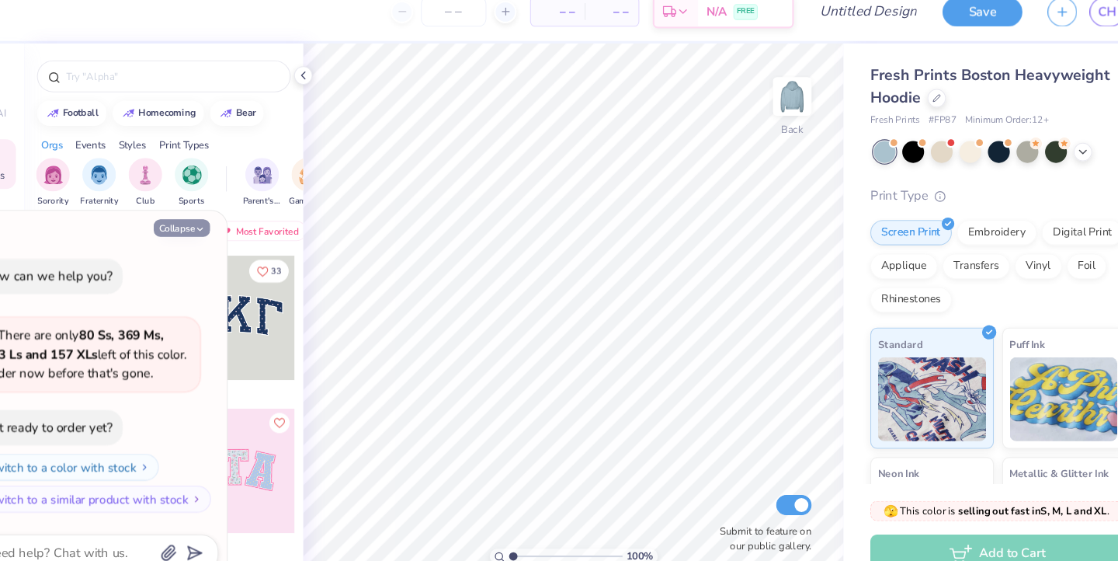
click at [189, 219] on button "Collapse" at bounding box center [215, 227] width 52 height 16
type textarea "x"
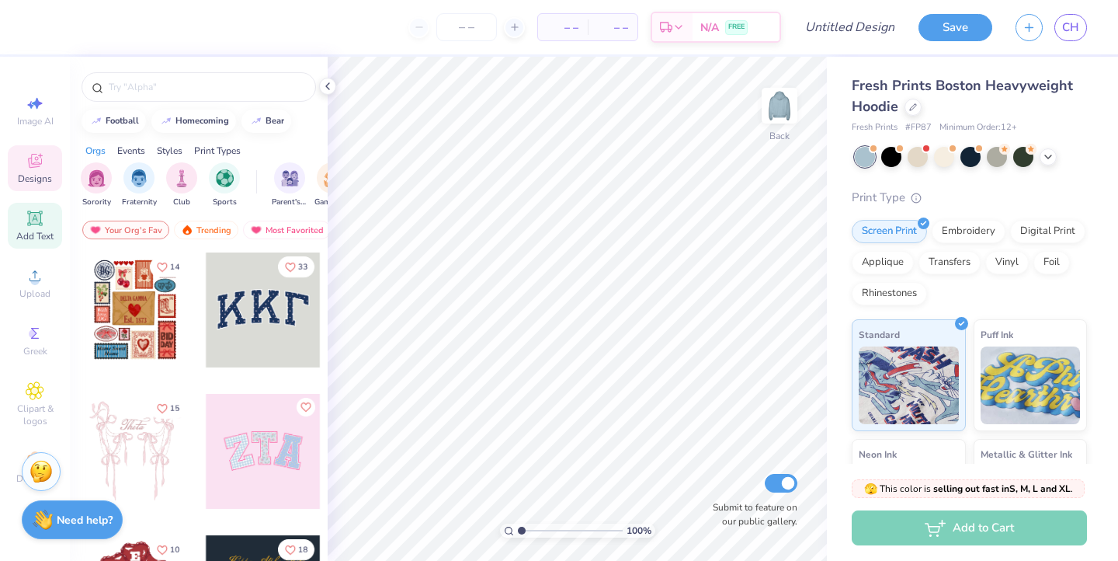
click at [32, 229] on div "Add Text" at bounding box center [35, 226] width 54 height 46
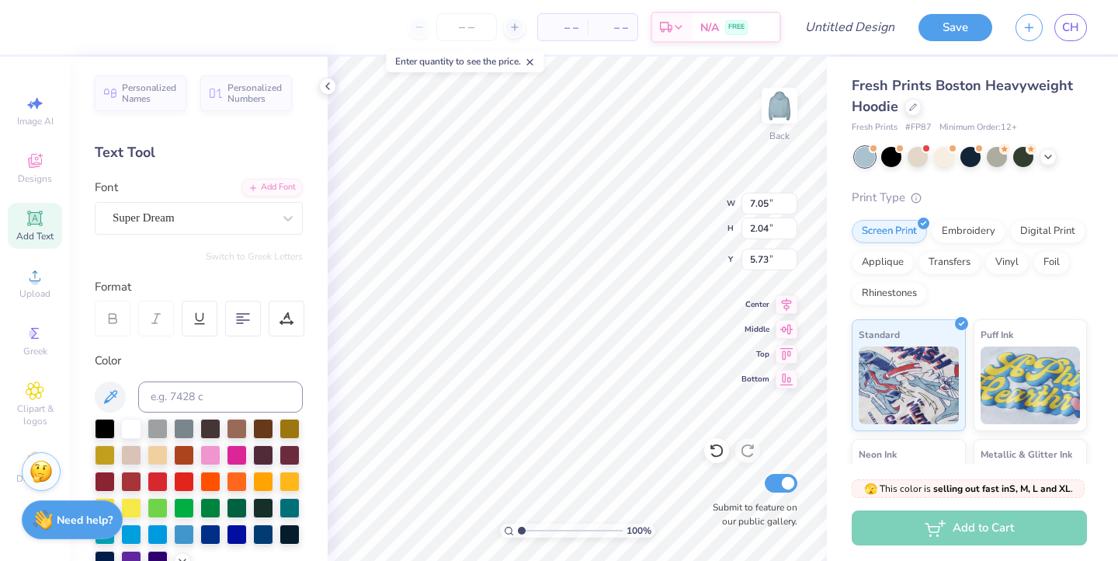
type input "3.00"
type textarea "T"
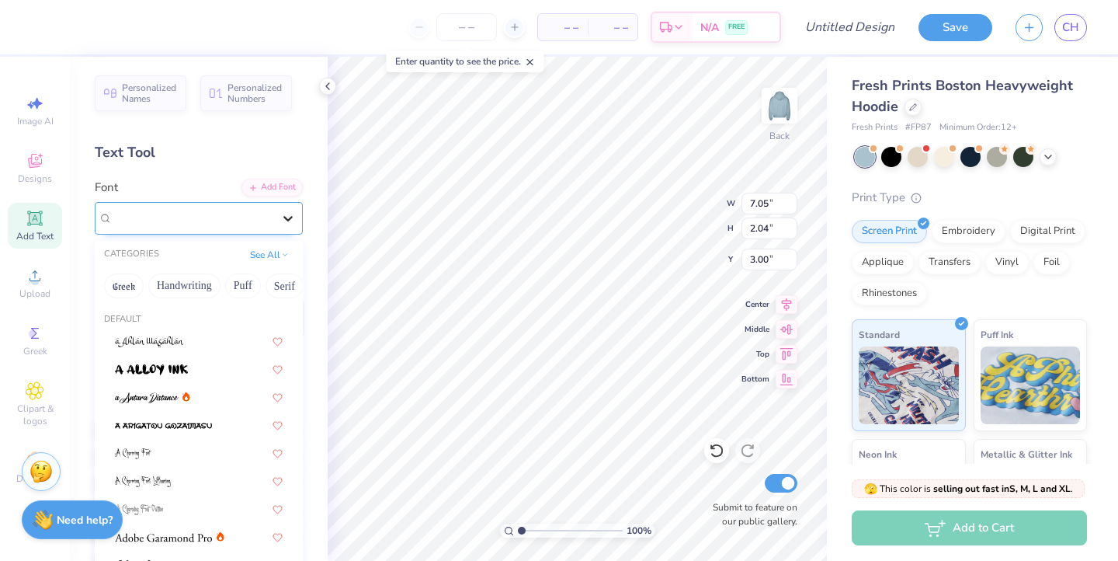
click at [289, 220] on icon at bounding box center [287, 218] width 9 height 5
click at [278, 284] on button "Serif" at bounding box center [285, 285] width 38 height 25
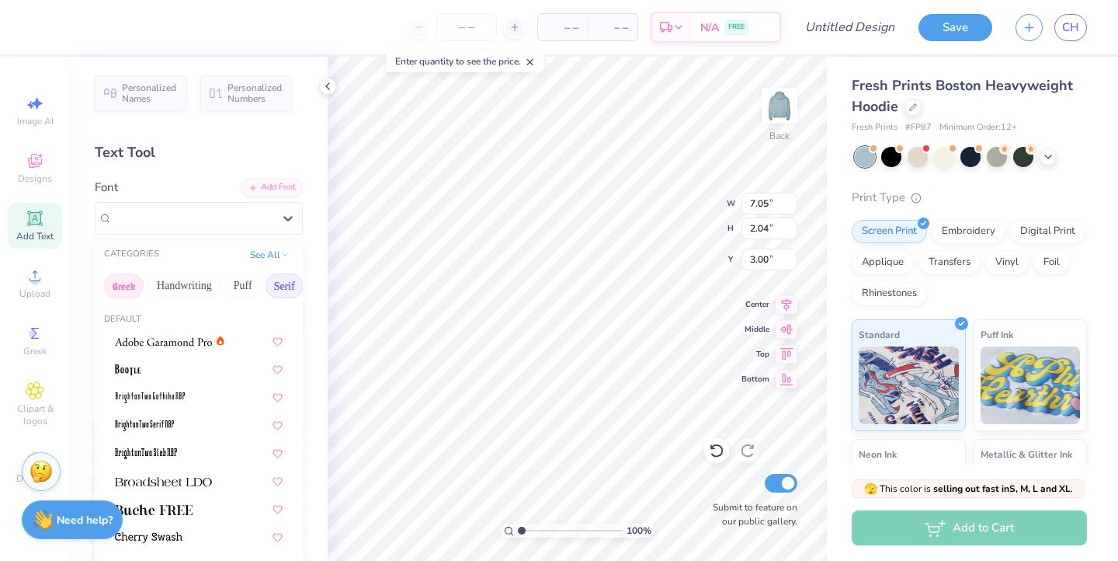
click at [116, 287] on button "Greek" at bounding box center [124, 285] width 40 height 25
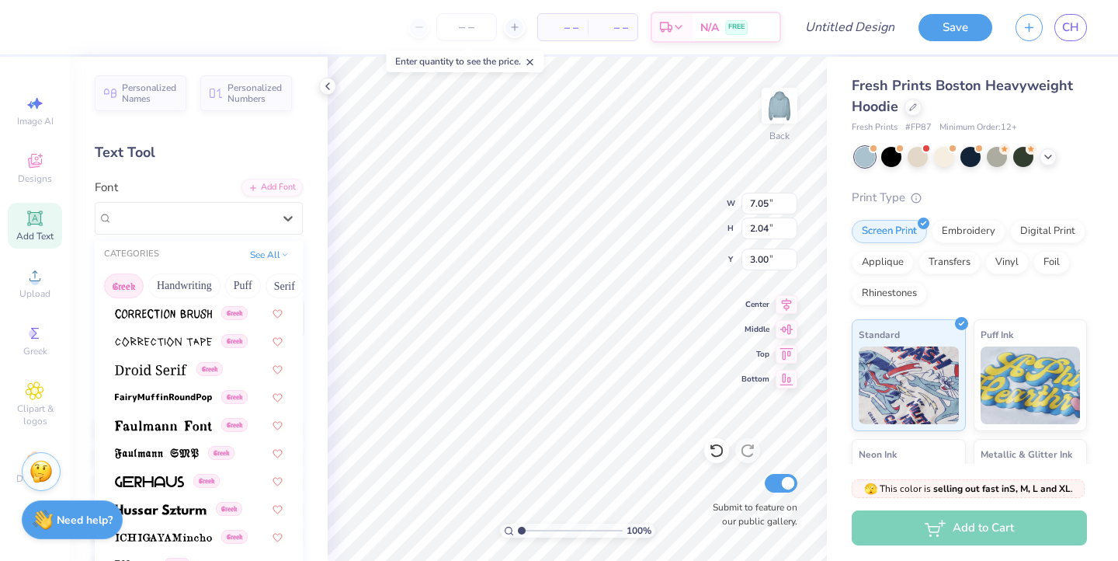
scroll to position [422, 0]
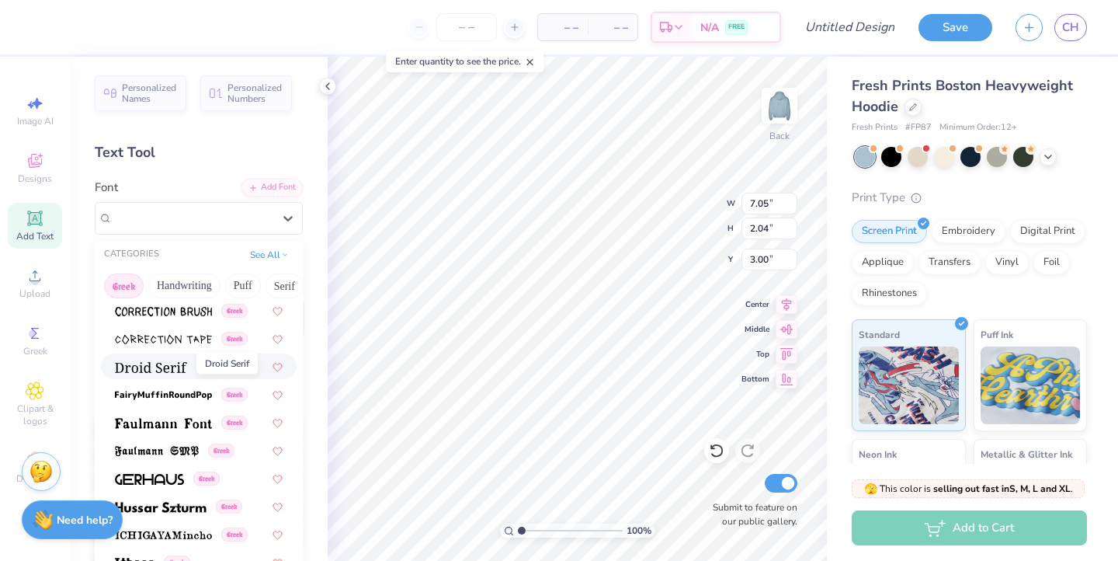
click at [158, 372] on img at bounding box center [151, 367] width 72 height 11
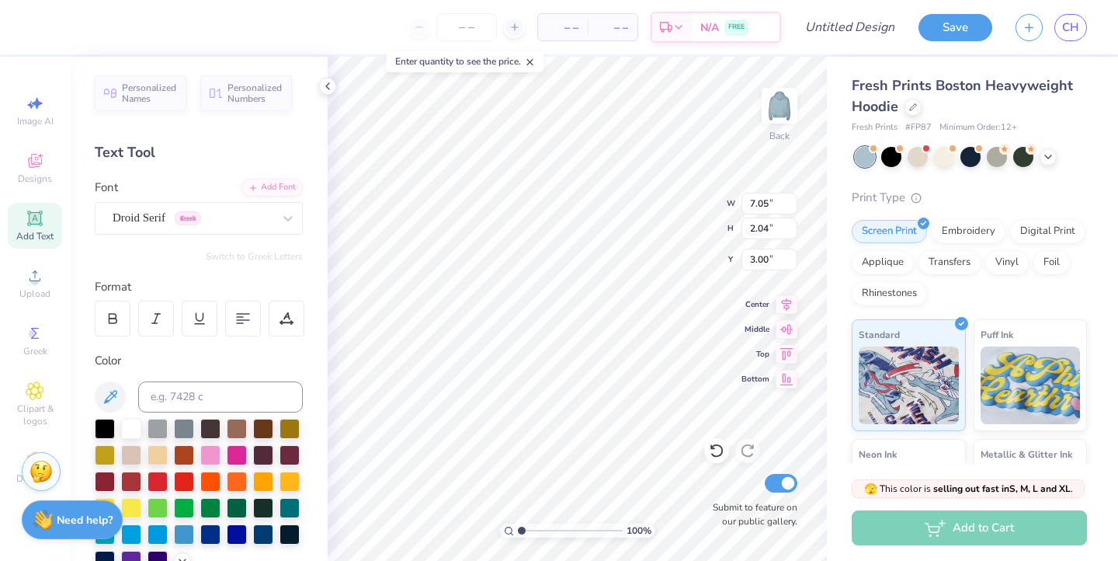
click at [282, 266] on div "Personalized Names Personalized Numbers Text Tool Add Font Font Droid Serif Gre…" at bounding box center [199, 309] width 258 height 504
click at [16, 223] on div "Add Text" at bounding box center [35, 226] width 54 height 46
type textarea "T"
type textarea "S"
click at [284, 263] on div "Personalized Names Personalized Numbers Text Tool Add Font Font Super Dream Swi…" at bounding box center [199, 309] width 258 height 504
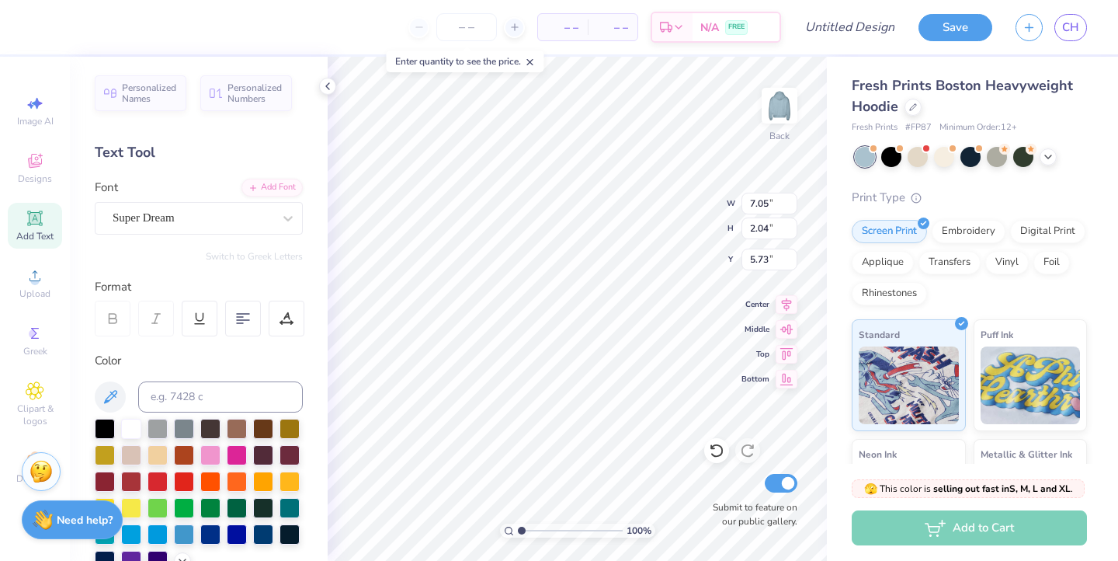
scroll to position [0, 0]
click at [285, 219] on icon at bounding box center [288, 218] width 16 height 16
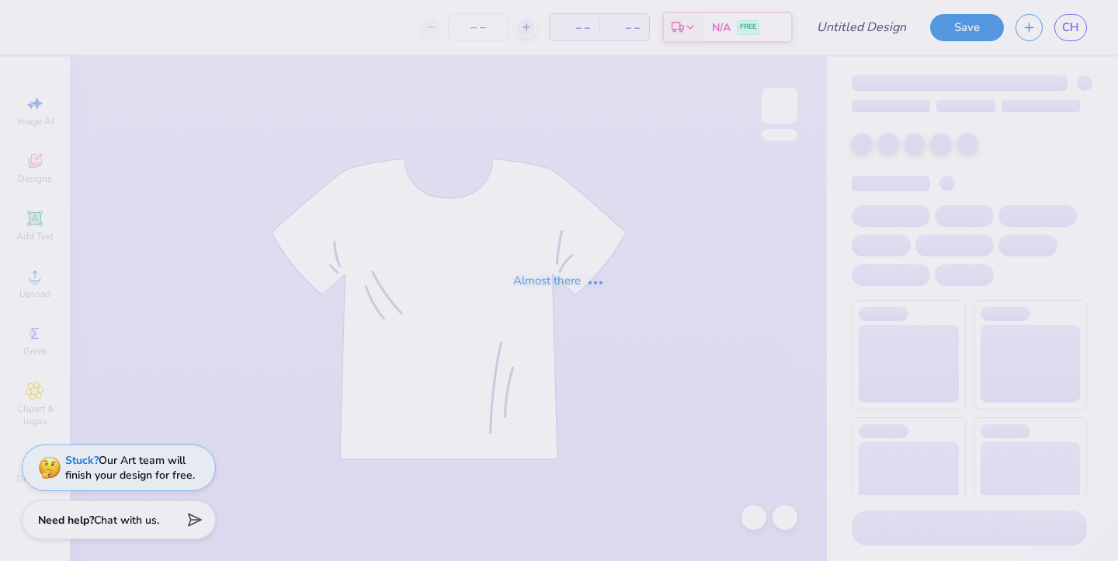
type input "Blue hoodie"
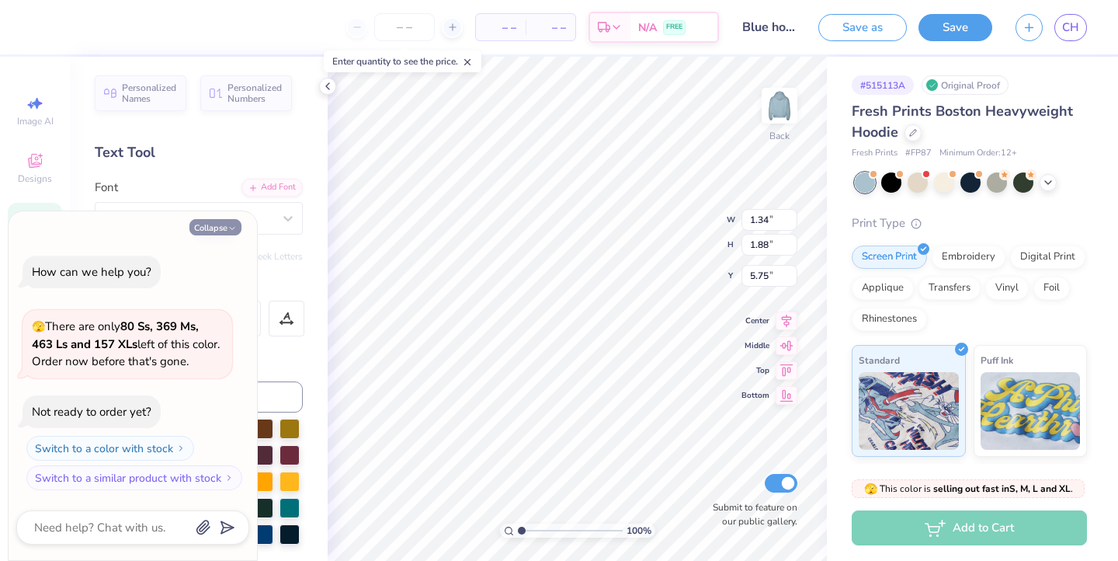
click at [219, 228] on button "Collapse" at bounding box center [215, 227] width 52 height 16
type textarea "x"
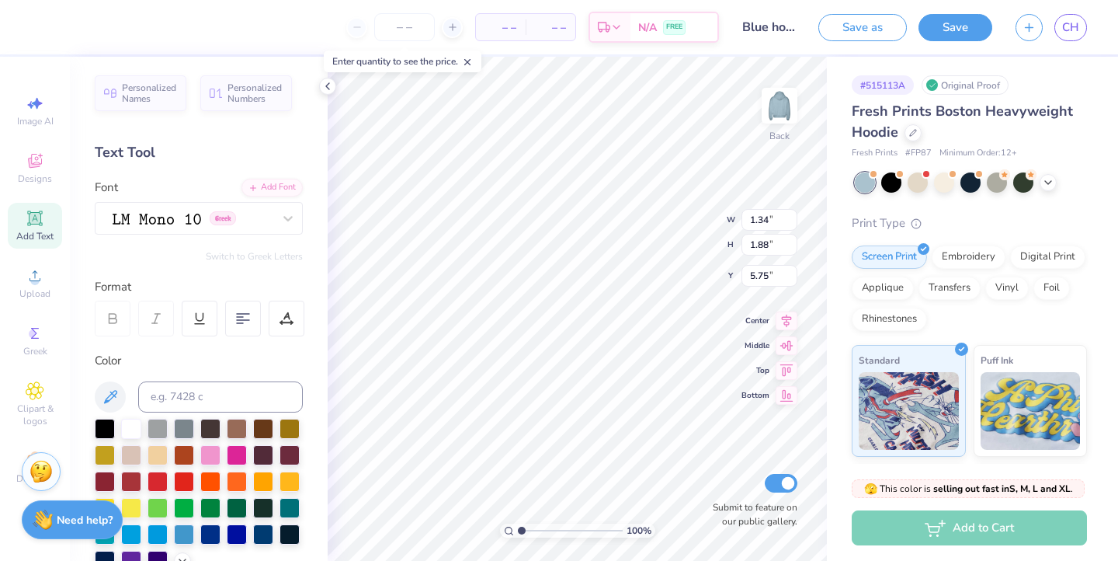
type textarea "E"
type textarea "S"
click at [278, 225] on div at bounding box center [288, 218] width 28 height 28
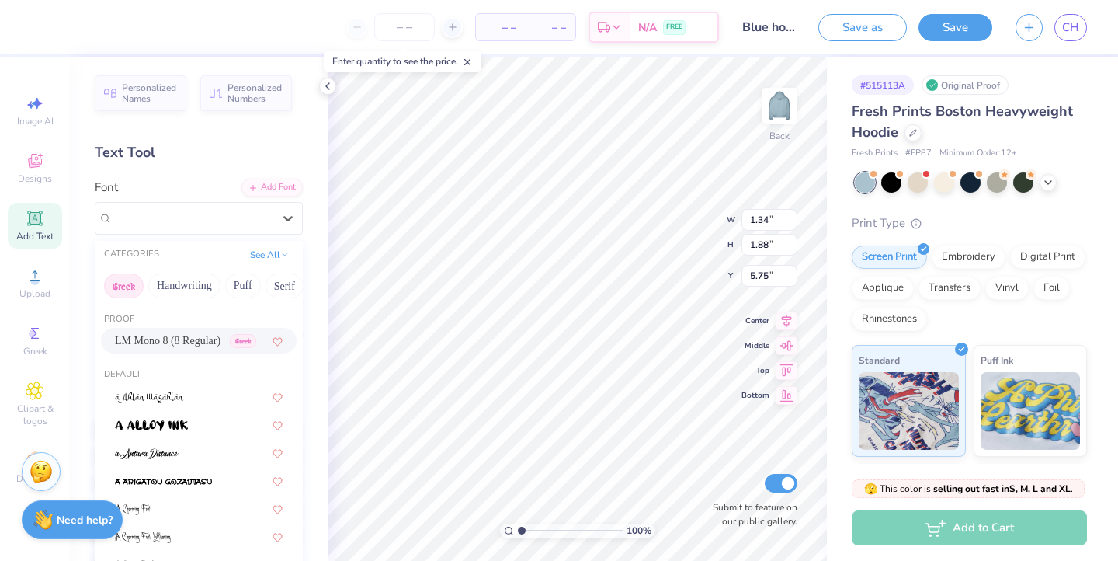
click at [135, 288] on button "Greek" at bounding box center [124, 285] width 40 height 25
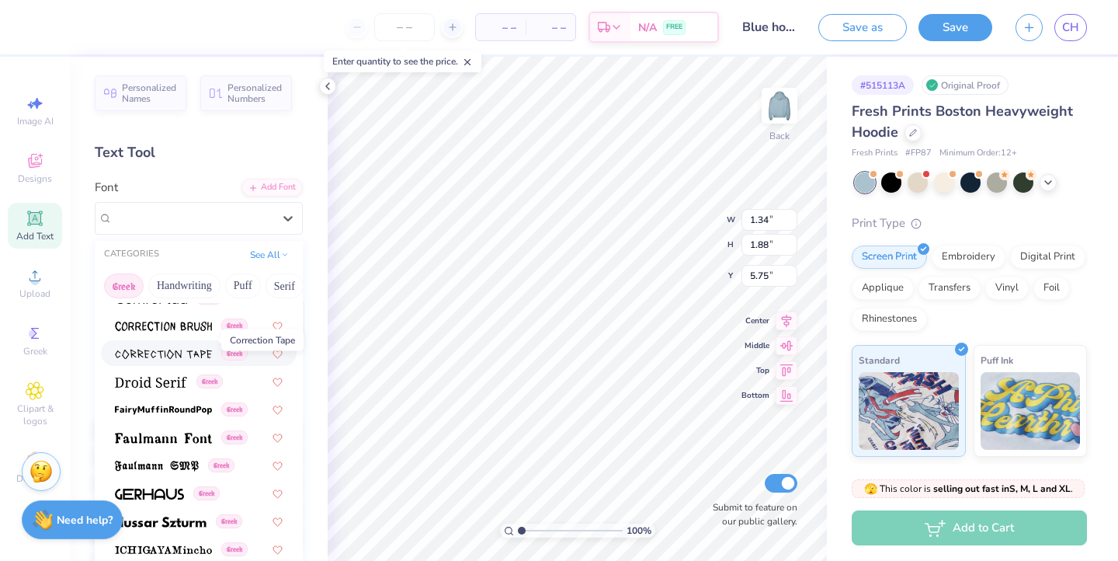
scroll to position [478, 0]
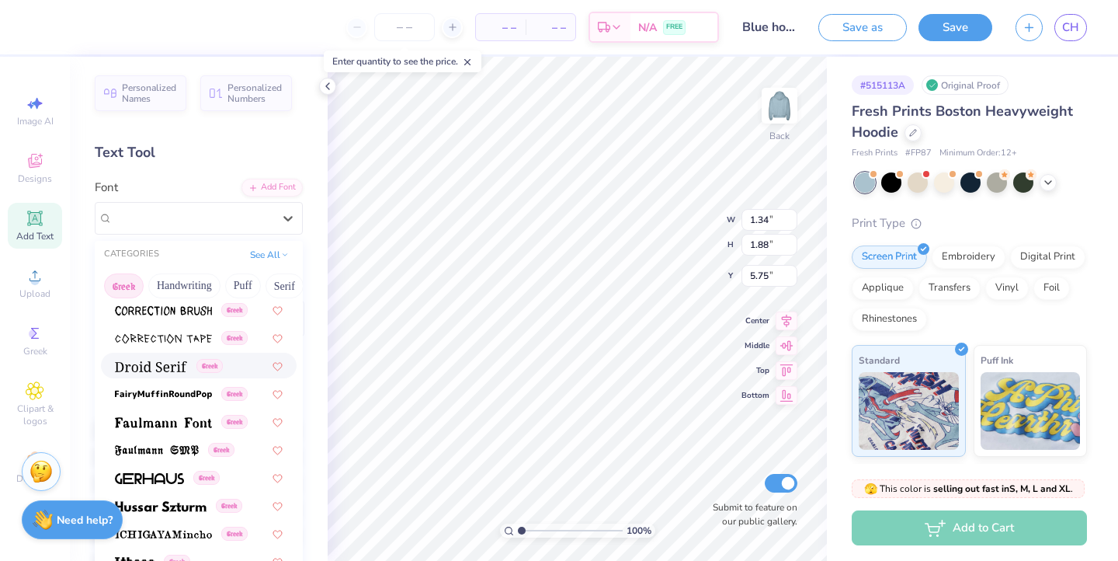
click at [155, 369] on img at bounding box center [151, 366] width 72 height 11
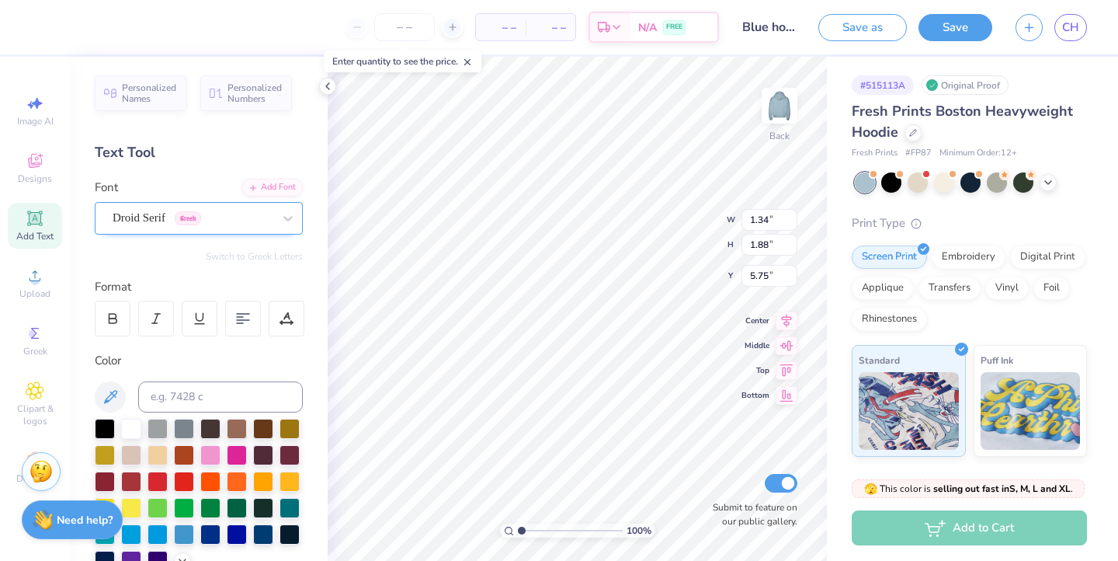
click at [248, 226] on div at bounding box center [193, 217] width 160 height 21
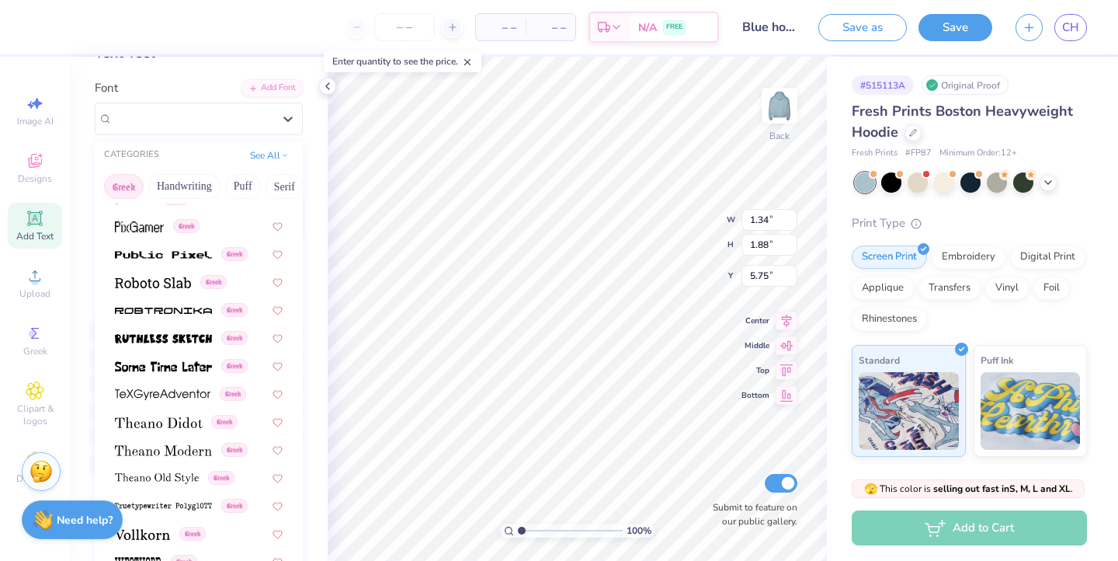
scroll to position [101, 0]
click at [178, 415] on img at bounding box center [159, 420] width 88 height 11
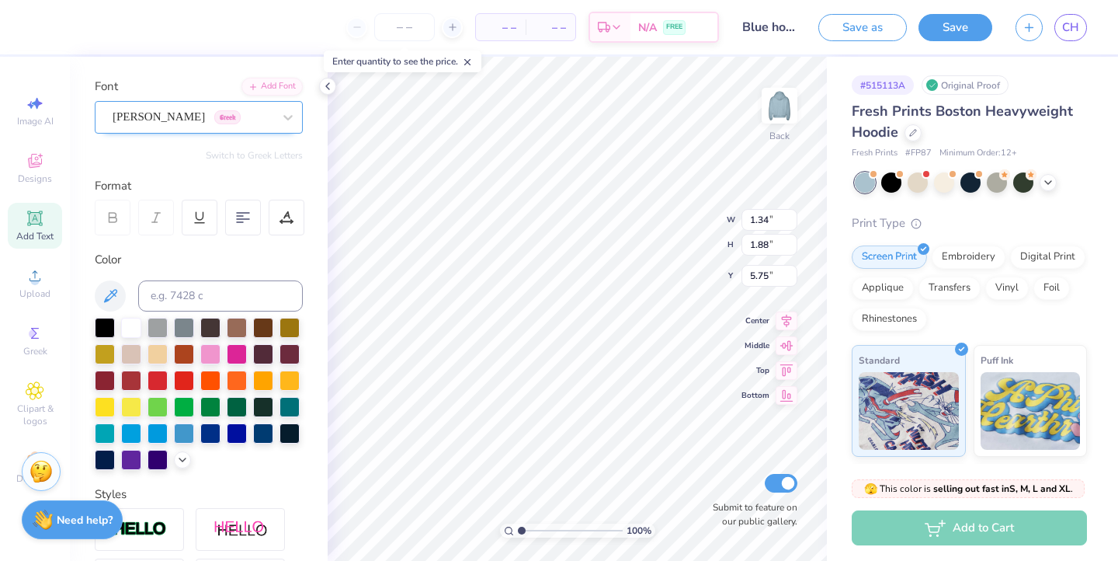
click at [259, 120] on div "Theano Didot Greek" at bounding box center [192, 117] width 163 height 24
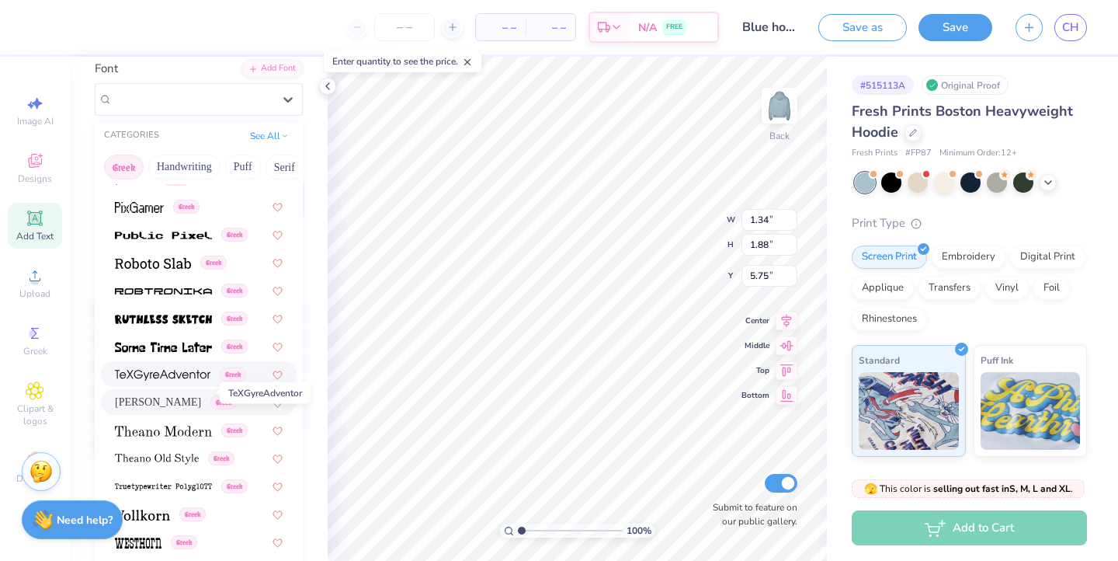
scroll to position [127, 0]
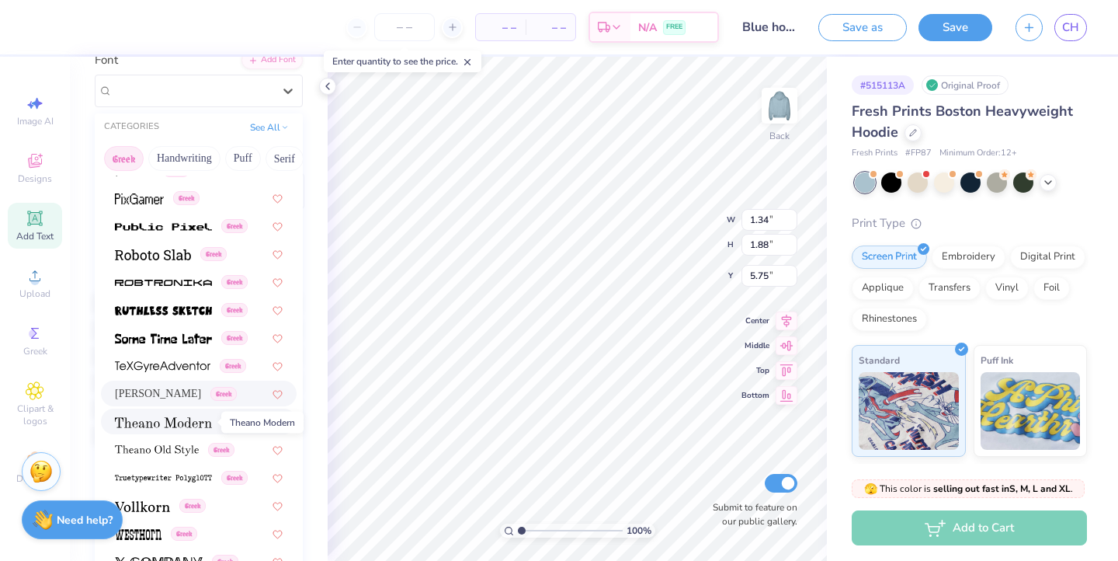
click at [175, 427] on img at bounding box center [163, 422] width 97 height 11
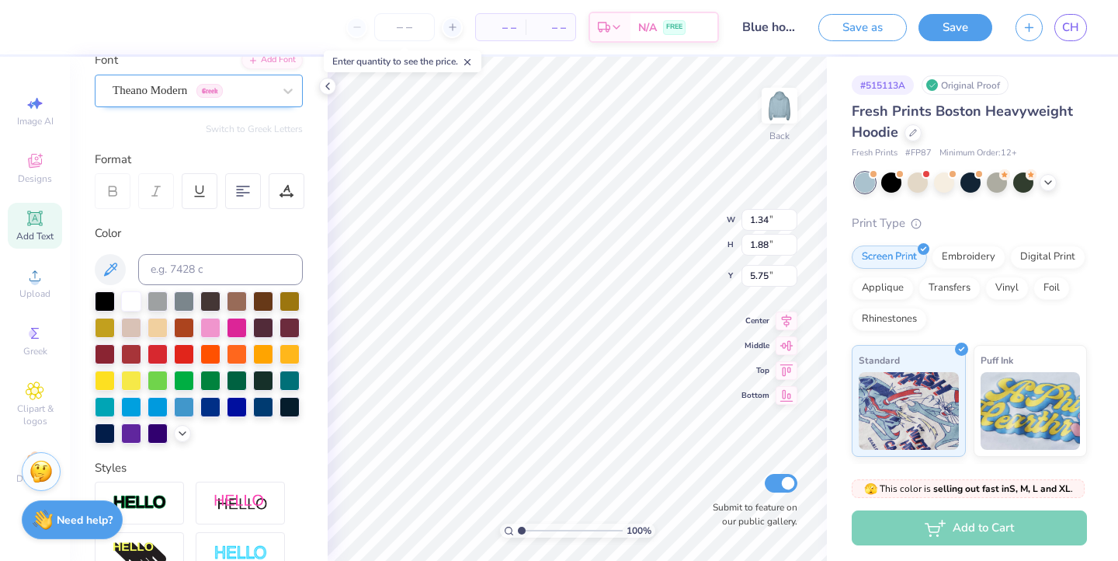
click at [264, 98] on div "Theano Modern Greek" at bounding box center [192, 90] width 163 height 24
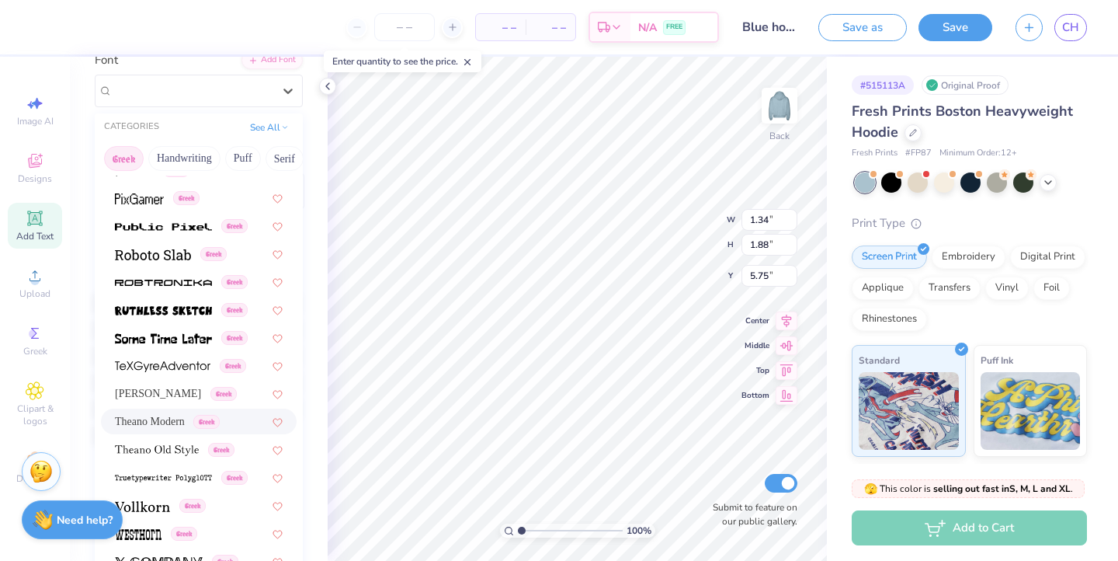
scroll to position [137, 0]
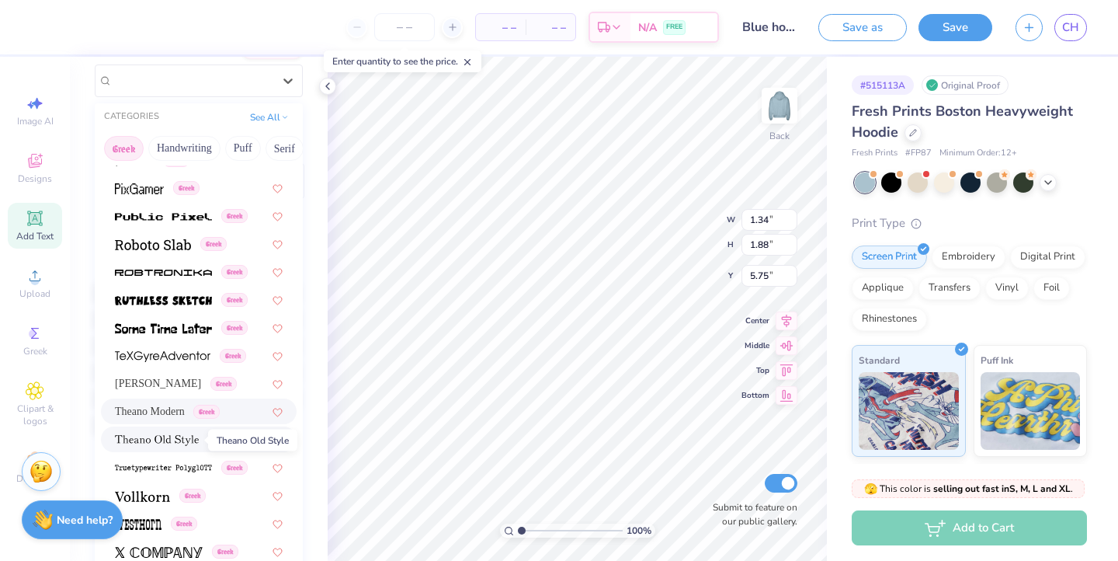
click at [144, 446] on img at bounding box center [157, 440] width 84 height 11
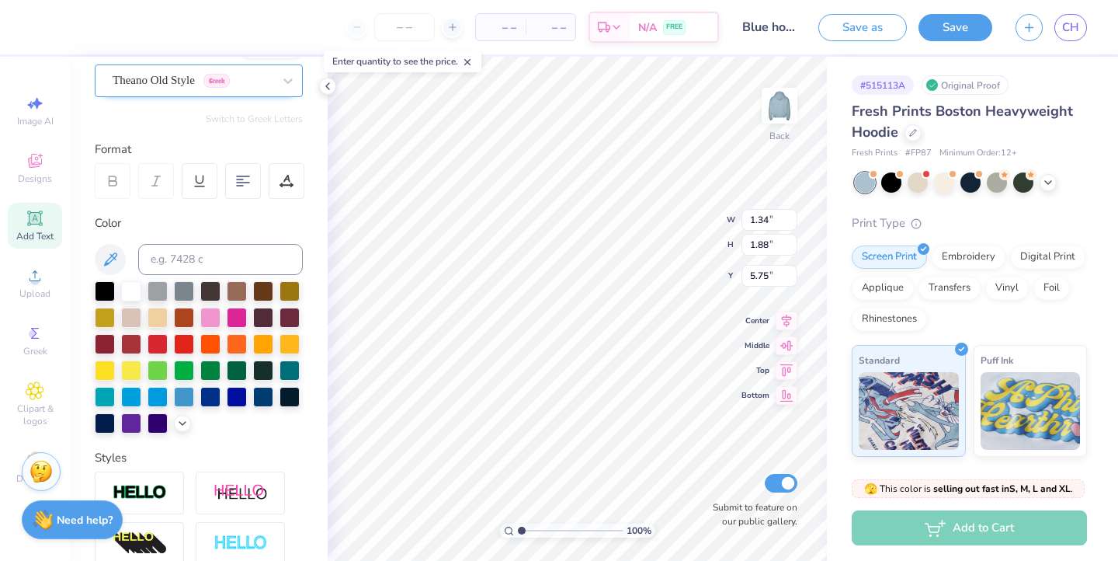
click at [215, 82] on span "Greek" at bounding box center [216, 81] width 26 height 14
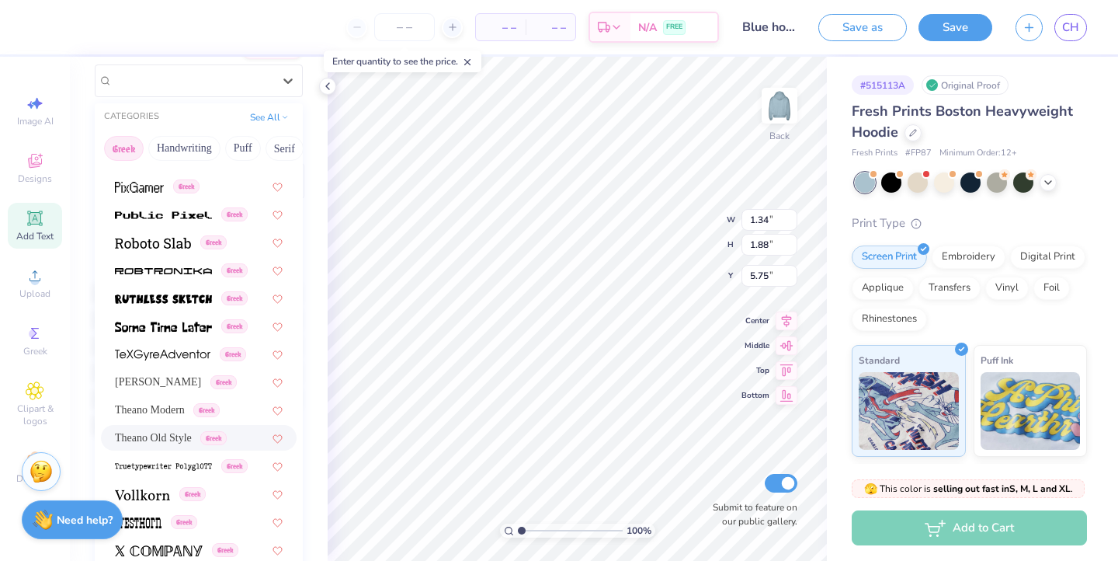
scroll to position [966, 0]
click at [156, 374] on div "Theano Didot Greek" at bounding box center [199, 383] width 196 height 26
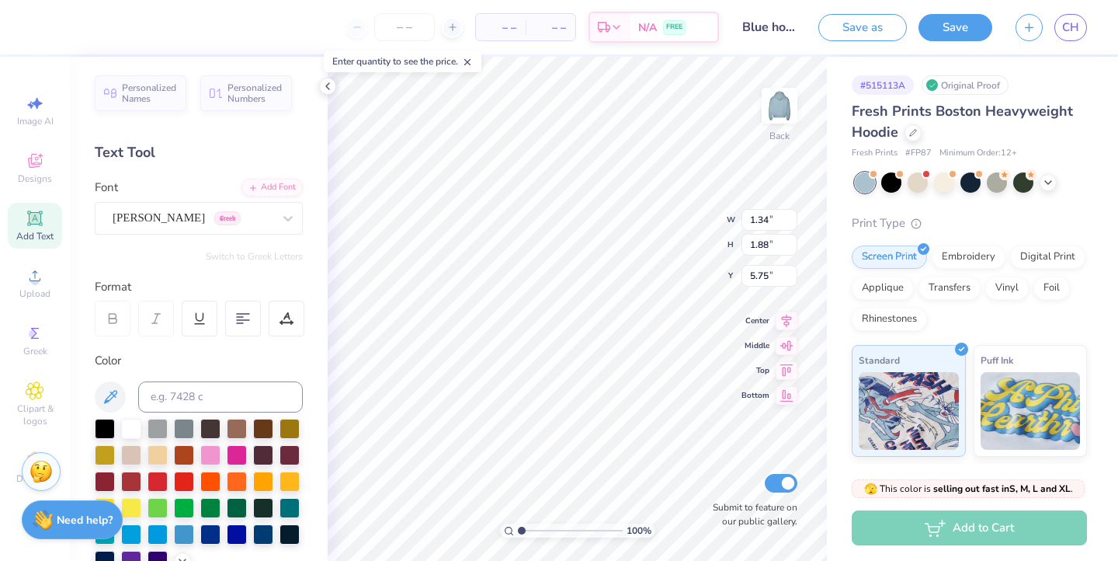
scroll to position [0, 0]
click at [272, 214] on div "Theano Didot Greek" at bounding box center [192, 218] width 163 height 24
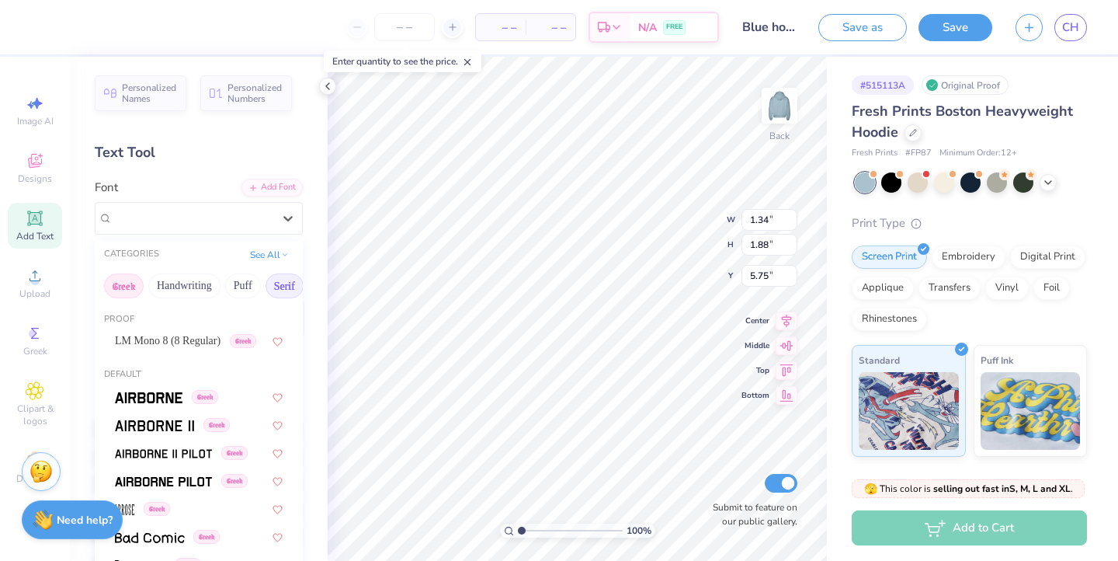
click at [280, 293] on button "Serif" at bounding box center [285, 285] width 38 height 25
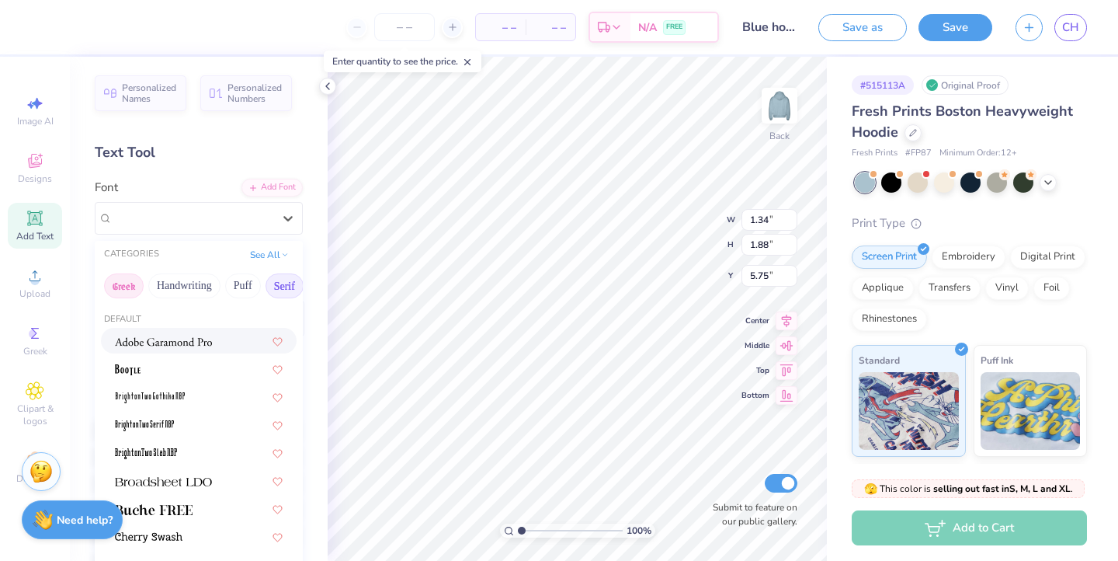
click at [137, 287] on button "Greek" at bounding box center [124, 285] width 40 height 25
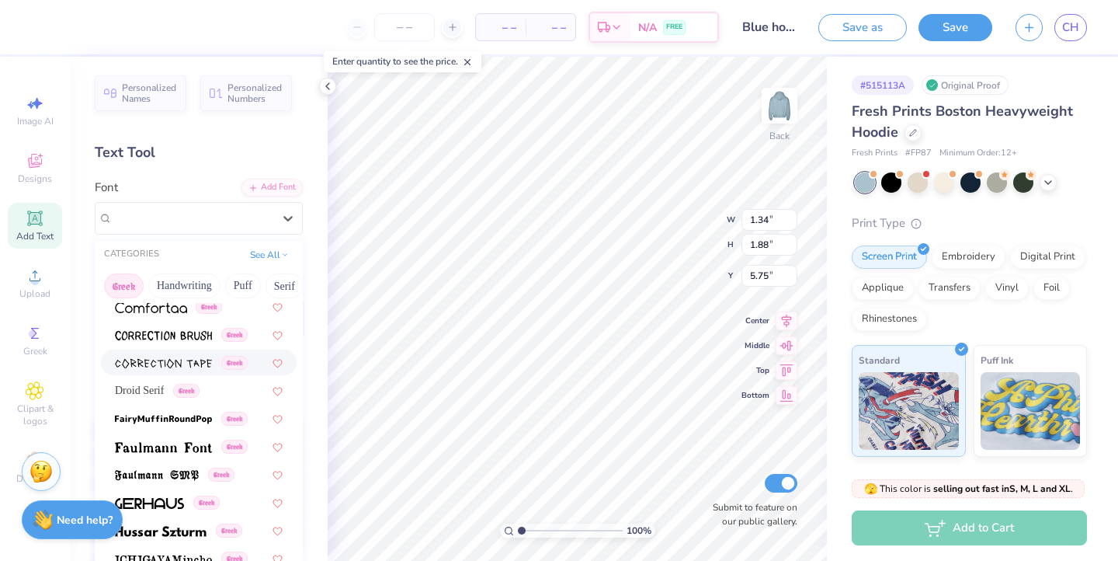
scroll to position [474, 0]
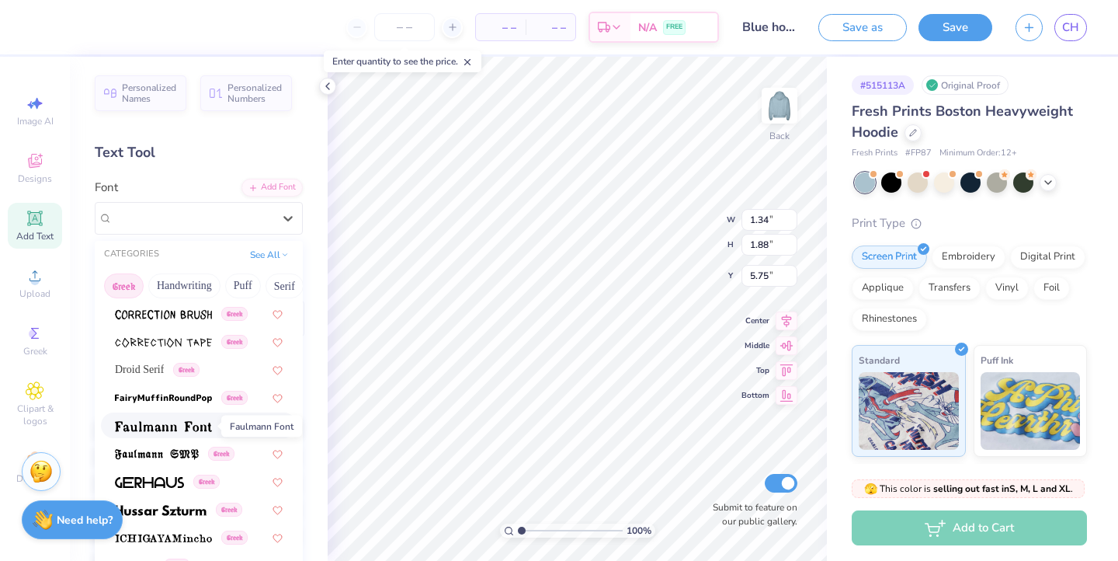
click at [186, 419] on span at bounding box center [163, 425] width 97 height 16
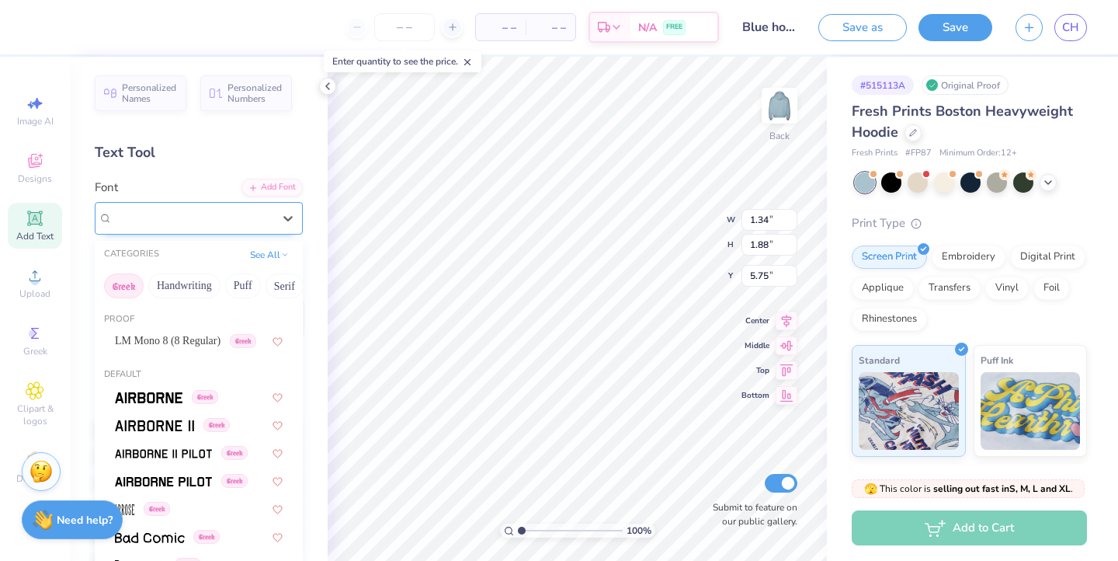
click at [241, 224] on div "Faulmann Font Greek" at bounding box center [192, 218] width 163 height 24
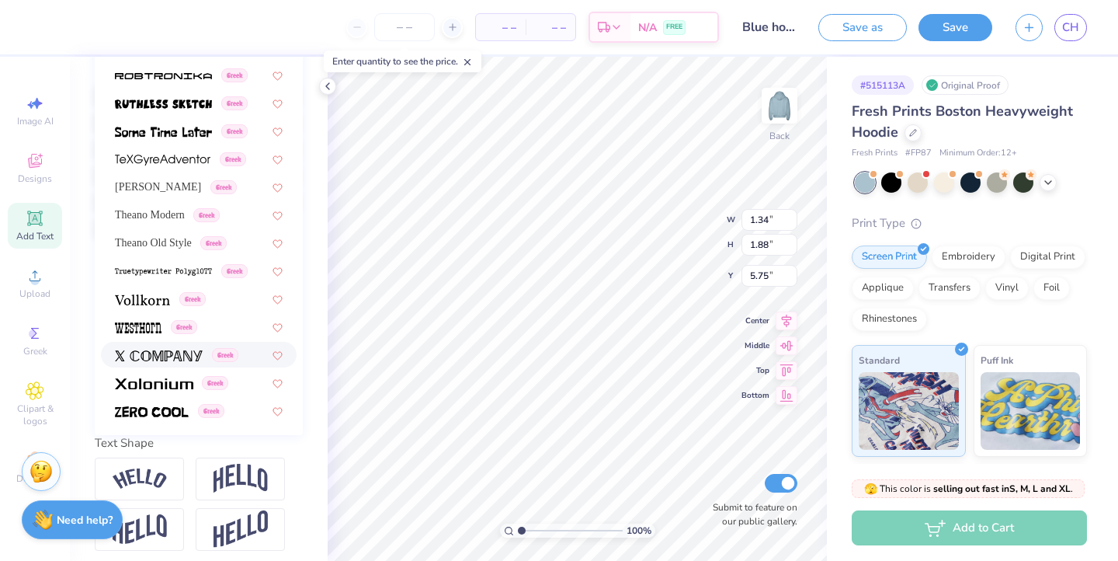
scroll to position [965, 0]
click at [158, 194] on span "[PERSON_NAME]" at bounding box center [158, 187] width 86 height 16
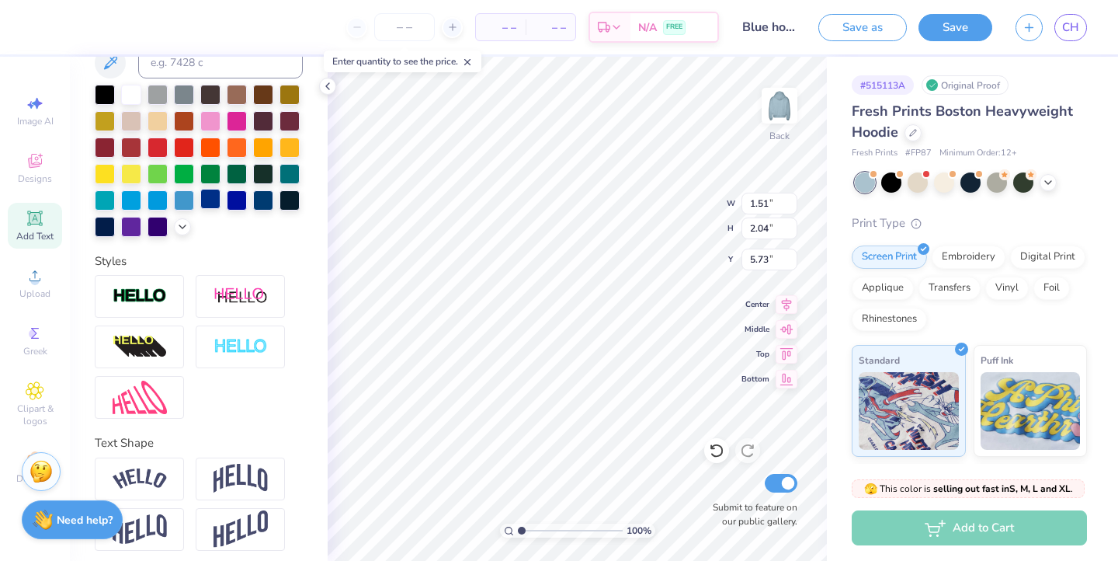
type input "3.00"
click at [35, 217] on icon at bounding box center [35, 218] width 19 height 19
type textarea "T"
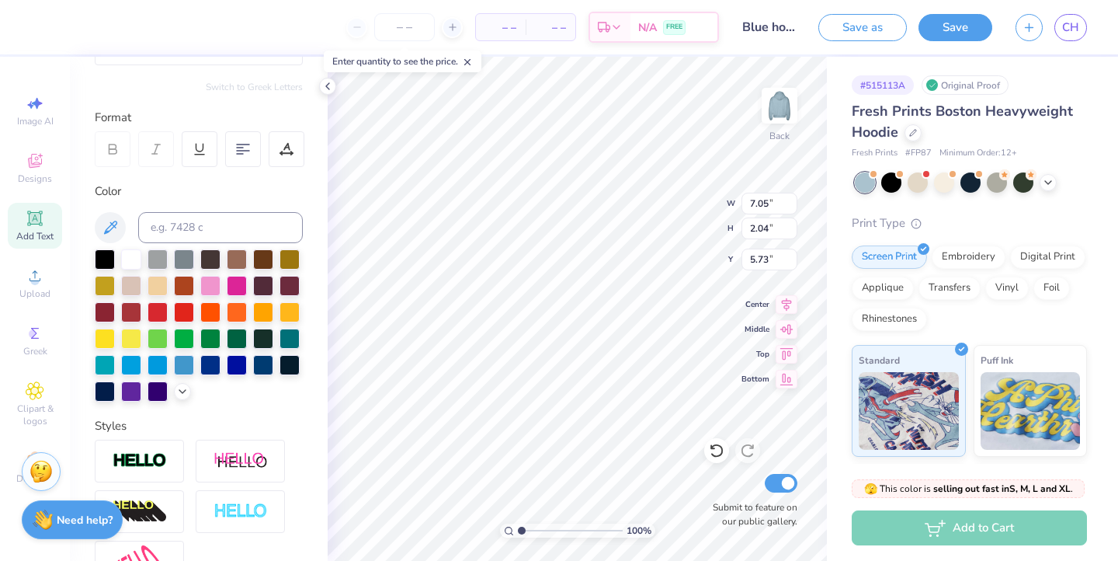
scroll to position [155, 0]
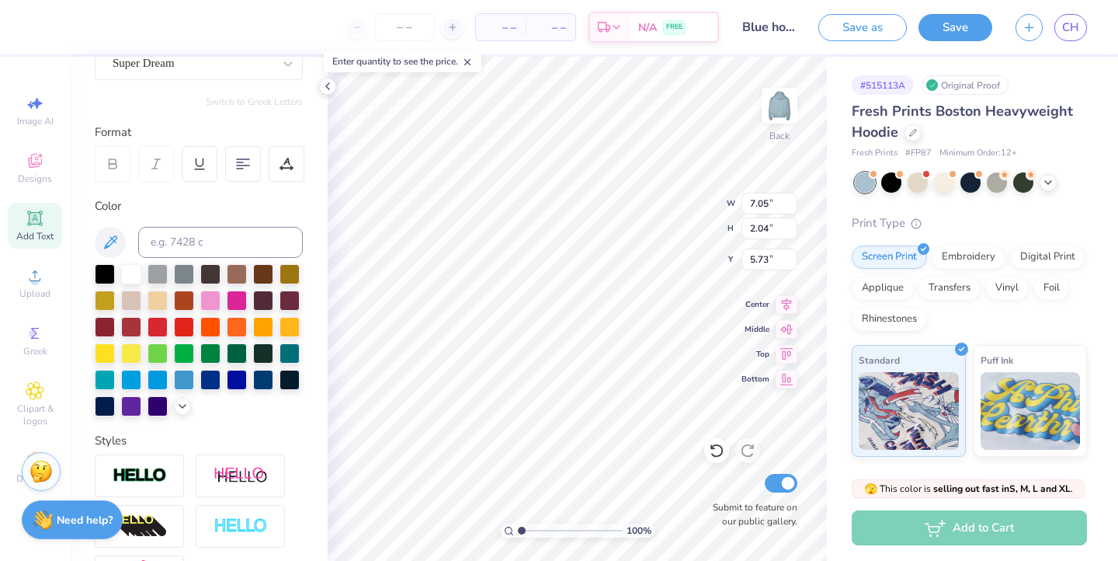
type textarea "K"
click at [272, 56] on div "– – Per Item – – Total Est. Delivery N/A FREE Design Title Blue hoodie Save as …" at bounding box center [559, 280] width 1118 height 561
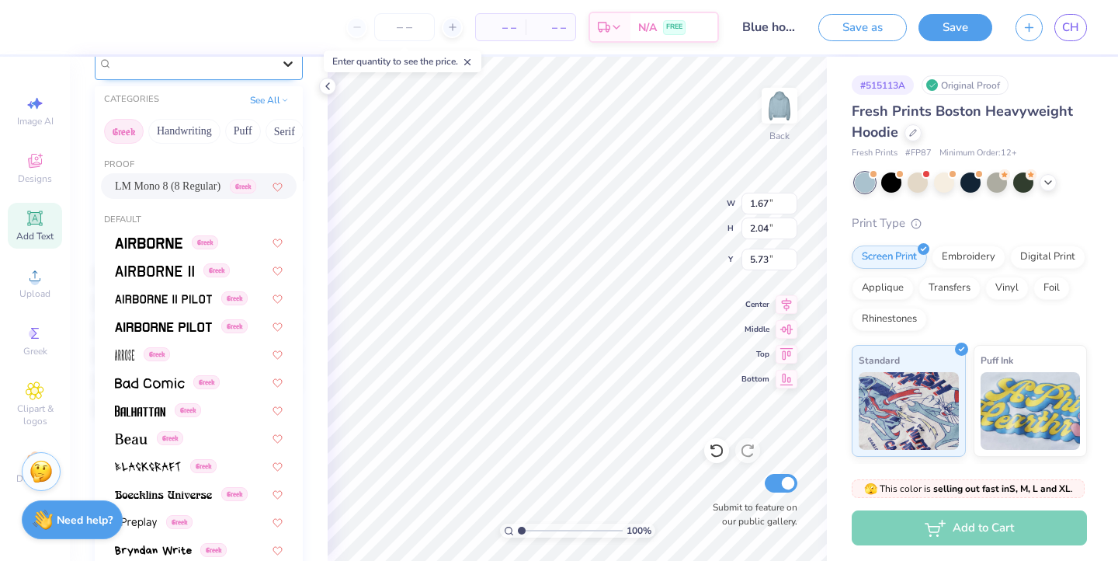
click at [280, 64] on div at bounding box center [288, 64] width 28 height 28
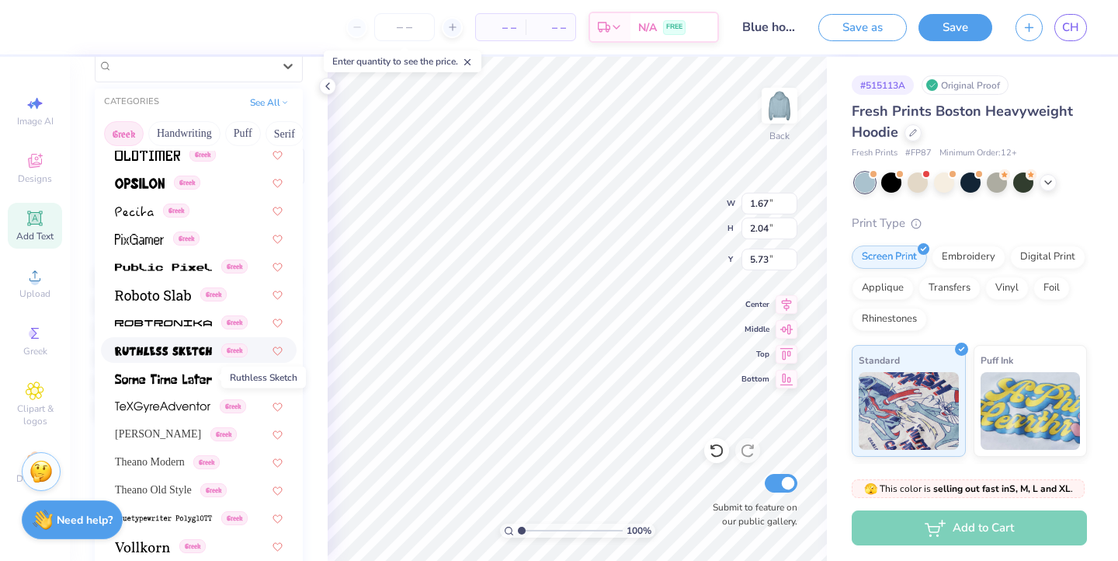
scroll to position [919, 0]
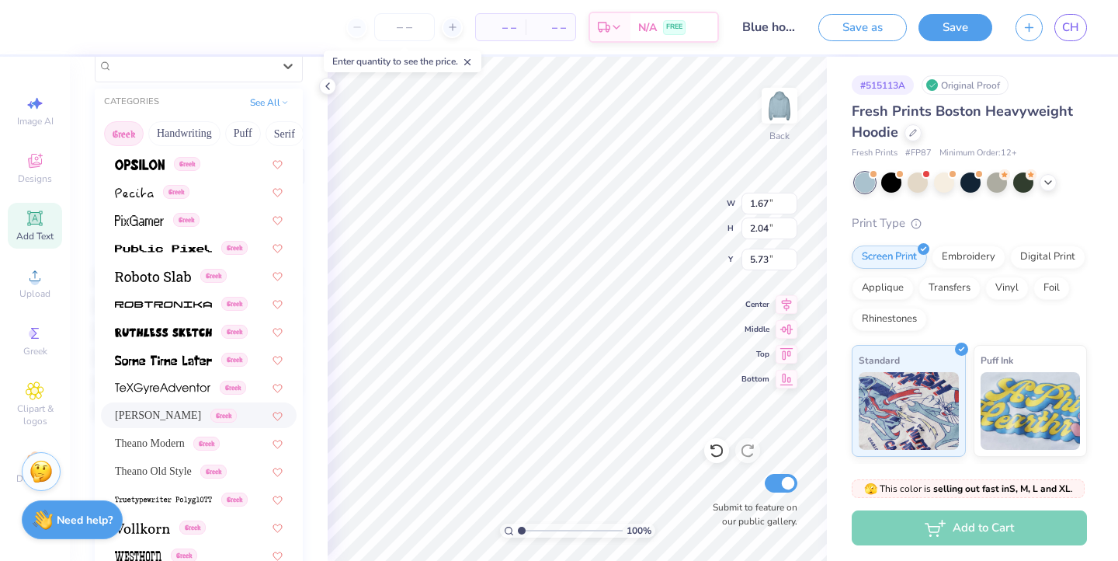
click at [163, 425] on div "Theano Didot Greek" at bounding box center [199, 415] width 196 height 26
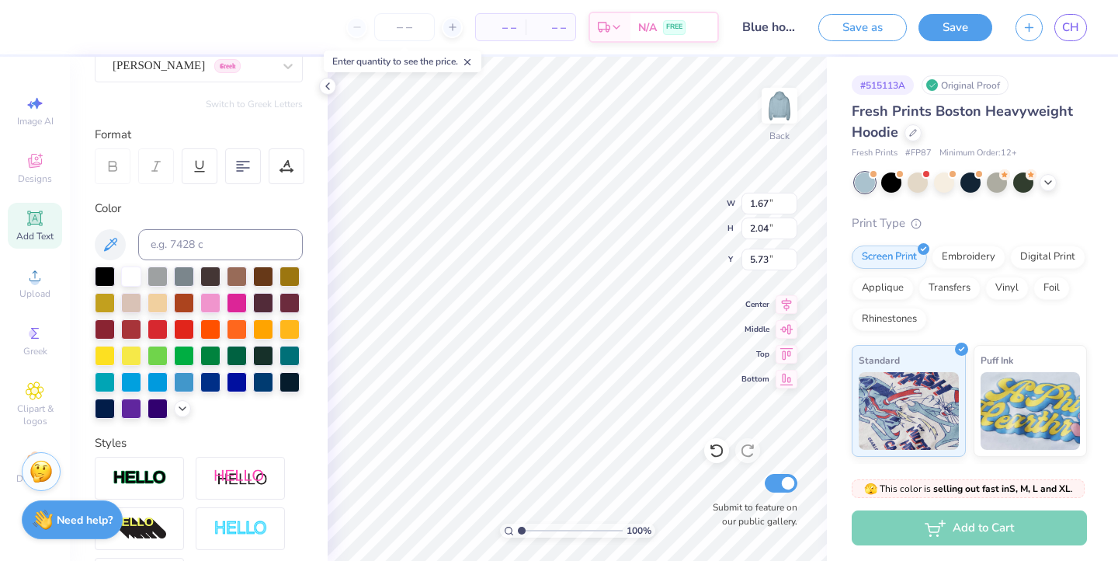
type input "2.07"
type input "4.02"
click at [254, 105] on button "Switch to Greek Letters" at bounding box center [254, 104] width 97 height 12
type input "4.71"
type input "4.02"
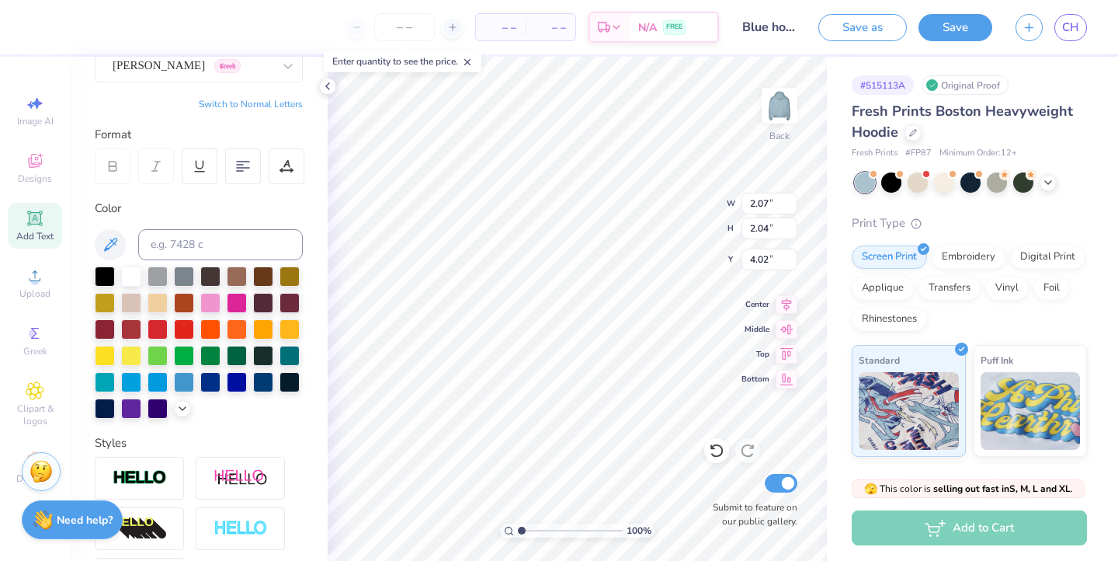
type input "1.51"
type input "3.00"
click at [792, 201] on input "1.52" at bounding box center [770, 204] width 56 height 22
type input "2.07"
type input "4.02"
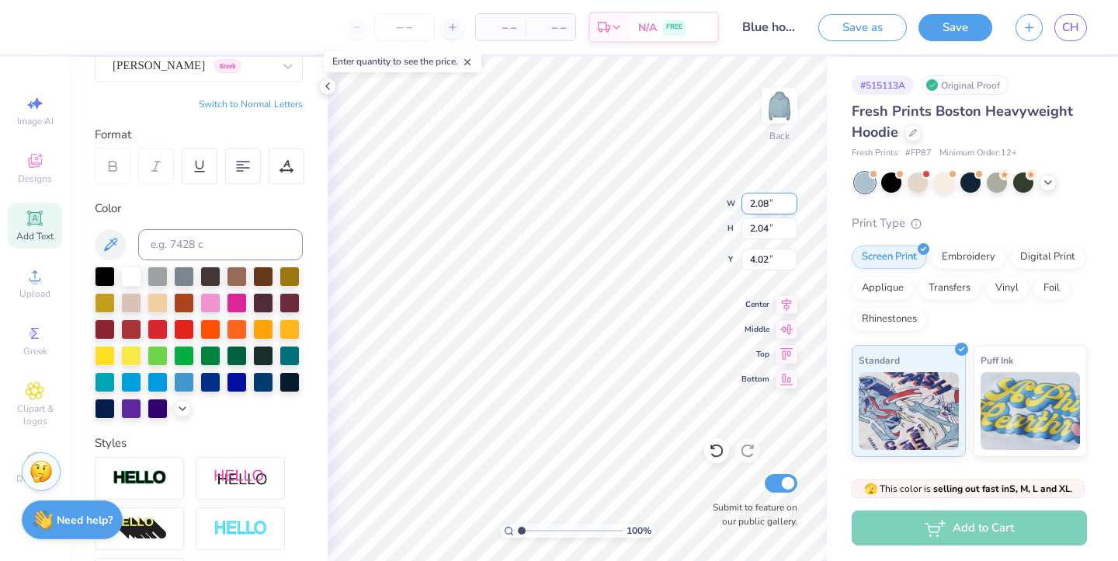
click at [792, 203] on input "2.08" at bounding box center [770, 204] width 56 height 22
click at [792, 203] on input "2.09" at bounding box center [770, 204] width 56 height 22
click at [792, 203] on input "2.1" at bounding box center [770, 204] width 56 height 22
click at [792, 203] on input "2.11" at bounding box center [770, 204] width 56 height 22
click at [792, 203] on input "2.12" at bounding box center [770, 204] width 56 height 22
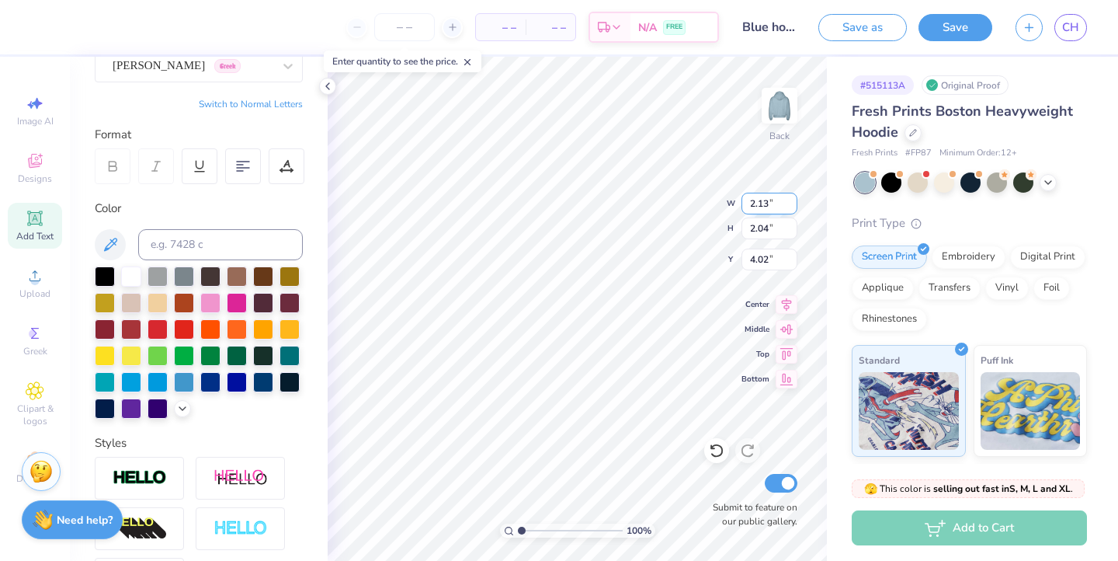
click at [792, 203] on input "2.13" at bounding box center [770, 204] width 56 height 22
click at [793, 207] on input "2.12" at bounding box center [770, 204] width 56 height 22
click at [793, 207] on input "2.11" at bounding box center [770, 204] width 56 height 22
click at [793, 207] on input "2.1" at bounding box center [770, 204] width 56 height 22
click at [793, 207] on input "2.09" at bounding box center [770, 204] width 56 height 22
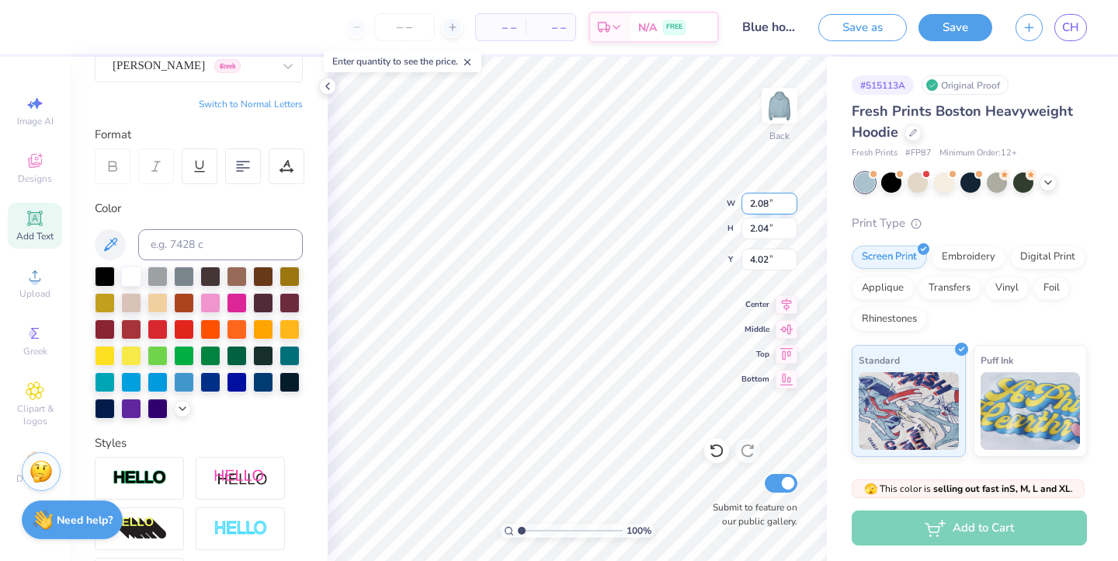
click at [793, 207] on input "2.08" at bounding box center [770, 204] width 56 height 22
click at [793, 207] on input "2.07" at bounding box center [770, 204] width 56 height 22
click at [793, 207] on input "2.06" at bounding box center [770, 204] width 56 height 22
click at [793, 207] on input "2.05" at bounding box center [770, 204] width 56 height 22
click at [793, 207] on input "2.04" at bounding box center [770, 204] width 56 height 22
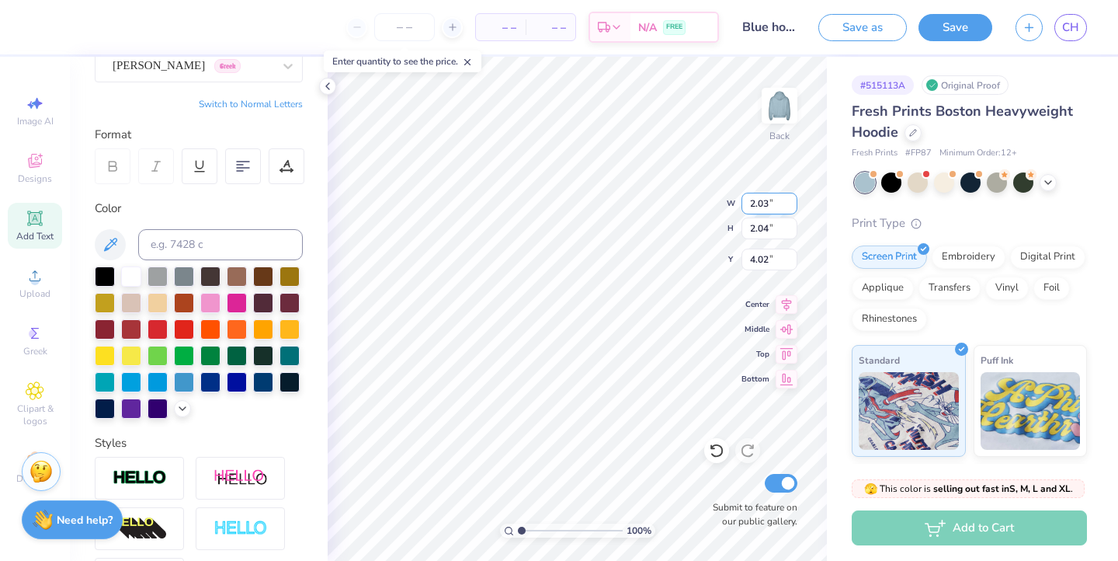
click at [793, 207] on input "2.03" at bounding box center [770, 204] width 56 height 22
click at [793, 207] on input "2.02" at bounding box center [770, 204] width 56 height 22
click at [793, 207] on input "2.01" at bounding box center [770, 204] width 56 height 22
type input "2"
click at [793, 207] on input "2" at bounding box center [770, 204] width 56 height 22
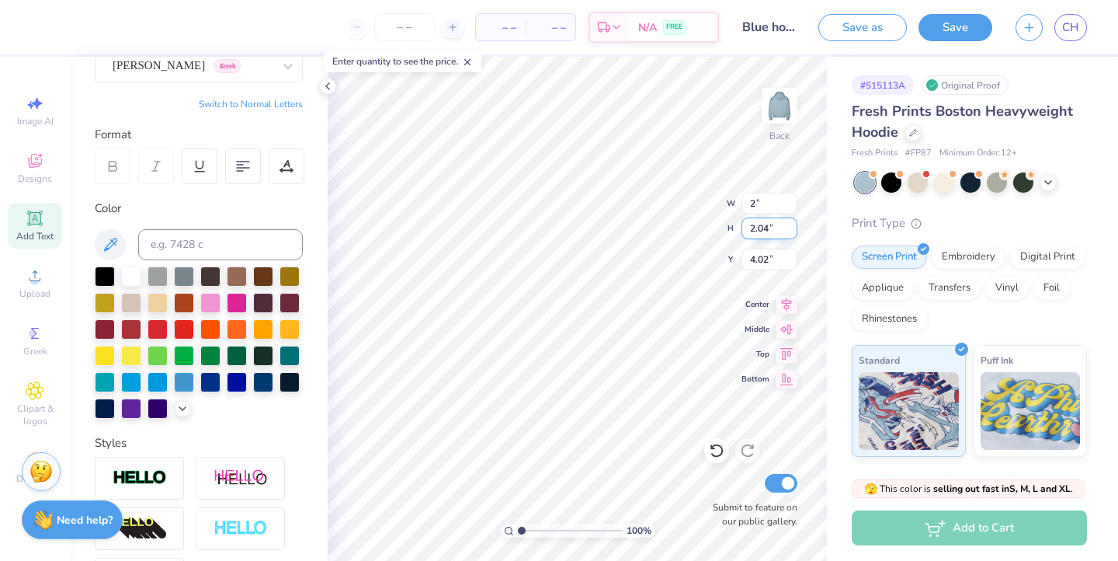
type input "2.05"
click at [793, 224] on input "2.05" at bounding box center [770, 228] width 56 height 22
type input "2.00"
type input "4.05"
type input "1.51"
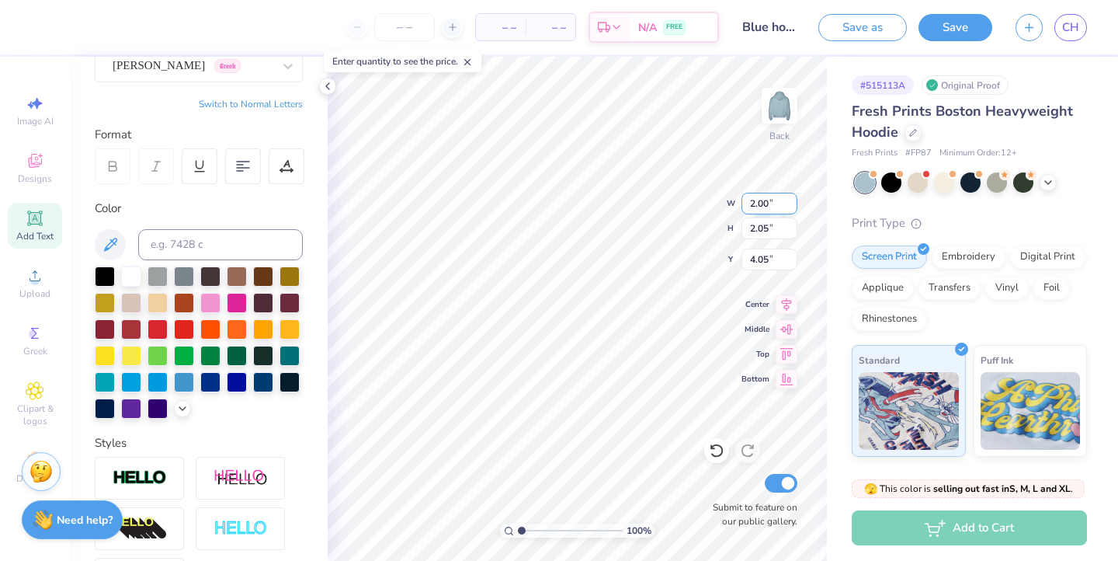
type input "2.04"
type input "3.00"
click at [794, 200] on input "1.52" at bounding box center [770, 204] width 56 height 22
click at [794, 200] on input "1.53" at bounding box center [770, 204] width 56 height 22
click at [794, 200] on input "1.54" at bounding box center [770, 204] width 56 height 22
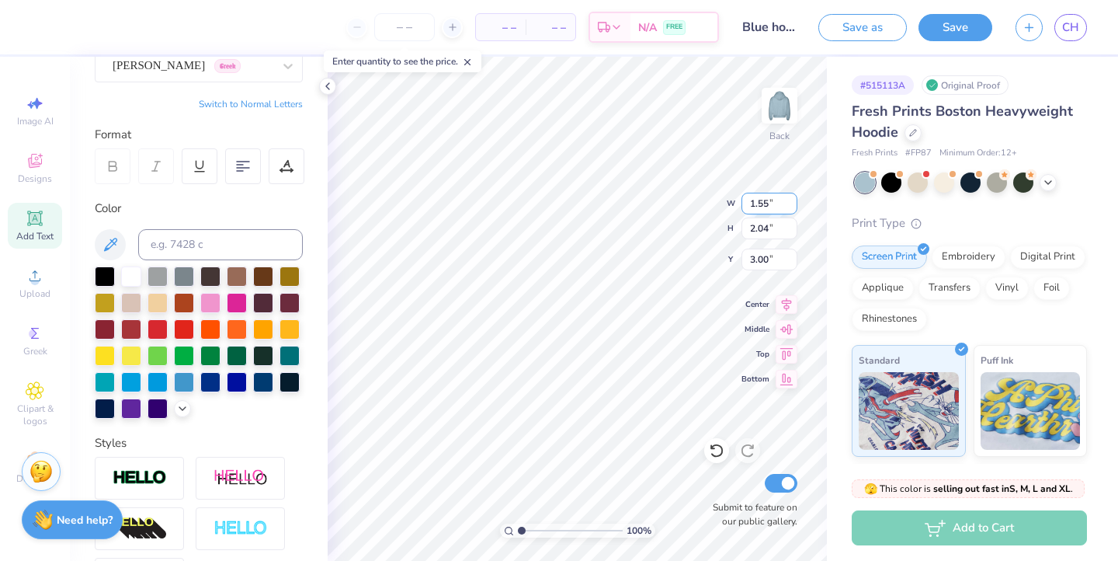
click at [794, 200] on input "1.55" at bounding box center [770, 204] width 56 height 22
click at [794, 200] on input "1.56" at bounding box center [770, 204] width 56 height 22
click at [794, 200] on input "1.57" at bounding box center [770, 204] width 56 height 22
click at [794, 200] on input "1.58" at bounding box center [770, 204] width 56 height 22
click at [794, 200] on input "1.59" at bounding box center [770, 204] width 56 height 22
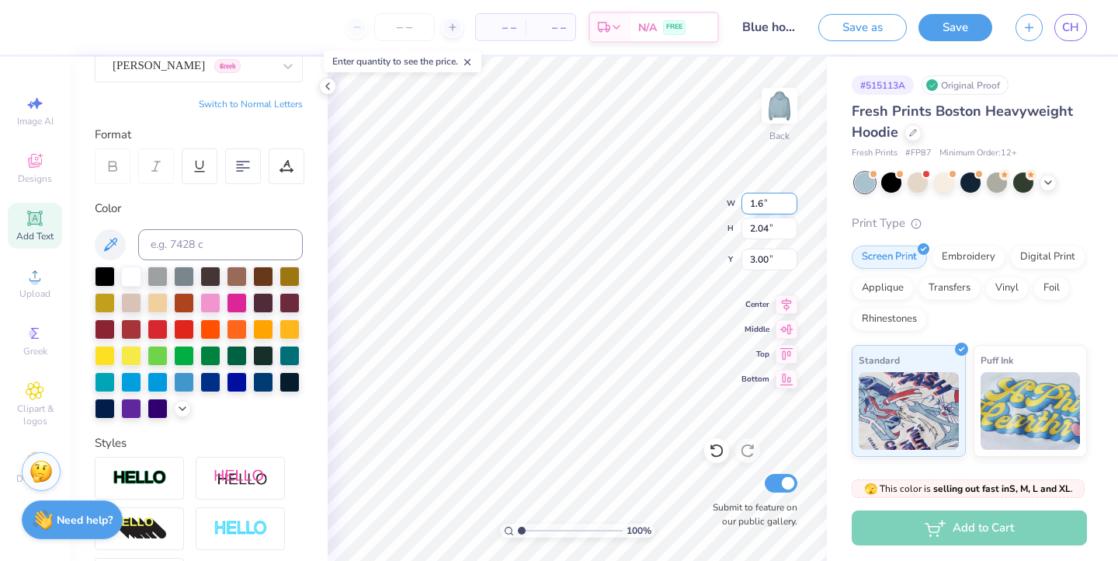
click at [794, 200] on input "1.6" at bounding box center [770, 204] width 56 height 22
type input "1.60"
type input "2.16"
type input "2.94"
click at [794, 200] on input "1.60" at bounding box center [770, 204] width 56 height 22
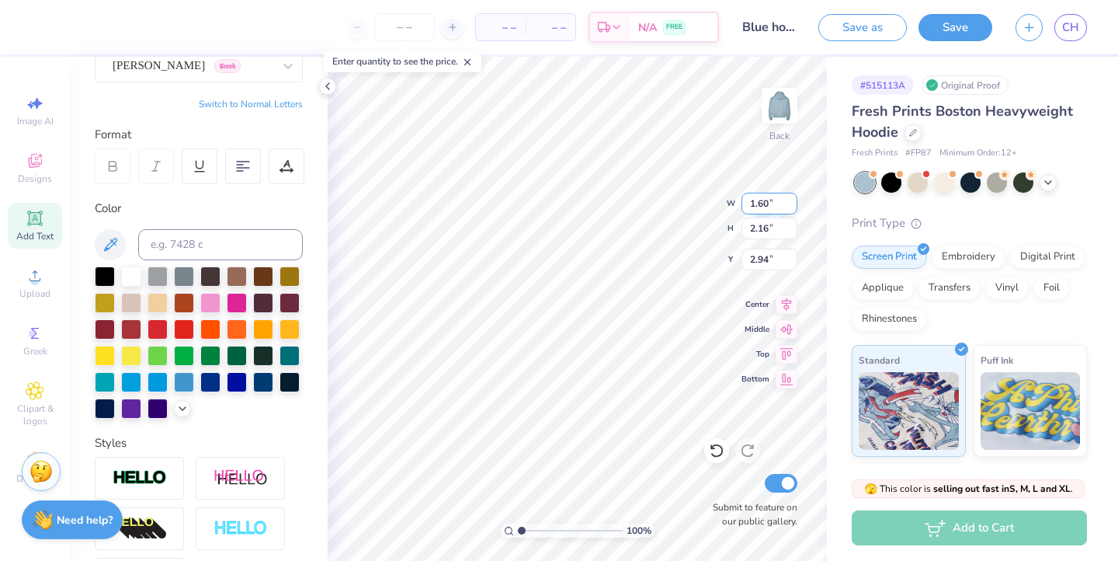
click at [794, 200] on input "1.60" at bounding box center [770, 204] width 56 height 22
click at [794, 232] on input "2.15" at bounding box center [770, 228] width 56 height 22
click at [794, 232] on input "2.14" at bounding box center [770, 228] width 56 height 22
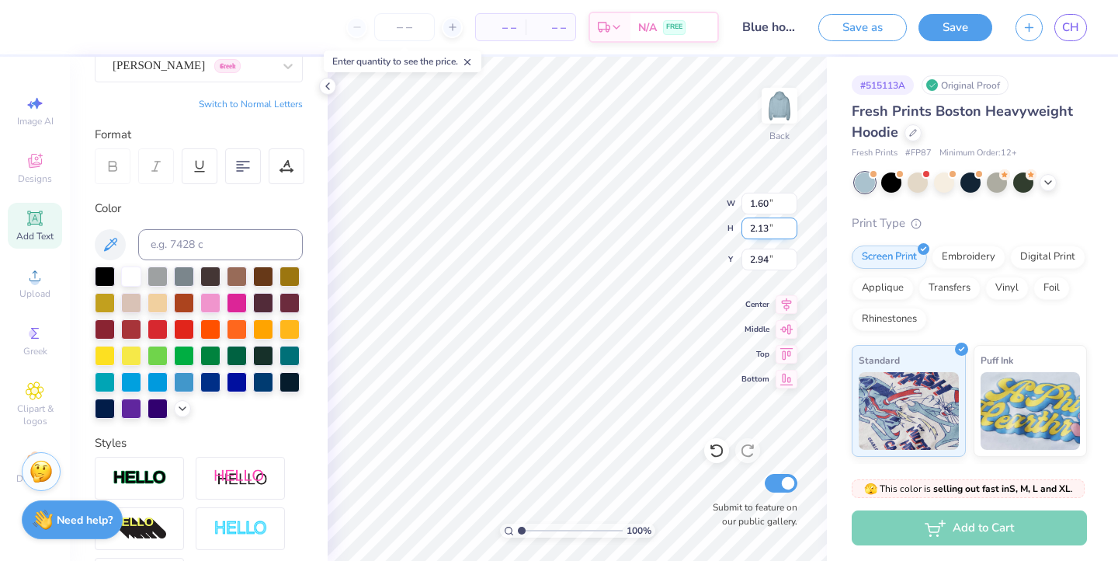
click at [794, 232] on input "2.13" at bounding box center [770, 228] width 56 height 22
click at [794, 232] on input "2.12" at bounding box center [770, 228] width 56 height 22
click at [794, 232] on input "2.11" at bounding box center [770, 228] width 56 height 22
click at [794, 232] on input "2.1" at bounding box center [770, 228] width 56 height 22
click at [794, 232] on input "2.09" at bounding box center [770, 228] width 56 height 22
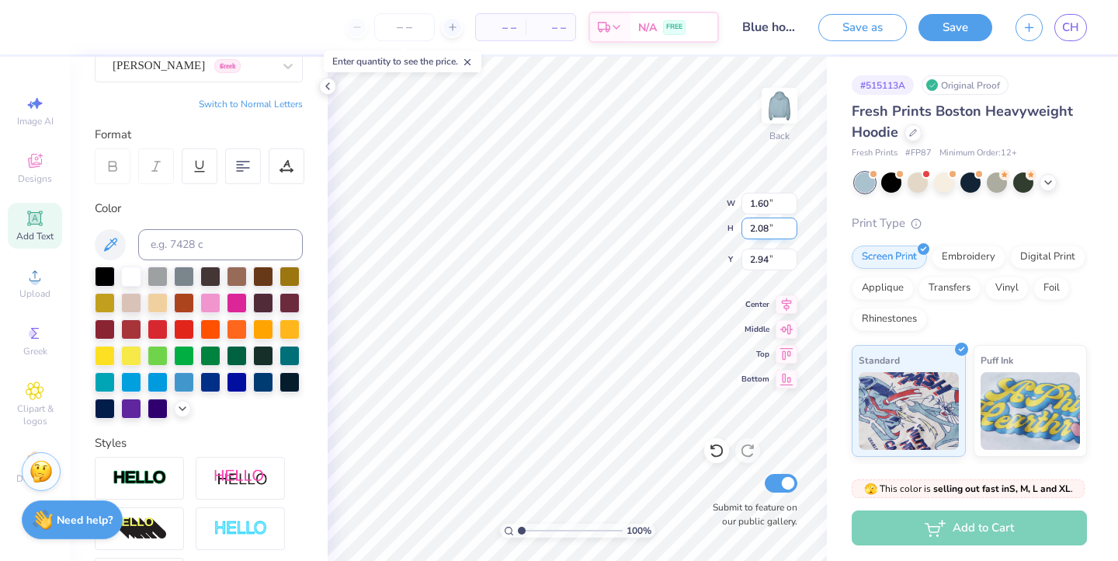
click at [794, 232] on input "2.08" at bounding box center [770, 228] width 56 height 22
click at [794, 232] on input "2.07" at bounding box center [770, 228] width 56 height 22
click at [794, 232] on input "2.06" at bounding box center [770, 228] width 56 height 22
type input "2.05"
click at [794, 232] on input "2.05" at bounding box center [770, 228] width 56 height 22
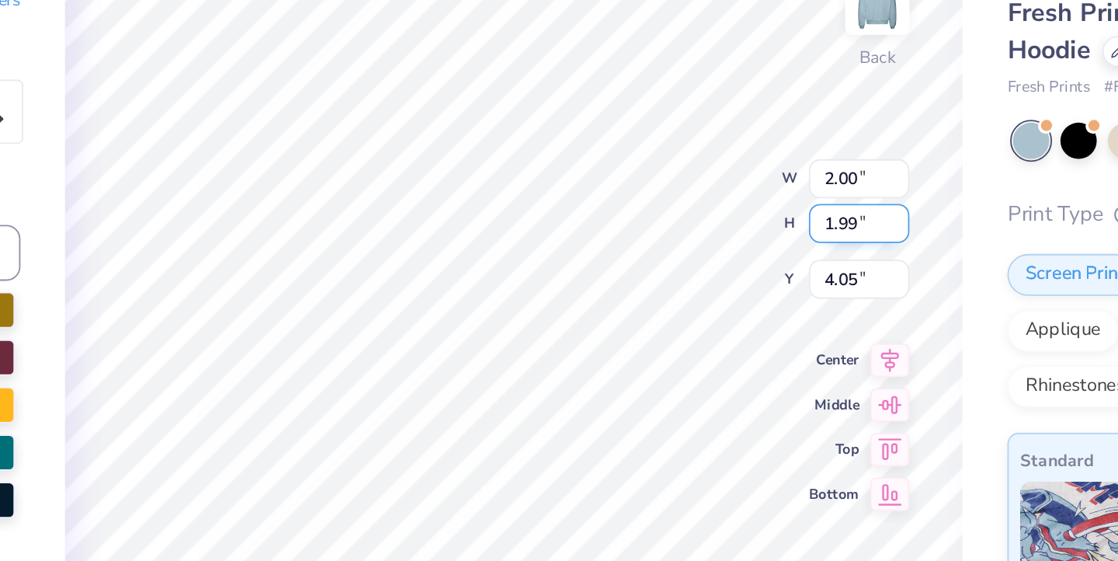
click at [742, 217] on input "1.99" at bounding box center [770, 228] width 56 height 22
type input "2"
click at [742, 217] on input "2" at bounding box center [770, 228] width 56 height 22
type input "1.60"
type input "2.16"
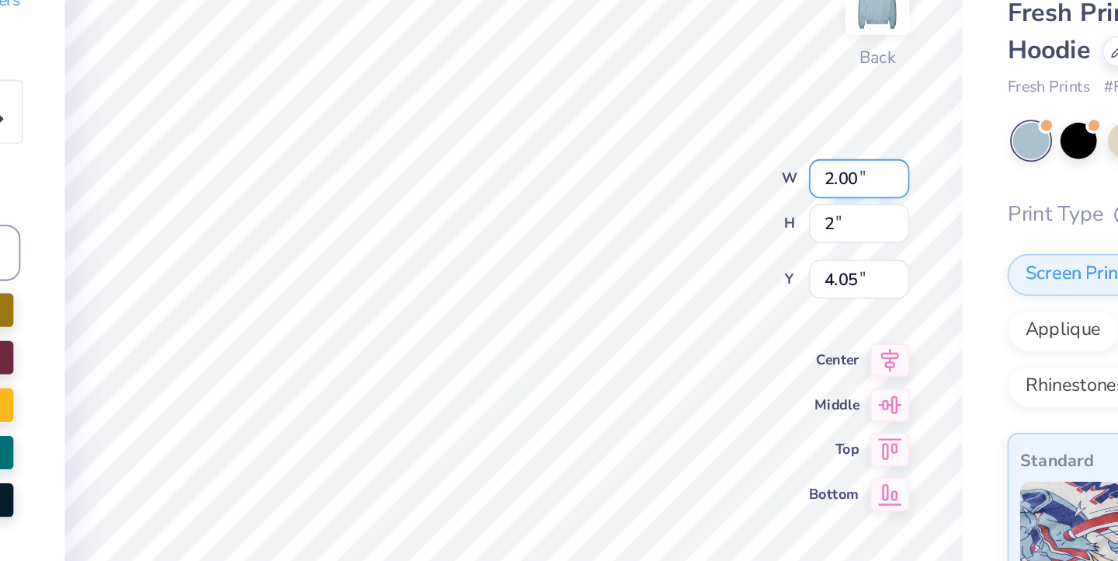
type input "2.94"
type input "2.00"
type input "1.98"
type input "4.02"
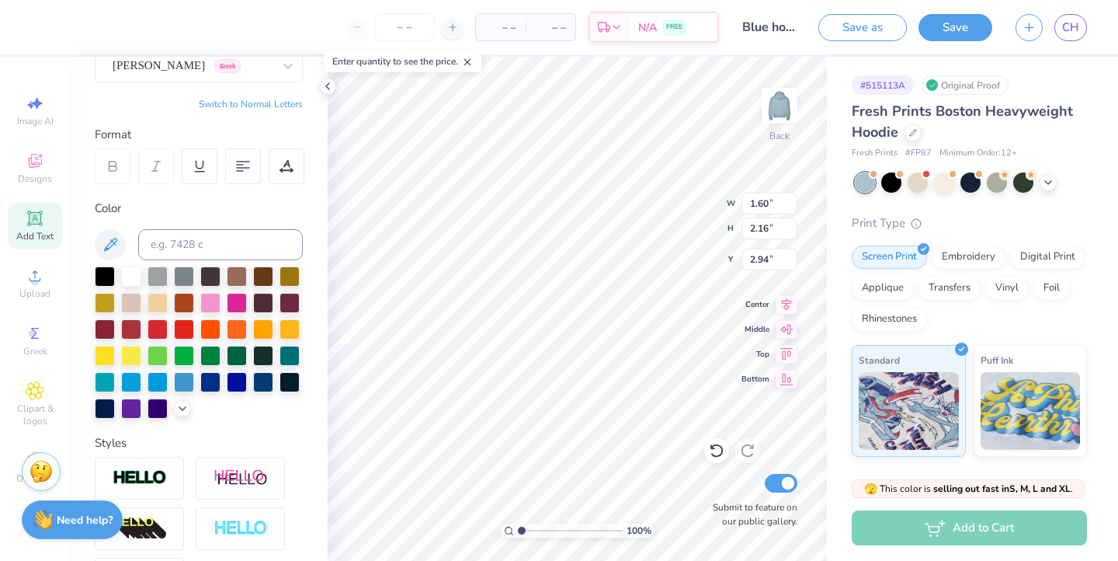
type input "1.92"
type input "2.58"
type input "2.51"
type input "2.00"
type input "1.98"
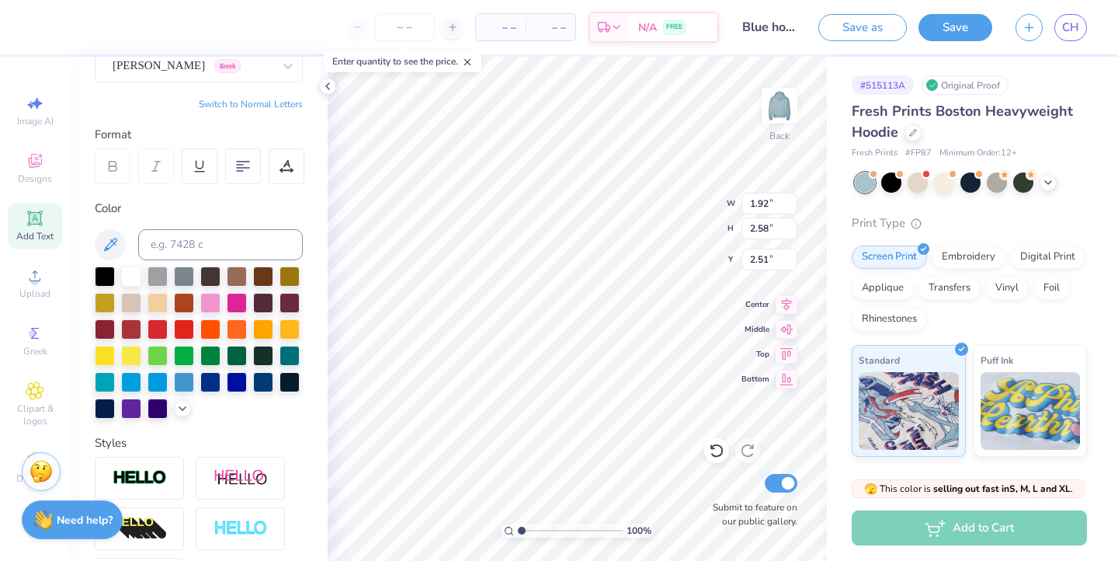
type input "4.02"
type input "2.47"
type input "2.44"
type input "2.66"
type input "2.51"
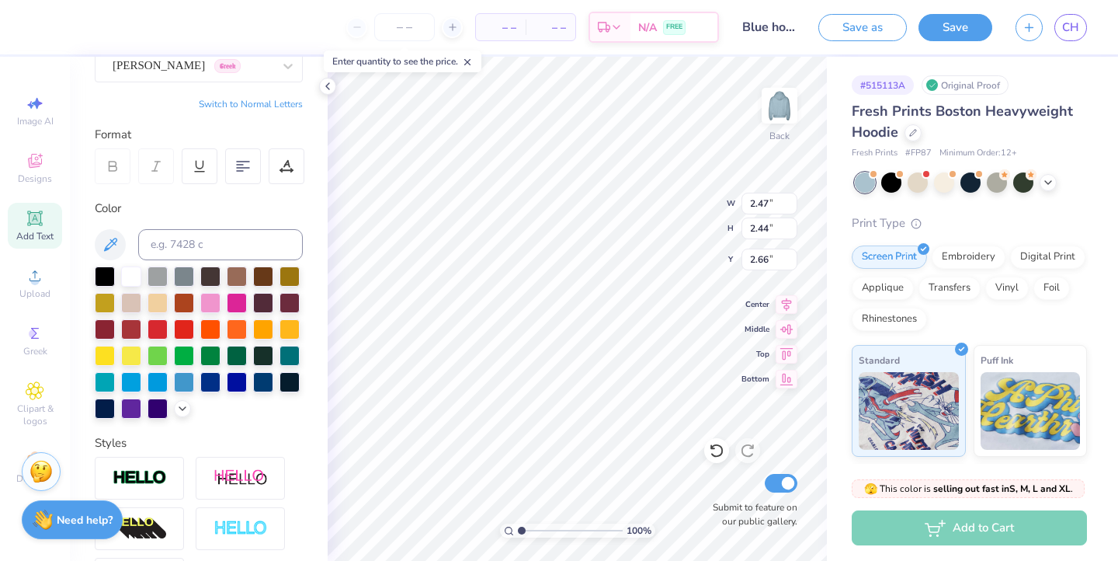
type input "2.48"
type input "2.62"
click at [789, 224] on input "2.49" at bounding box center [770, 228] width 56 height 22
type input "2.5"
click at [789, 224] on input "2.5" at bounding box center [770, 228] width 56 height 22
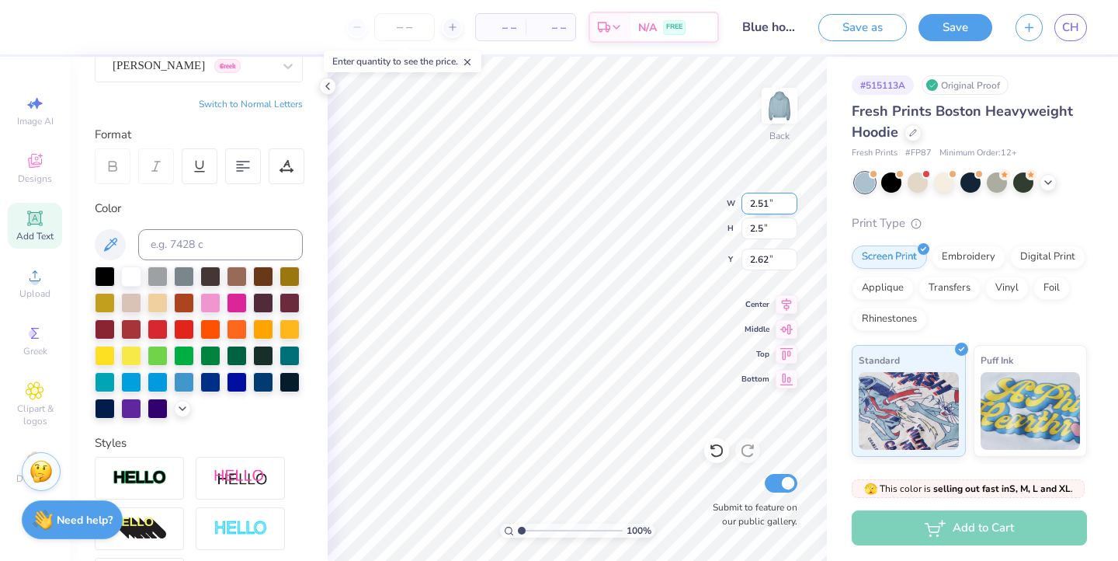
type input "1.92"
type input "2.58"
type input "2.51"
click at [792, 230] on input "2.57" at bounding box center [770, 228] width 56 height 22
click at [792, 230] on input "2.56" at bounding box center [770, 228] width 56 height 22
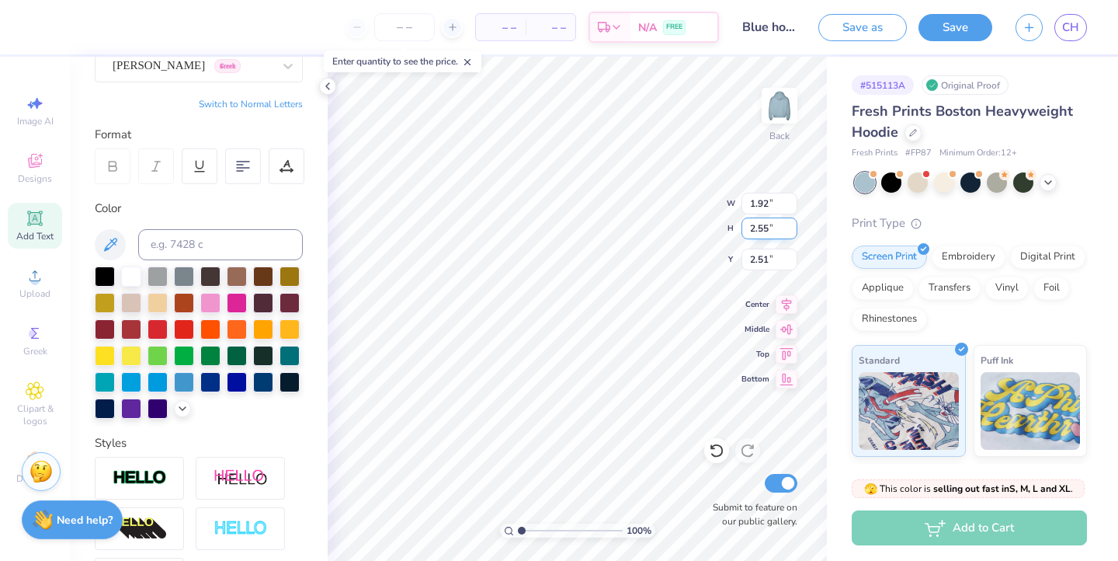
click at [792, 230] on input "2.55" at bounding box center [770, 228] width 56 height 22
click at [792, 230] on input "2.54" at bounding box center [770, 228] width 56 height 22
click at [792, 230] on input "2.53" at bounding box center [770, 228] width 56 height 22
click at [792, 230] on input "2.52" at bounding box center [770, 228] width 56 height 22
click at [792, 230] on input "2.51" at bounding box center [770, 228] width 56 height 22
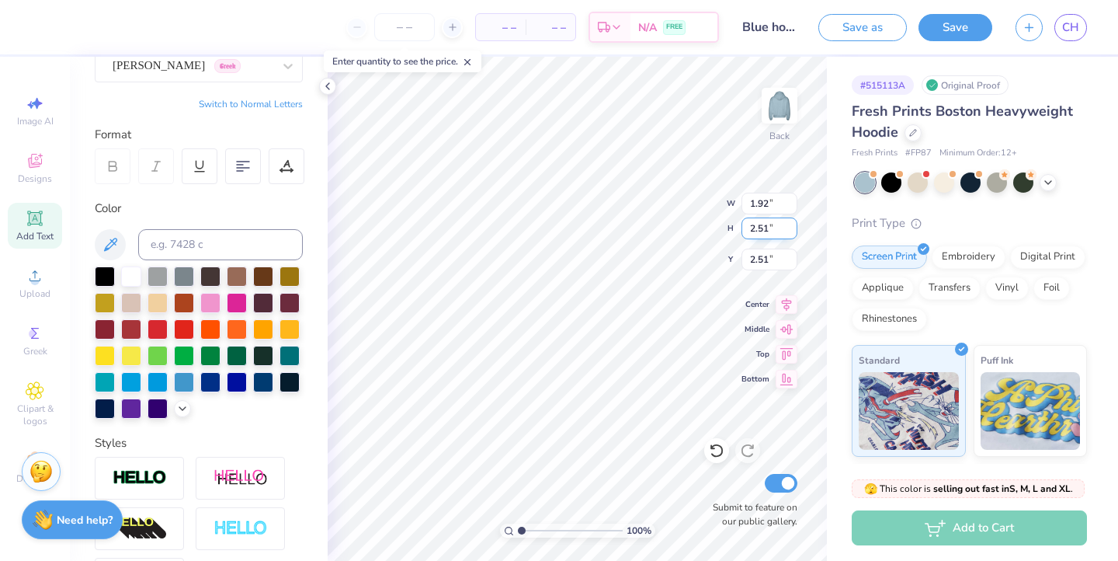
type input "2.5"
click at [792, 230] on input "2.5" at bounding box center [770, 228] width 56 height 22
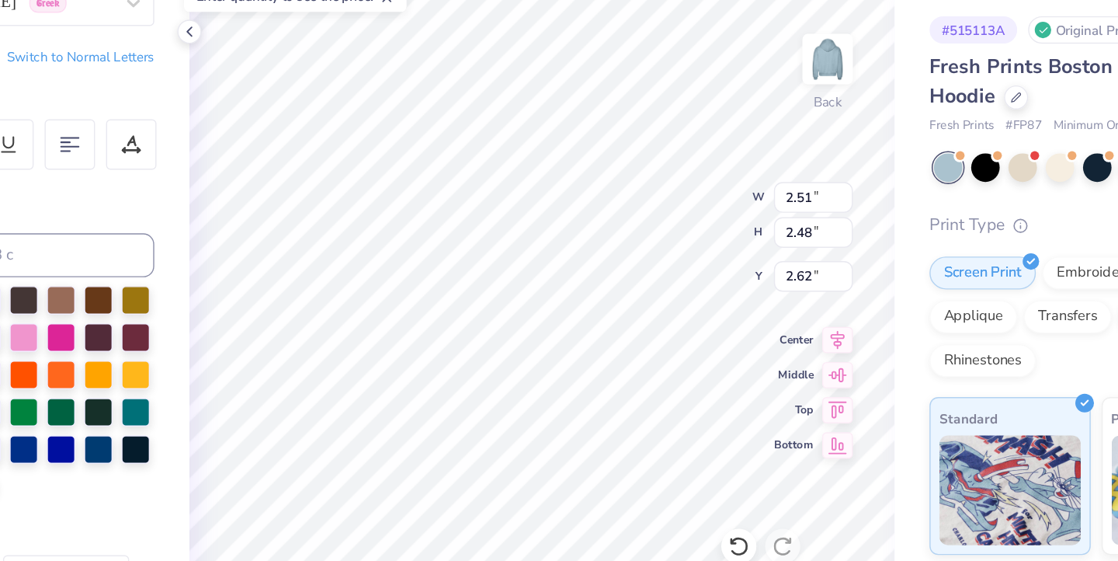
type input "3.81"
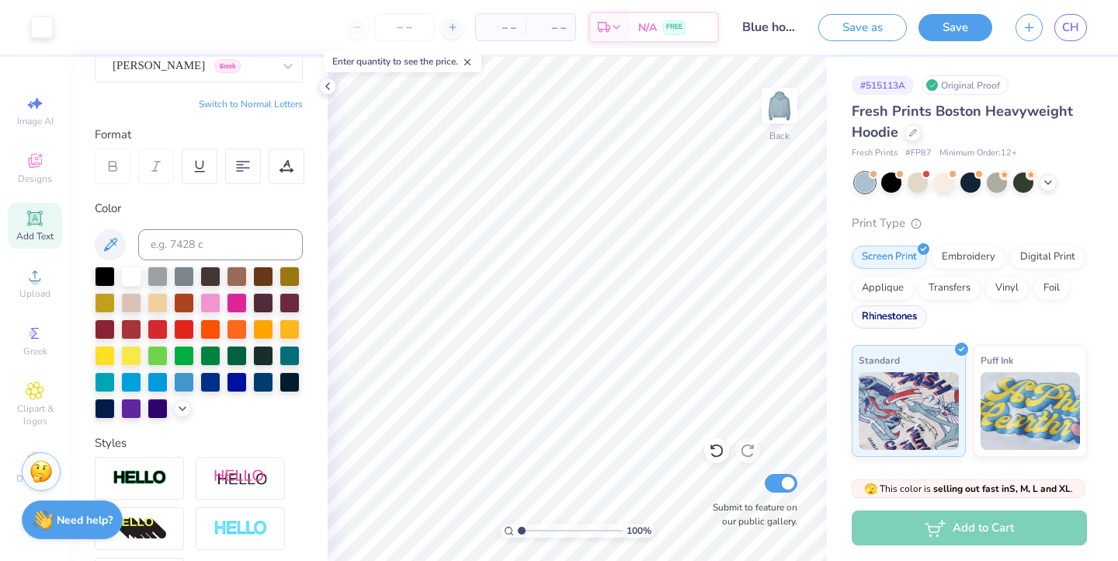
click at [902, 321] on div "Rhinestones" at bounding box center [889, 316] width 75 height 23
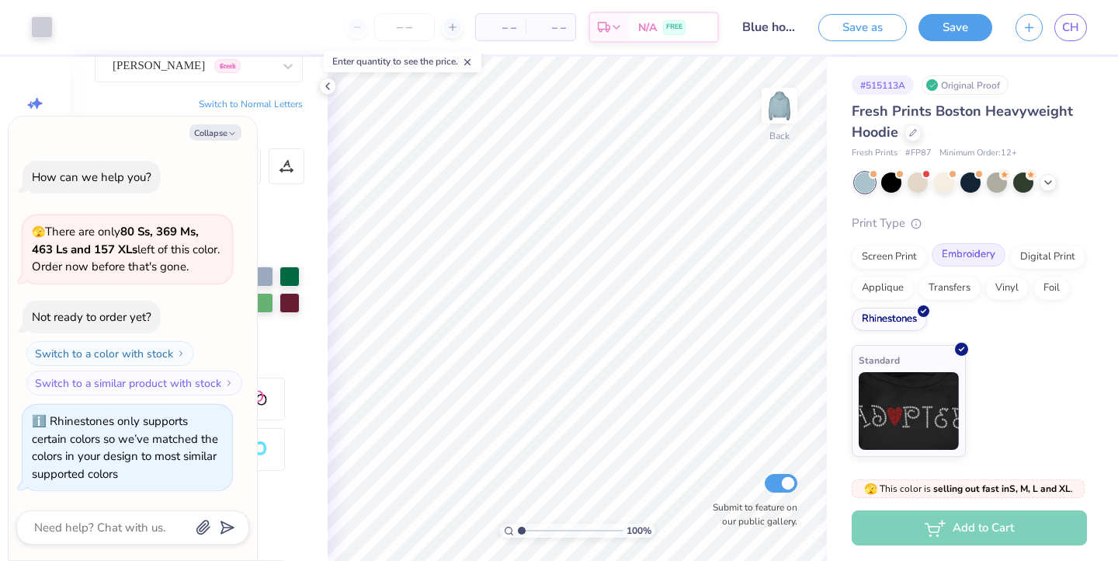
click at [964, 264] on div "Embroidery" at bounding box center [969, 254] width 74 height 23
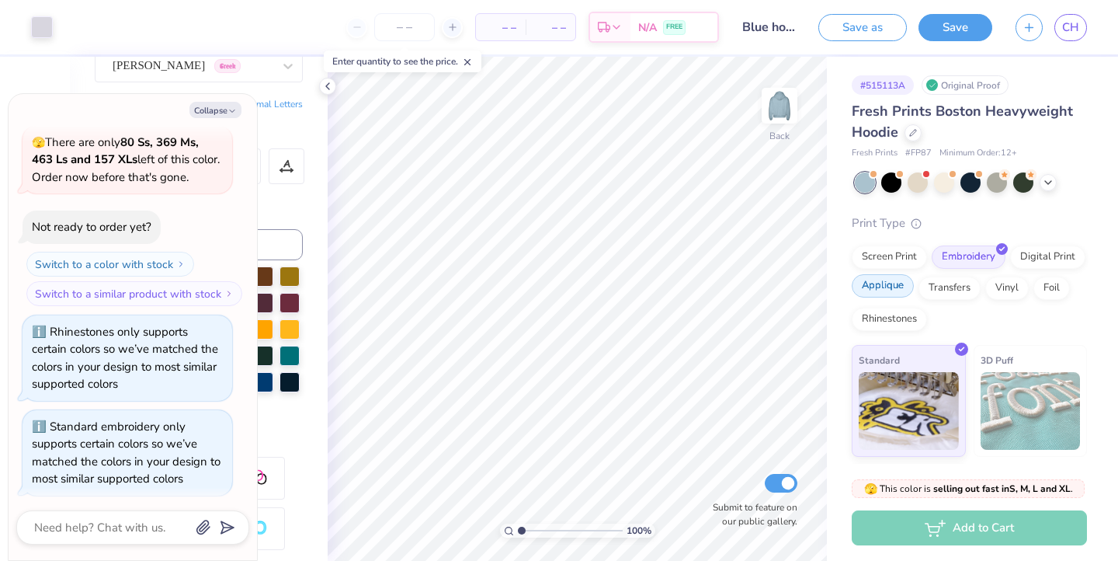
click at [894, 286] on div "Applique" at bounding box center [883, 285] width 62 height 23
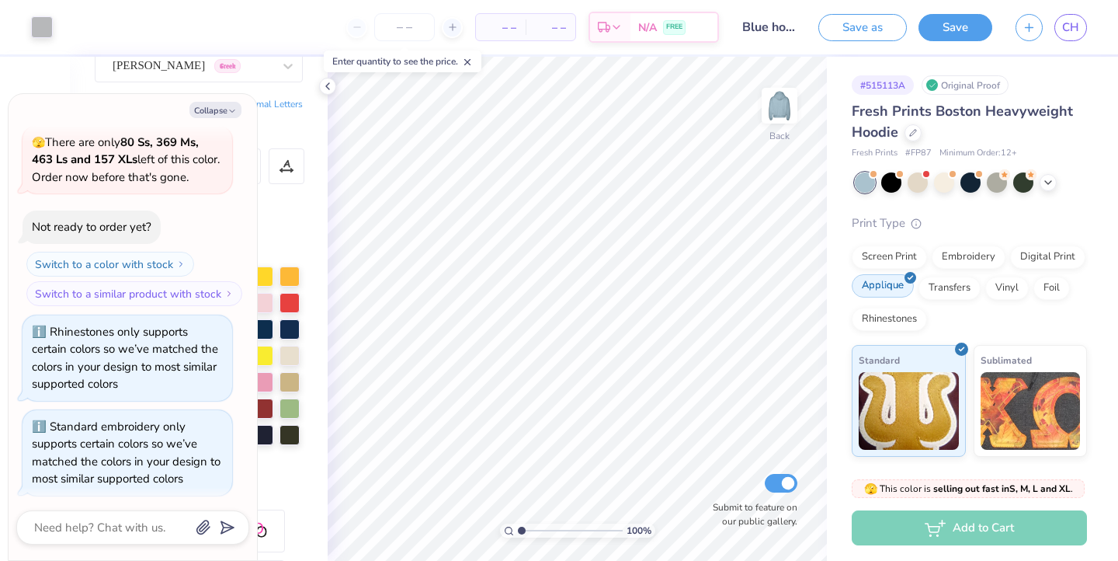
scroll to position [161, 0]
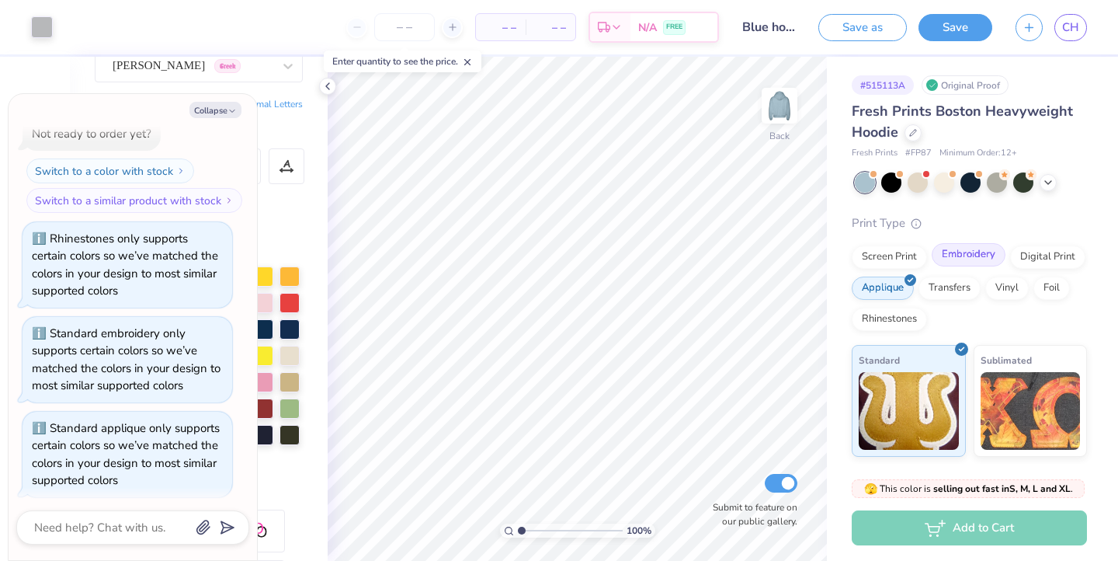
click at [974, 254] on div "Embroidery" at bounding box center [969, 254] width 74 height 23
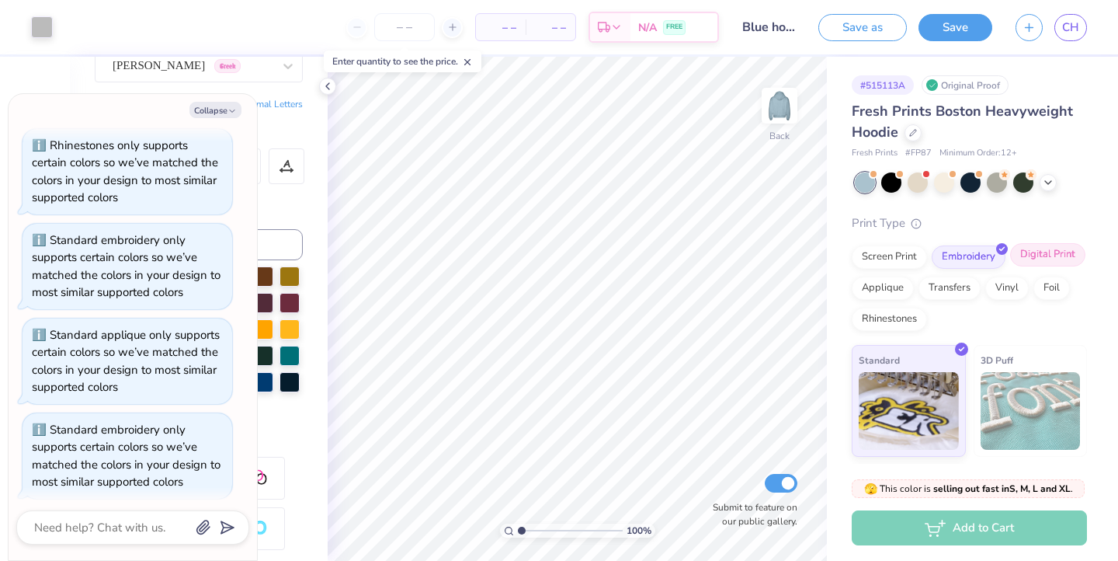
scroll to position [0, 0]
click at [969, 290] on div "Transfers" at bounding box center [950, 285] width 62 height 23
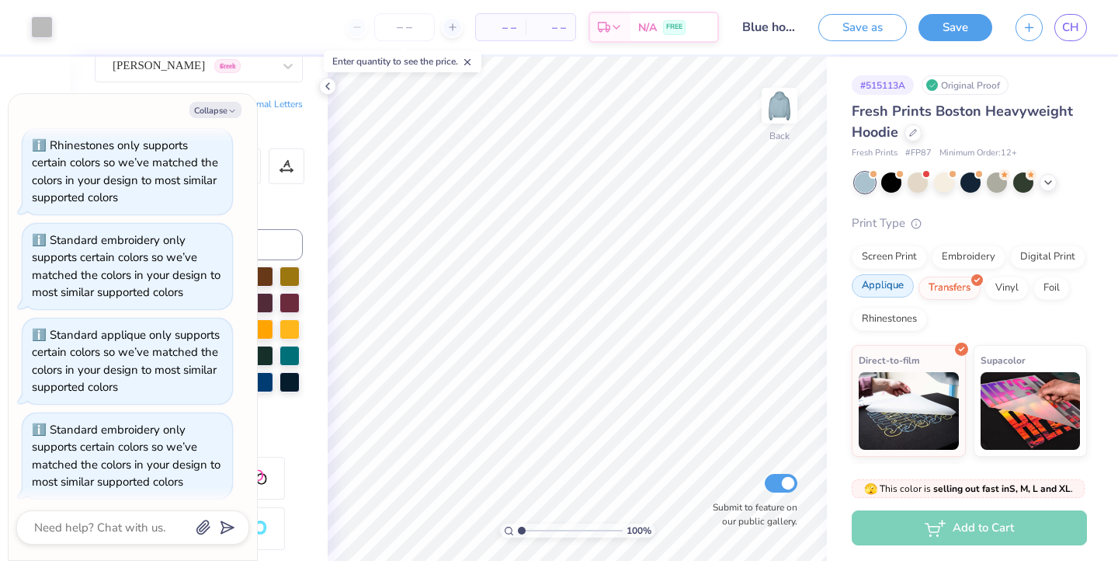
click at [874, 288] on div "Applique" at bounding box center [883, 285] width 62 height 23
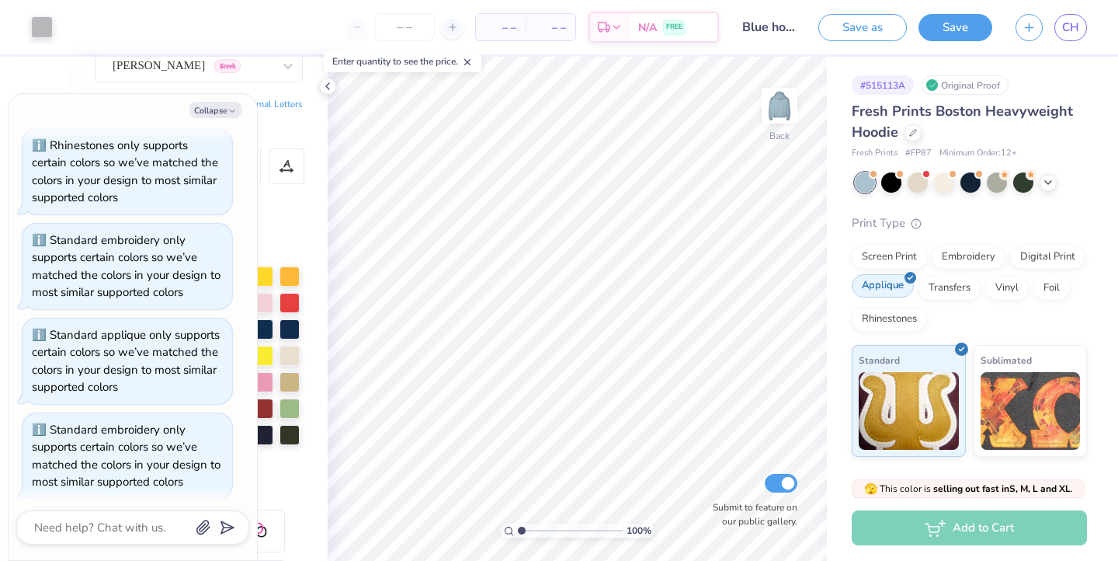
scroll to position [347, 0]
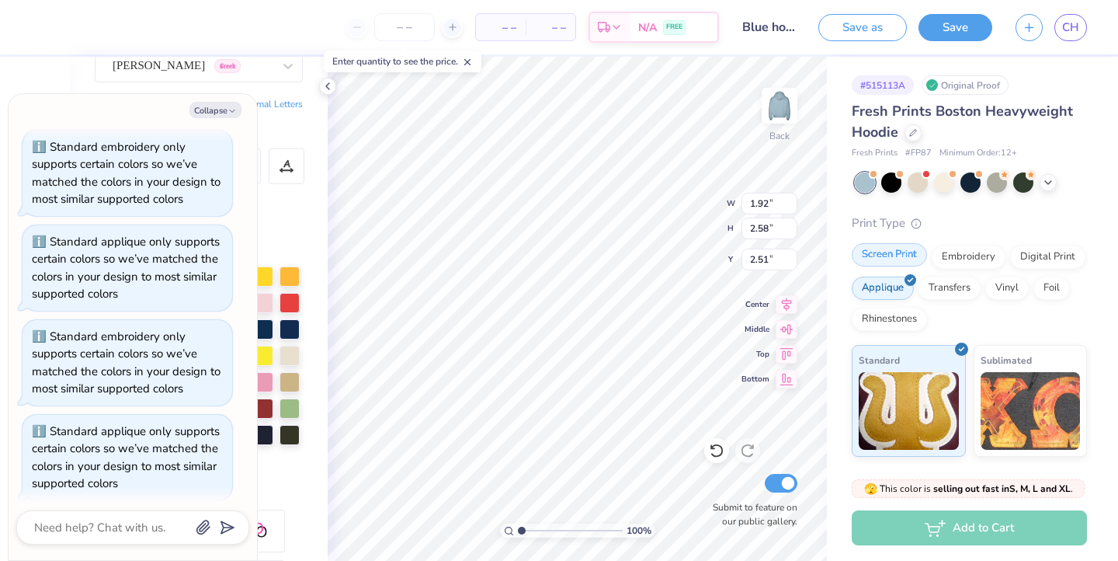
type textarea "x"
type input "5.46"
type textarea "x"
type input "2.51"
type input "2.48"
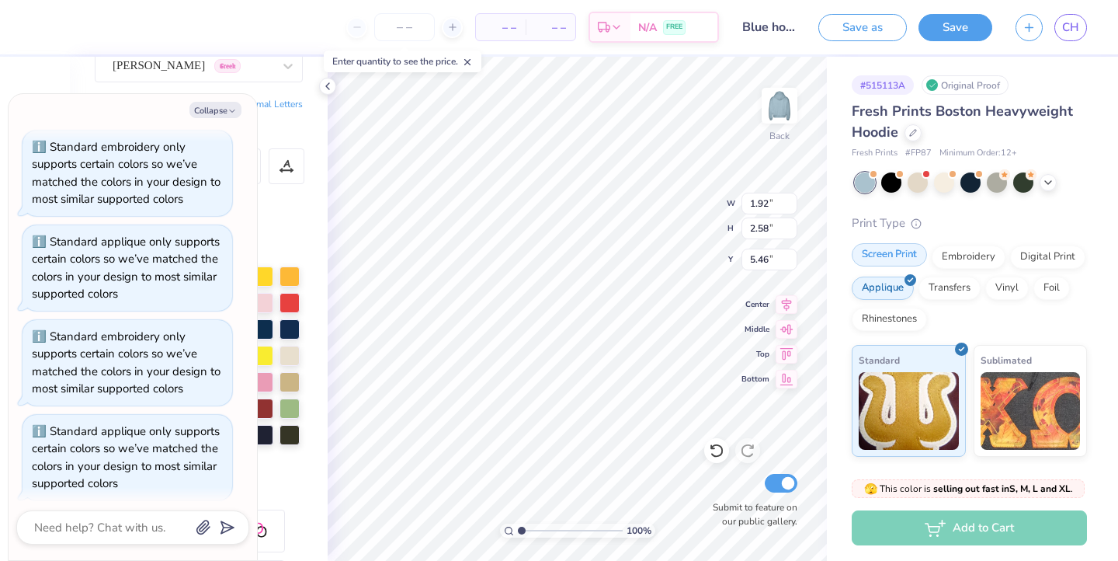
type input "3.81"
type textarea "x"
type input "5.51"
type textarea "x"
type input "4.66"
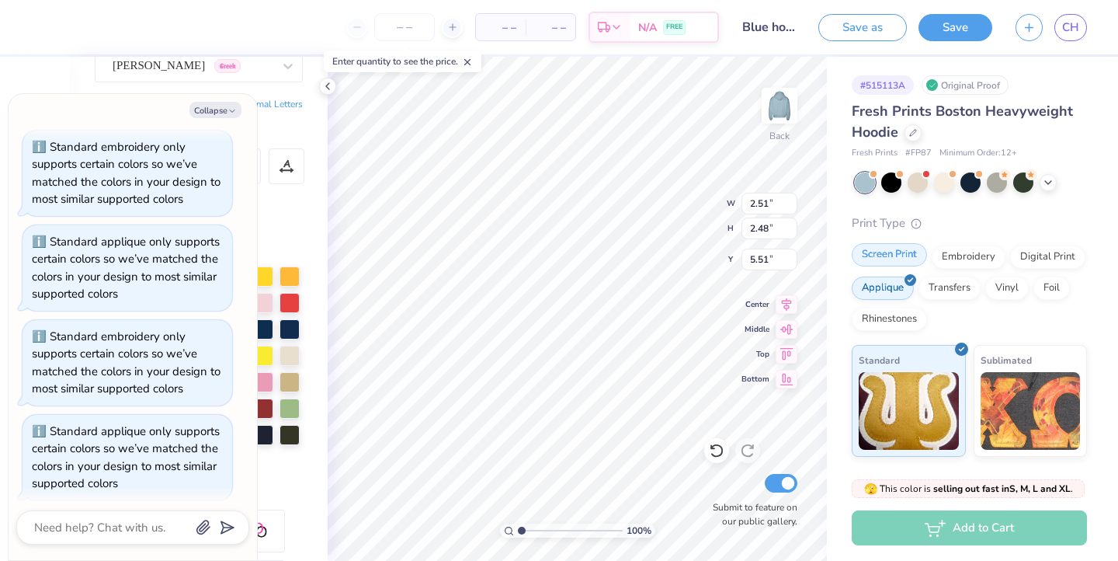
type input "4.60"
type input "3.39"
type textarea "x"
type input "1.92"
type input "2.58"
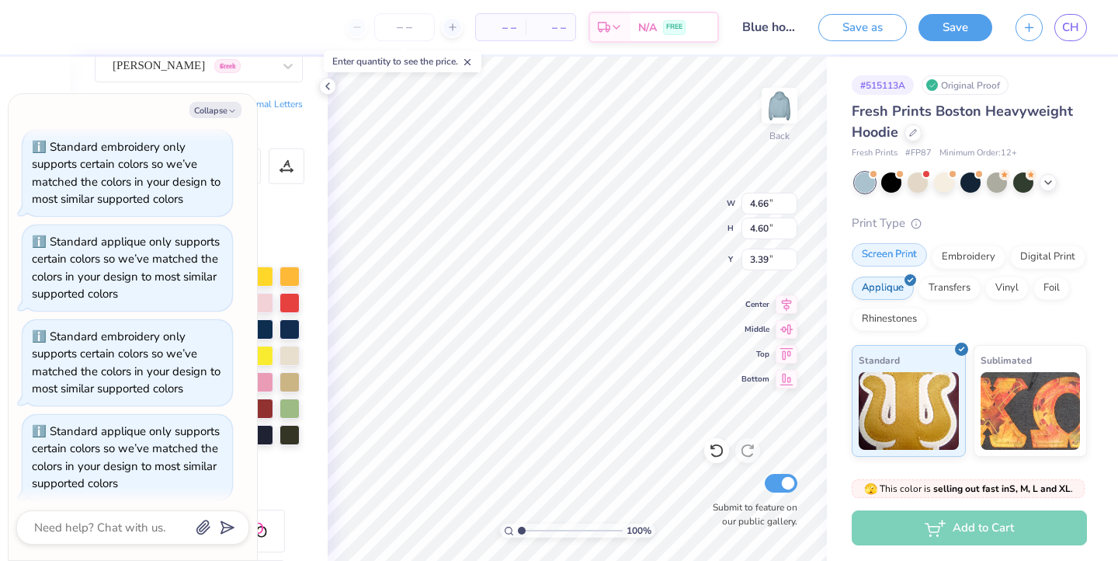
type input "5.46"
type textarea "x"
type input "3.62"
type input "4.87"
type input "3.17"
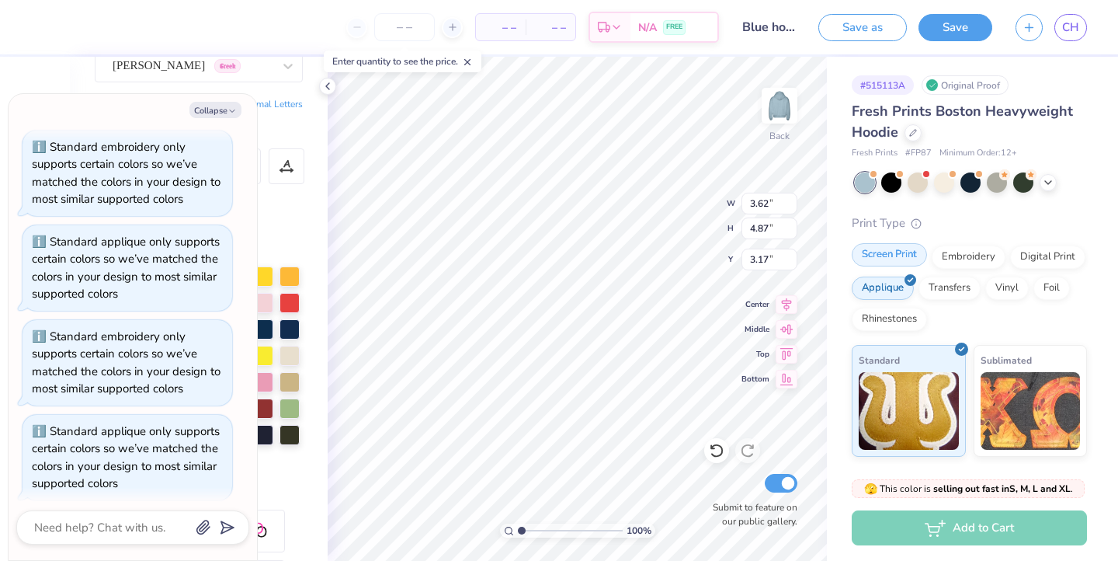
type textarea "x"
type input "3.00"
type textarea "x"
type input "4.15"
type input "5.59"
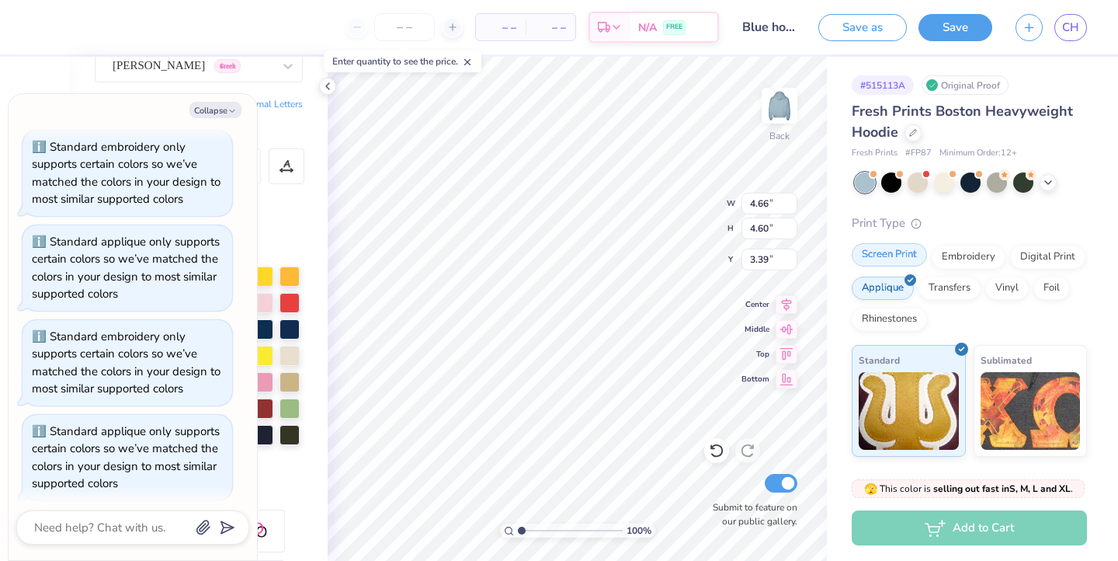
type textarea "x"
type input "5.38"
type input "5.31"
type textarea "x"
type input "3.00"
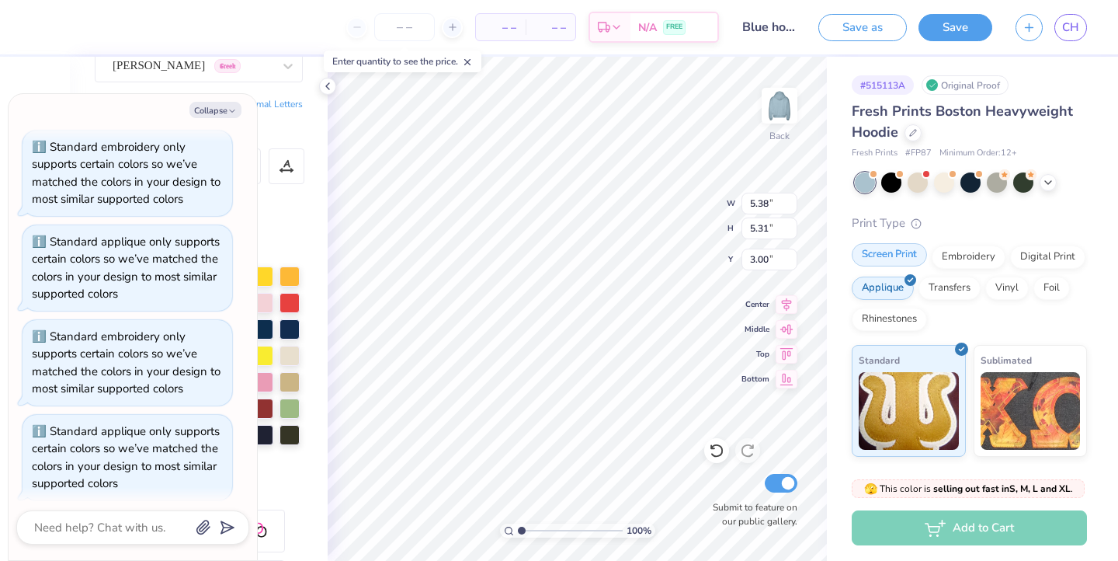
type textarea "x"
type input "3.27"
type input "3.23"
type input "5.08"
type textarea "x"
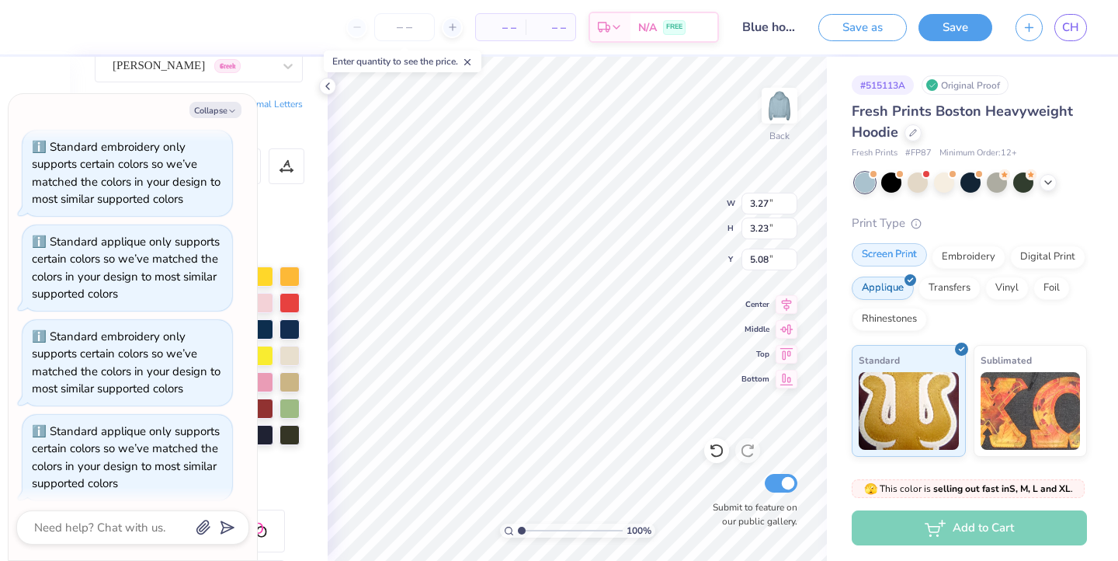
type input "4.18"
click at [722, 226] on div "100 % Back W 3.27 3.27 " H 3.23 3.23 " Y 4.18 4.18 " Center Middle Top Bottom S…" at bounding box center [577, 309] width 499 height 504
type textarea "x"
click at [763, 231] on input "3.23" at bounding box center [770, 228] width 56 height 22
click at [769, 231] on input "3.23" at bounding box center [770, 228] width 56 height 22
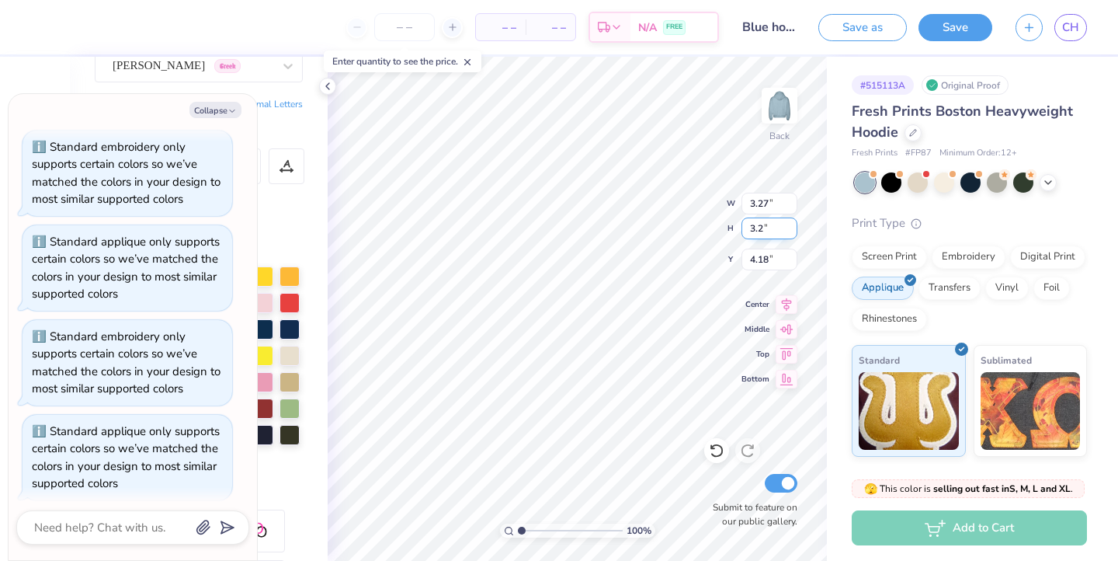
type input "3"
type input "2.5"
type textarea "x"
type input "2.53"
type input "2.50"
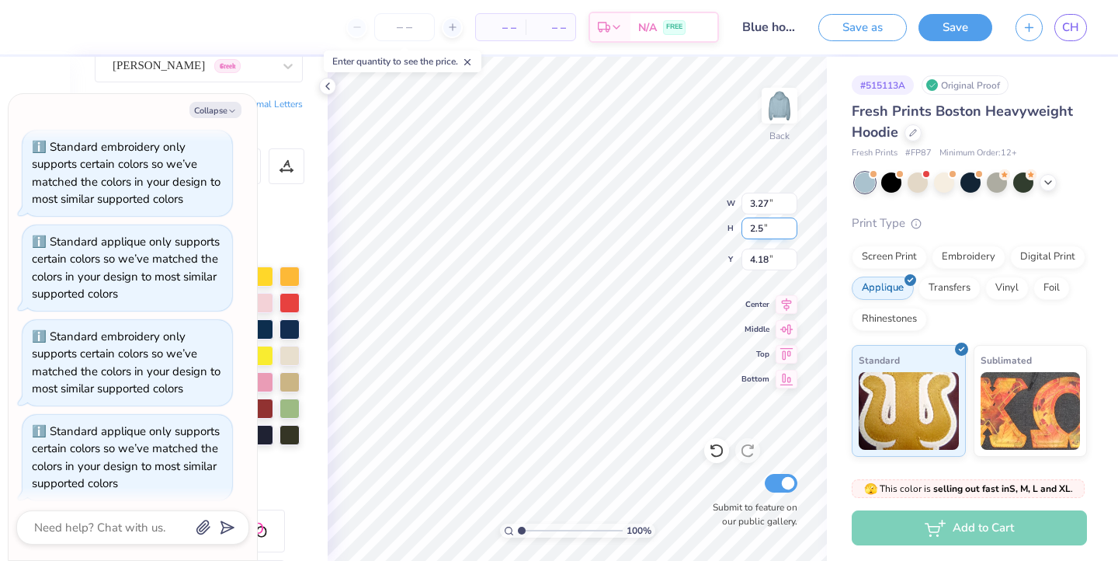
type input "4.54"
type textarea "x"
type input "4.15"
type input "5.59"
type input "3.00"
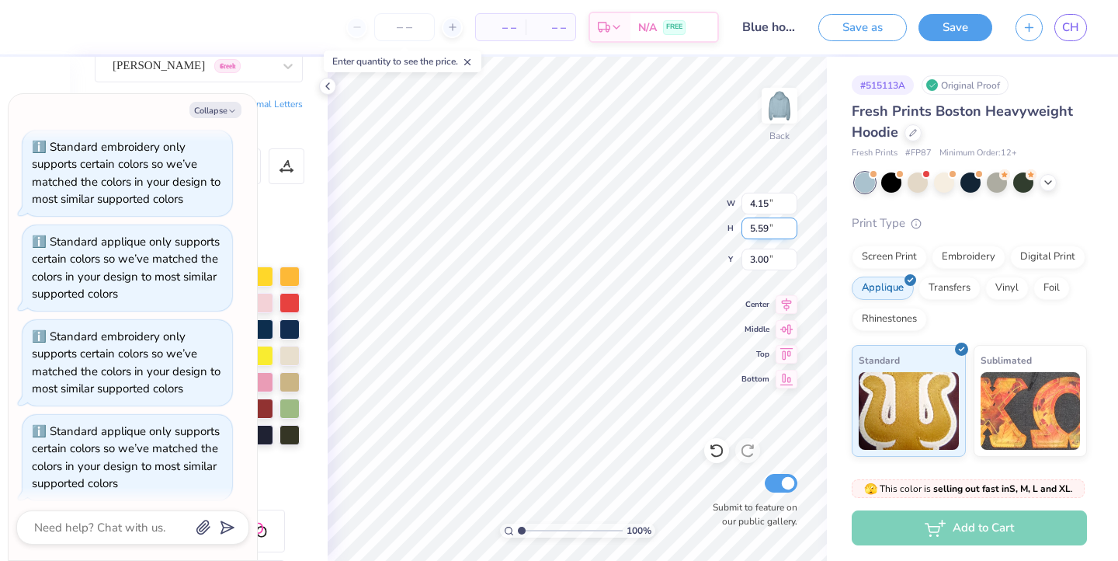
drag, startPoint x: 769, startPoint y: 228, endPoint x: 745, endPoint y: 227, distance: 24.1
click at [745, 227] on input "5.59" at bounding box center [770, 228] width 56 height 22
type input "2.5"
type textarea "x"
type input "1.85"
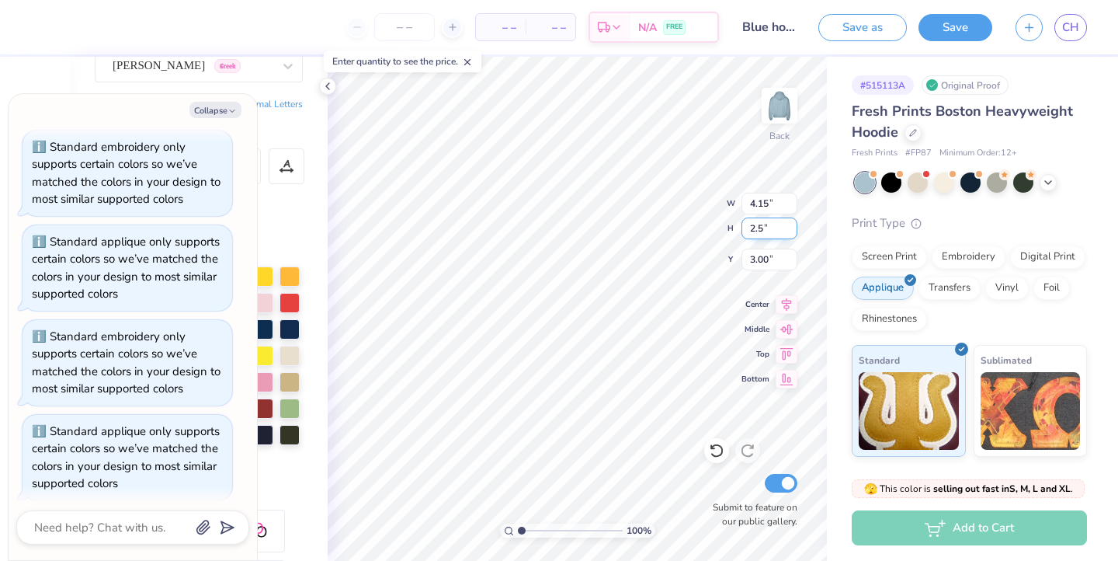
type input "2.50"
type input "4.54"
type textarea "x"
type input "3.00"
type textarea "x"
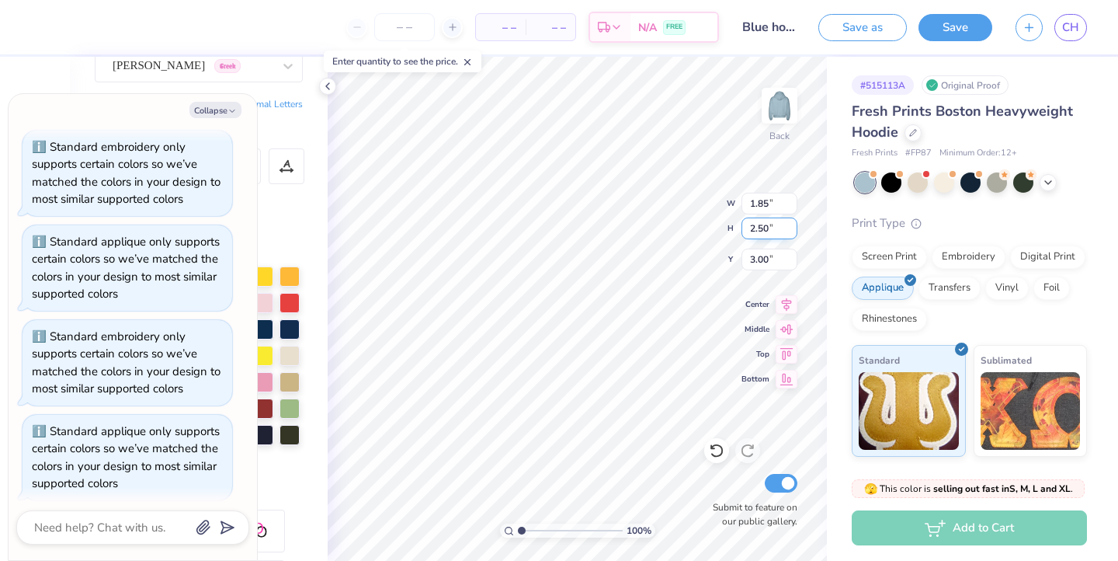
type input "2.53"
type input "4.54"
type textarea "x"
type input "6.20"
type textarea "x"
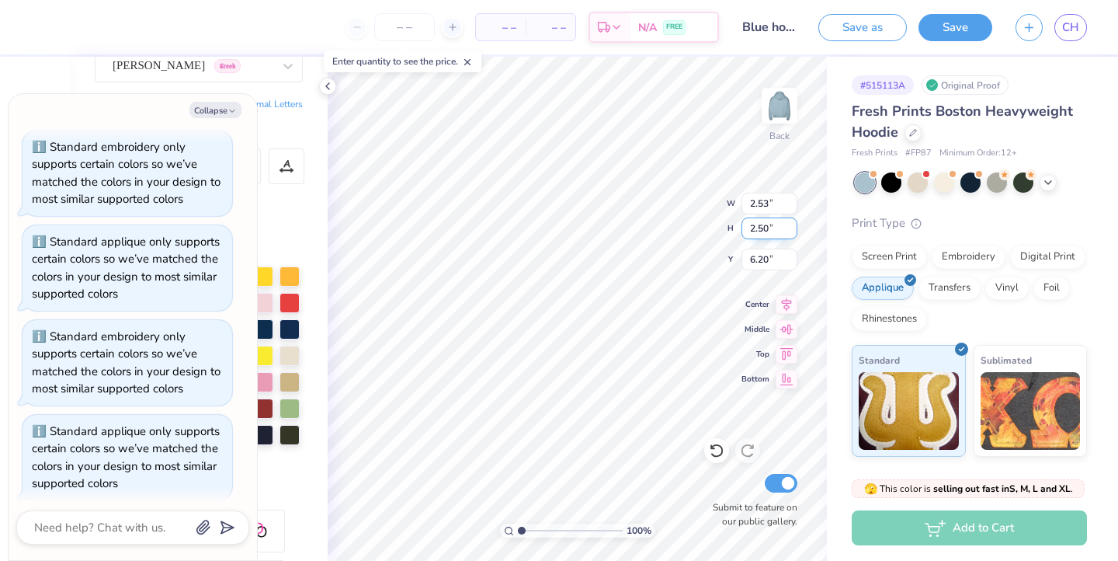
type input "1.85"
type input "3.00"
type textarea "x"
type input "2.53"
type input "6.20"
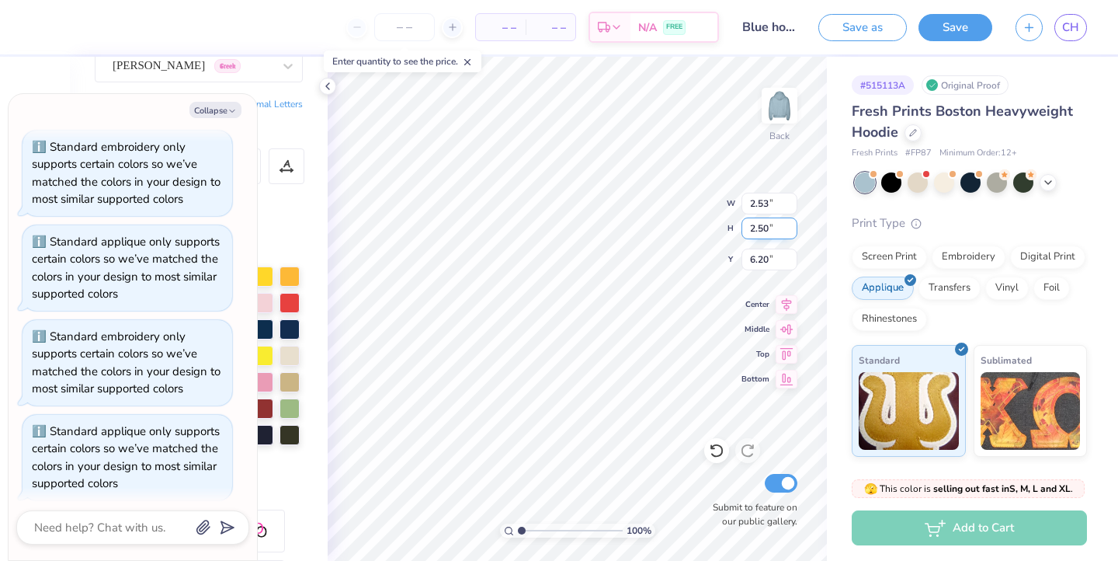
type textarea "x"
type input "1.85"
type input "3.00"
type textarea "x"
type input "2.53"
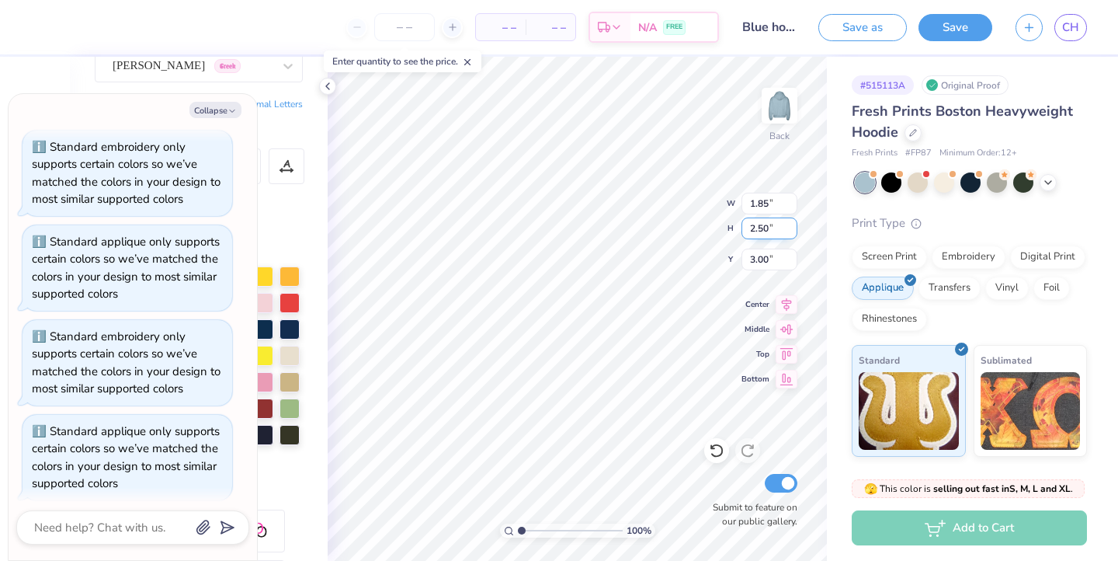
type input "6.20"
type textarea "x"
type input "4.25"
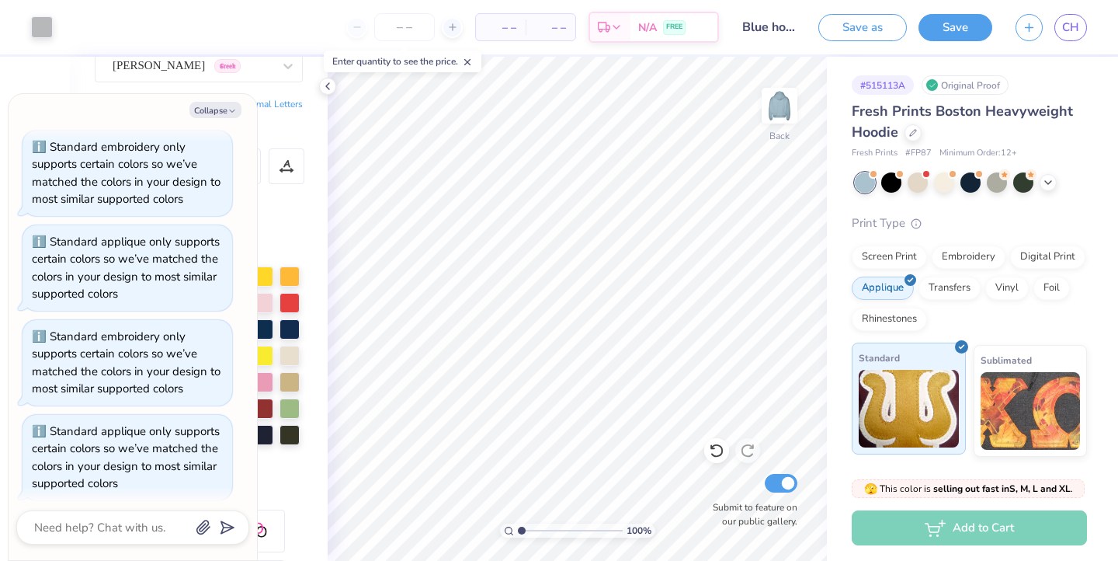
click at [915, 372] on img at bounding box center [909, 409] width 100 height 78
click at [964, 259] on div "Embroidery" at bounding box center [969, 254] width 74 height 23
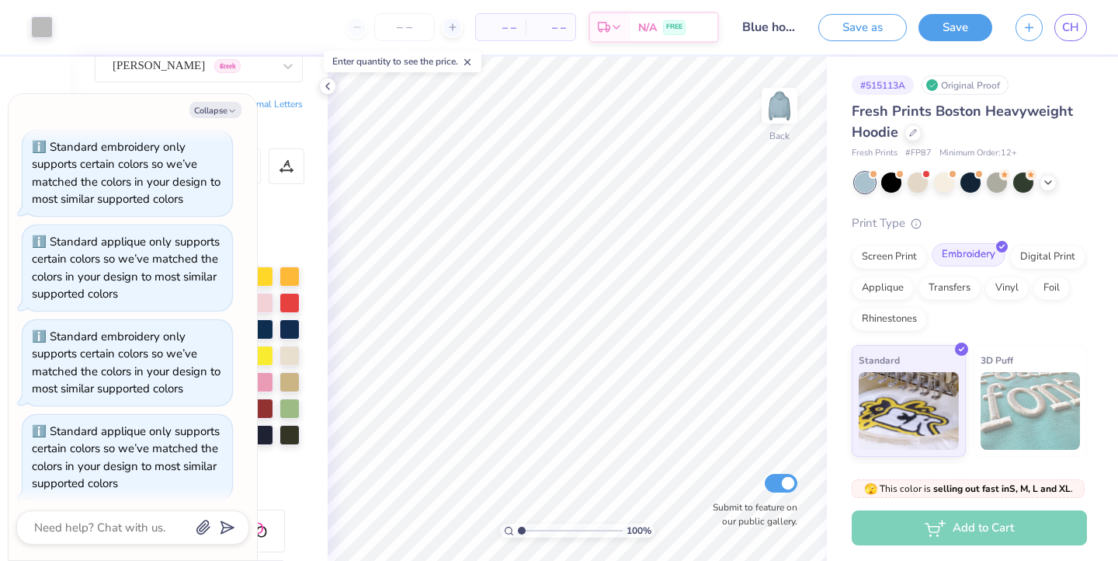
scroll to position [440, 0]
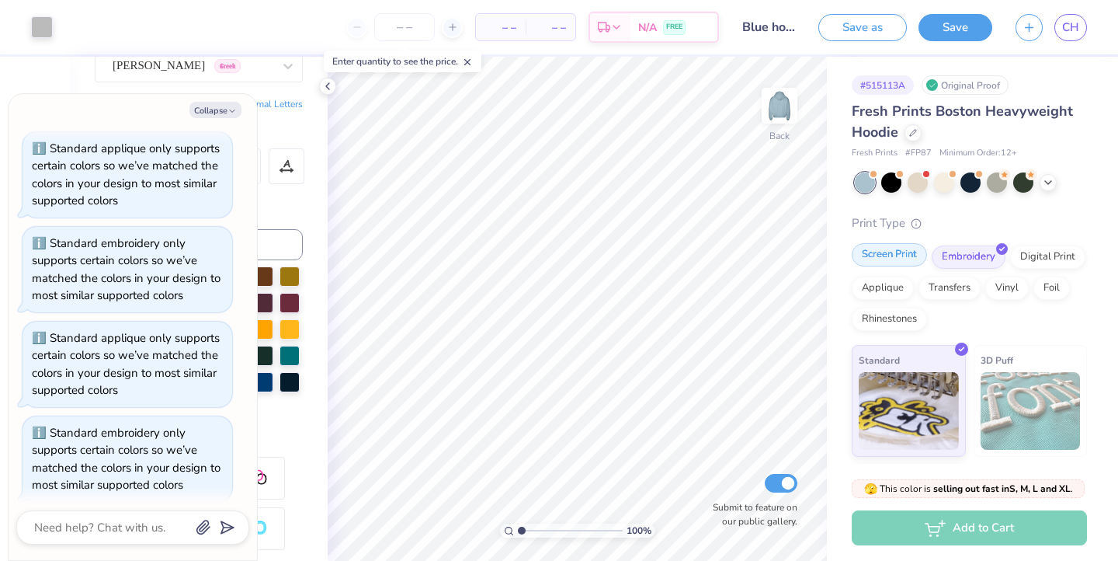
click at [905, 259] on div "Screen Print" at bounding box center [889, 254] width 75 height 23
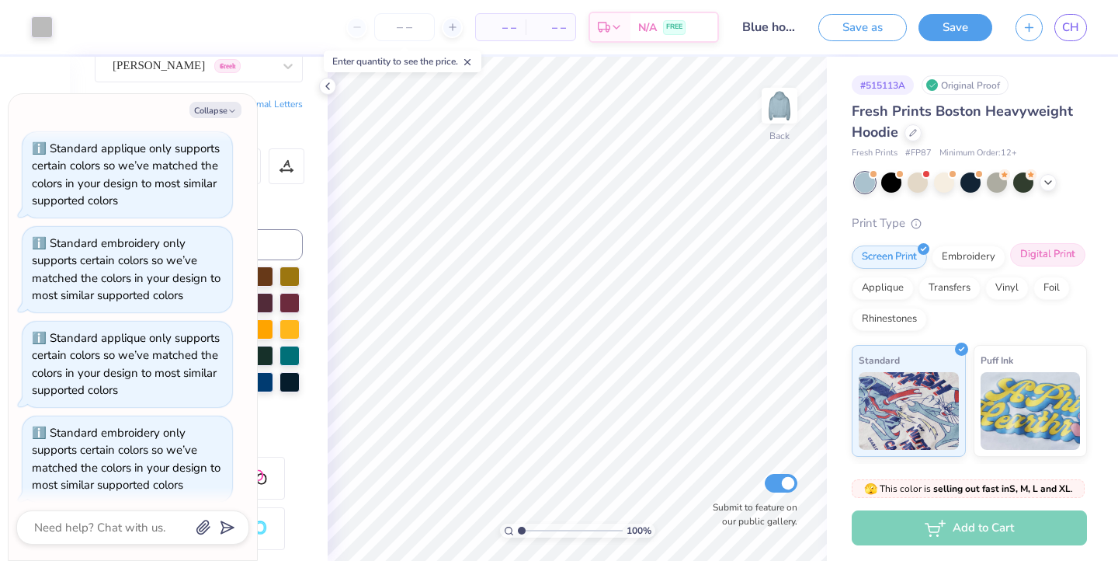
click at [1058, 258] on div "Digital Print" at bounding box center [1047, 254] width 75 height 23
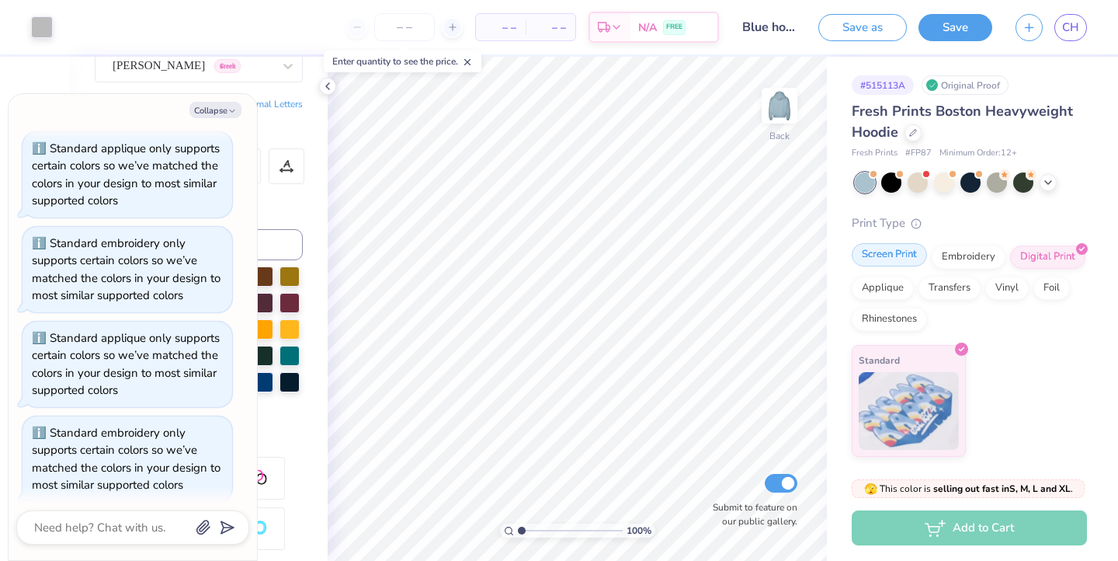
click at [887, 262] on div "Screen Print" at bounding box center [889, 254] width 75 height 23
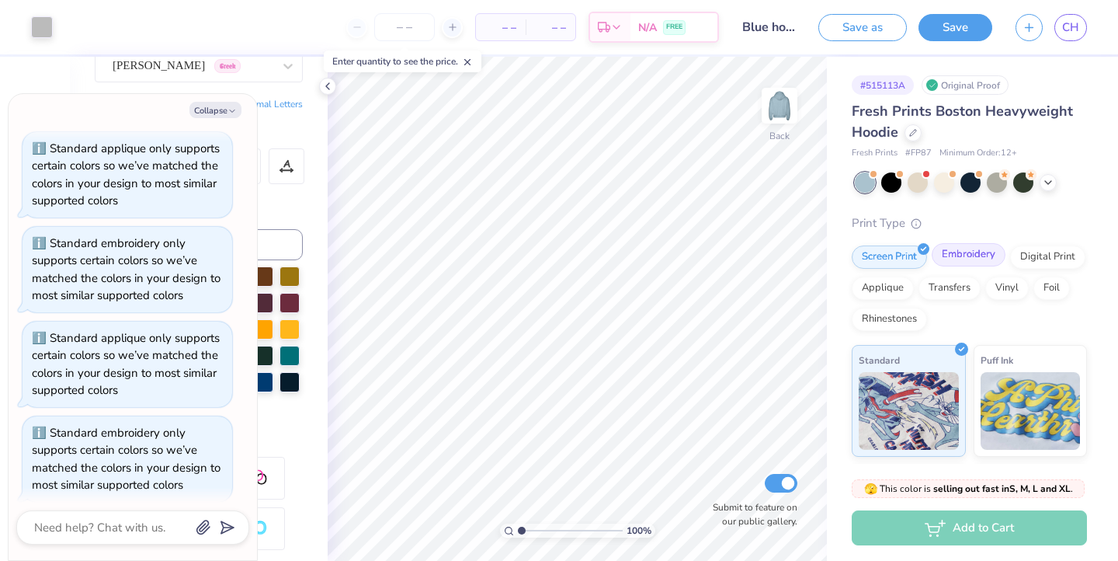
click at [957, 260] on div "Embroidery" at bounding box center [969, 254] width 74 height 23
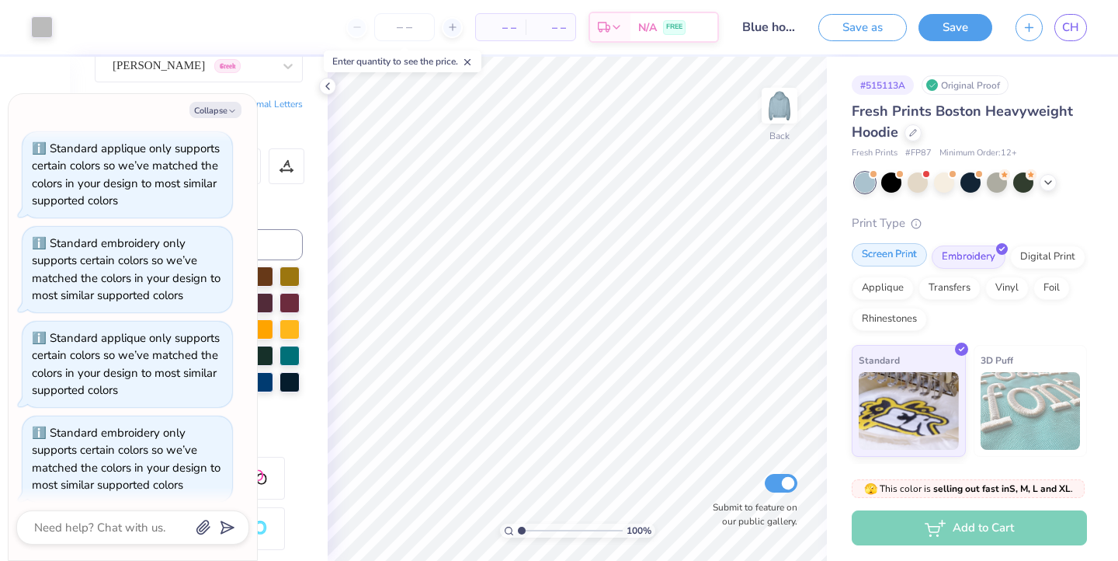
click at [887, 259] on div "Screen Print" at bounding box center [889, 254] width 75 height 23
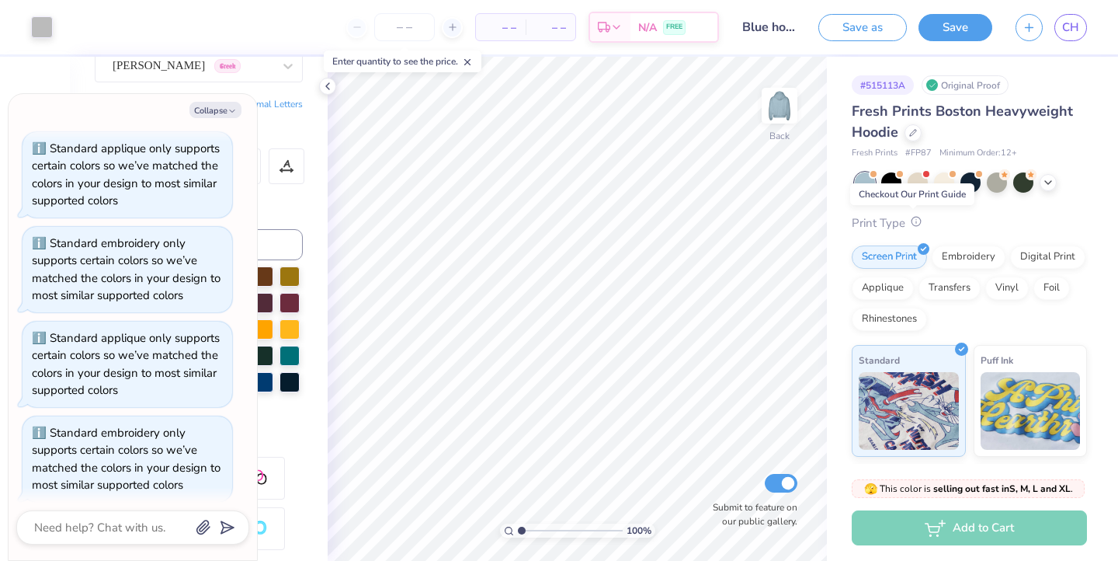
click at [914, 228] on span at bounding box center [913, 223] width 16 height 16
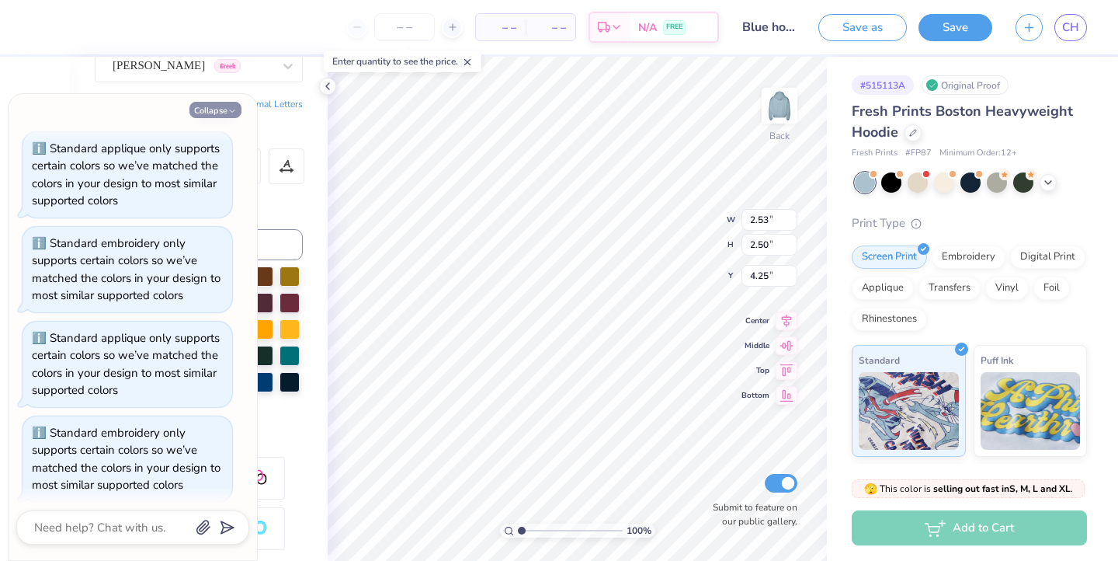
click at [229, 106] on icon "button" at bounding box center [231, 110] width 9 height 9
type textarea "x"
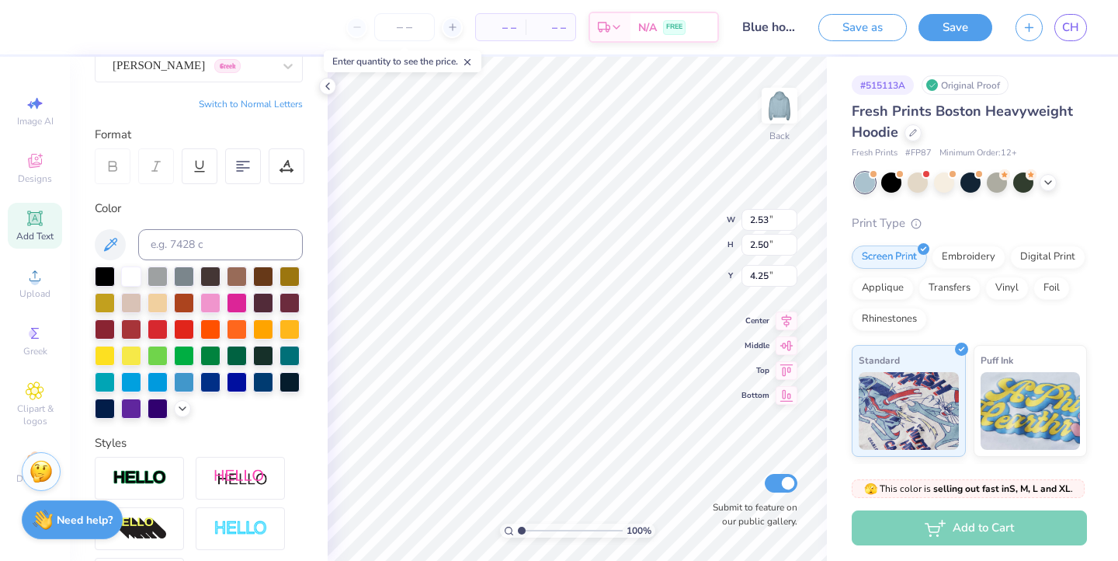
type input "1.85"
type input "3.00"
click at [898, 312] on div "Rhinestones" at bounding box center [889, 316] width 75 height 23
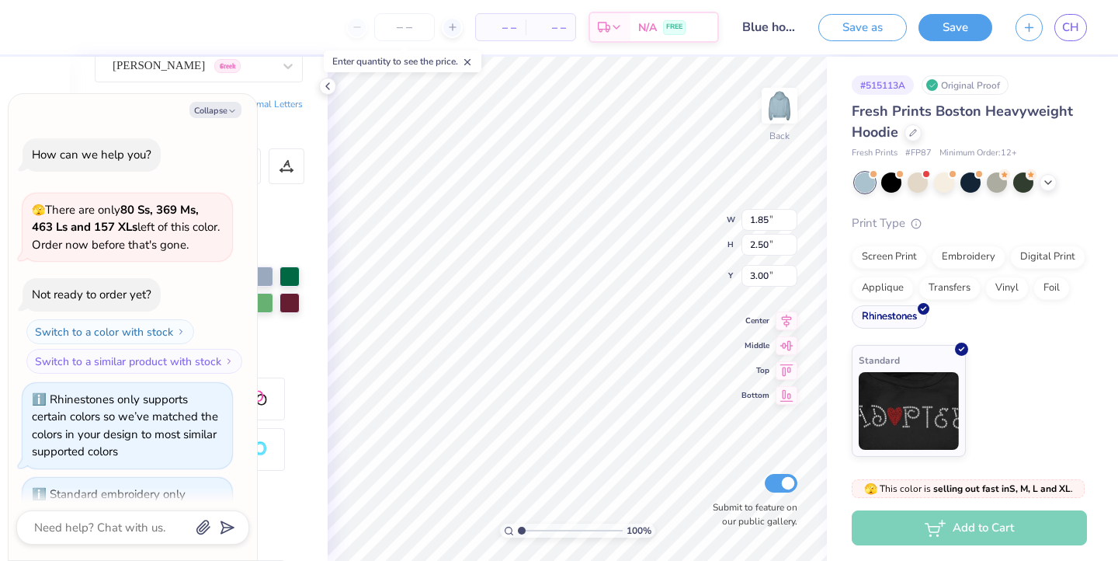
scroll to position [533, 0]
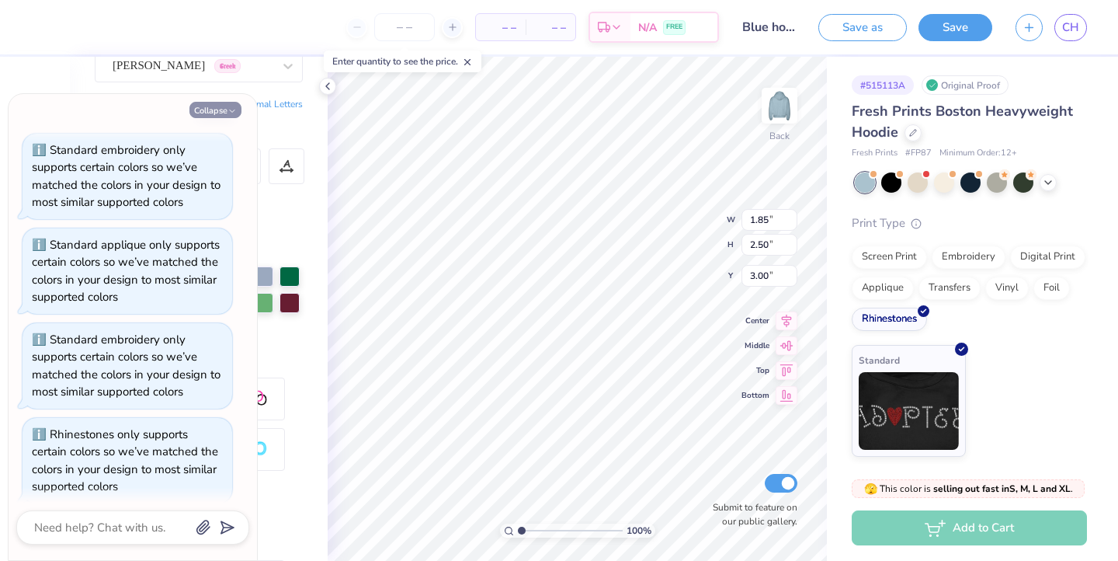
click at [226, 103] on button "Collapse" at bounding box center [215, 110] width 52 height 16
type textarea "x"
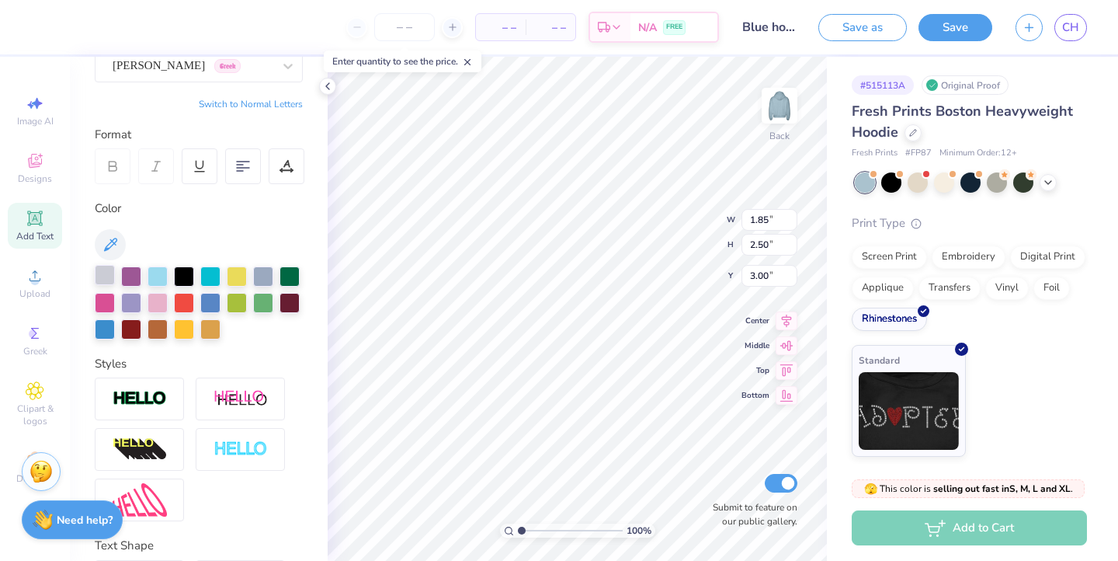
click at [115, 272] on div at bounding box center [105, 275] width 20 height 20
click at [109, 275] on div at bounding box center [105, 275] width 20 height 20
click at [216, 299] on div at bounding box center [210, 301] width 20 height 20
type input "2.53"
type input "4.25"
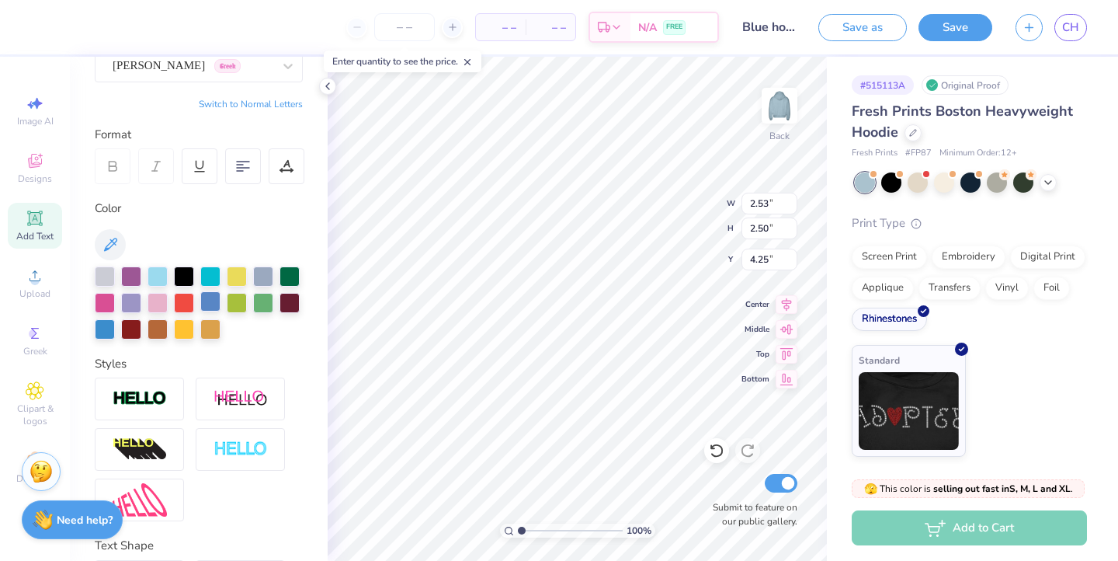
click at [215, 300] on div at bounding box center [210, 301] width 20 height 20
click at [188, 297] on div at bounding box center [184, 301] width 20 height 20
click at [293, 306] on div at bounding box center [290, 301] width 20 height 20
type input "1.85"
type input "3.00"
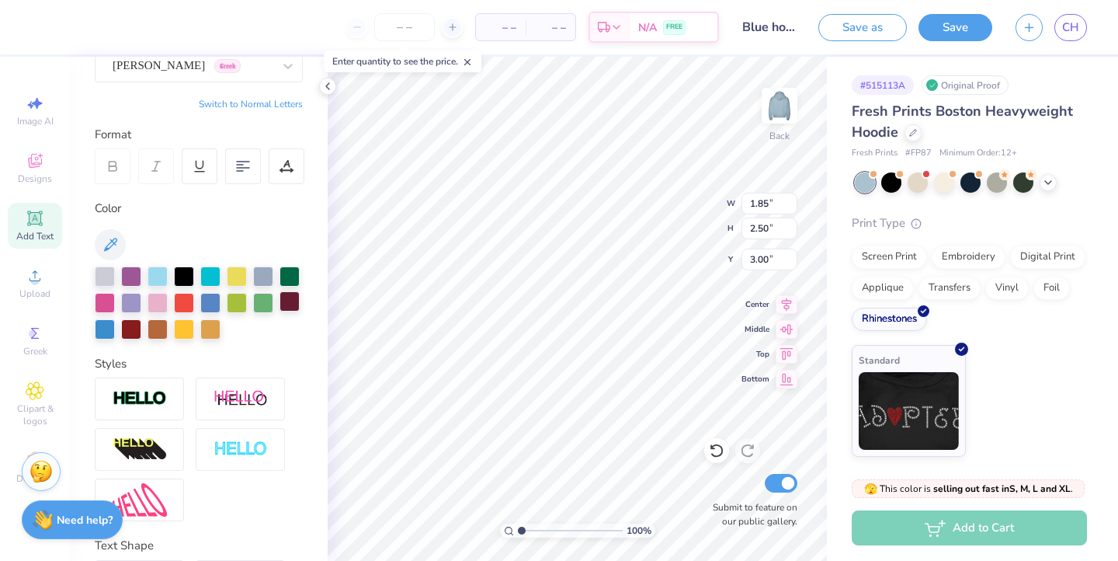
click at [293, 300] on div at bounding box center [290, 301] width 20 height 20
click at [884, 295] on div "Applique" at bounding box center [883, 285] width 62 height 23
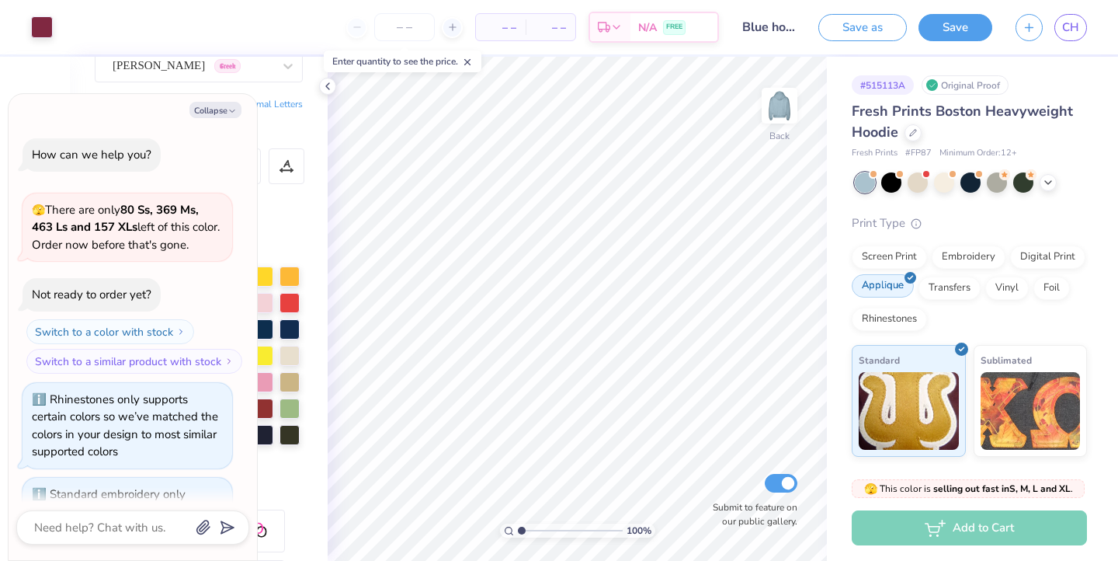
scroll to position [627, 0]
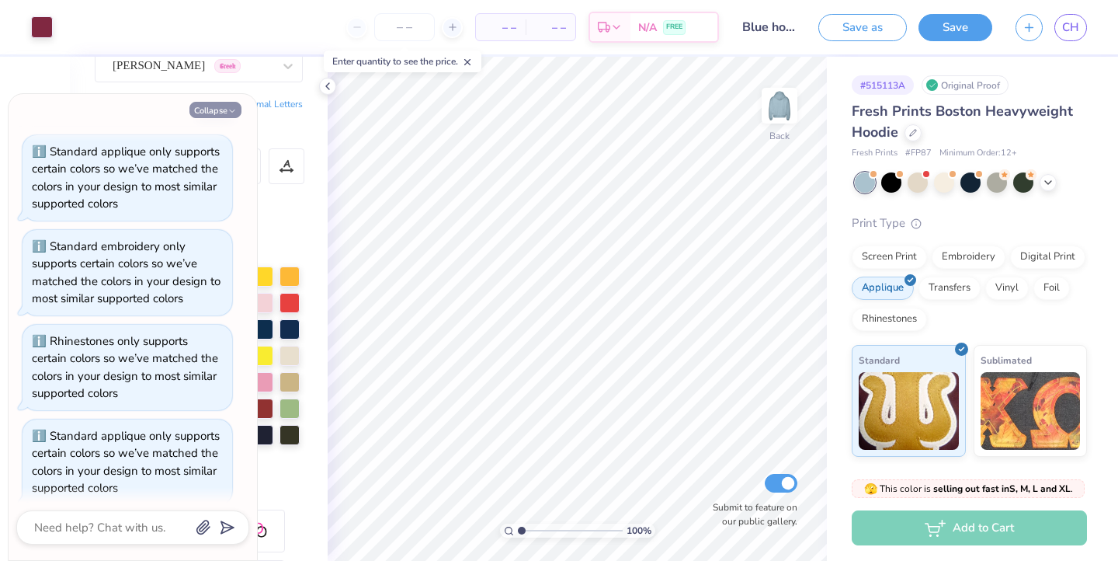
click at [214, 110] on button "Collapse" at bounding box center [215, 110] width 52 height 16
type textarea "x"
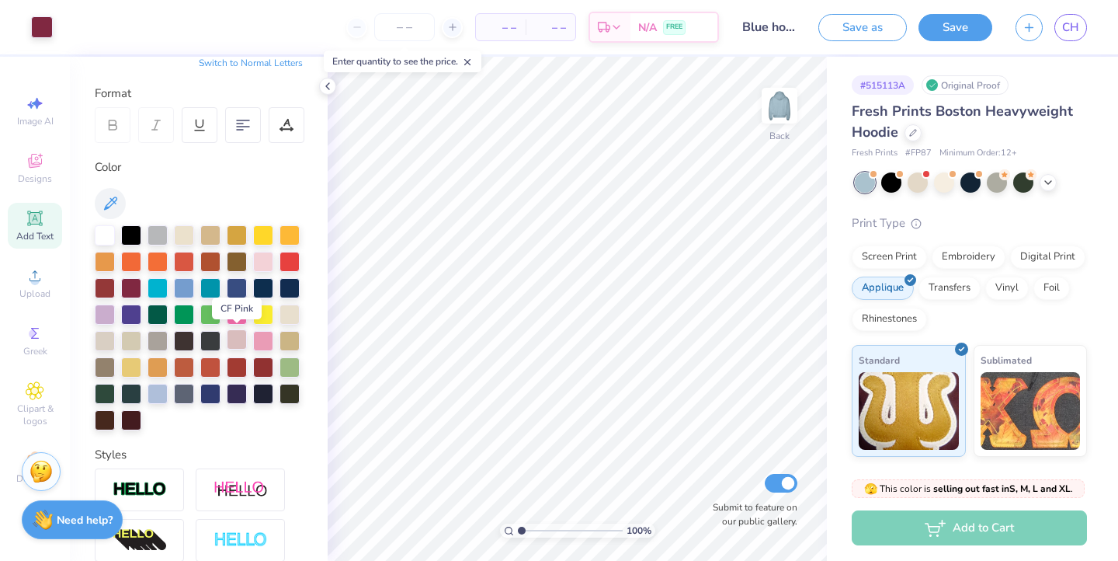
scroll to position [192, 0]
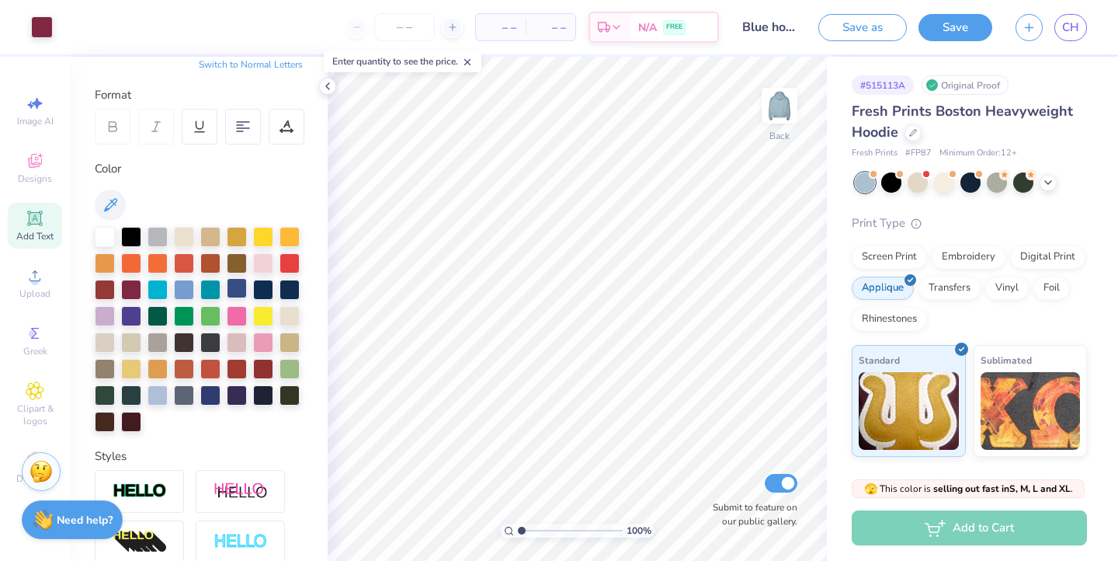
click at [238, 292] on div at bounding box center [237, 288] width 20 height 20
click at [242, 284] on div at bounding box center [237, 288] width 20 height 20
click at [296, 294] on div at bounding box center [290, 288] width 20 height 20
click at [265, 289] on div at bounding box center [263, 288] width 20 height 20
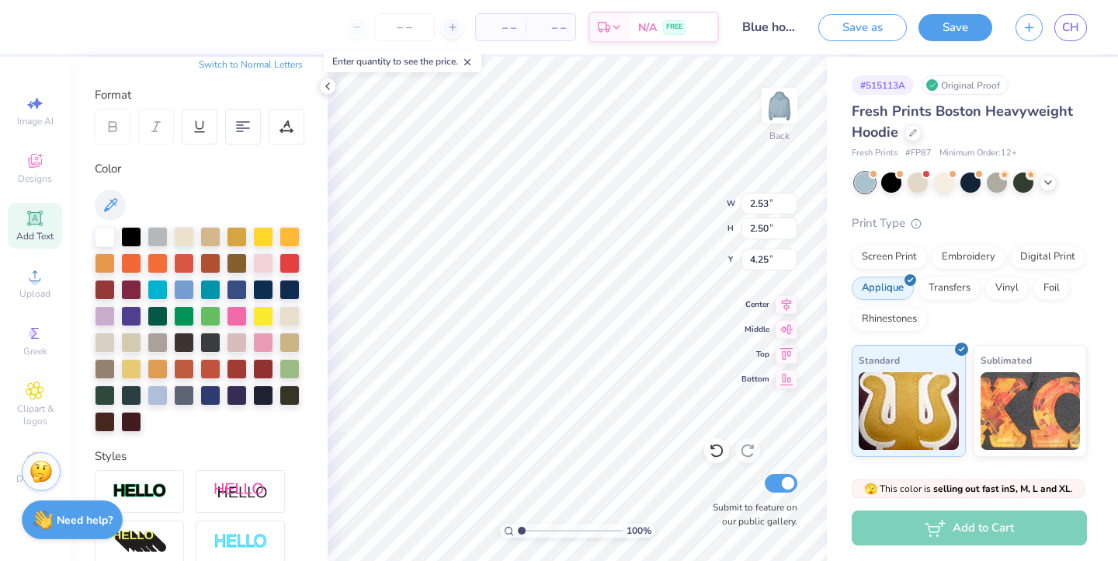
type input "1.85"
type input "3.00"
click at [255, 286] on div at bounding box center [263, 288] width 20 height 20
click at [1051, 181] on icon at bounding box center [1048, 181] width 12 height 12
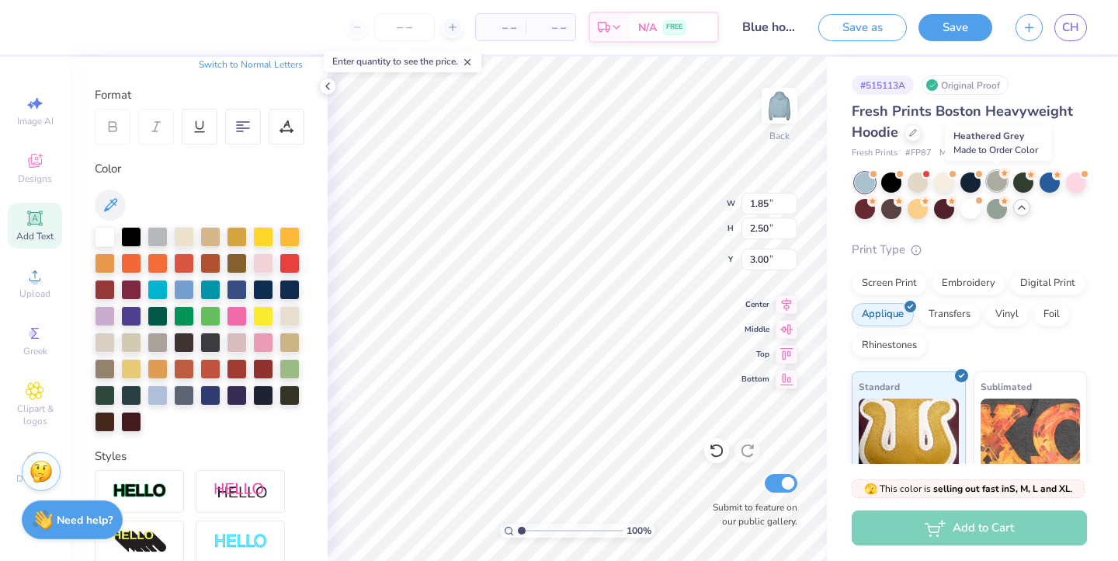
click at [999, 179] on div at bounding box center [997, 181] width 20 height 20
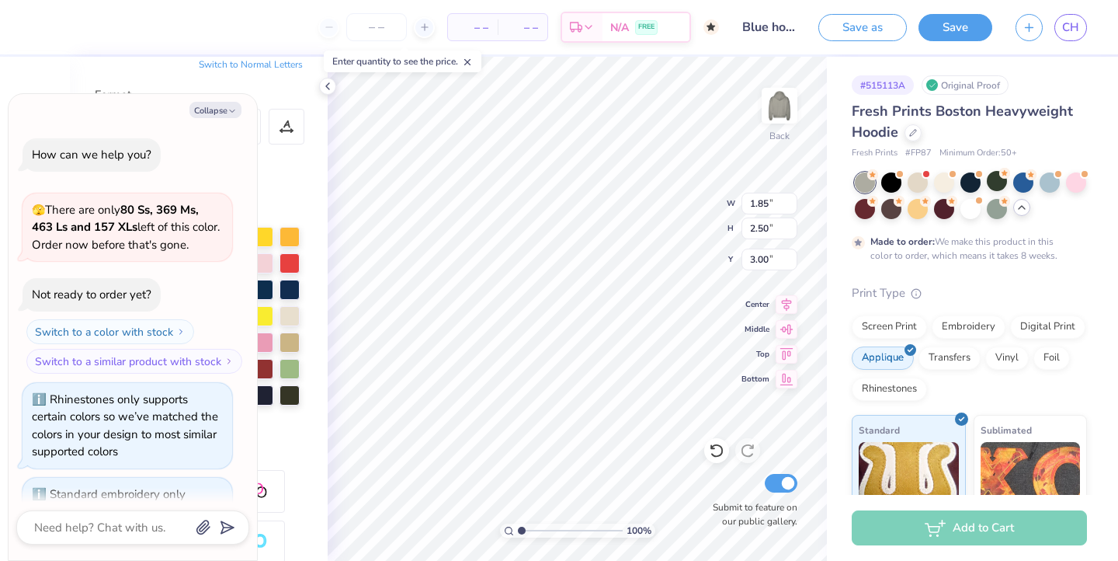
scroll to position [755, 0]
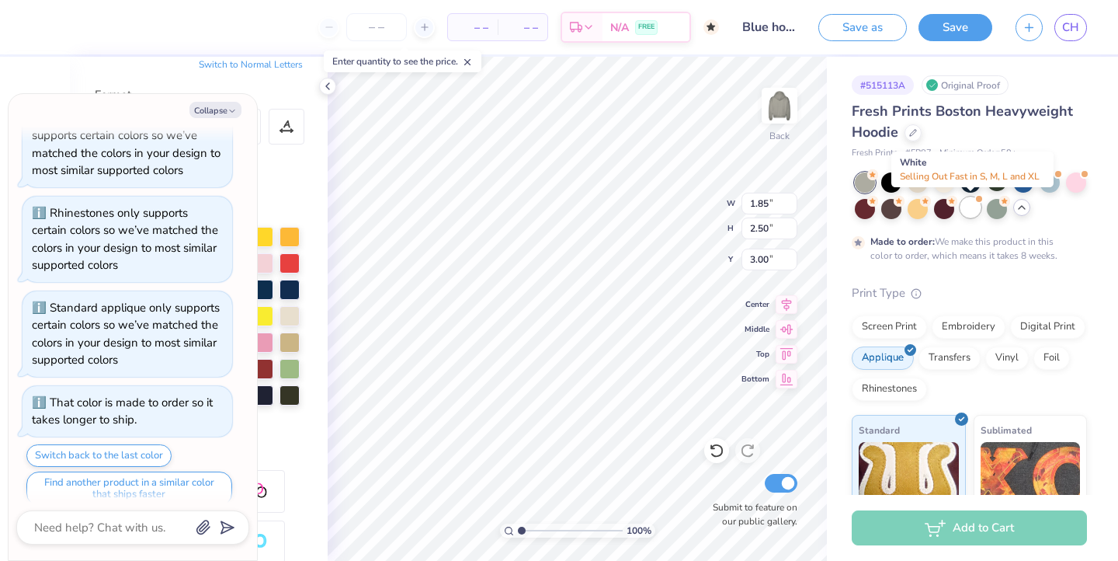
click at [978, 204] on div at bounding box center [970, 207] width 20 height 20
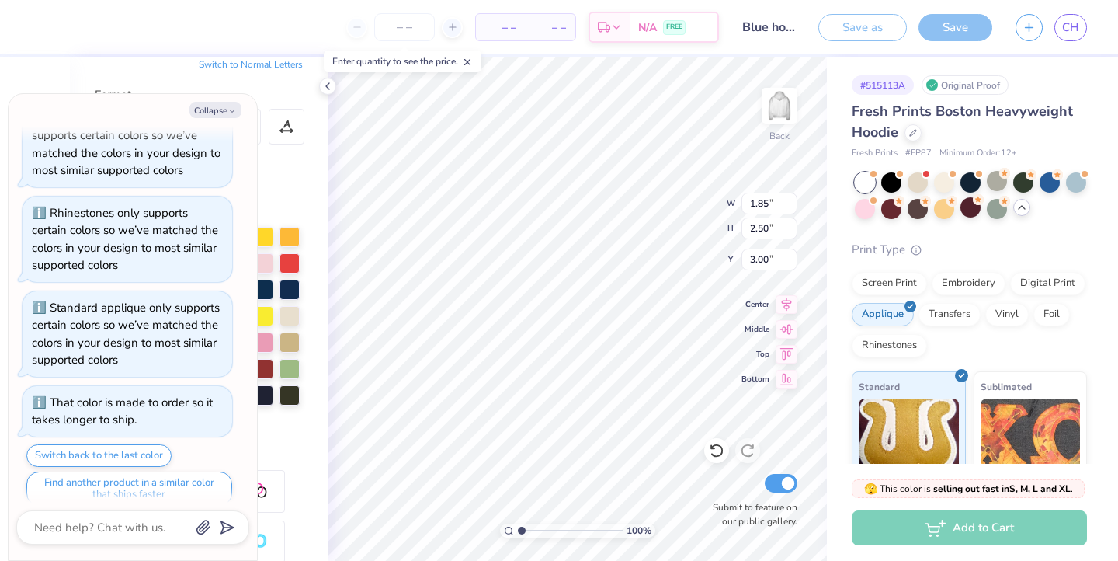
scroll to position [1031, 0]
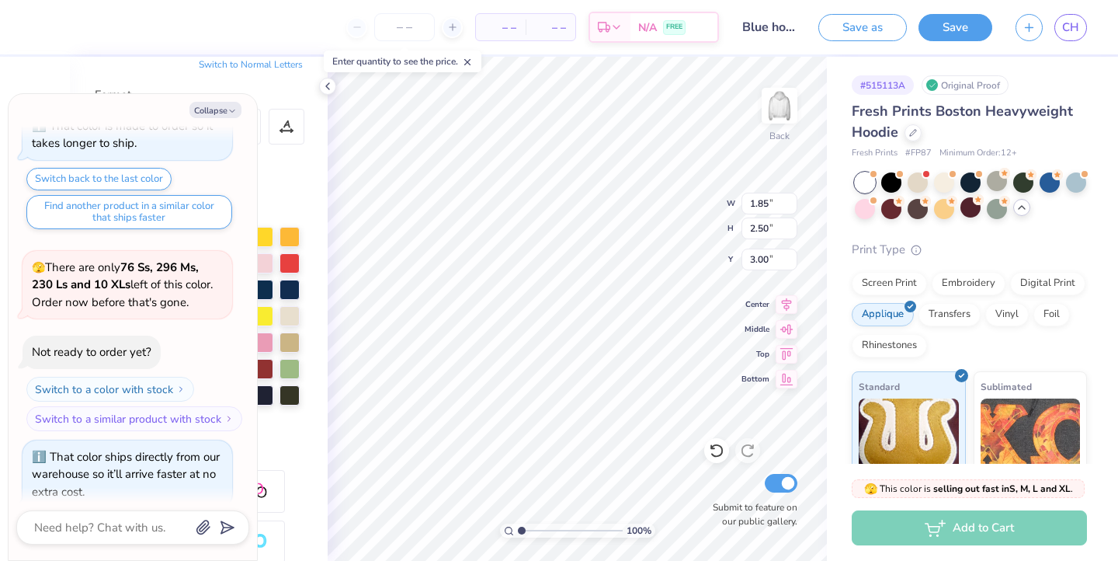
click at [1024, 206] on icon at bounding box center [1022, 207] width 12 height 12
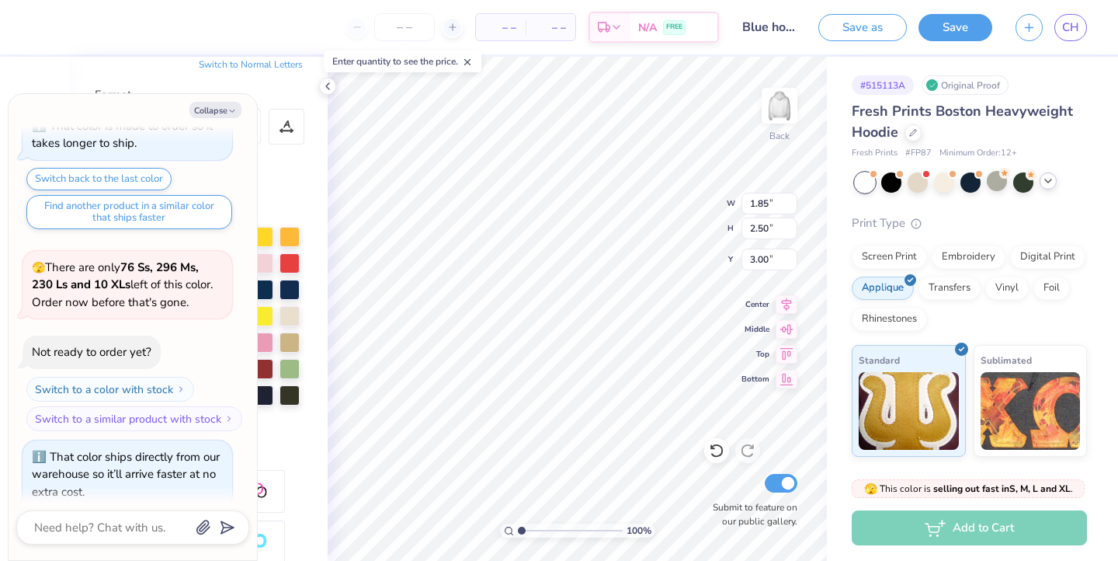
click at [1054, 184] on icon at bounding box center [1048, 181] width 12 height 12
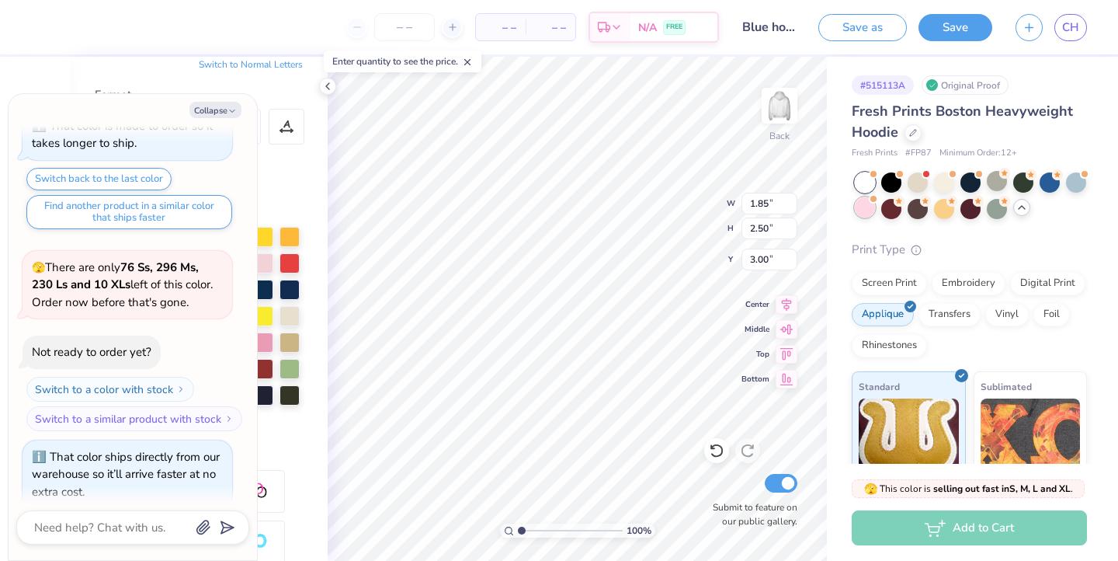
click at [867, 204] on div at bounding box center [865, 207] width 20 height 20
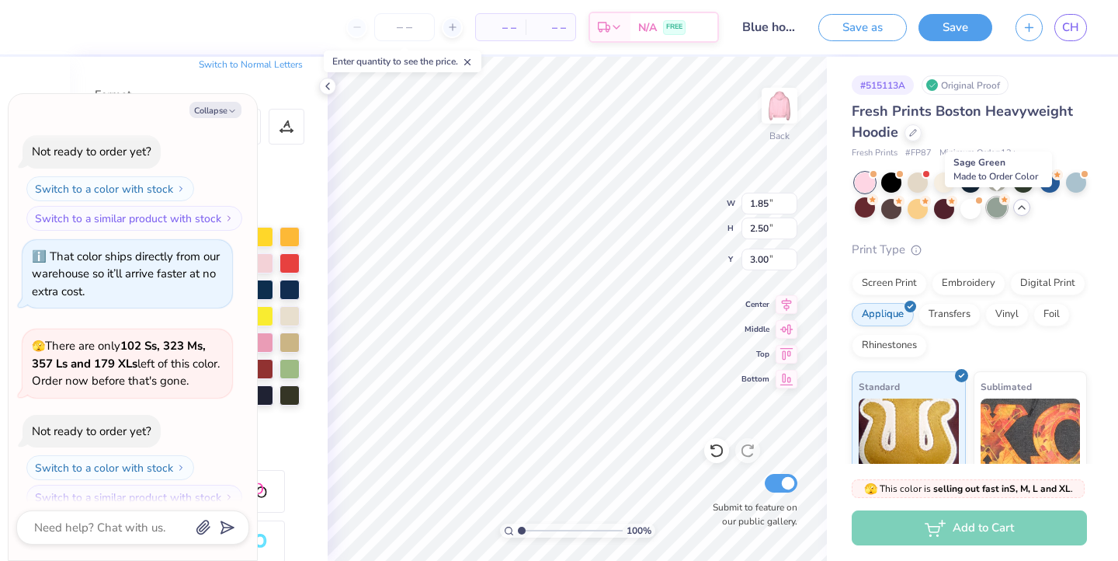
click at [992, 206] on div at bounding box center [997, 207] width 20 height 20
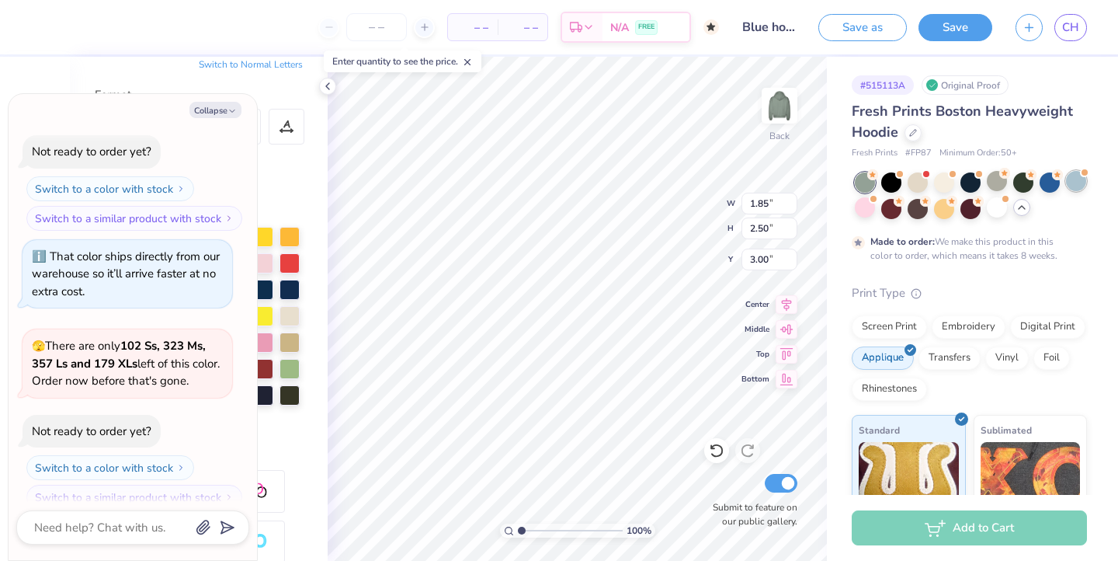
scroll to position [1360, 0]
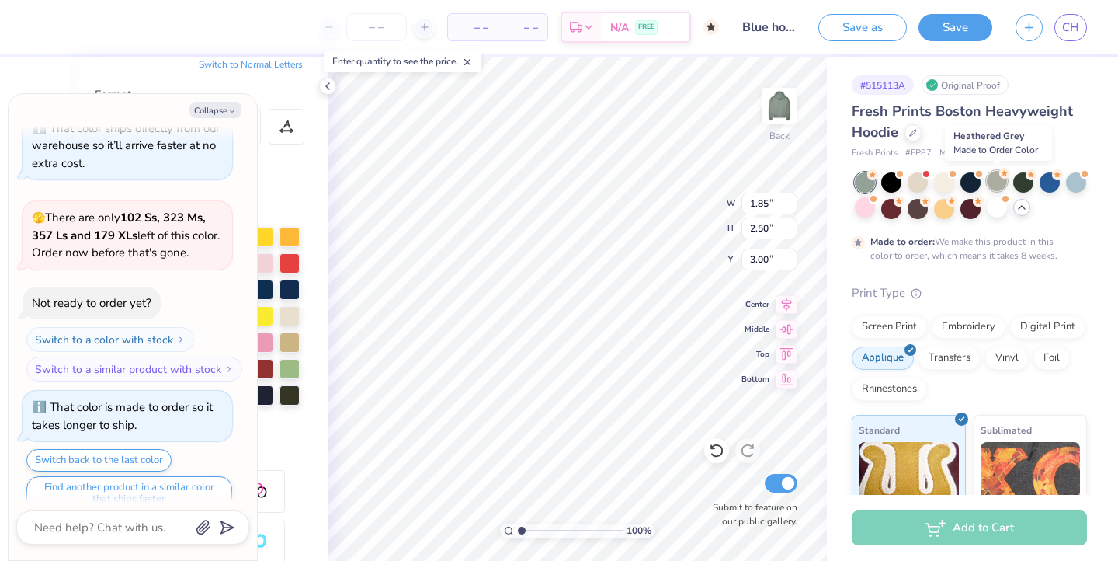
click at [997, 175] on div at bounding box center [997, 181] width 20 height 20
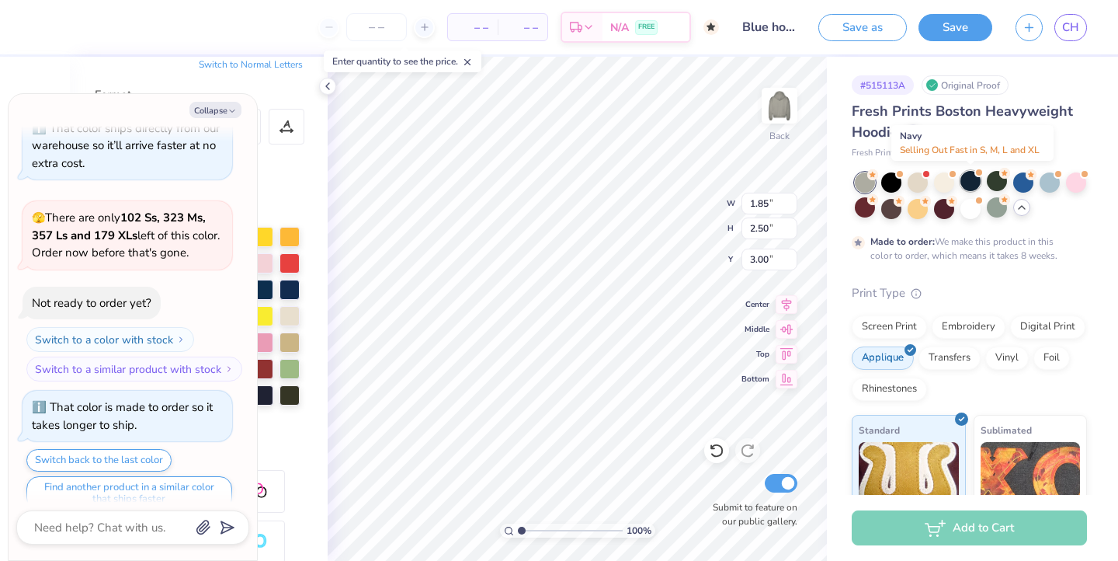
click at [974, 179] on div at bounding box center [970, 181] width 20 height 20
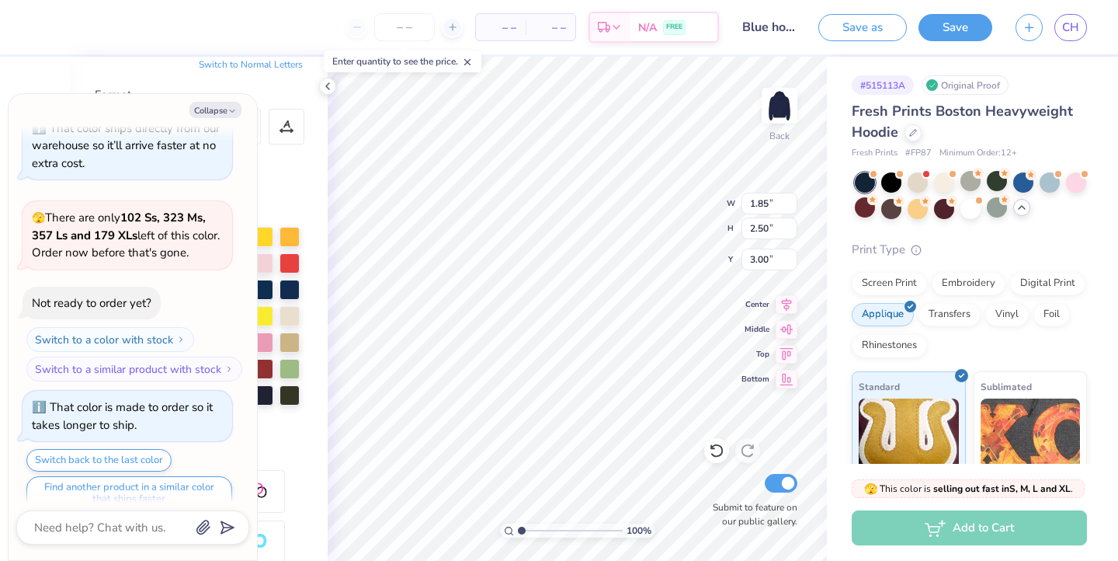
scroll to position [1636, 0]
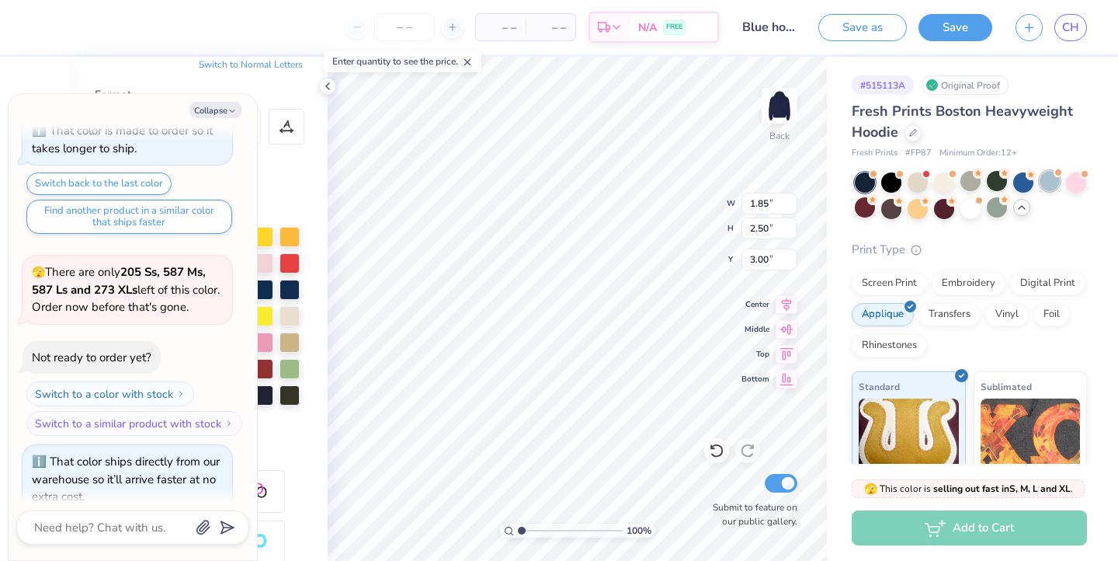
click at [1045, 178] on div at bounding box center [1050, 181] width 20 height 20
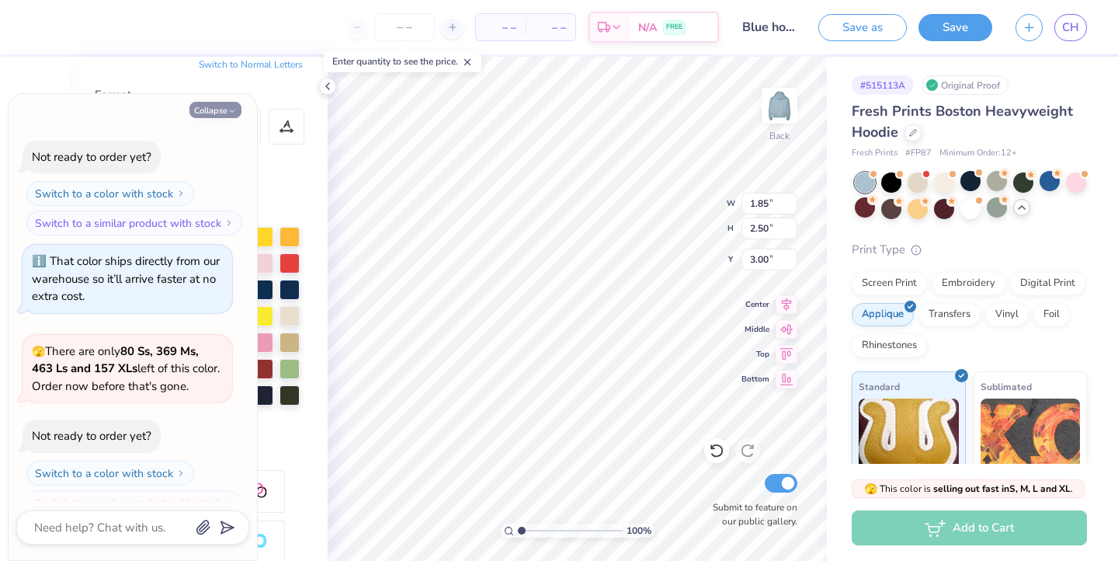
click at [221, 109] on button "Collapse" at bounding box center [215, 110] width 52 height 16
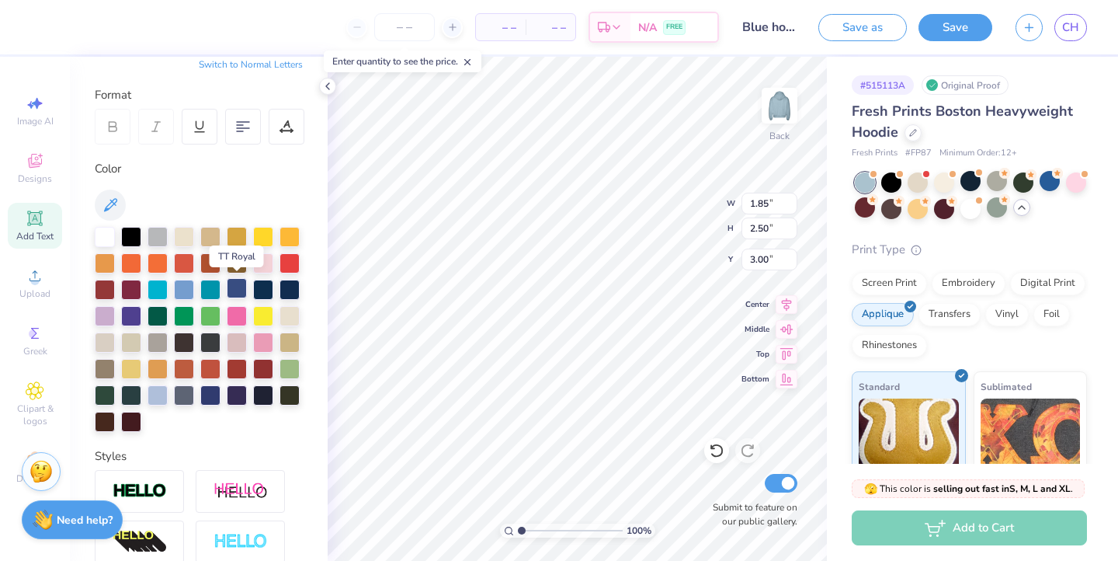
click at [237, 291] on div at bounding box center [237, 288] width 20 height 20
click at [265, 291] on div at bounding box center [263, 288] width 20 height 20
click at [969, 205] on div at bounding box center [970, 207] width 20 height 20
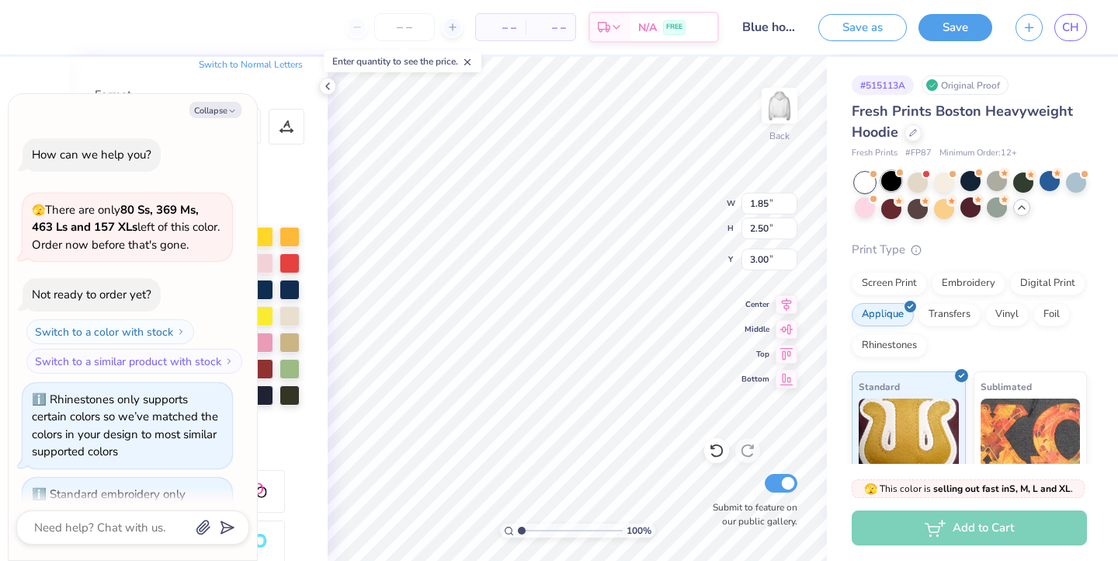
scroll to position [2037, 0]
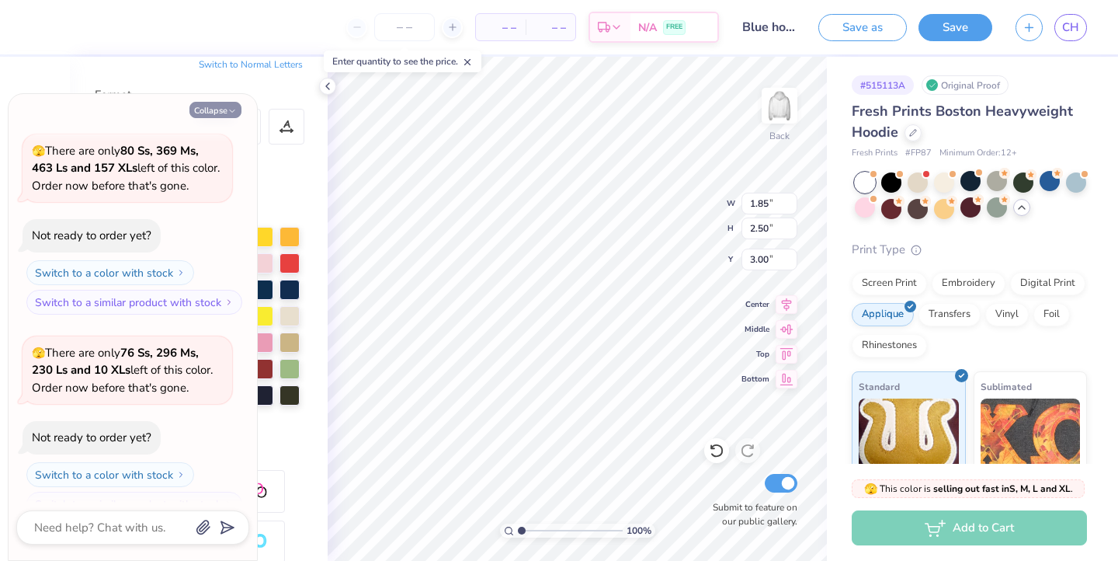
click at [216, 115] on button "Collapse" at bounding box center [215, 110] width 52 height 16
type textarea "x"
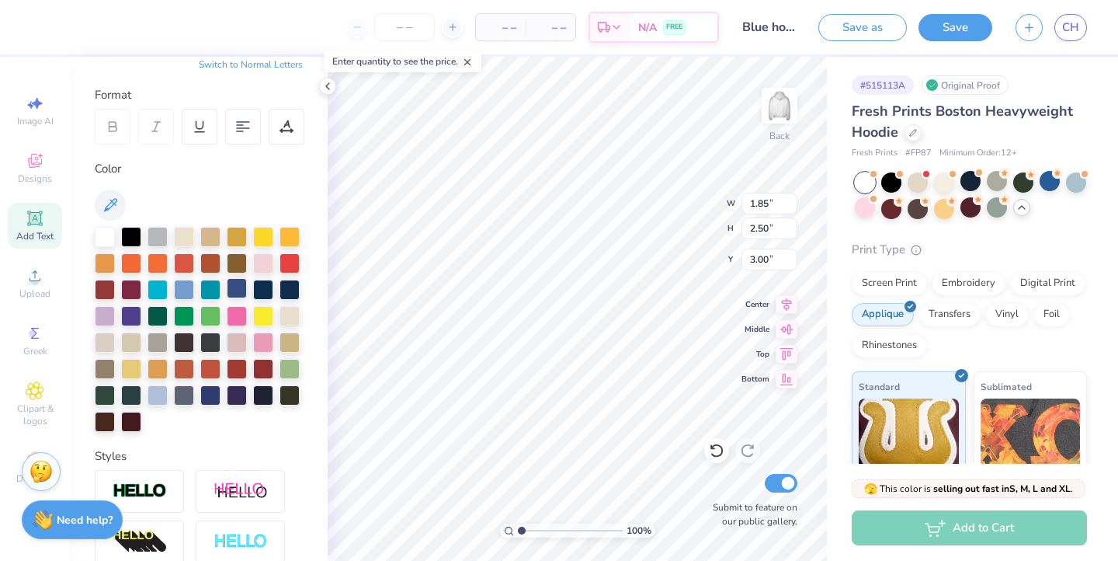
click at [234, 290] on div at bounding box center [237, 288] width 20 height 20
type input "2.53"
type input "4.25"
click at [237, 294] on div at bounding box center [237, 288] width 20 height 20
click at [1080, 181] on div at bounding box center [1076, 181] width 20 height 20
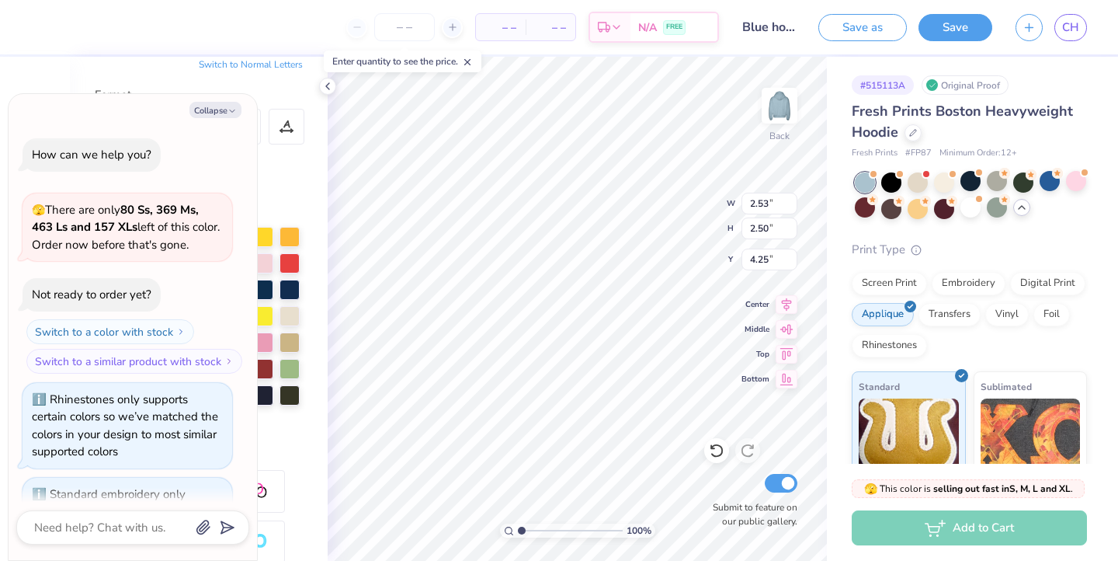
scroll to position [2237, 0]
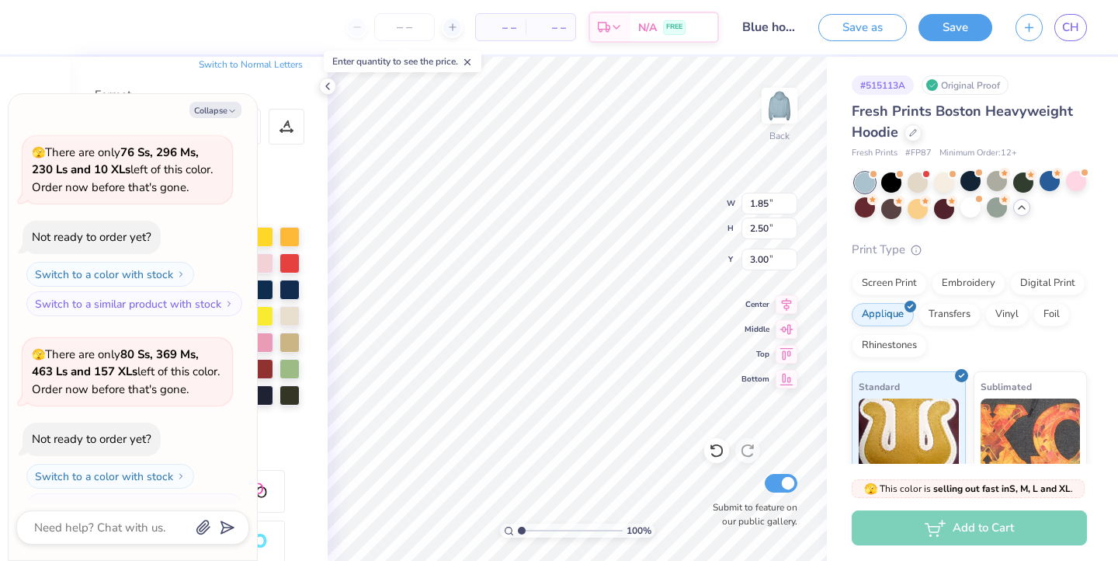
type textarea "x"
type input "2.53"
type input "4.25"
type textarea "x"
type input "1.85"
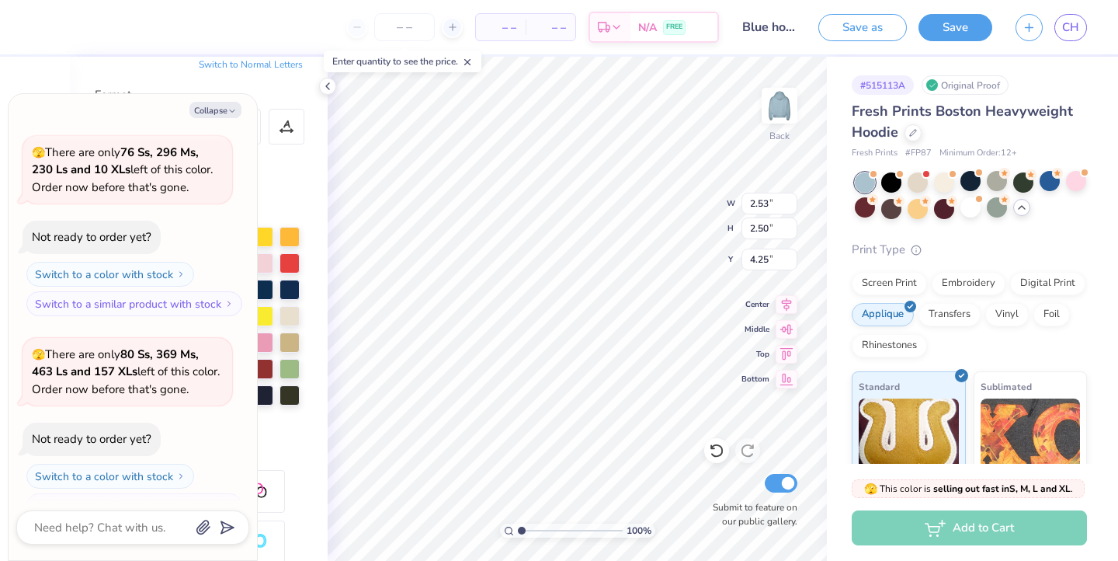
type input "3.00"
type textarea "x"
type input "3.00"
type textarea "x"
type input "2.53"
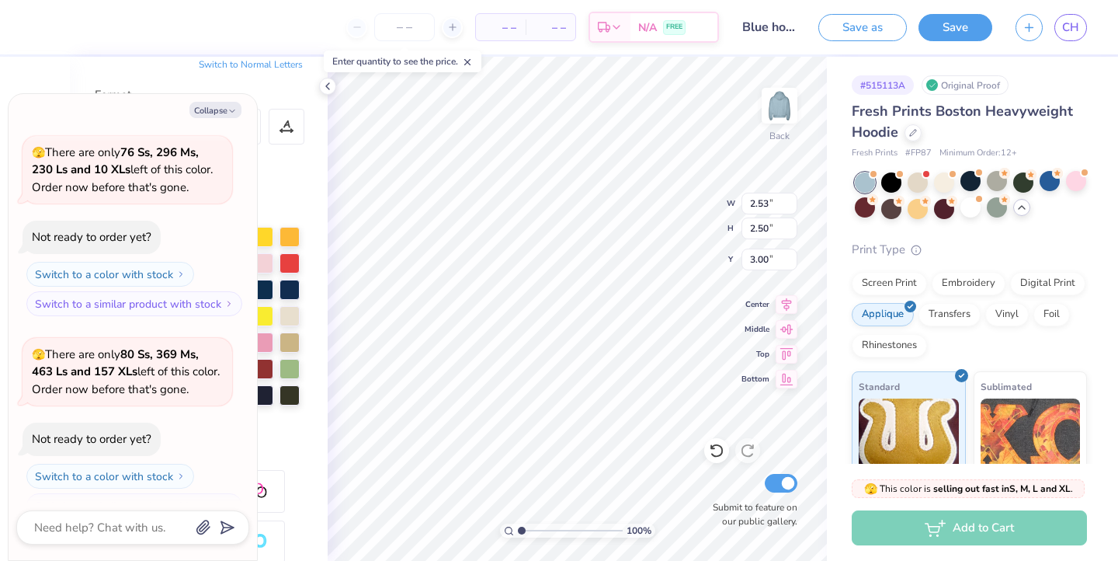
type textarea "x"
type input "4.25"
type textarea "x"
type input "3.00"
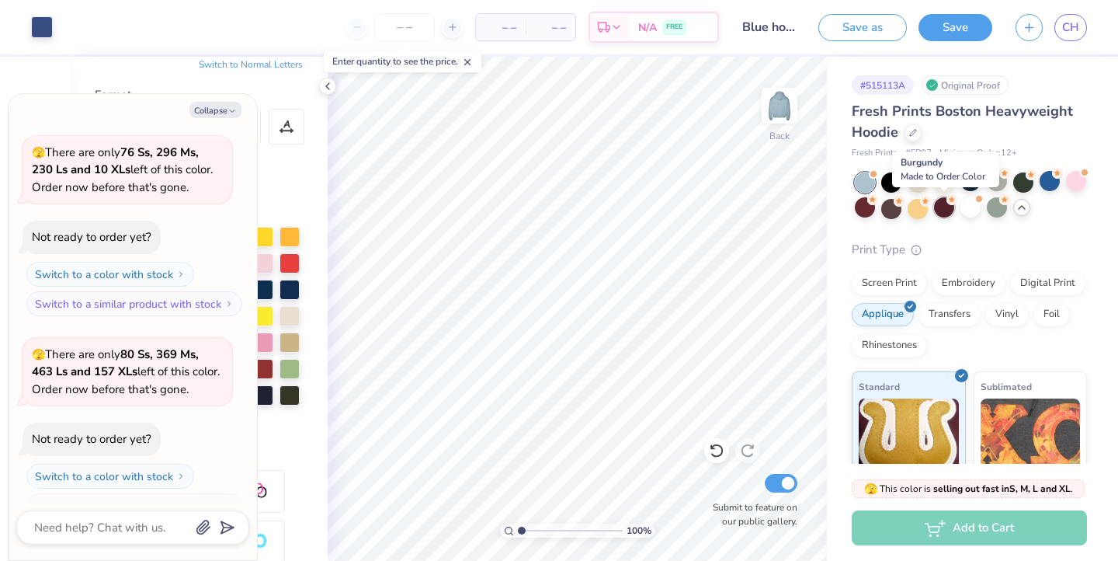
click at [948, 209] on div at bounding box center [944, 207] width 20 height 20
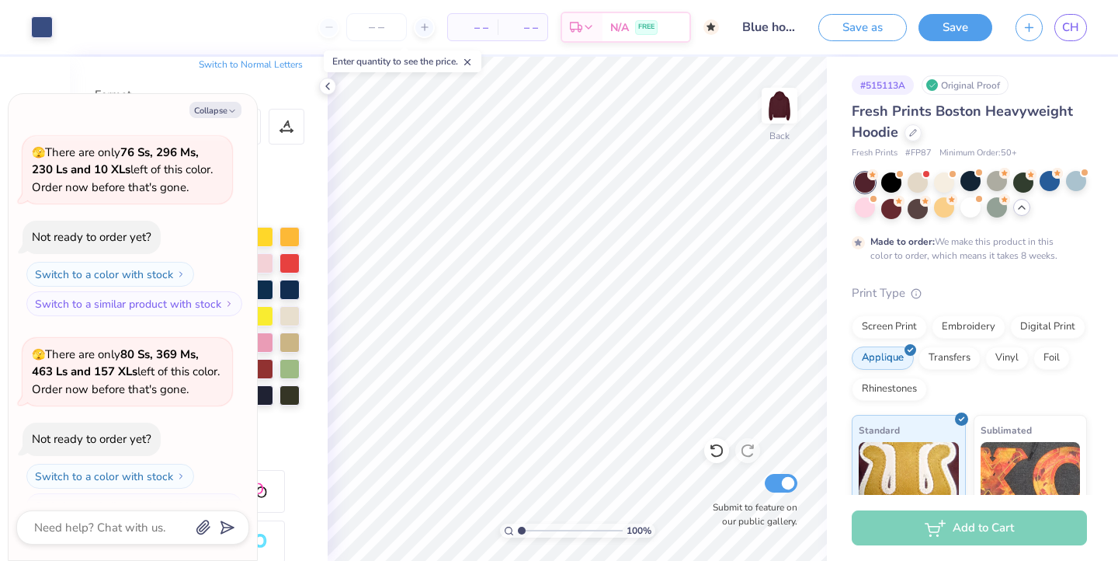
scroll to position [2365, 0]
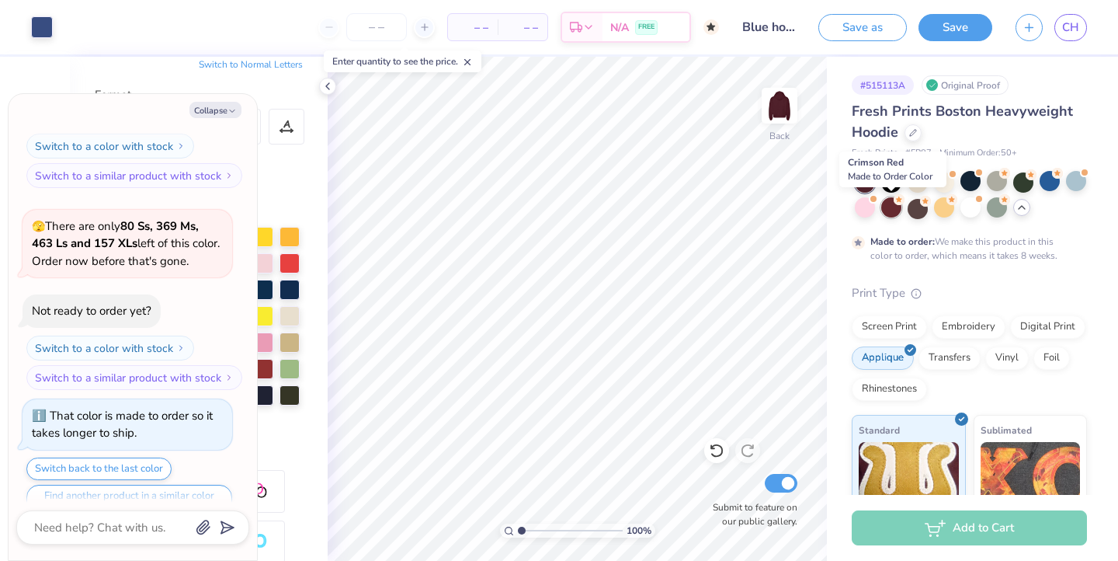
click at [888, 209] on div at bounding box center [891, 207] width 20 height 20
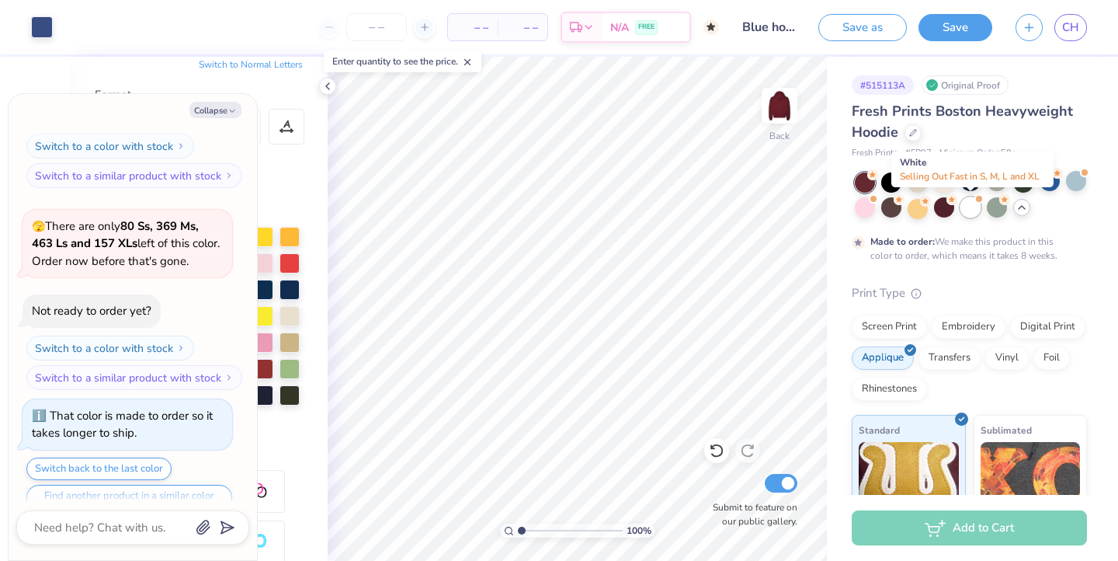
click at [971, 209] on div at bounding box center [970, 207] width 20 height 20
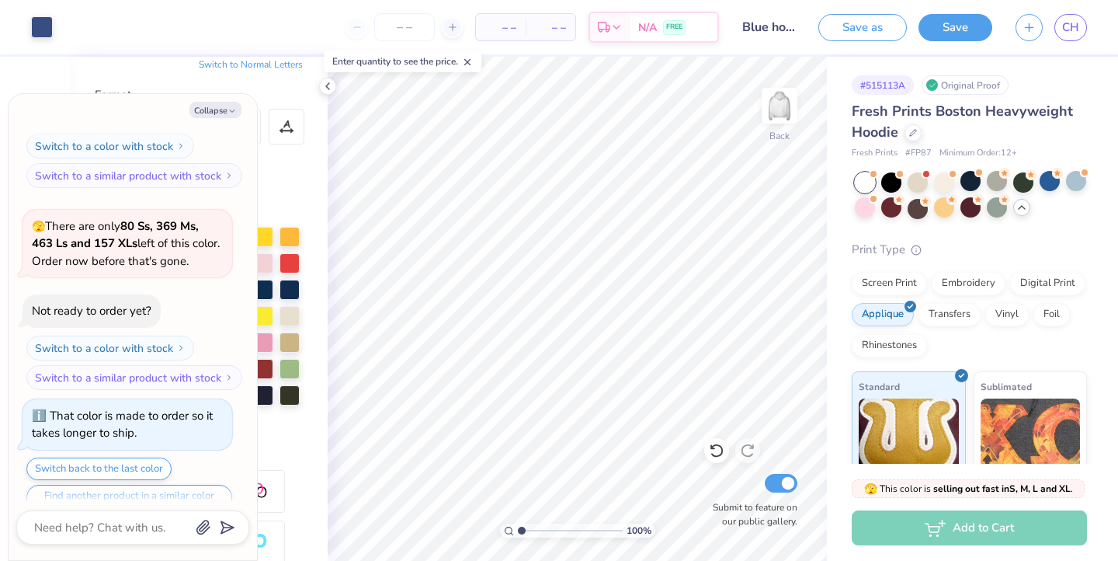
scroll to position [2641, 0]
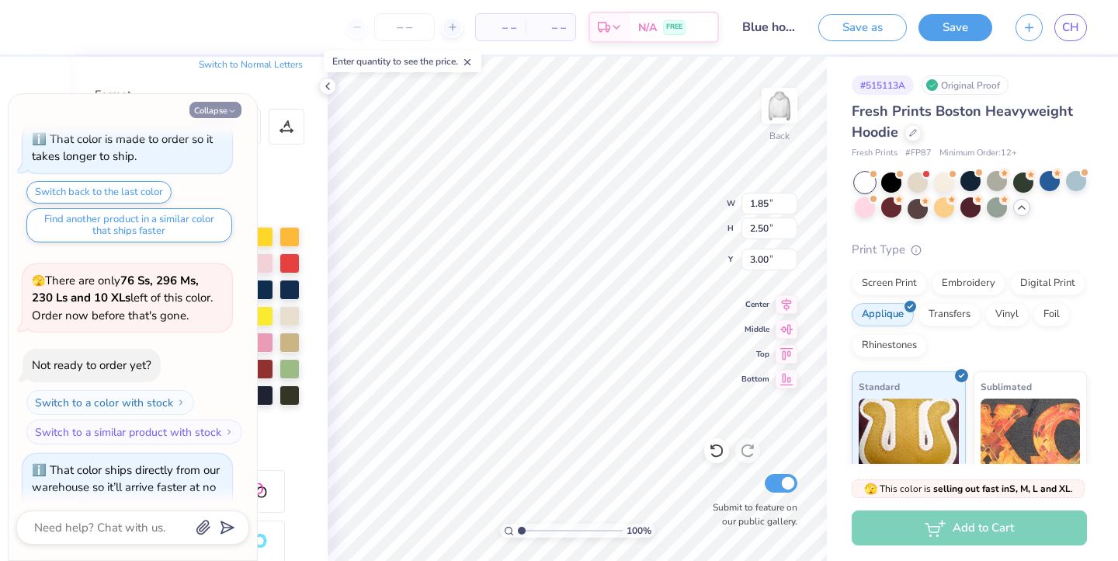
click at [218, 108] on button "Collapse" at bounding box center [215, 110] width 52 height 16
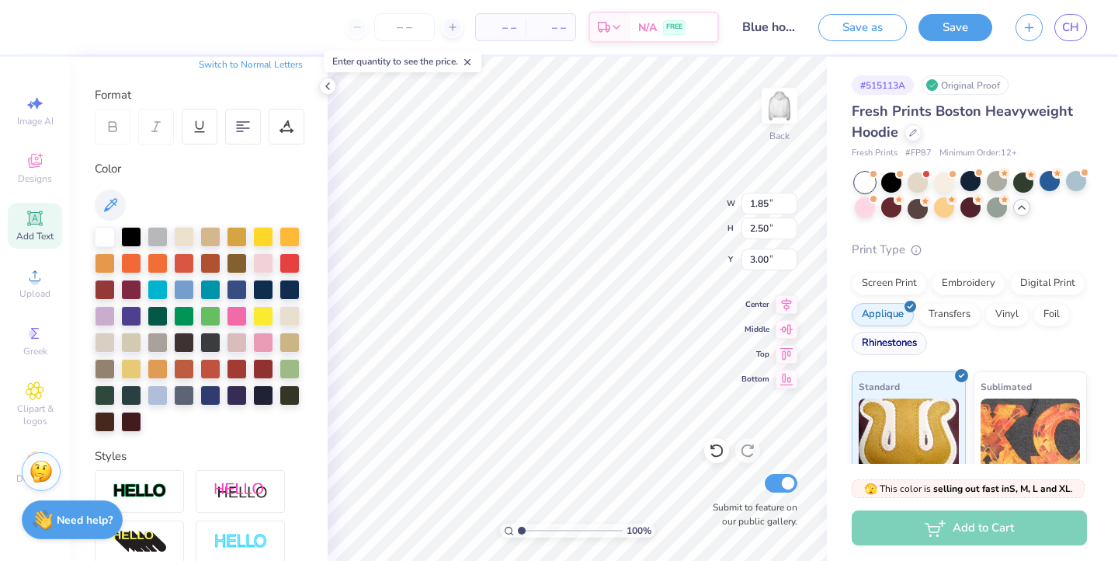
click at [881, 342] on div "Rhinestones" at bounding box center [889, 343] width 75 height 23
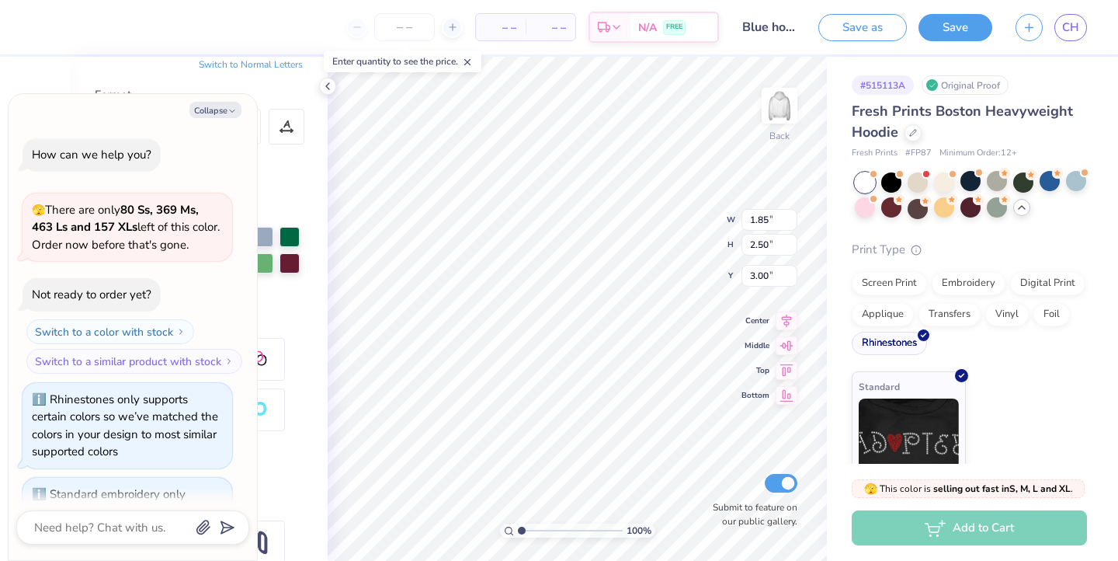
scroll to position [2735, 0]
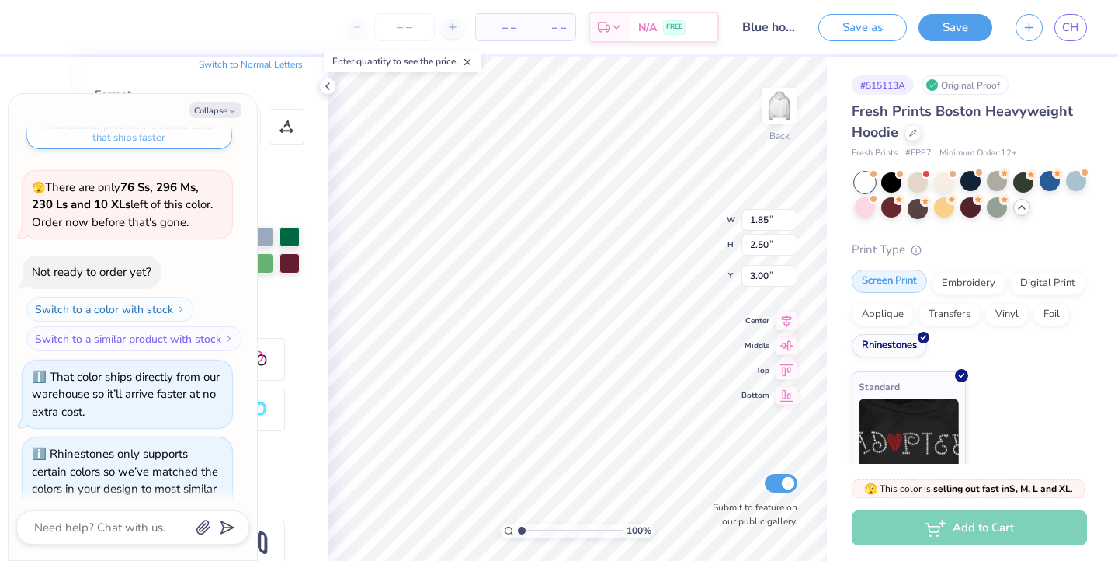
click at [908, 287] on div "Screen Print" at bounding box center [889, 280] width 75 height 23
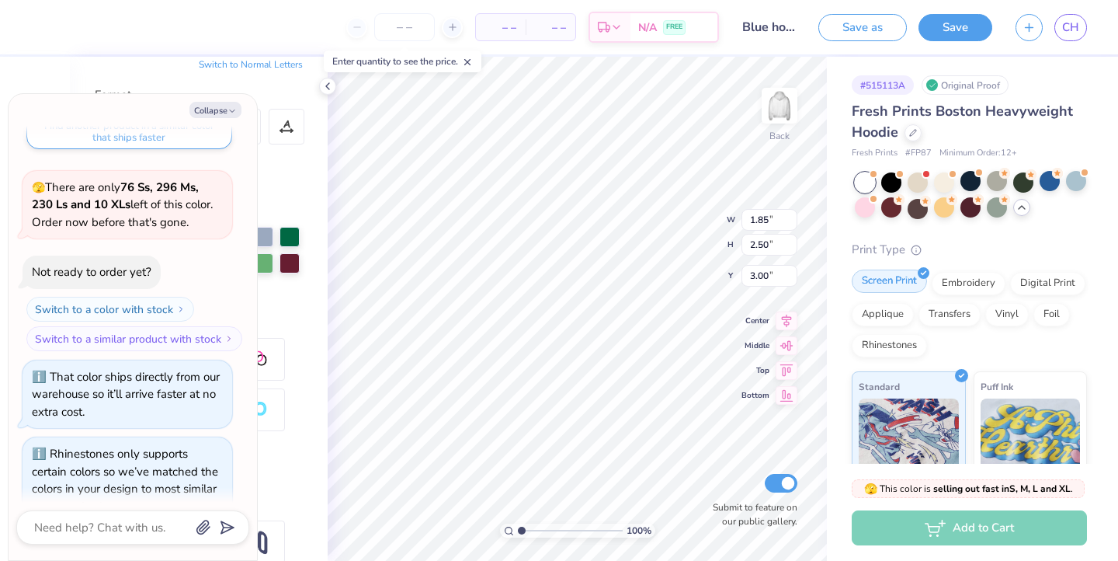
scroll to position [2828, 0]
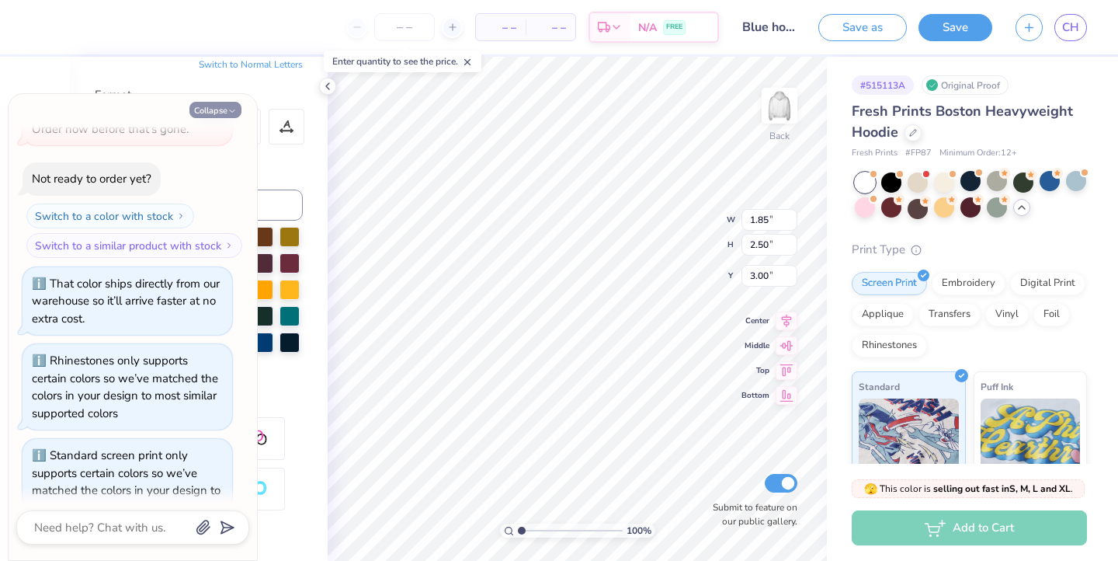
click at [217, 114] on button "Collapse" at bounding box center [215, 110] width 52 height 16
type textarea "x"
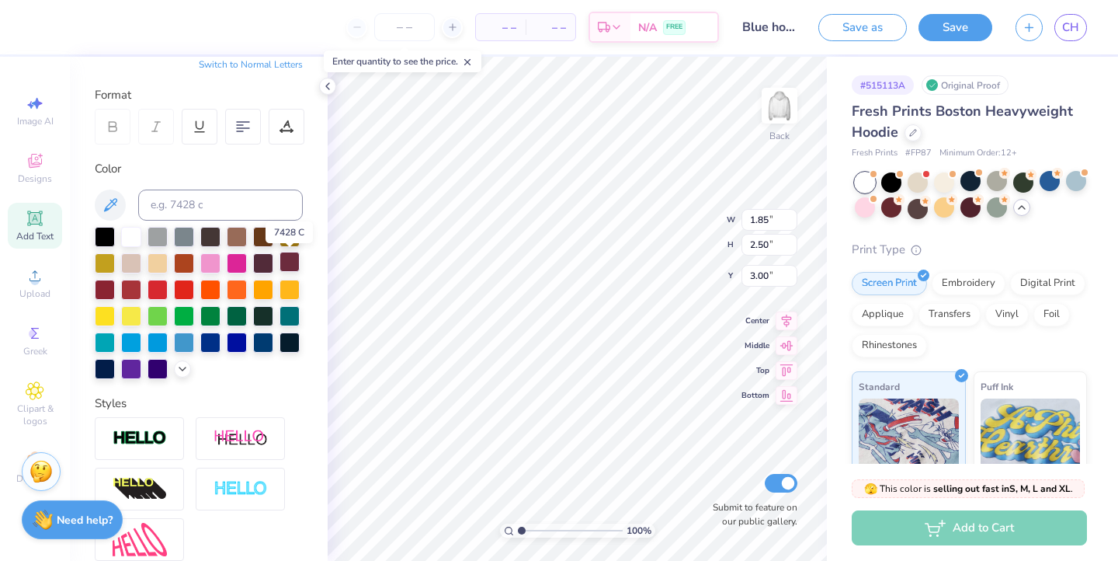
click at [290, 266] on div at bounding box center [290, 262] width 20 height 20
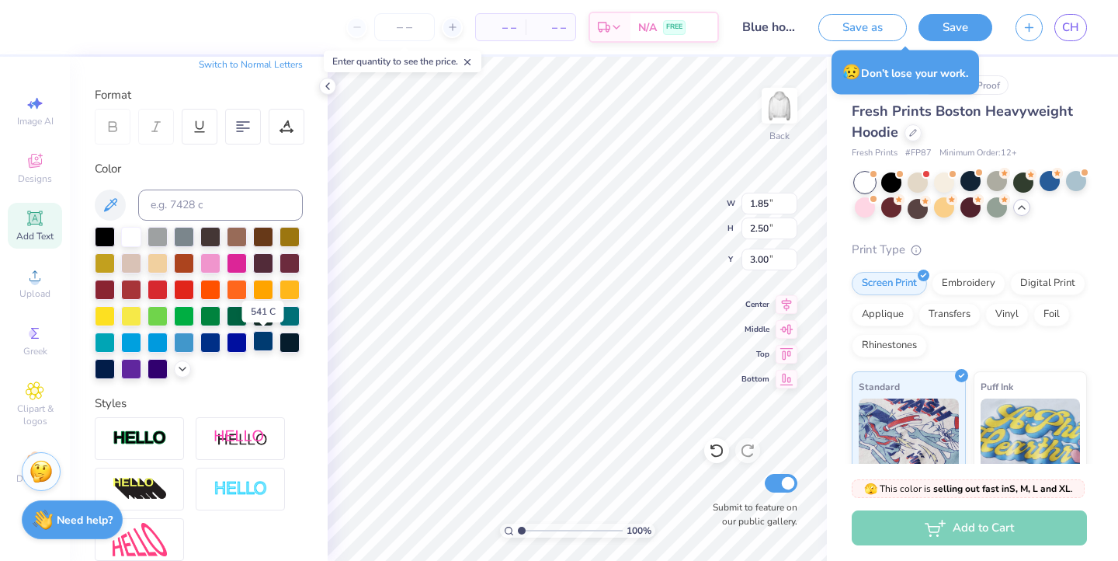
click at [264, 345] on div at bounding box center [263, 341] width 20 height 20
type input "2.53"
click at [264, 338] on div at bounding box center [263, 341] width 20 height 20
click at [1074, 184] on div at bounding box center [1076, 181] width 20 height 20
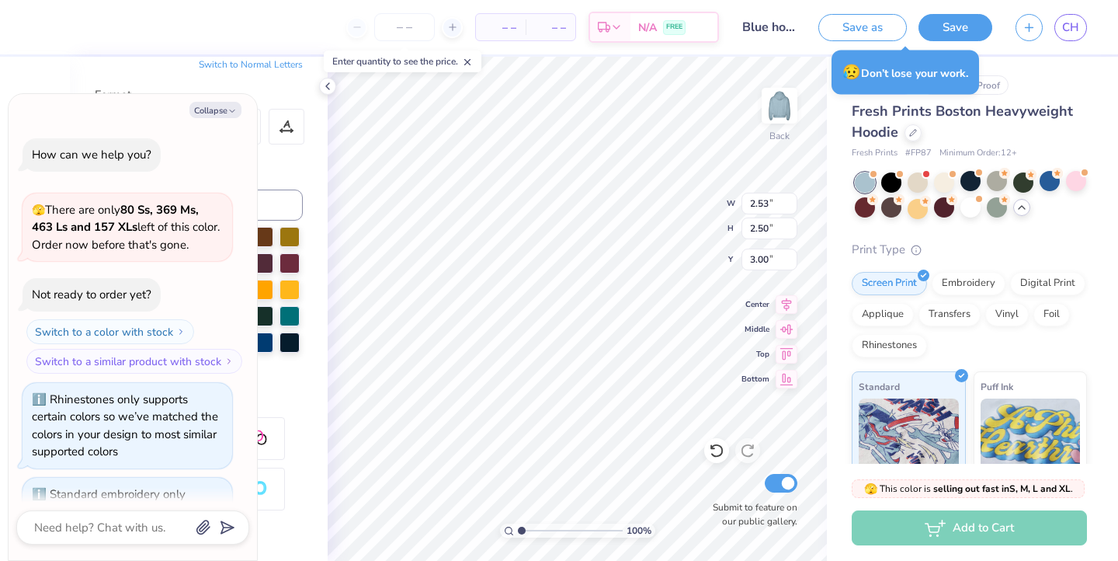
scroll to position [3028, 0]
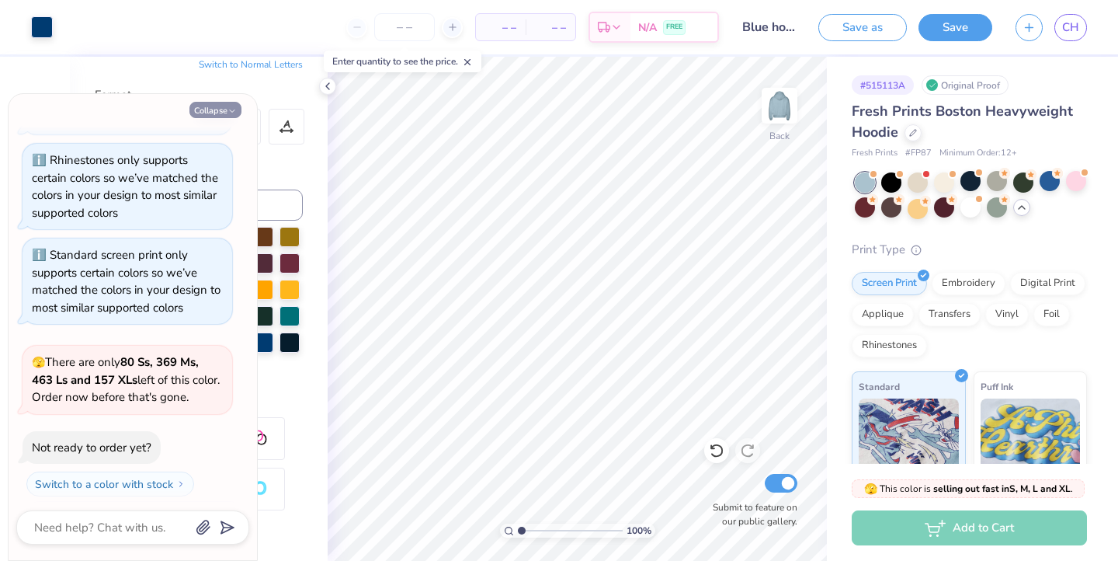
click at [208, 113] on button "Collapse" at bounding box center [215, 110] width 52 height 16
type textarea "x"
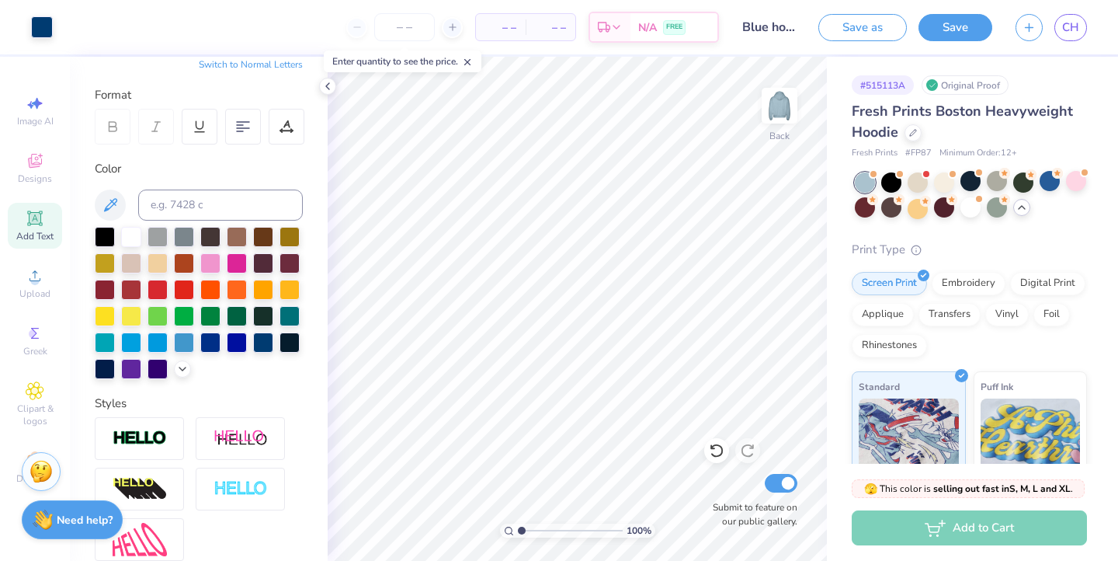
click at [33, 227] on icon at bounding box center [35, 218] width 19 height 19
type input "9.75"
type textarea "S"
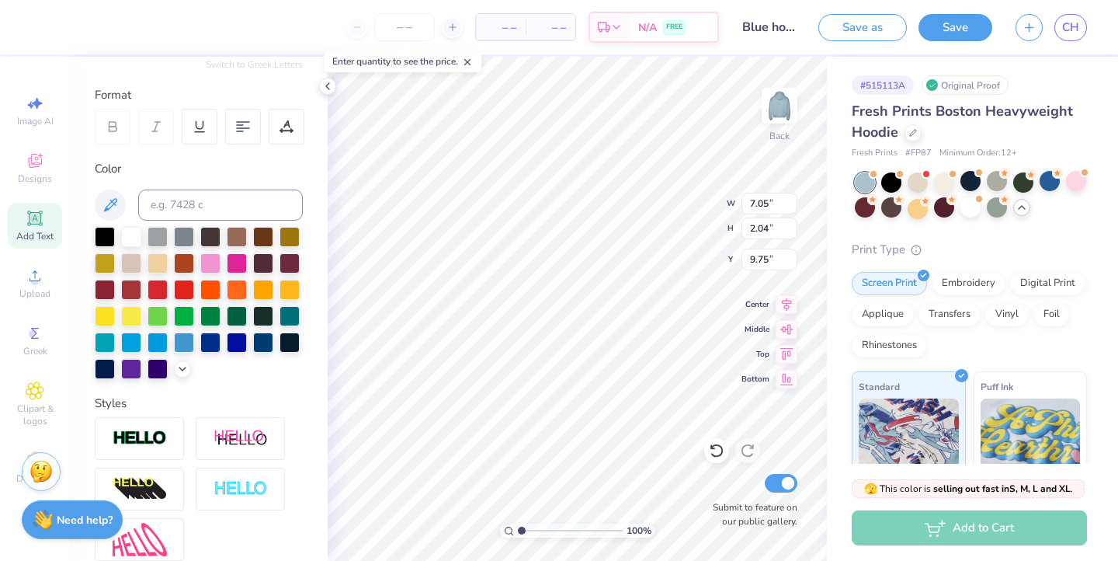
type textarea "Theta Pi"
type input "5.83"
type input "1.08"
type input "11.18"
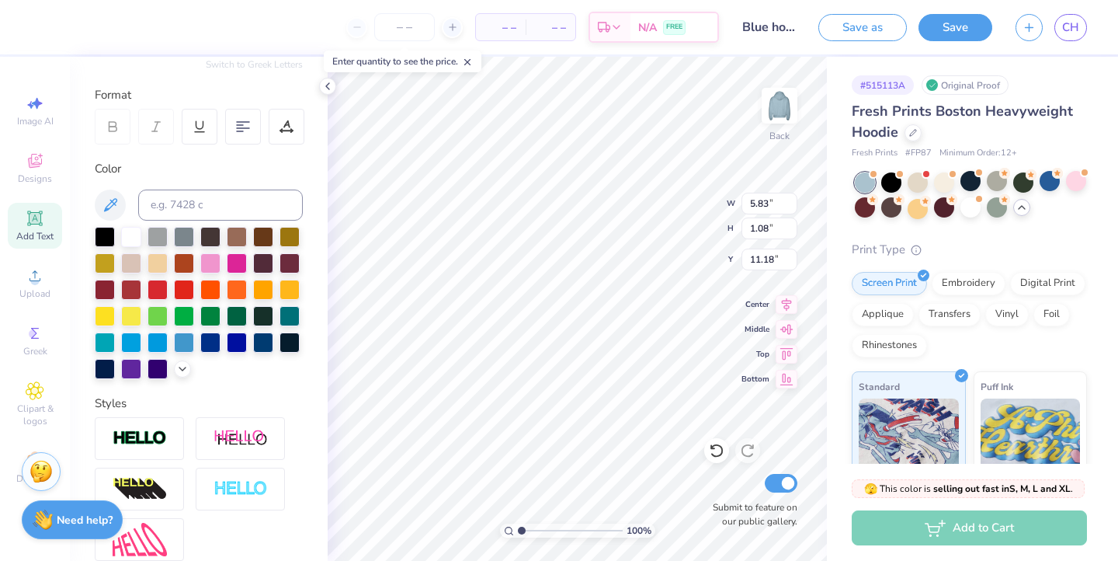
type input "4.43"
type input "0.82"
type input "11.38"
type textarea "1874"
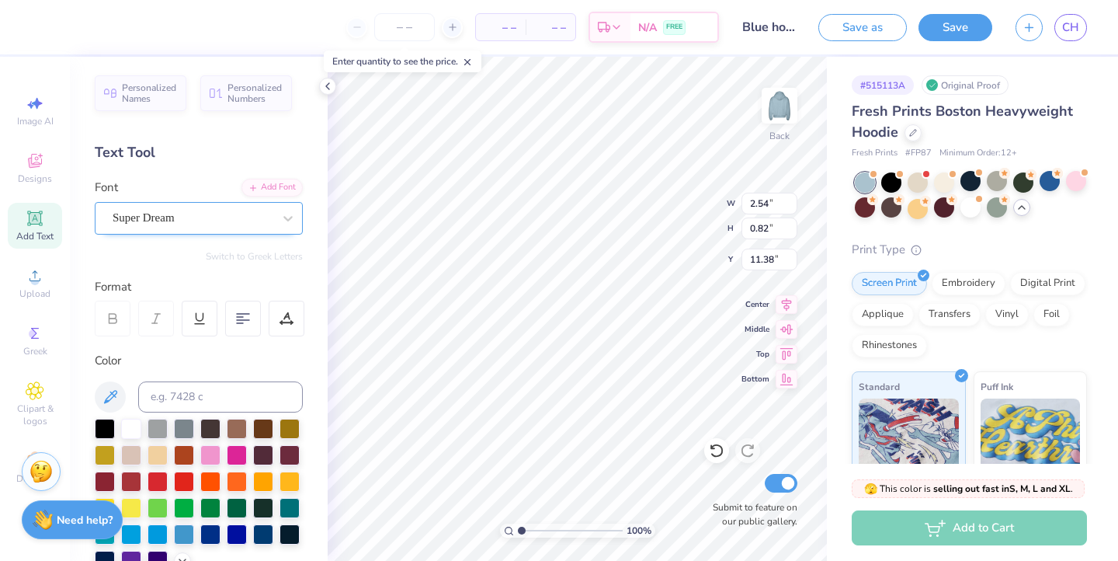
scroll to position [-1, 0]
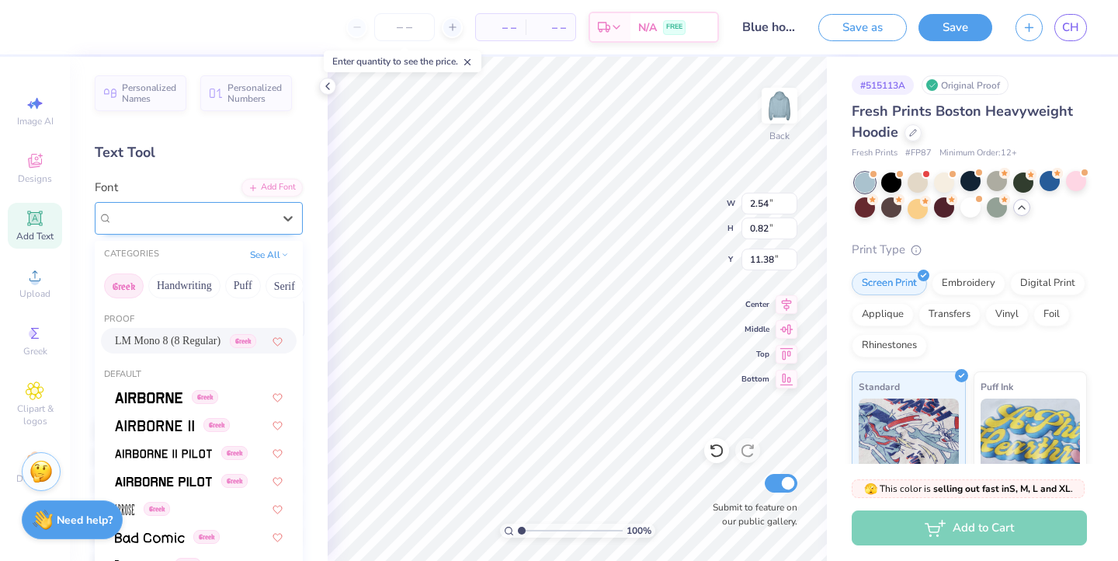
click at [239, 213] on div "Super Dream" at bounding box center [192, 218] width 163 height 24
click at [199, 277] on button "Handwriting" at bounding box center [184, 285] width 72 height 25
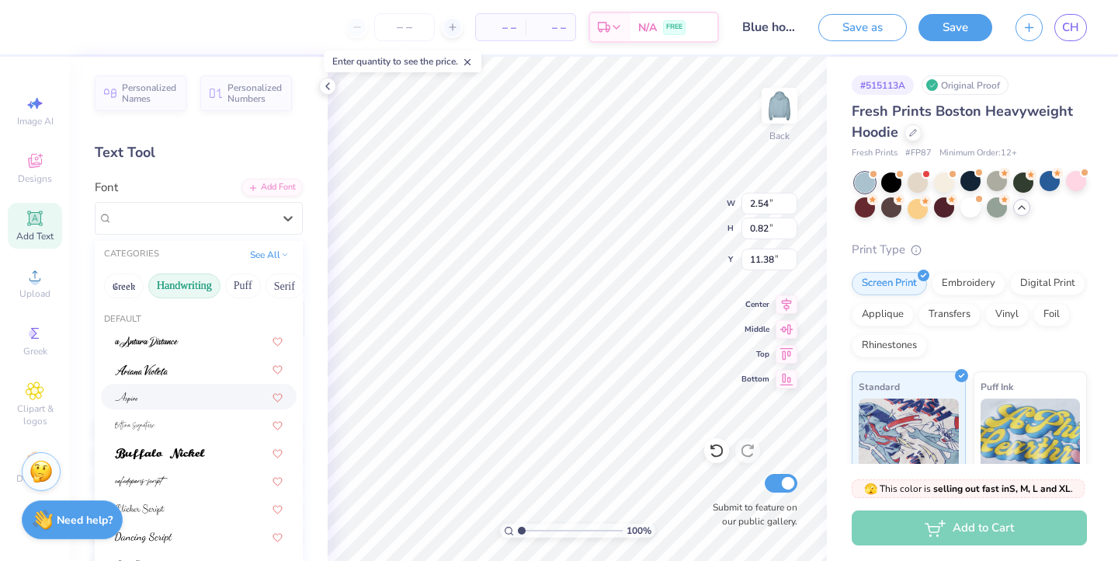
click at [153, 401] on div at bounding box center [199, 396] width 168 height 16
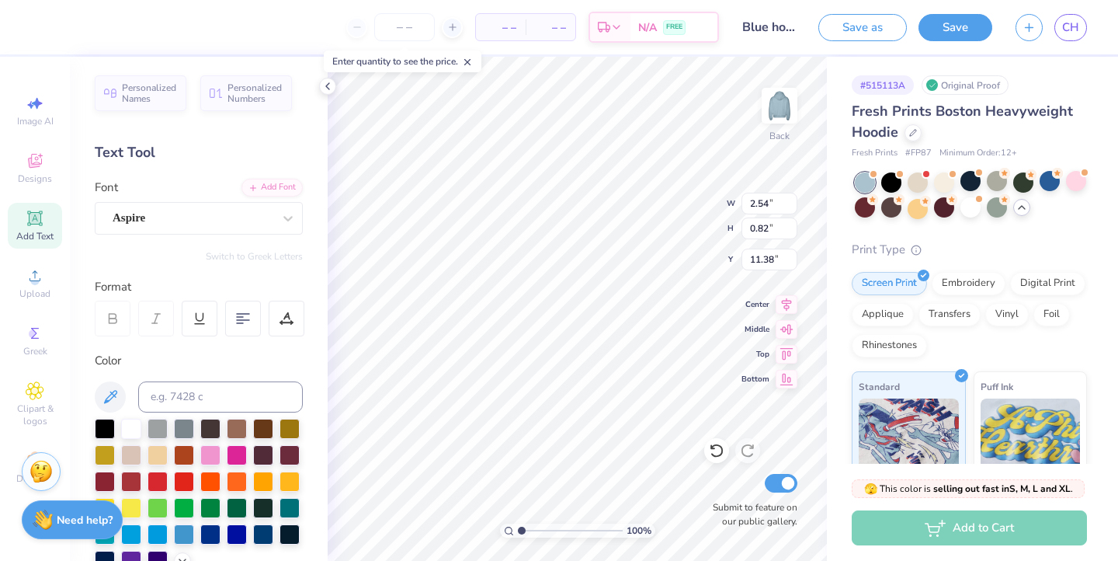
type input "1.28"
type input "0.53"
type input "11.53"
type input "5.43"
drag, startPoint x: 522, startPoint y: 533, endPoint x: 568, endPoint y: 537, distance: 46.0
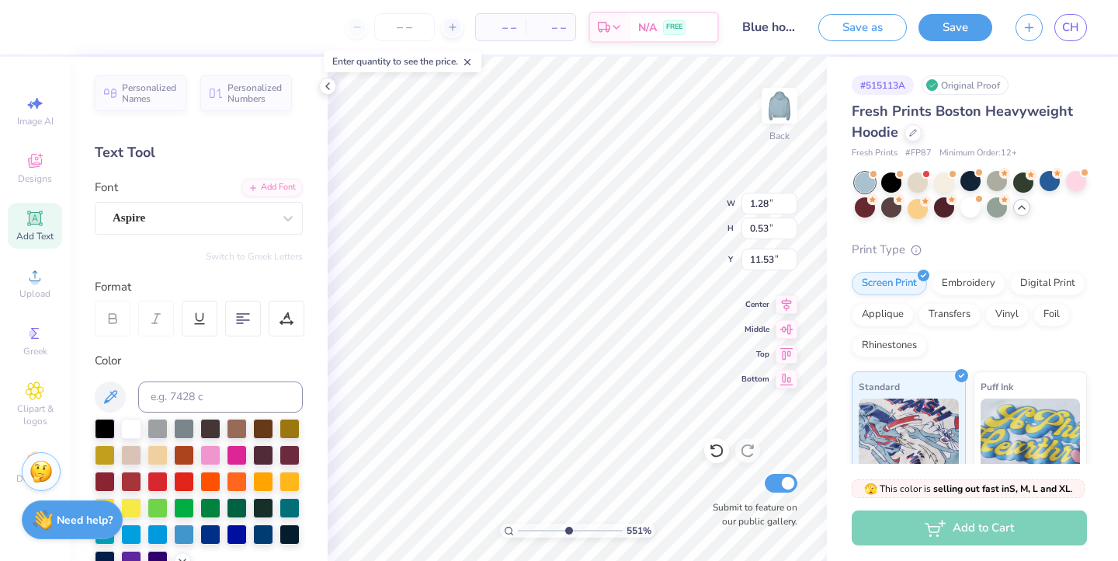
click at [568, 537] on input "range" at bounding box center [570, 530] width 105 height 14
click at [224, 214] on div "Aspire" at bounding box center [192, 218] width 163 height 24
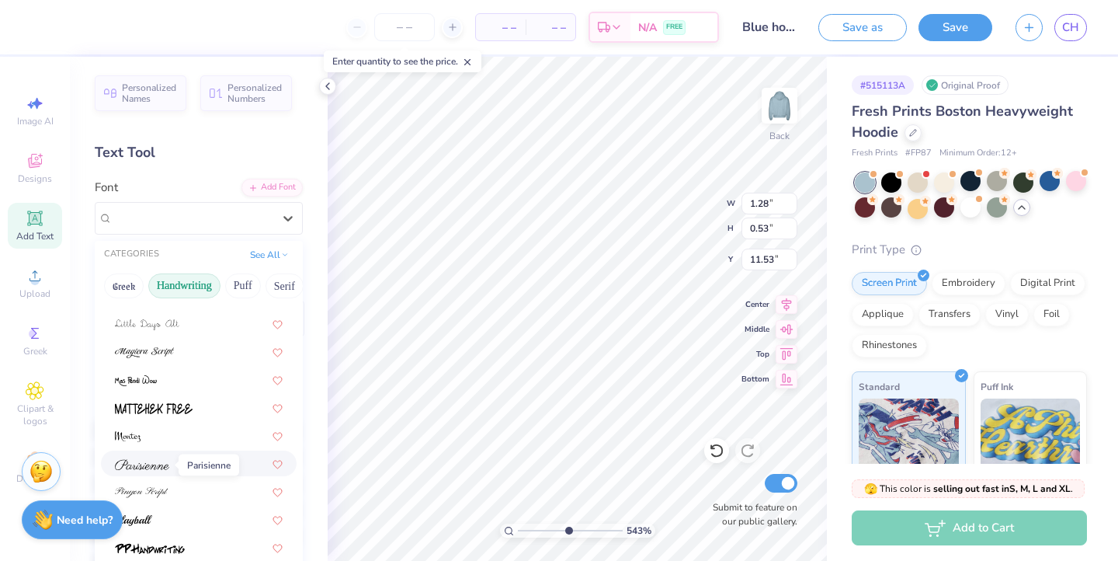
scroll to position [352, 0]
click at [141, 472] on span at bounding box center [142, 464] width 54 height 16
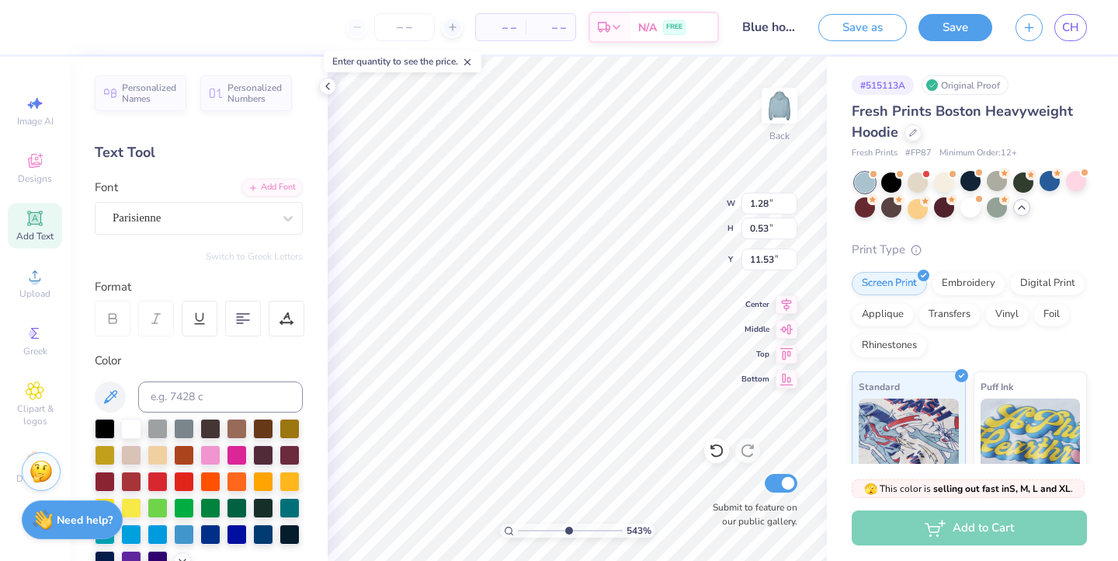
type input "2.59"
type input "1.27"
type input "11.16"
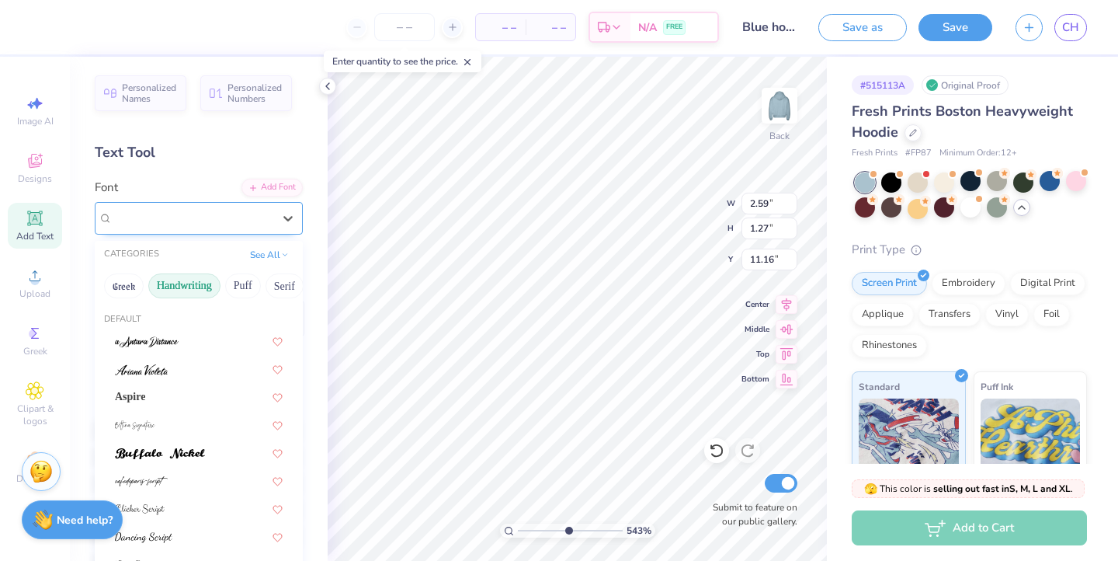
click at [186, 215] on div "Parisienne" at bounding box center [192, 218] width 163 height 24
click at [172, 434] on div at bounding box center [199, 425] width 196 height 26
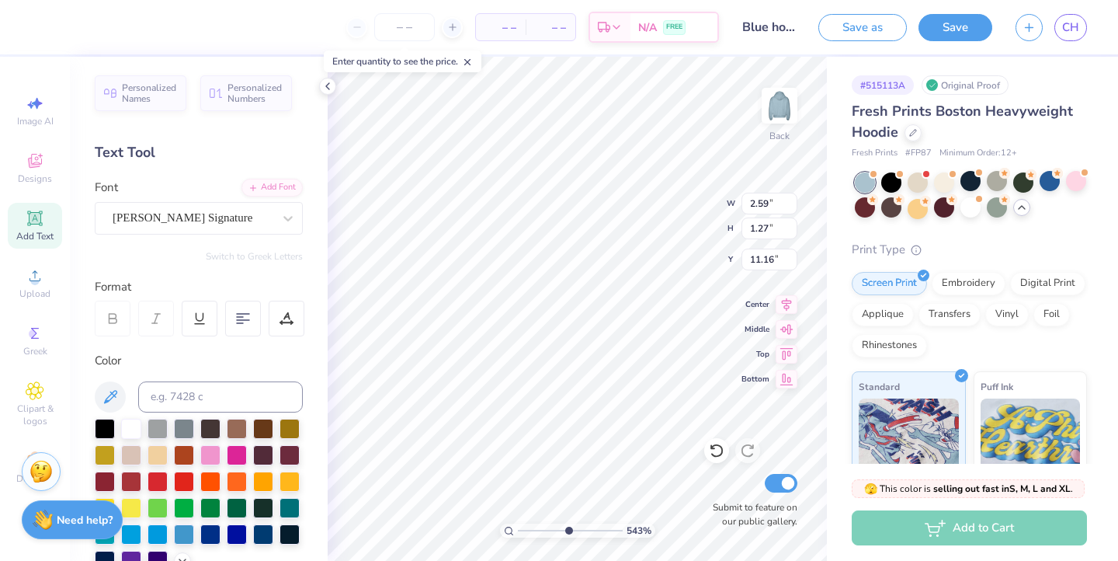
type input "2.87"
type input "1.78"
type input "10.90"
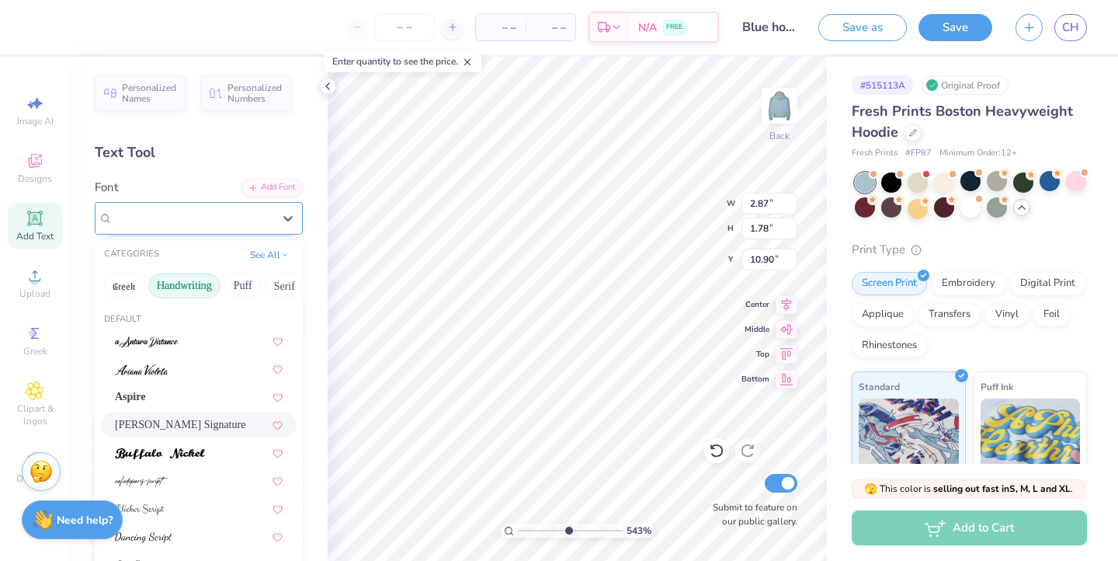
click at [227, 208] on div at bounding box center [193, 217] width 160 height 21
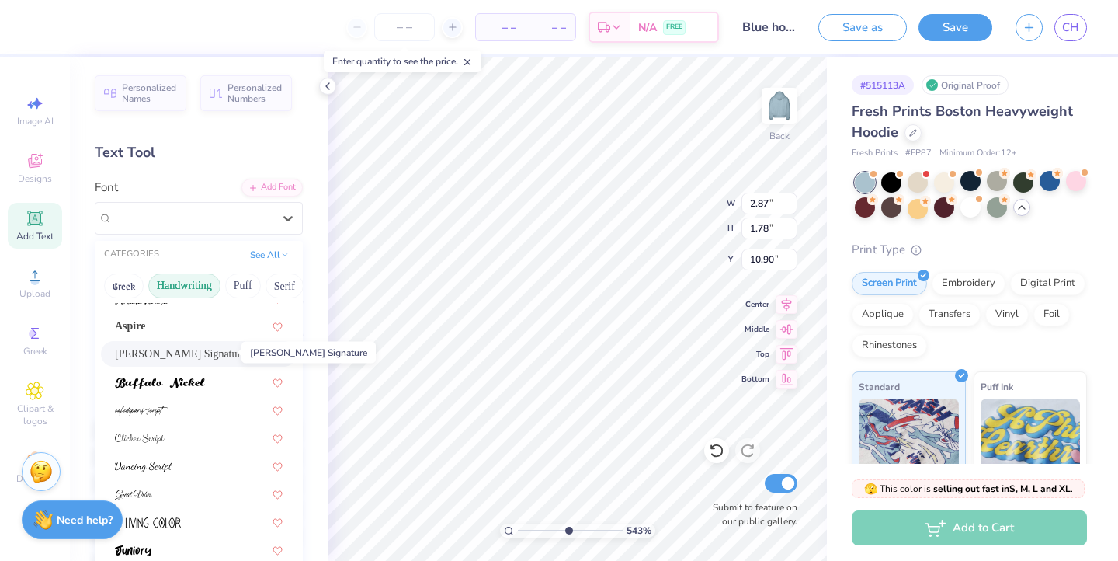
scroll to position [74, 0]
click at [162, 415] on span at bounding box center [141, 406] width 53 height 16
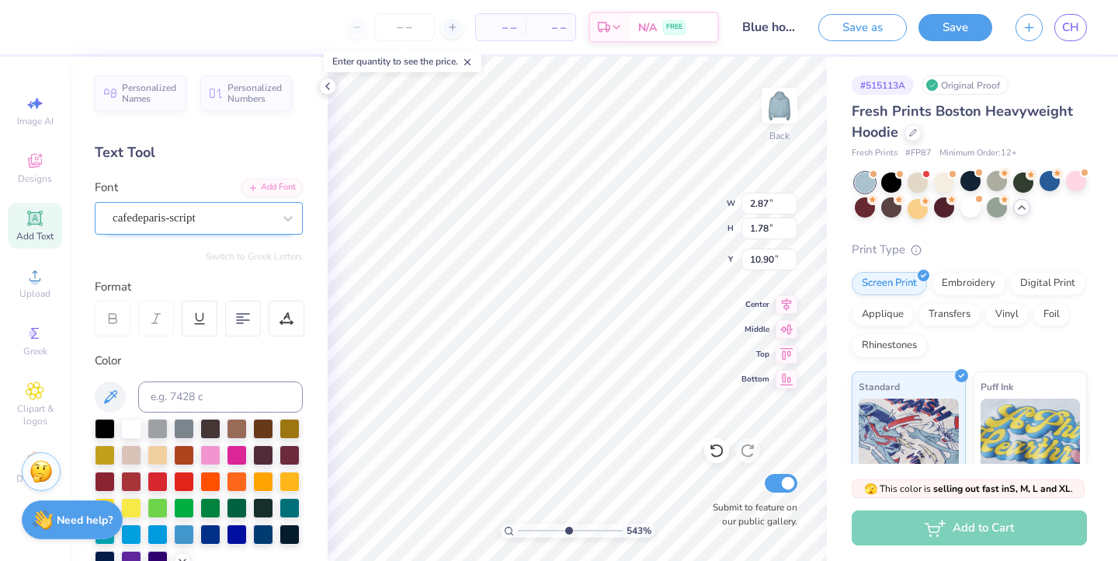
type input "0.79"
type input "0.36"
type input "11.61"
click at [198, 218] on div "cafedeparis-script" at bounding box center [192, 218] width 163 height 24
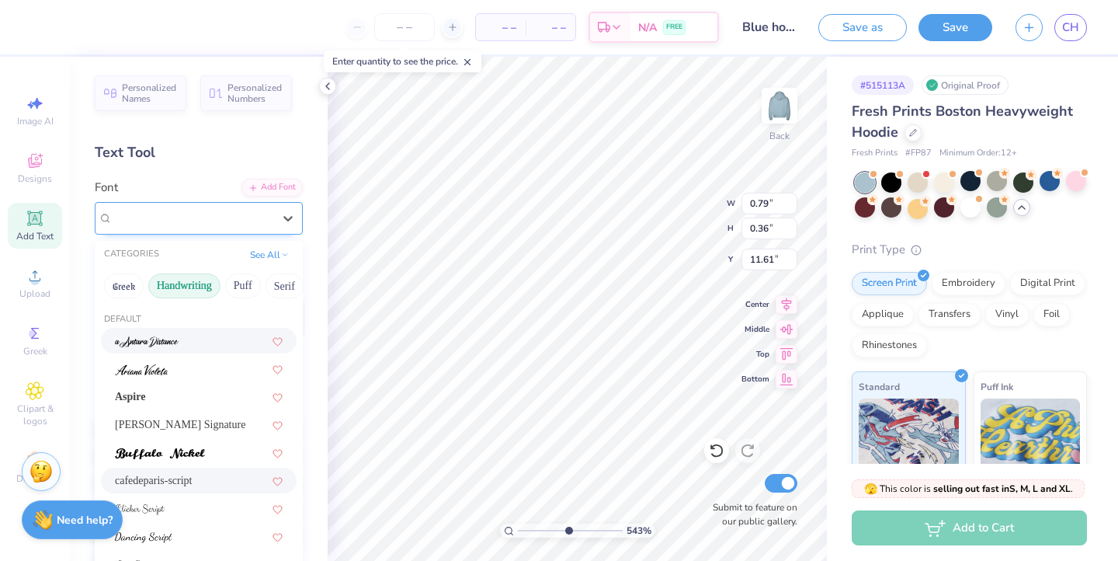
click at [191, 214] on div "cafedeparis-script" at bounding box center [193, 218] width 160 height 18
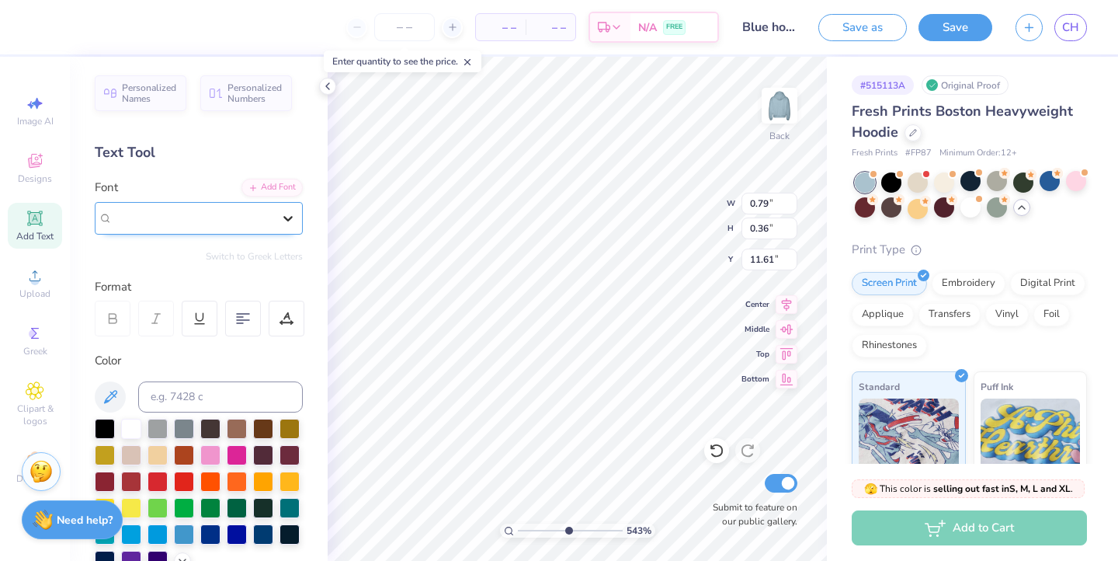
click at [282, 228] on div at bounding box center [288, 218] width 28 height 28
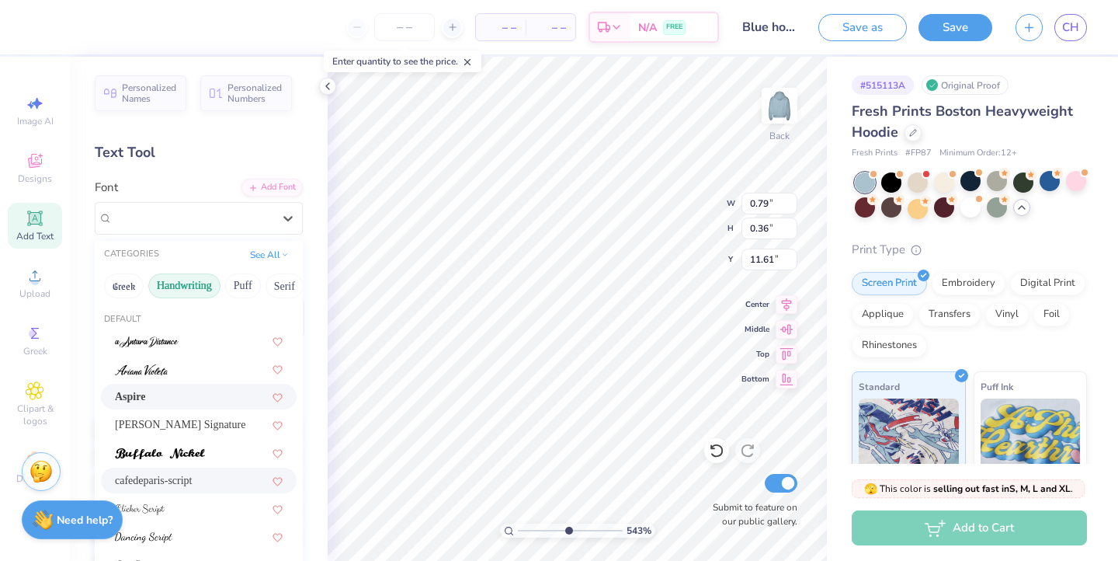
click at [187, 398] on div "Aspire" at bounding box center [199, 396] width 168 height 16
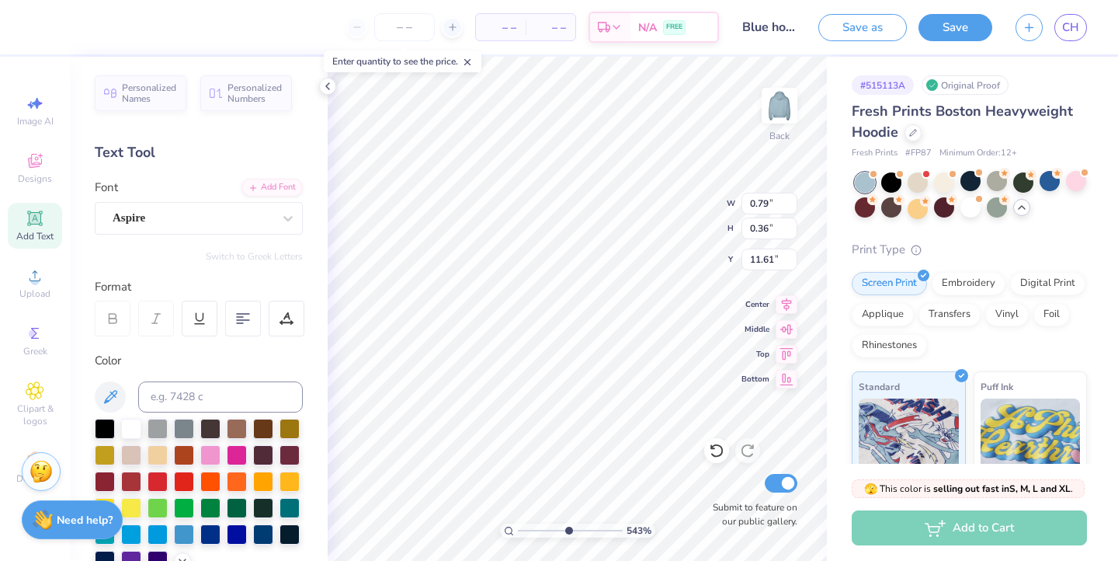
type input "1.28"
type input "0.53"
type input "11.53"
type input "4.39"
type input "1.80"
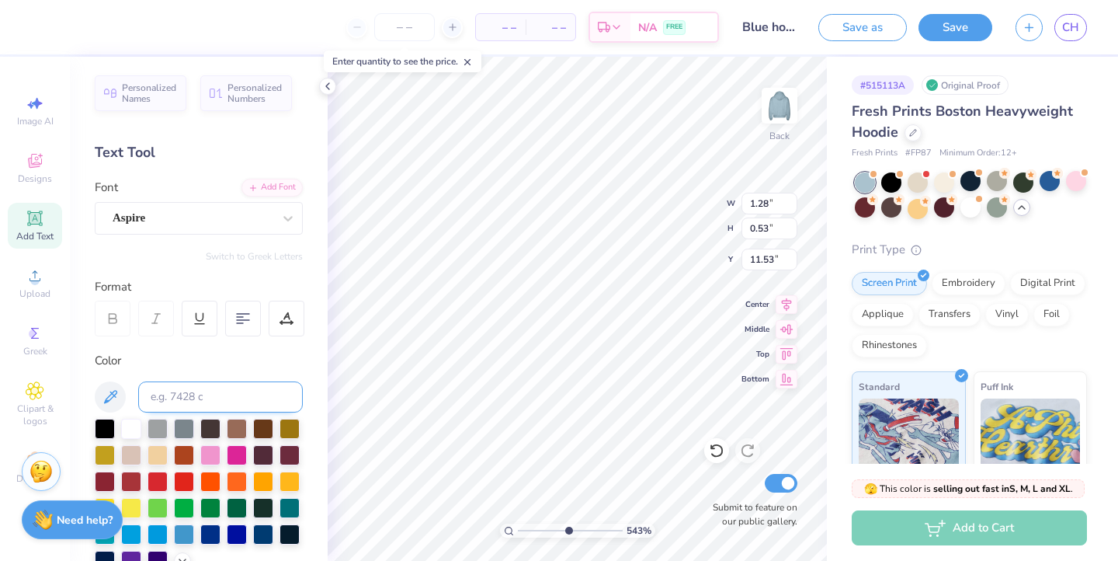
type input "10.25"
drag, startPoint x: 564, startPoint y: 531, endPoint x: 520, endPoint y: 528, distance: 44.4
type input "1"
click at [520, 528] on input "range" at bounding box center [570, 530] width 105 height 14
type input "3.17"
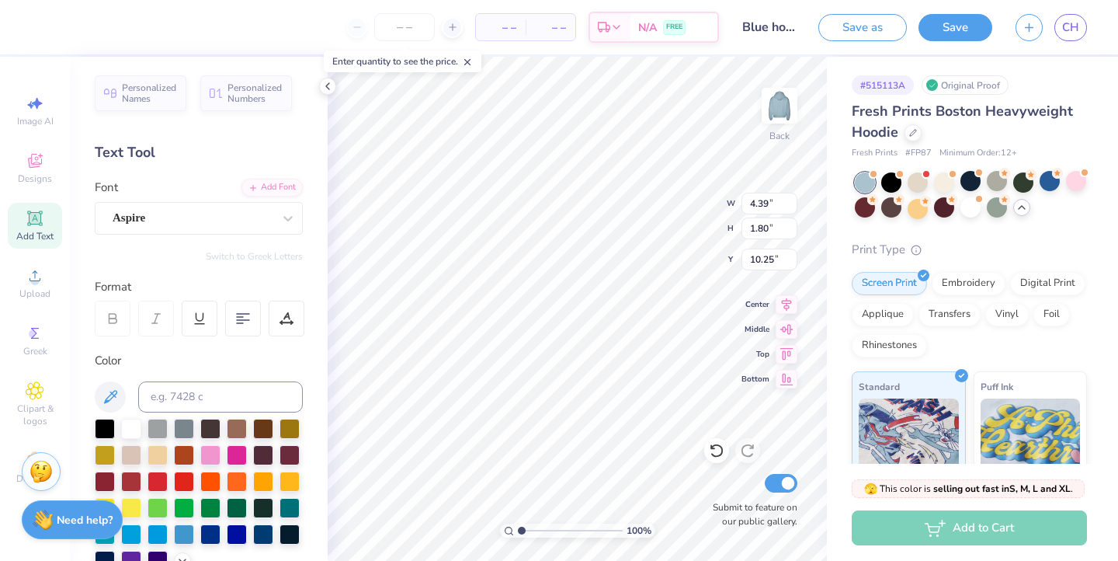
type input "1.30"
click at [263, 537] on div at bounding box center [263, 533] width 20 height 20
type input "10.93"
type input "2.38"
type input "0.98"
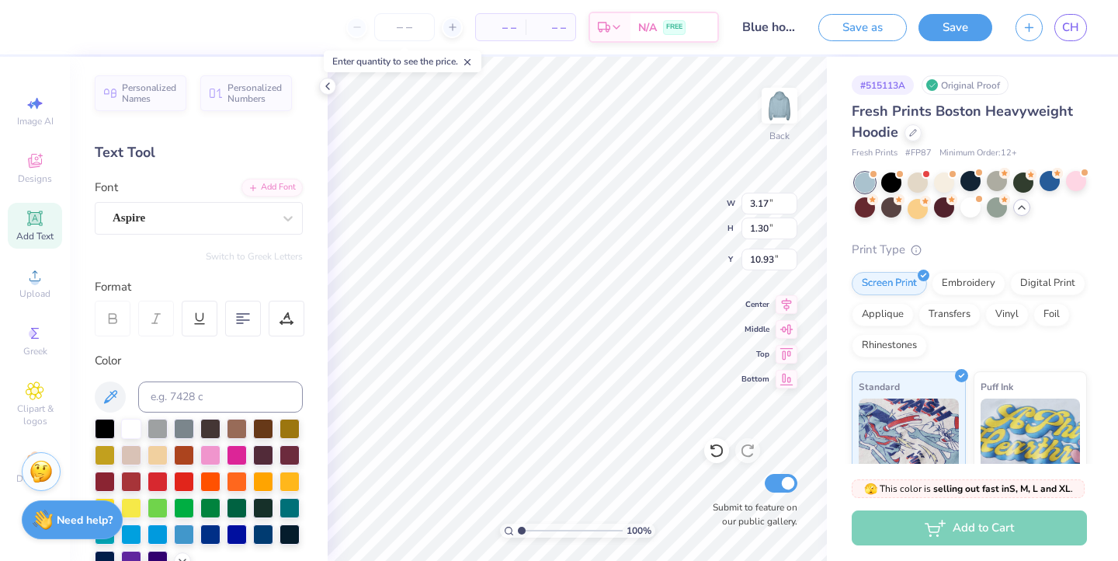
type input "11.26"
type textarea "1"
type textarea "O"
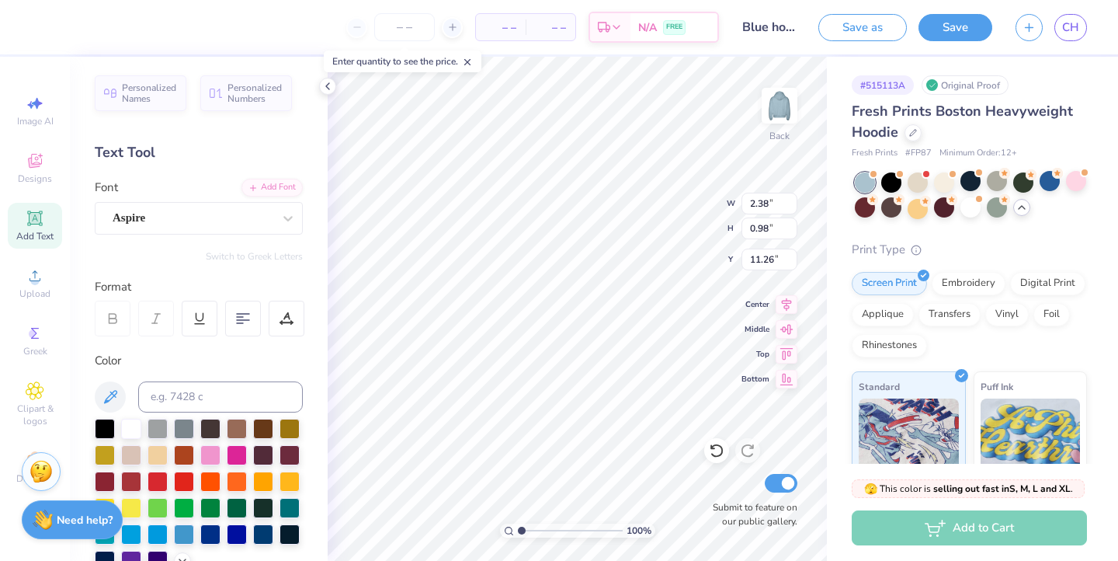
type textarea "Theta Pi"
click at [282, 216] on icon at bounding box center [288, 218] width 16 height 16
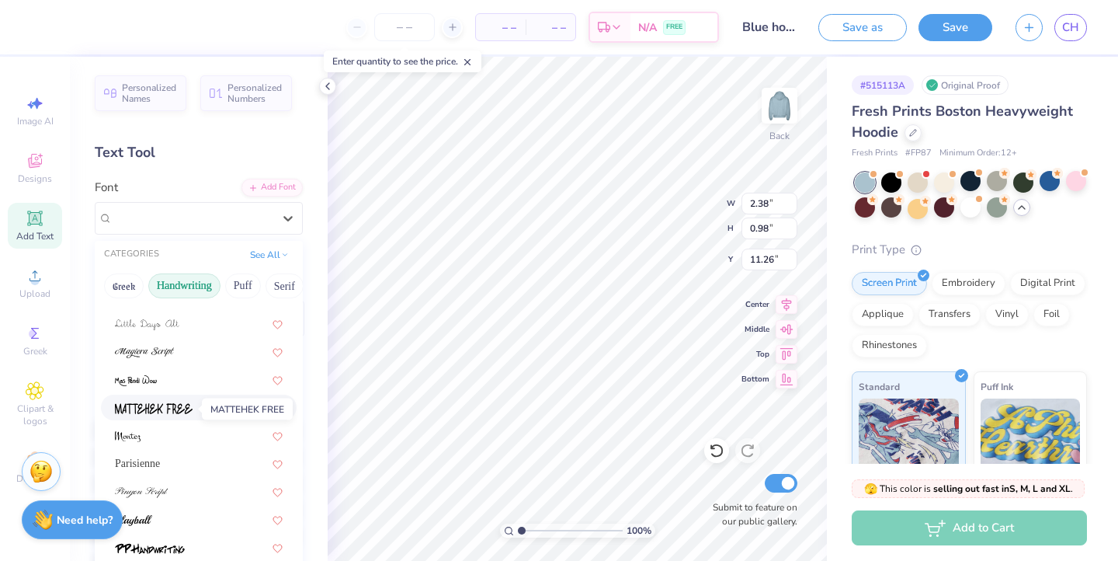
scroll to position [352, 0]
click at [177, 467] on div "Parisienne" at bounding box center [199, 464] width 168 height 16
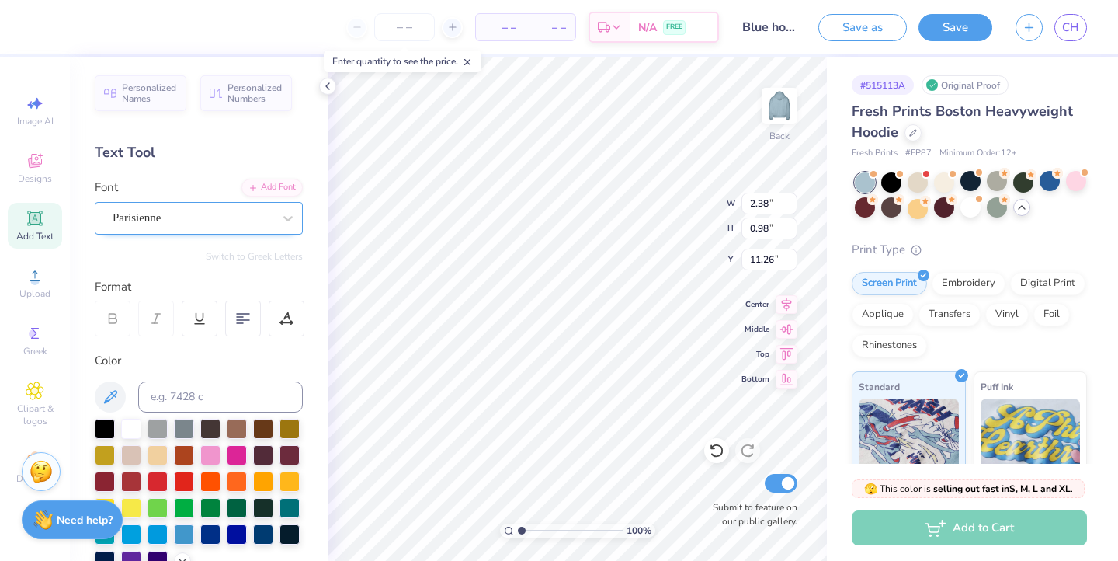
click at [224, 213] on div "Parisienne" at bounding box center [192, 218] width 163 height 24
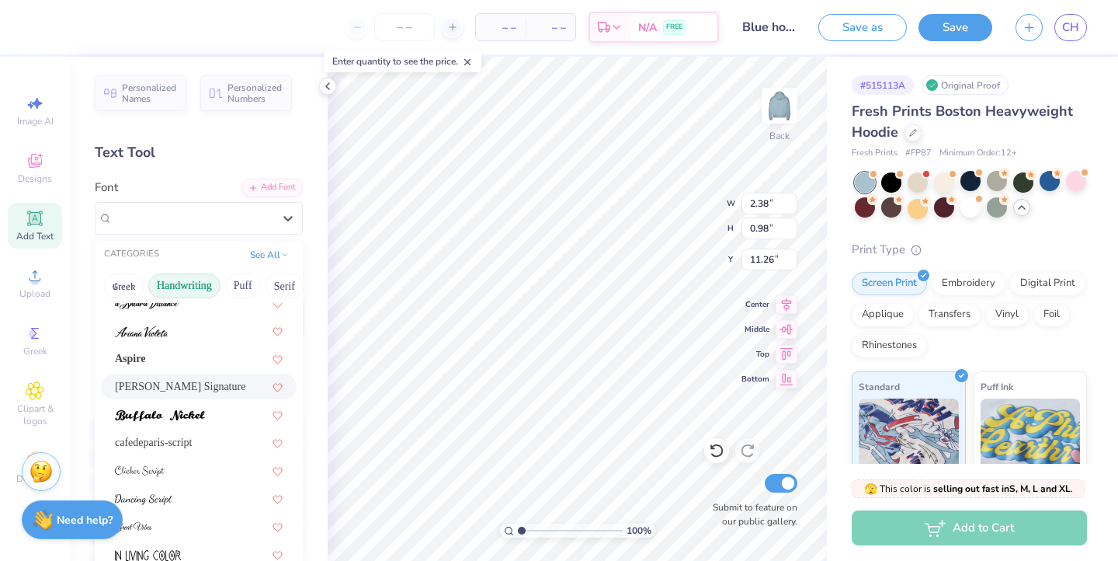
scroll to position [40, 0]
click at [165, 349] on div "Aspire" at bounding box center [199, 357] width 196 height 26
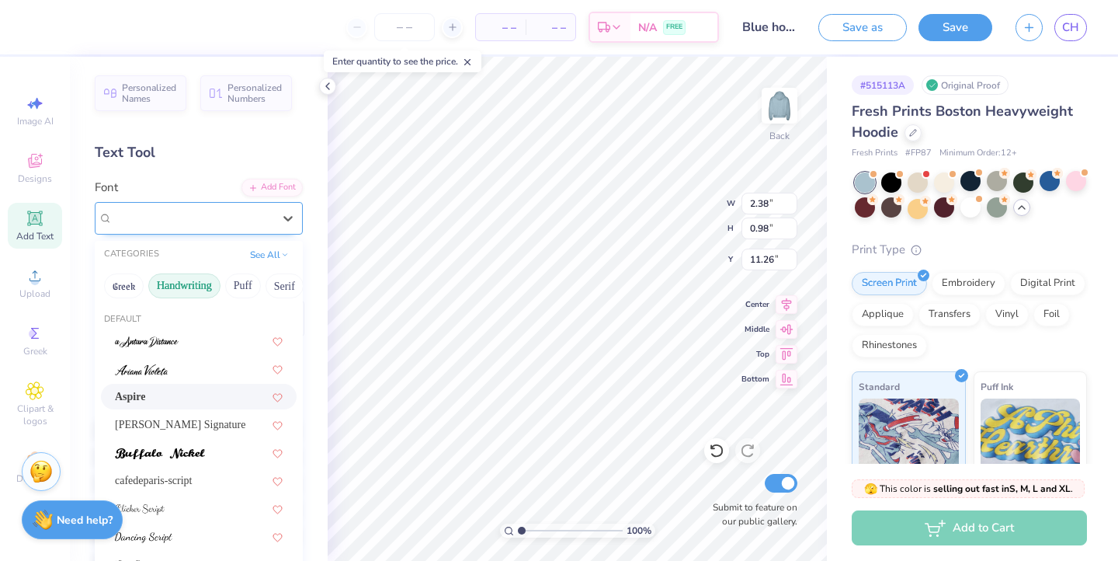
click at [176, 225] on div "Aspire" at bounding box center [192, 218] width 163 height 24
click at [172, 370] on div at bounding box center [199, 368] width 168 height 16
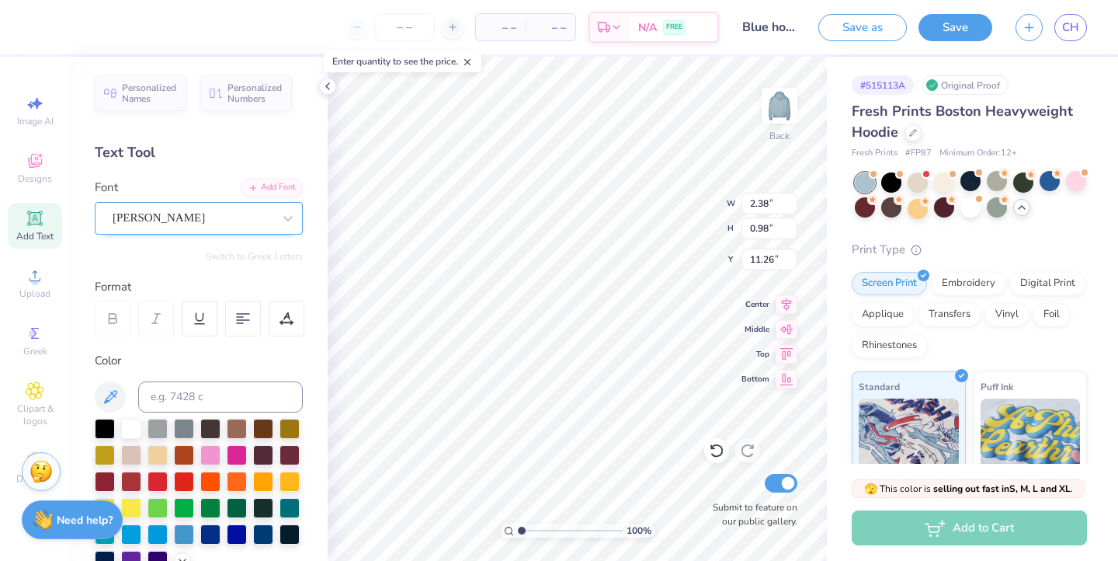
click at [172, 209] on div "Ariana Violeta" at bounding box center [192, 218] width 163 height 24
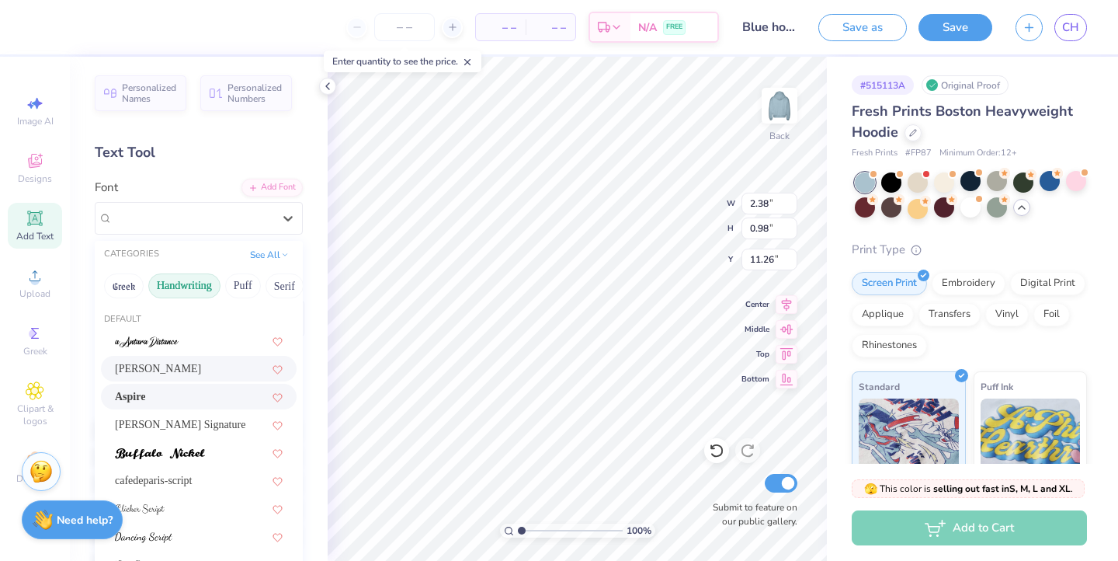
click at [165, 391] on div "Aspire" at bounding box center [199, 396] width 168 height 16
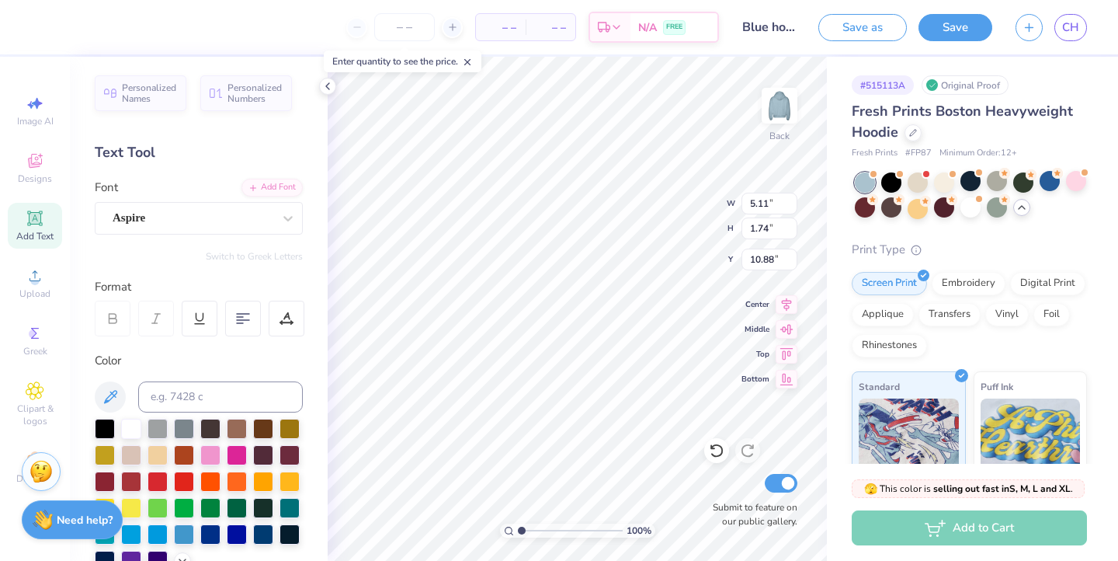
type input "10.40"
type input "3.80"
type input "1.29"
type input "10.97"
click at [779, 113] on img at bounding box center [779, 106] width 62 height 62
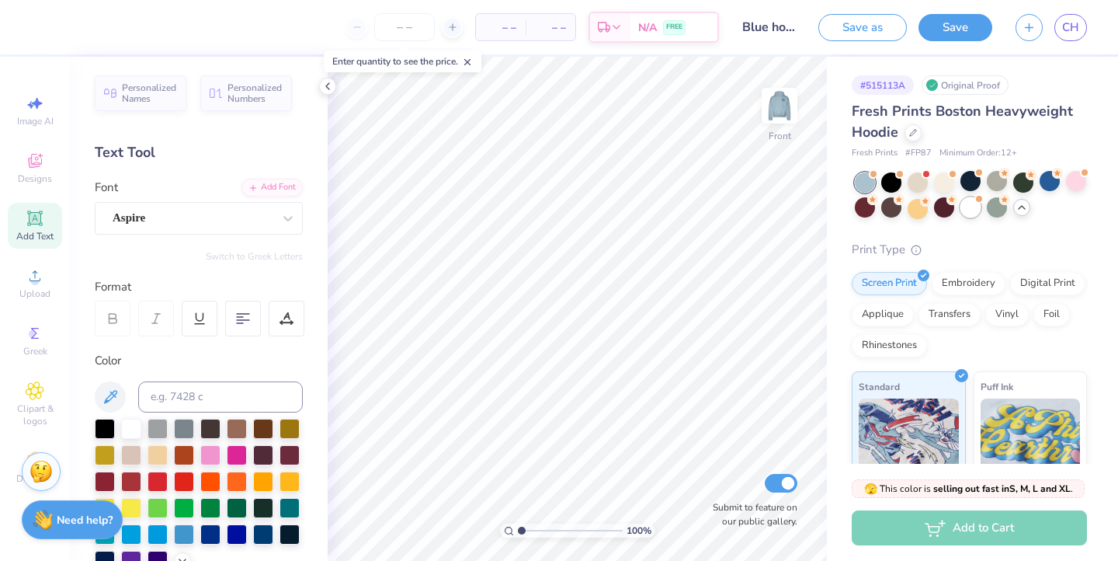
click at [974, 204] on div at bounding box center [970, 207] width 20 height 20
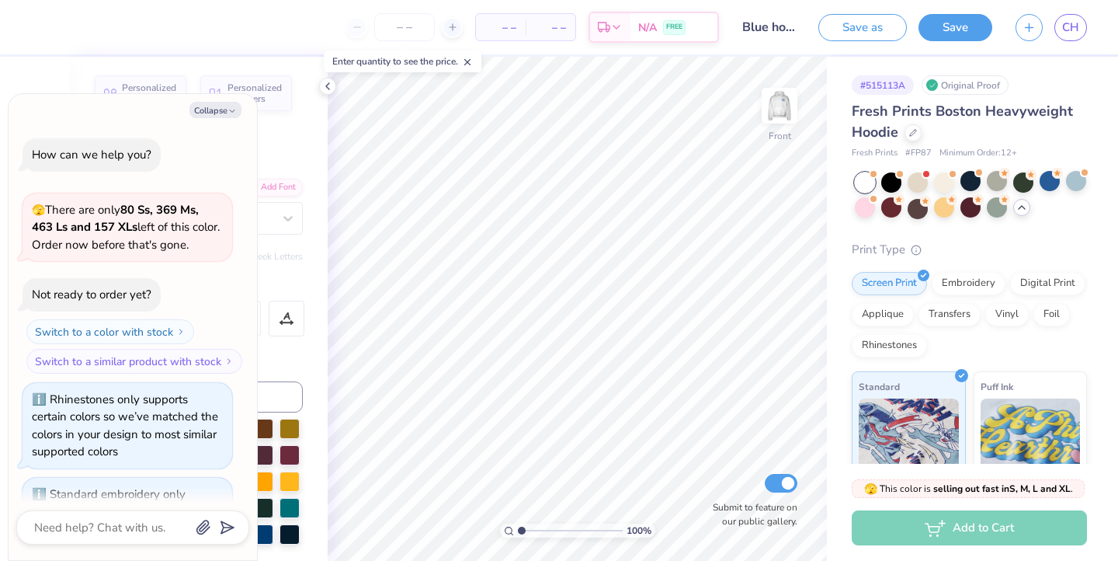
scroll to position [3228, 0]
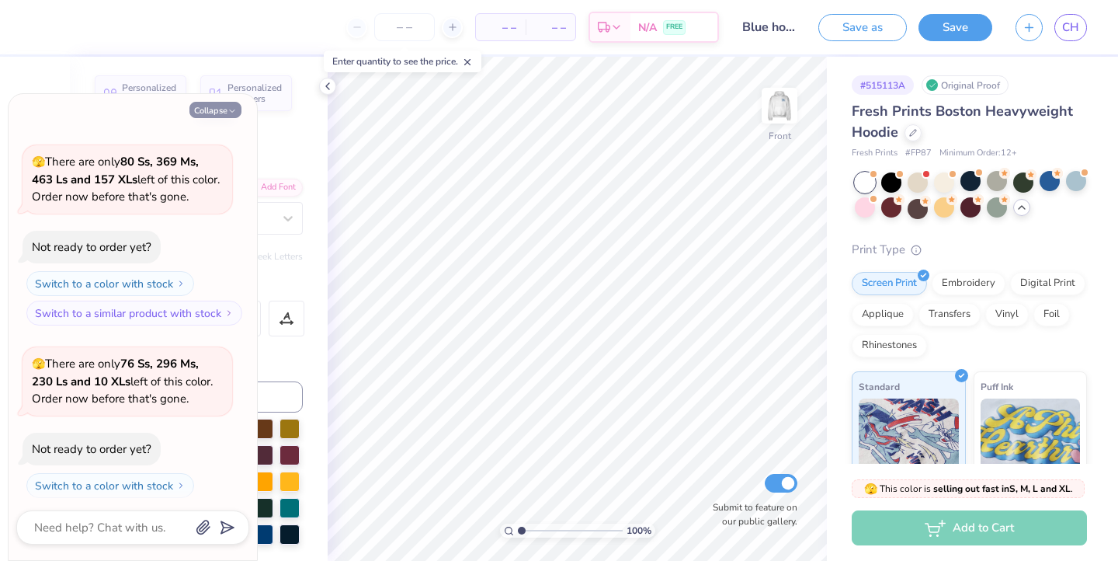
click at [223, 106] on button "Collapse" at bounding box center [215, 110] width 52 height 16
type textarea "x"
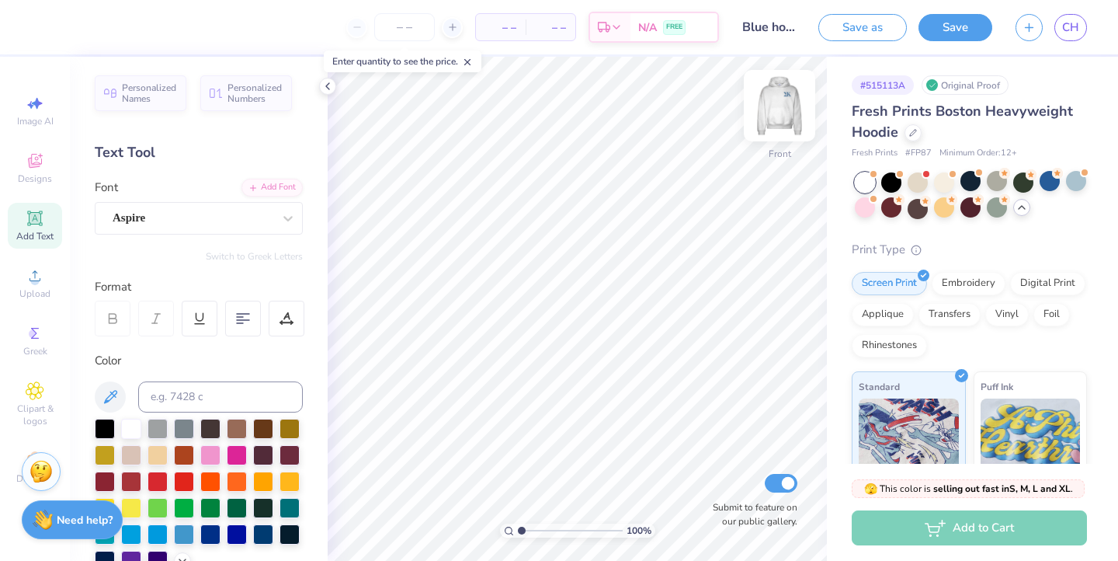
click at [782, 113] on img at bounding box center [779, 106] width 62 height 62
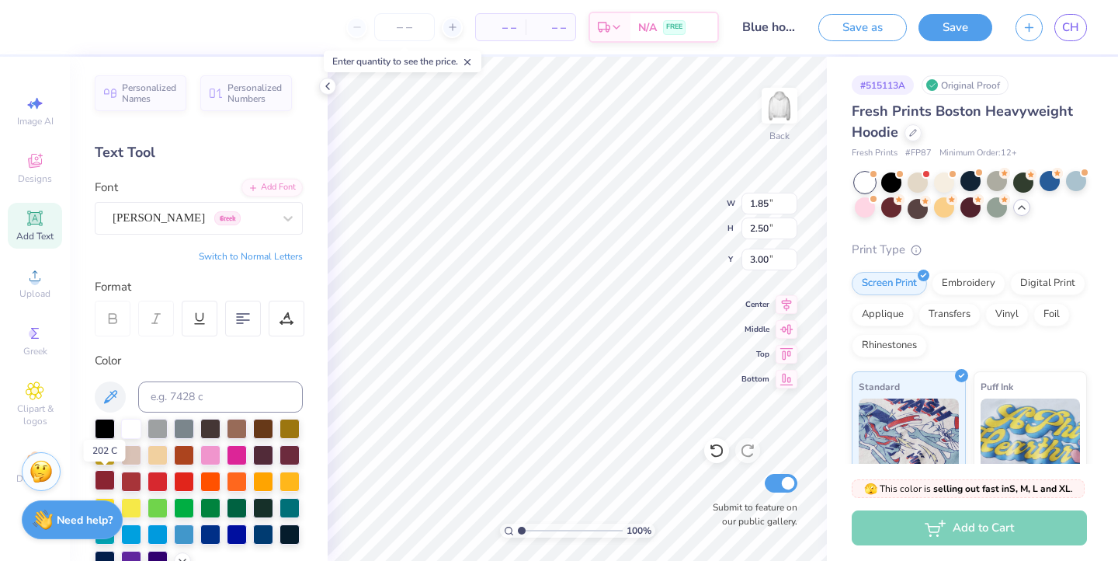
click at [102, 485] on div at bounding box center [105, 480] width 20 height 20
click at [104, 479] on div at bounding box center [105, 480] width 20 height 20
click at [259, 533] on div at bounding box center [263, 533] width 20 height 20
click at [261, 533] on div at bounding box center [263, 533] width 20 height 20
click at [776, 116] on img at bounding box center [779, 106] width 62 height 62
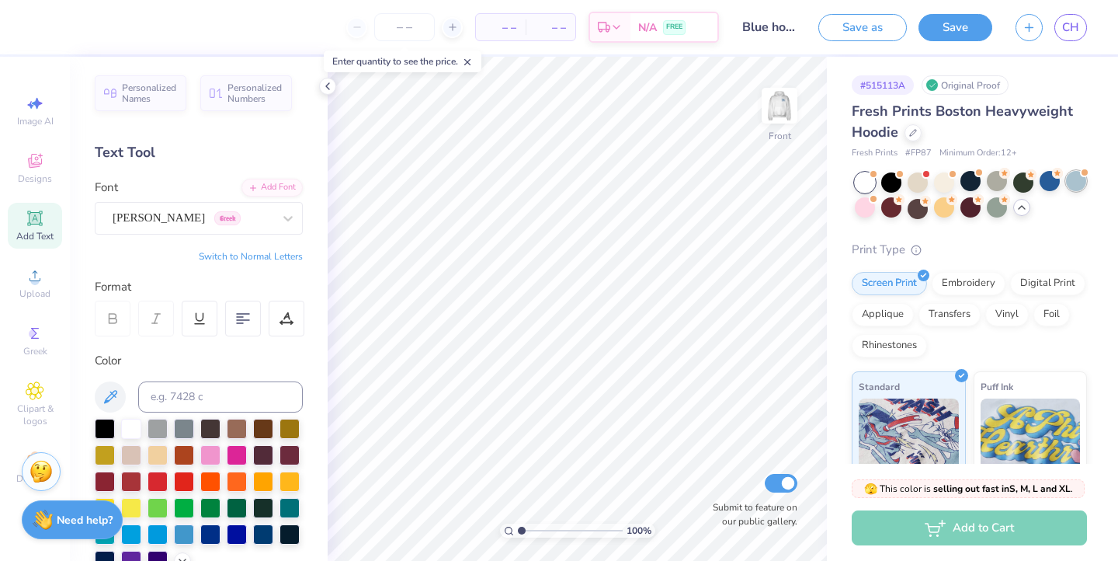
click at [1071, 188] on div at bounding box center [1076, 181] width 20 height 20
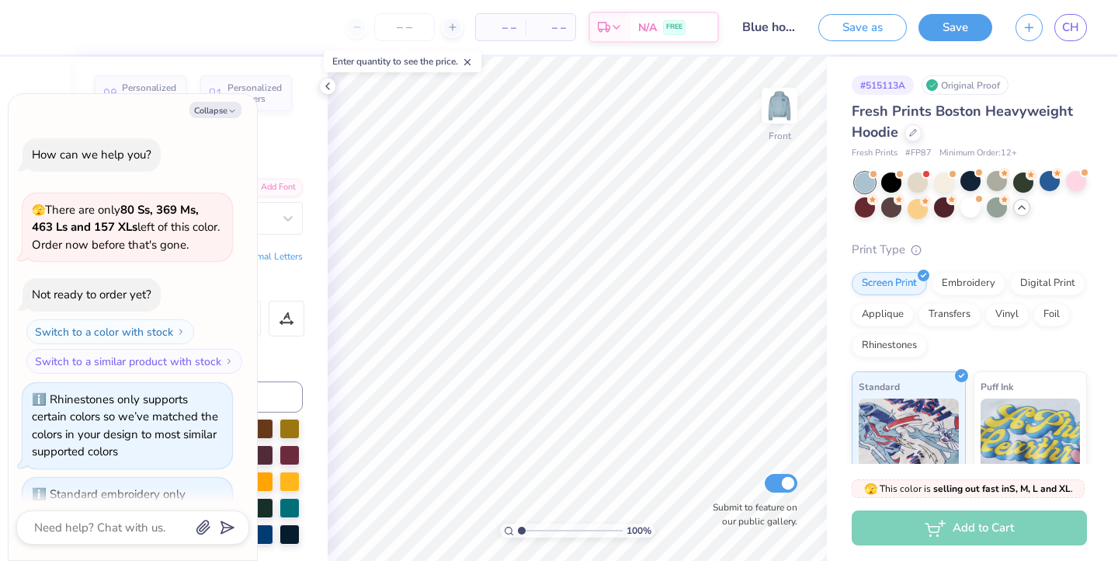
scroll to position [3429, 0]
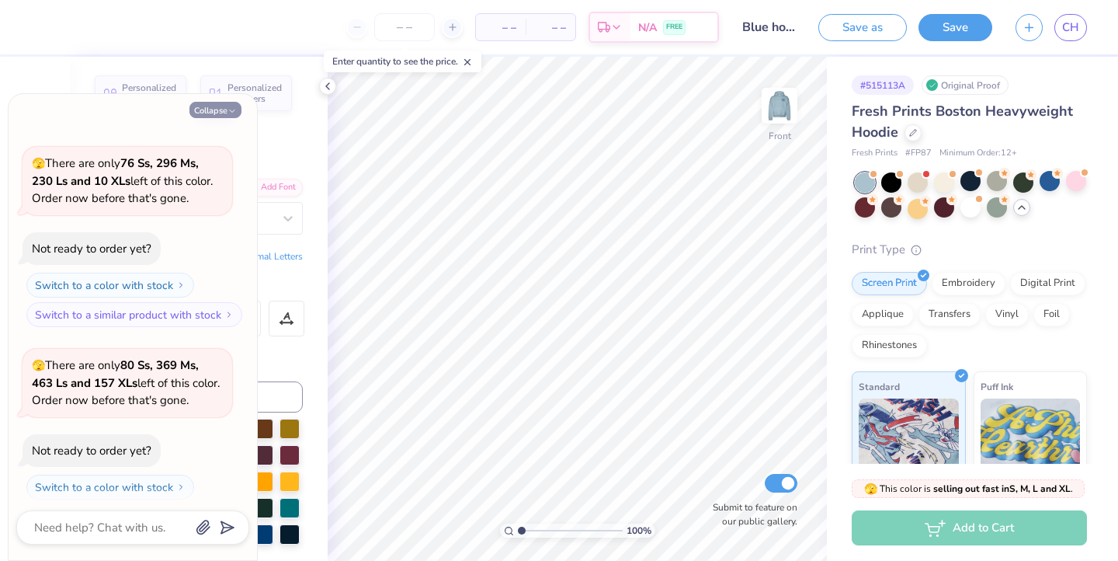
click at [211, 112] on button "Collapse" at bounding box center [215, 110] width 52 height 16
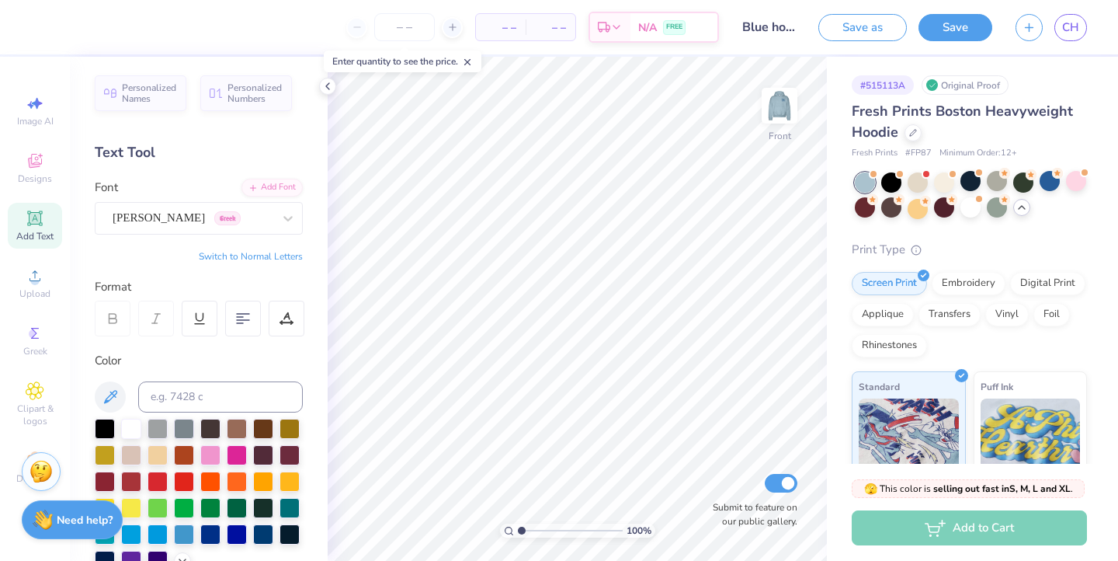
click at [45, 231] on span "Add Text" at bounding box center [34, 236] width 37 height 12
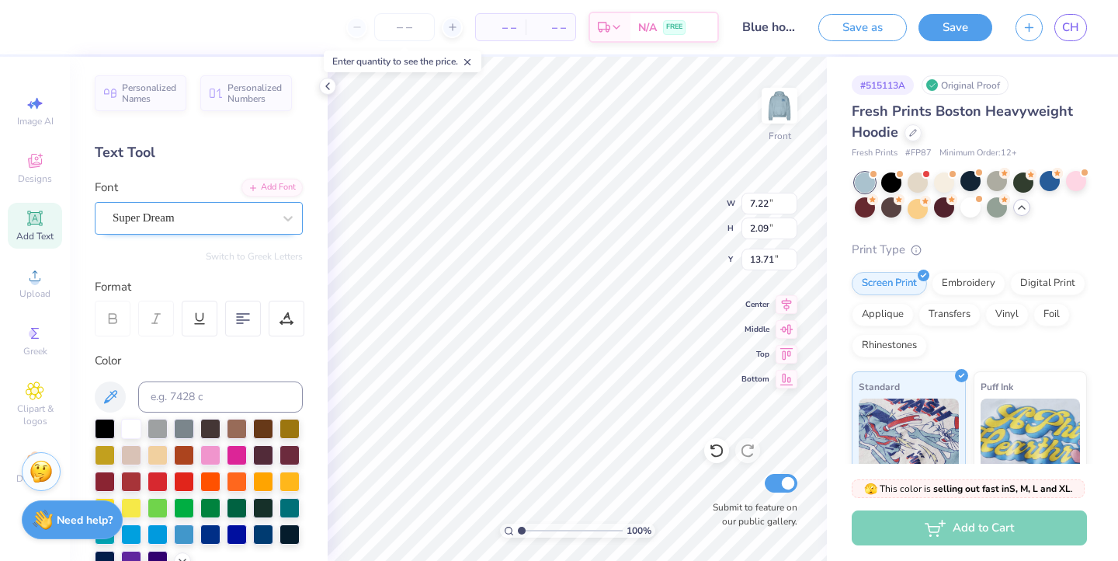
scroll to position [0, 4]
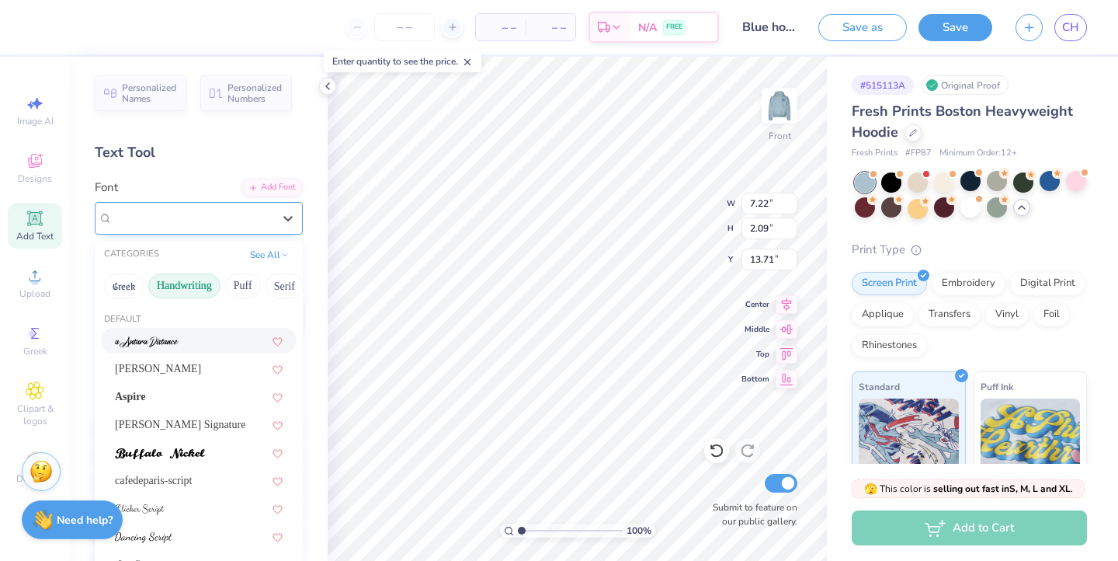
click at [238, 218] on div "Super Dream" at bounding box center [192, 218] width 163 height 24
click at [158, 286] on button "Bold" at bounding box center [156, 285] width 38 height 25
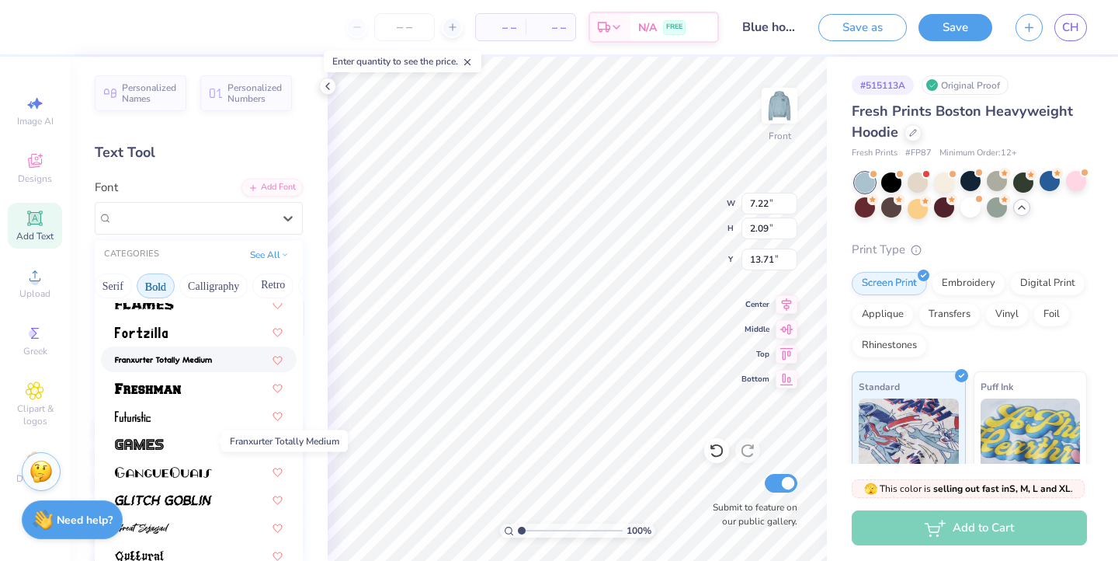
scroll to position [530, 0]
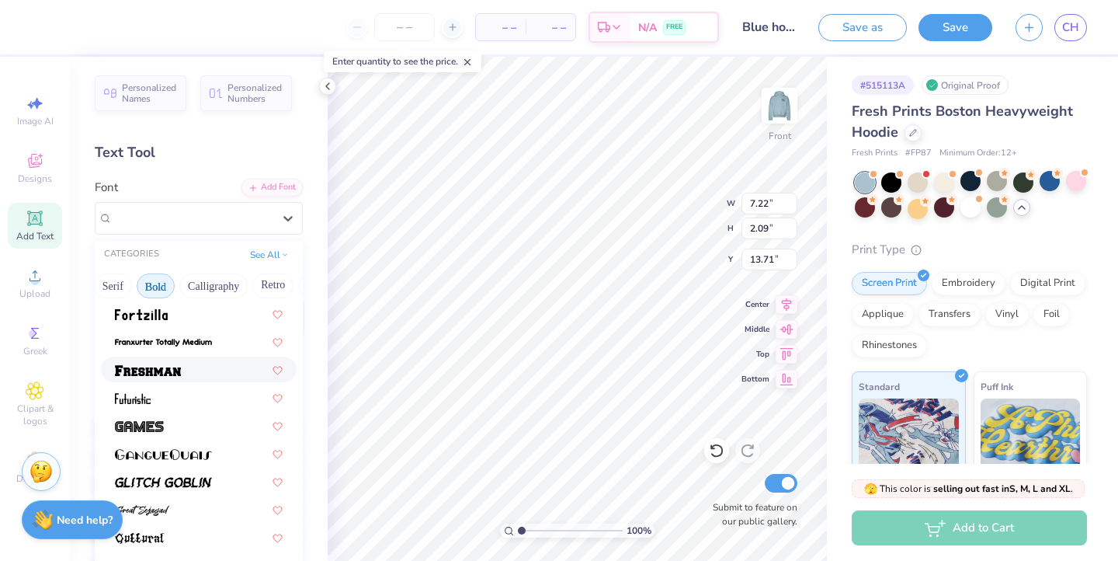
click at [162, 369] on img at bounding box center [148, 370] width 66 height 11
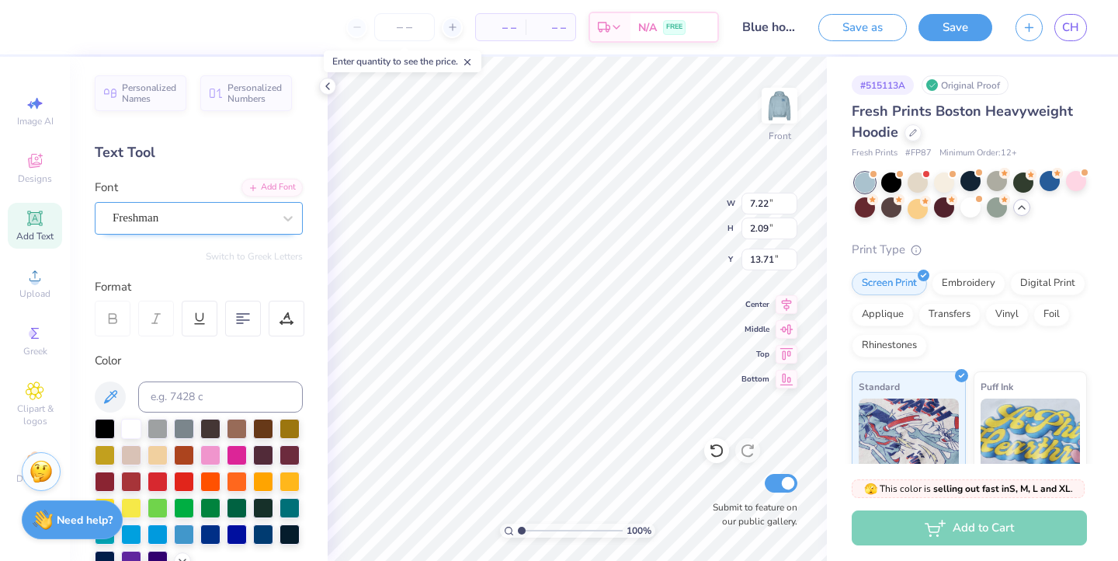
click at [273, 219] on div "Freshman" at bounding box center [192, 218] width 163 height 24
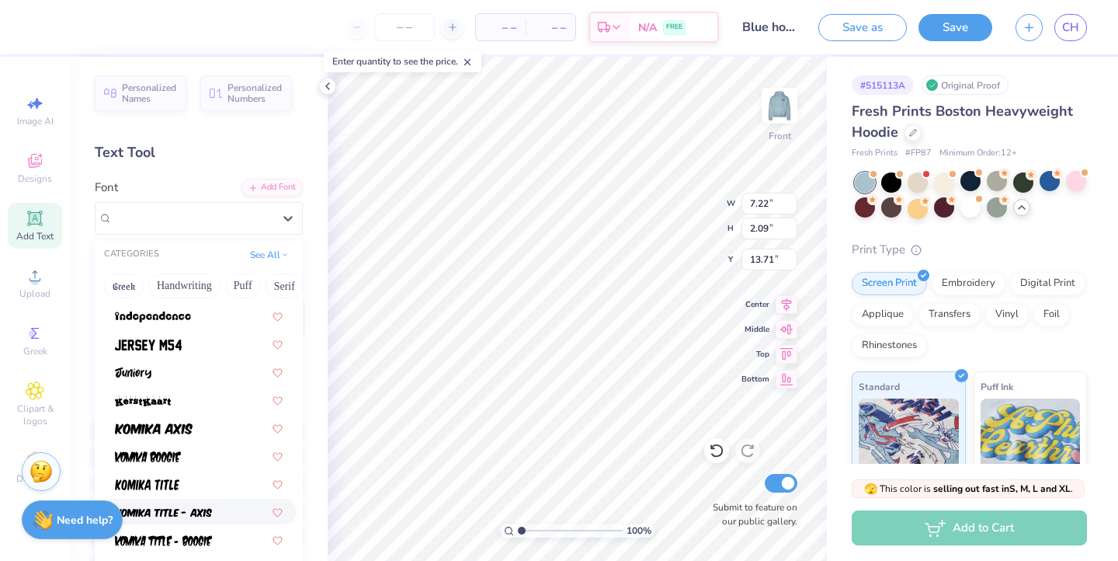
scroll to position [848, 0]
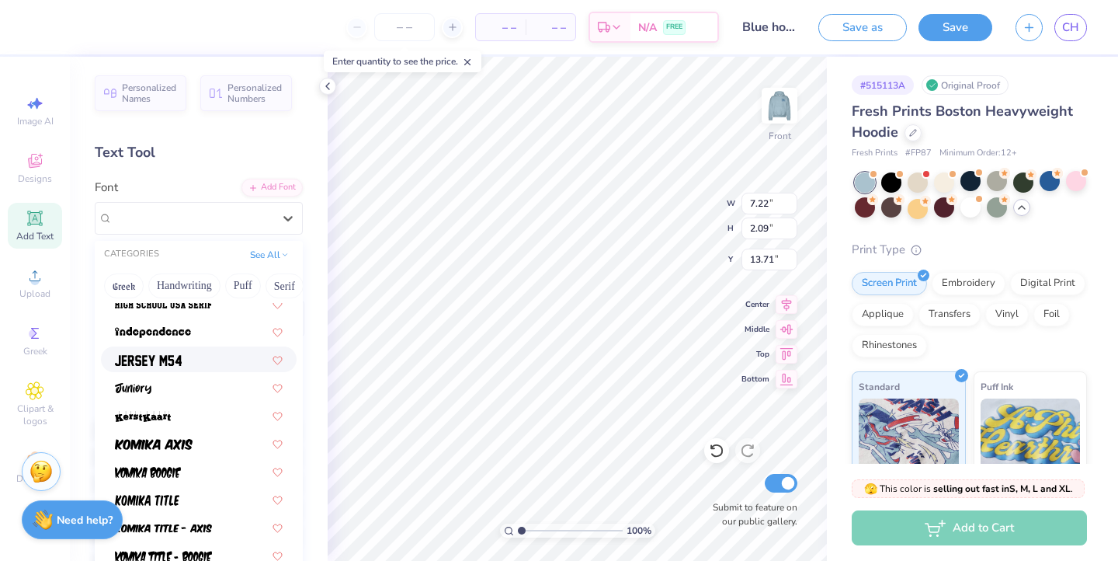
click at [186, 359] on div at bounding box center [199, 359] width 168 height 16
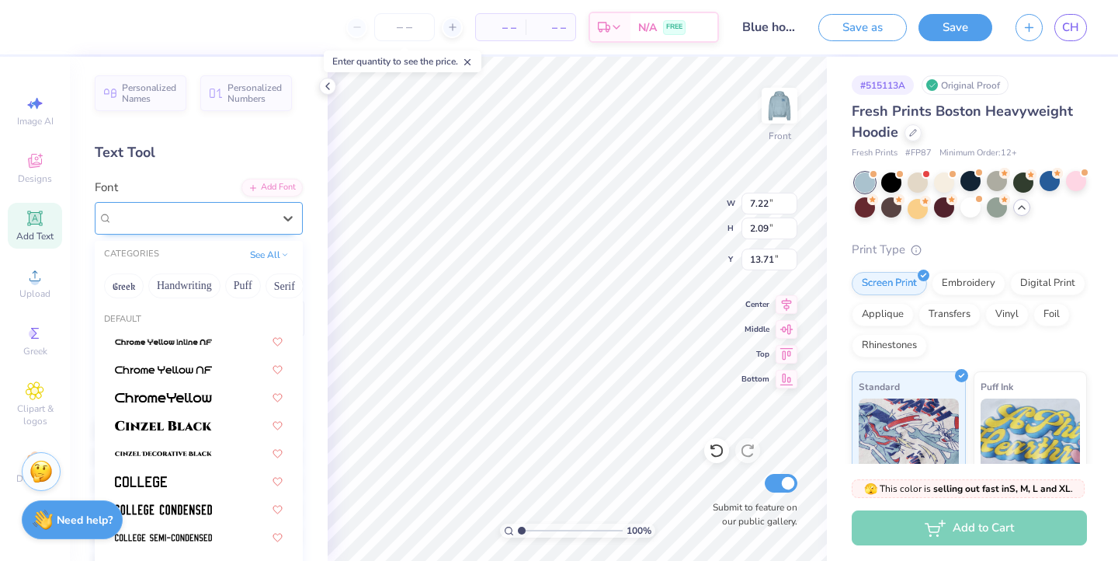
click at [223, 214] on div "Jersey M54" at bounding box center [192, 218] width 163 height 24
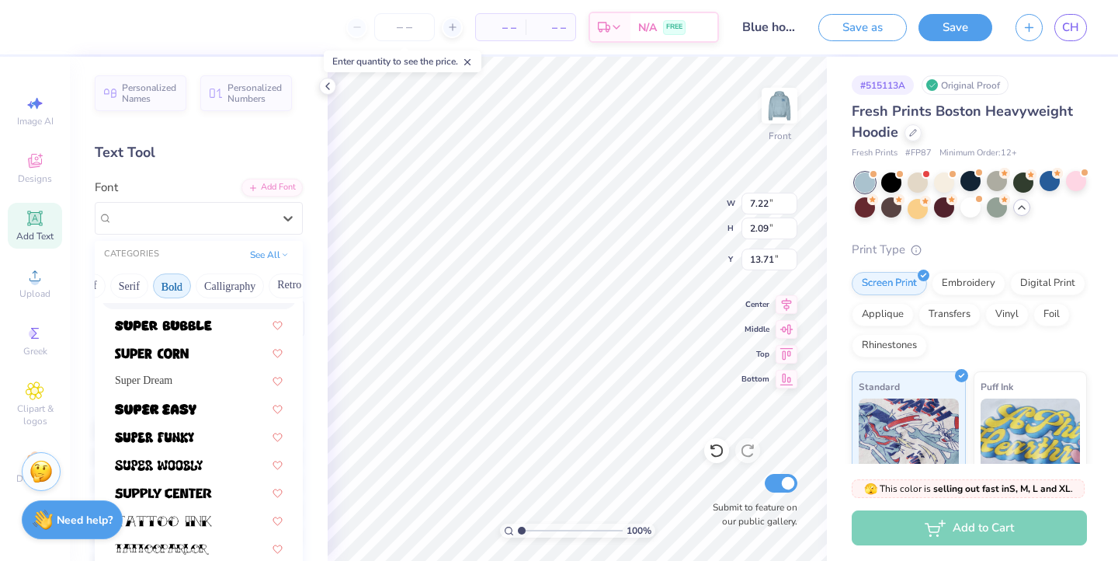
scroll to position [0, 145]
click at [179, 287] on button "Bold" at bounding box center [182, 285] width 38 height 25
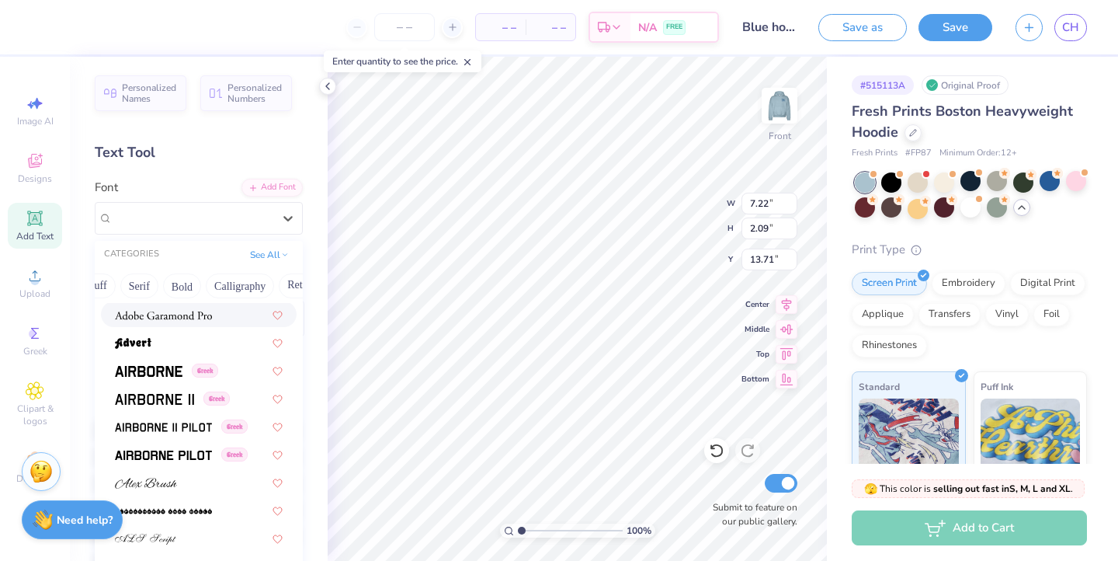
scroll to position [312, 0]
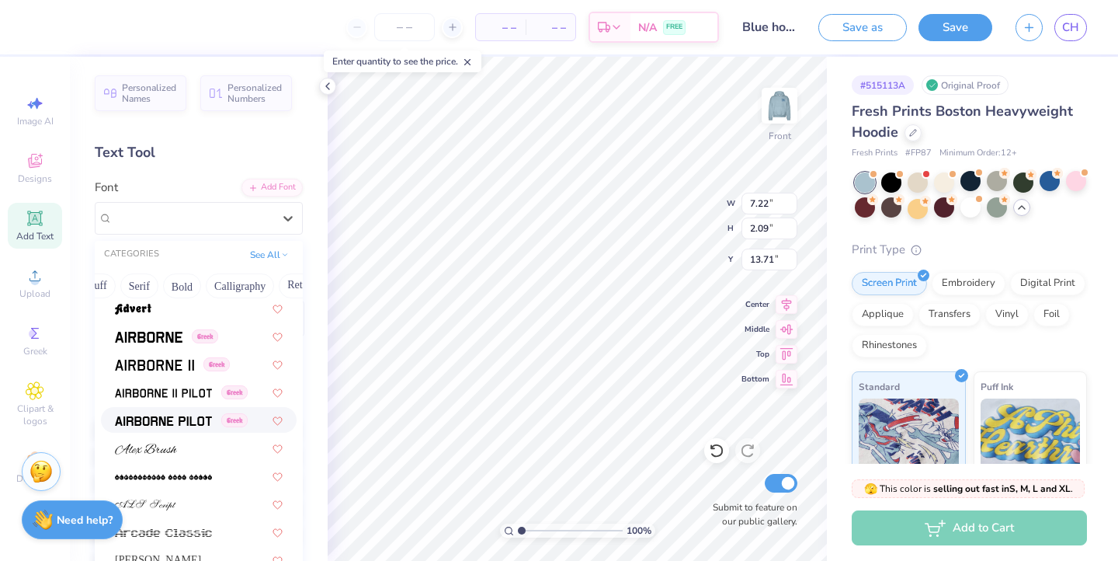
click at [180, 416] on img at bounding box center [163, 420] width 97 height 11
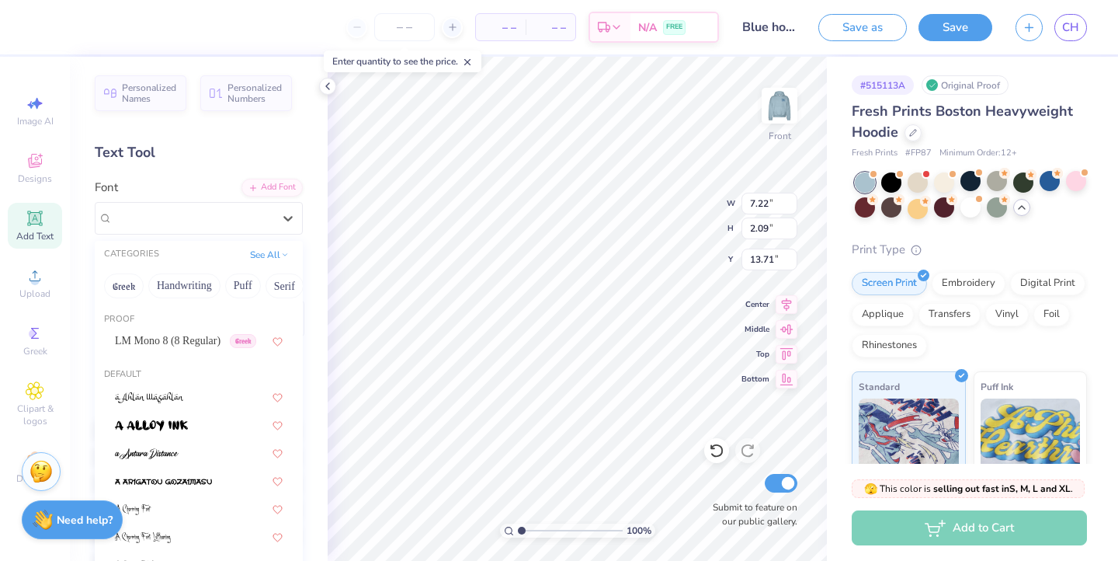
drag, startPoint x: 267, startPoint y: 222, endPoint x: 248, endPoint y: 304, distance: 84.6
click at [267, 222] on div "Airborne Pilot Greek" at bounding box center [192, 218] width 163 height 24
click at [219, 286] on button "Bold" at bounding box center [213, 285] width 38 height 25
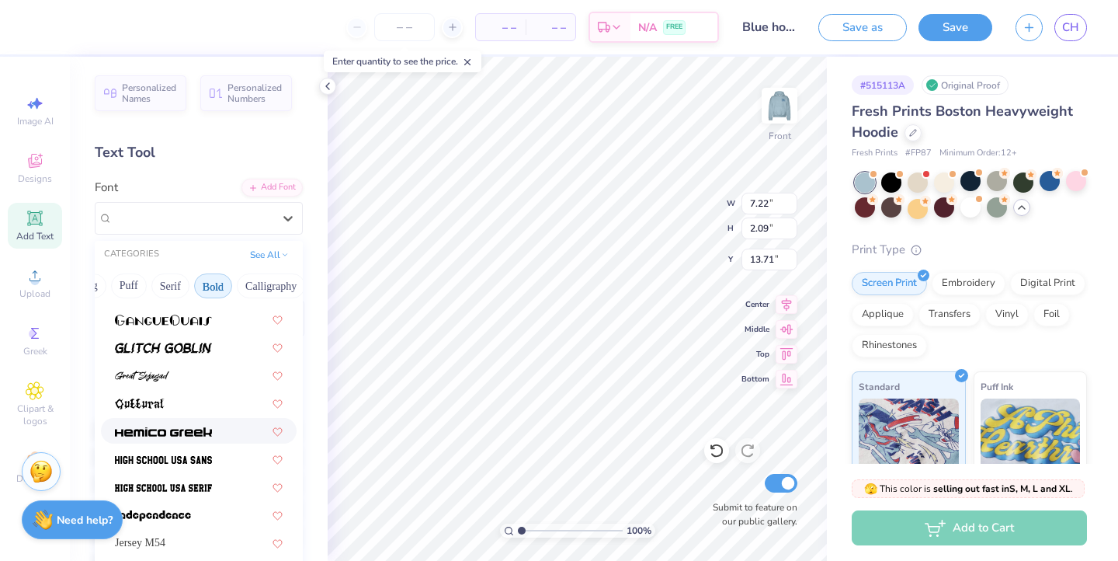
scroll to position [665, 0]
click at [176, 492] on img at bounding box center [163, 487] width 97 height 11
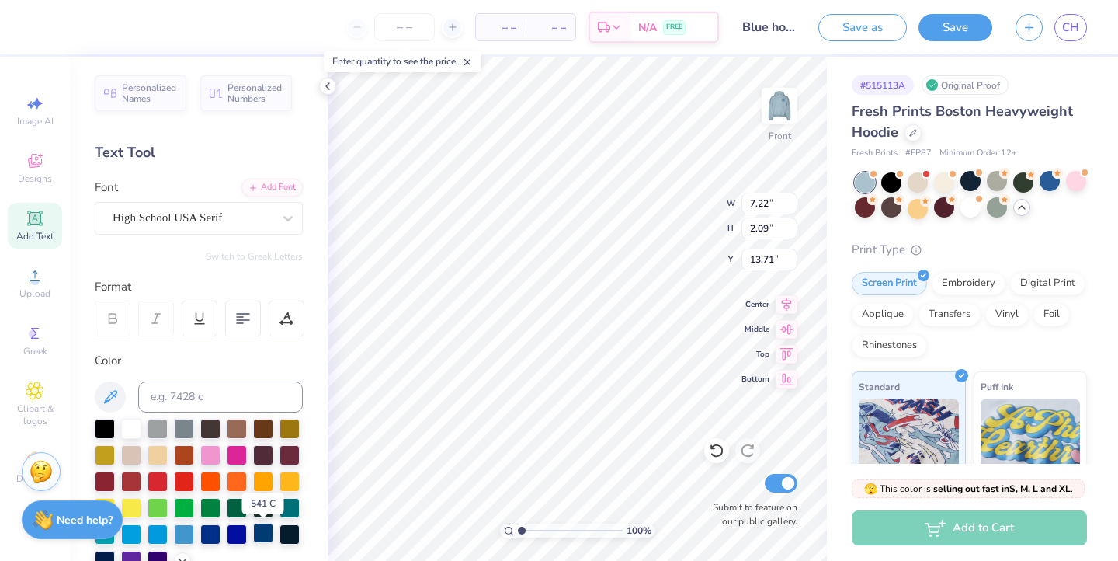
click at [263, 537] on div at bounding box center [263, 533] width 20 height 20
click at [40, 231] on span "Add Text" at bounding box center [34, 236] width 37 height 12
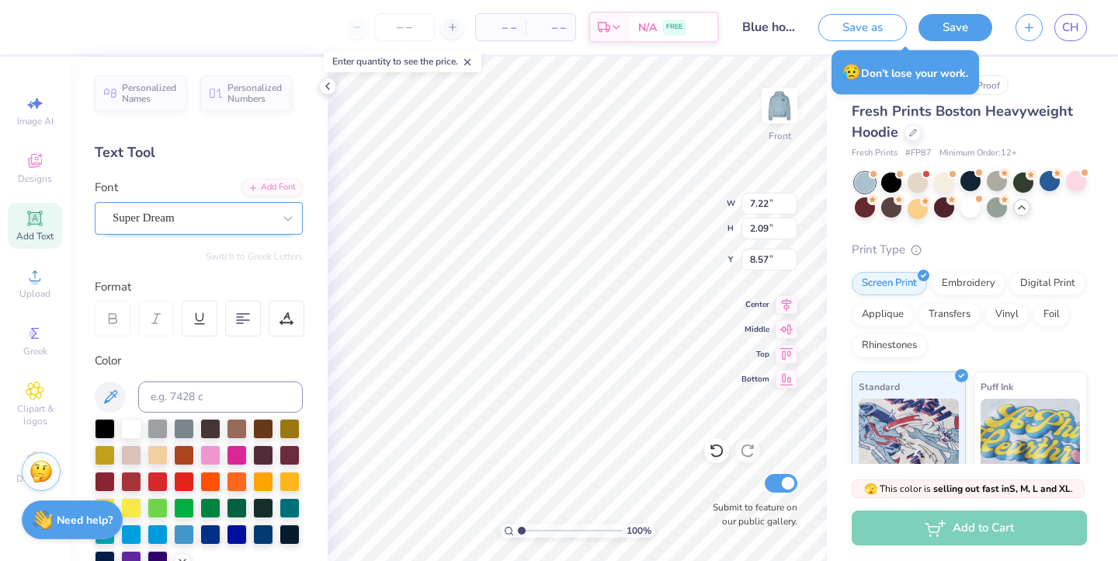
click at [157, 210] on span "Super Dream" at bounding box center [144, 218] width 62 height 18
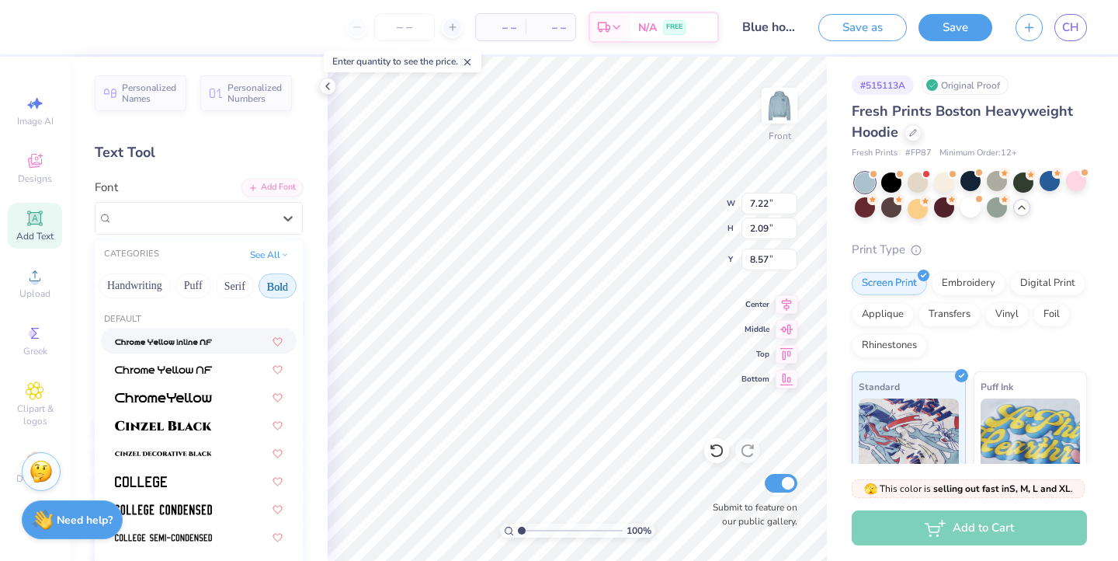
scroll to position [0, 71]
click at [259, 292] on button "Bold" at bounding box center [256, 285] width 38 height 25
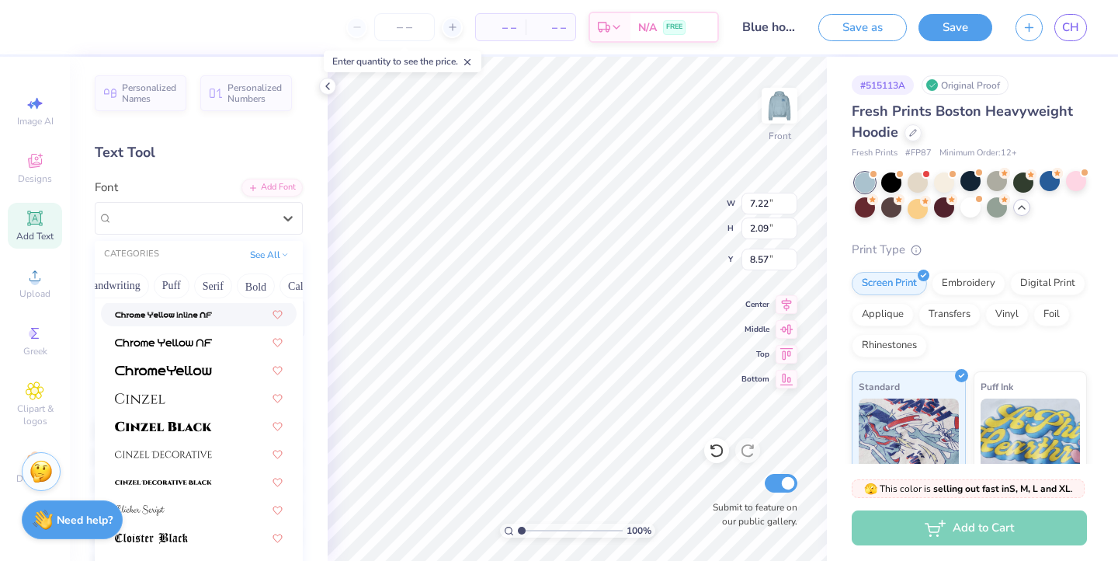
scroll to position [1884, 0]
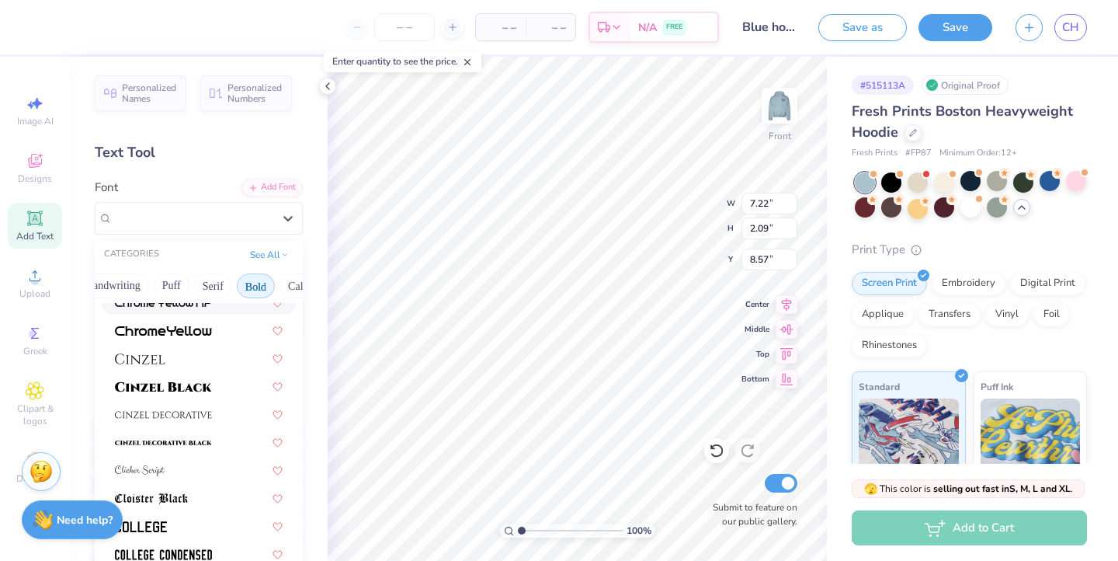
click at [245, 288] on button "Bold" at bounding box center [256, 285] width 38 height 25
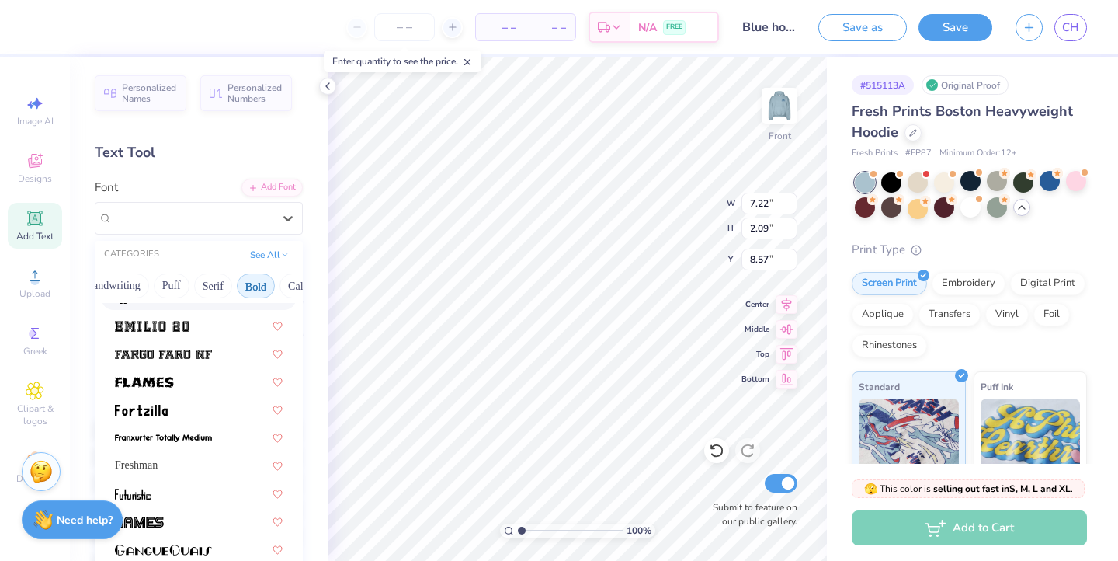
scroll to position [440, 0]
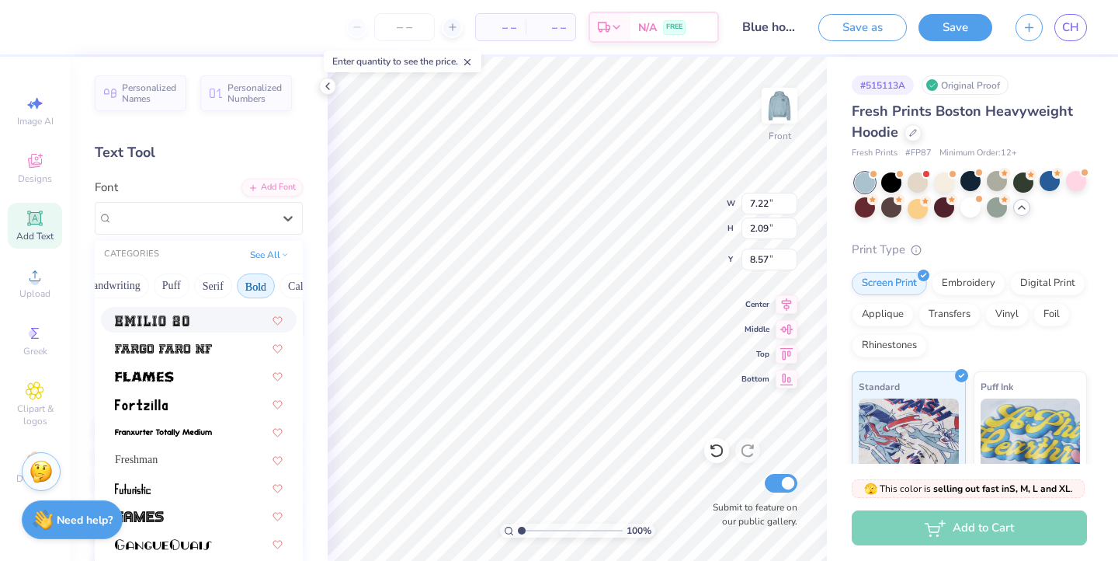
click at [178, 311] on div at bounding box center [199, 320] width 196 height 26
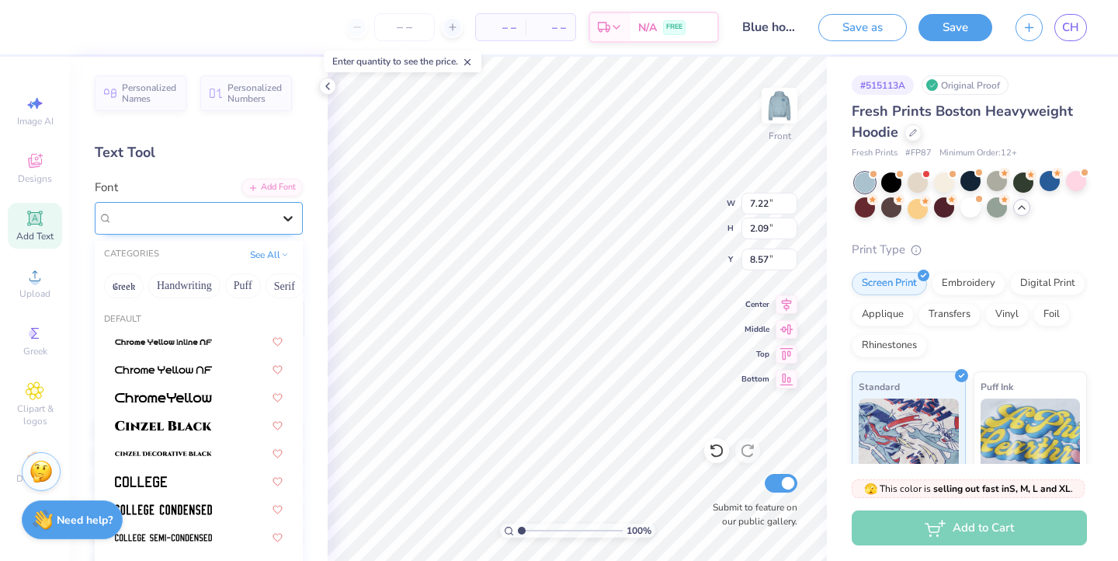
click at [291, 215] on icon at bounding box center [288, 218] width 16 height 16
click at [114, 293] on button "Minimal" at bounding box center [112, 285] width 54 height 25
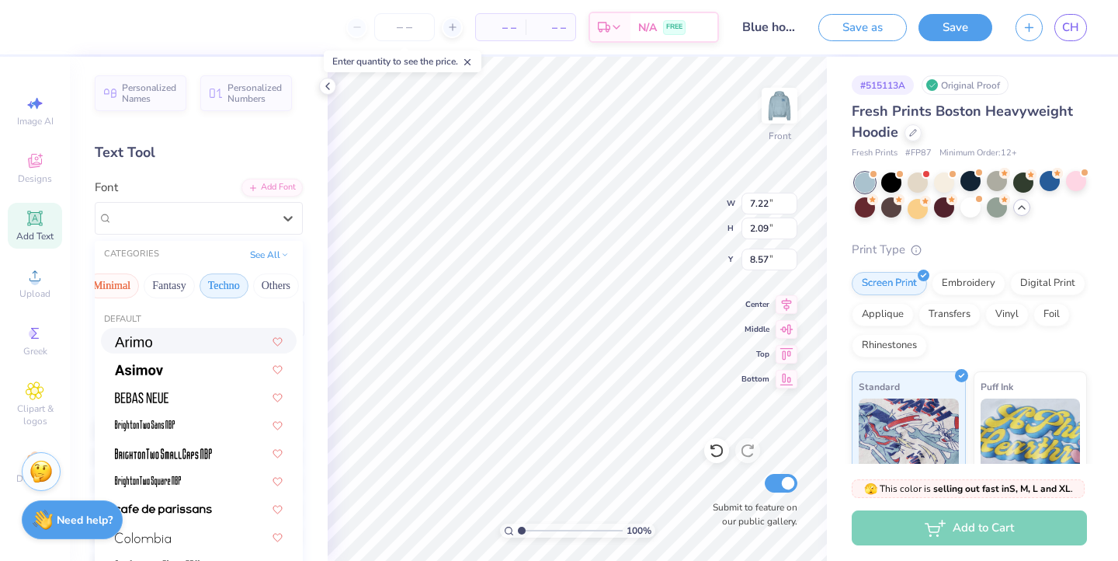
scroll to position [0, 0]
click at [221, 294] on button "Techno" at bounding box center [224, 285] width 49 height 25
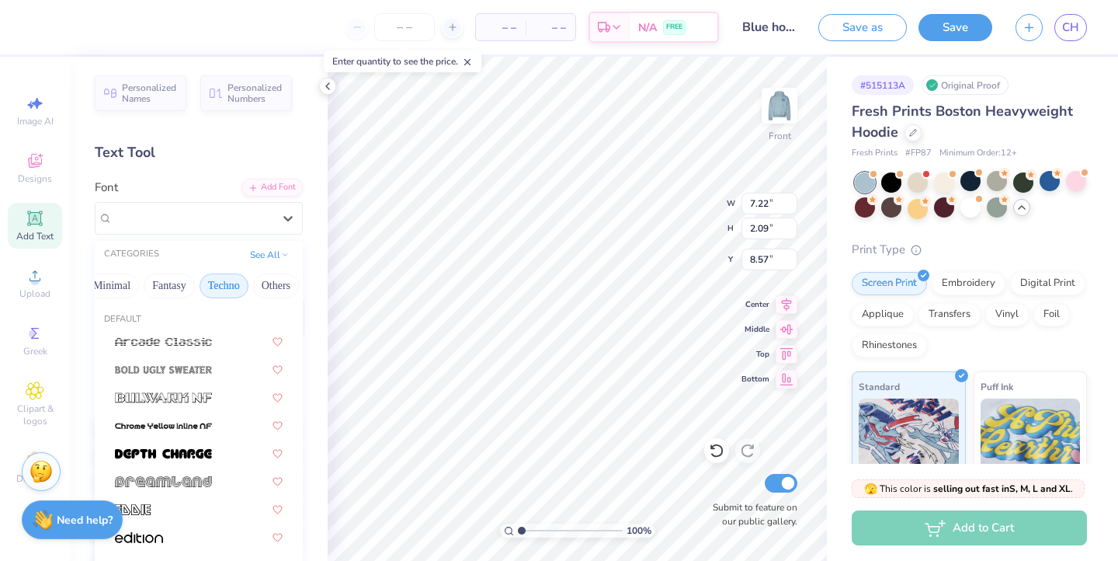
click at [221, 290] on button "Techno" at bounding box center [224, 285] width 49 height 25
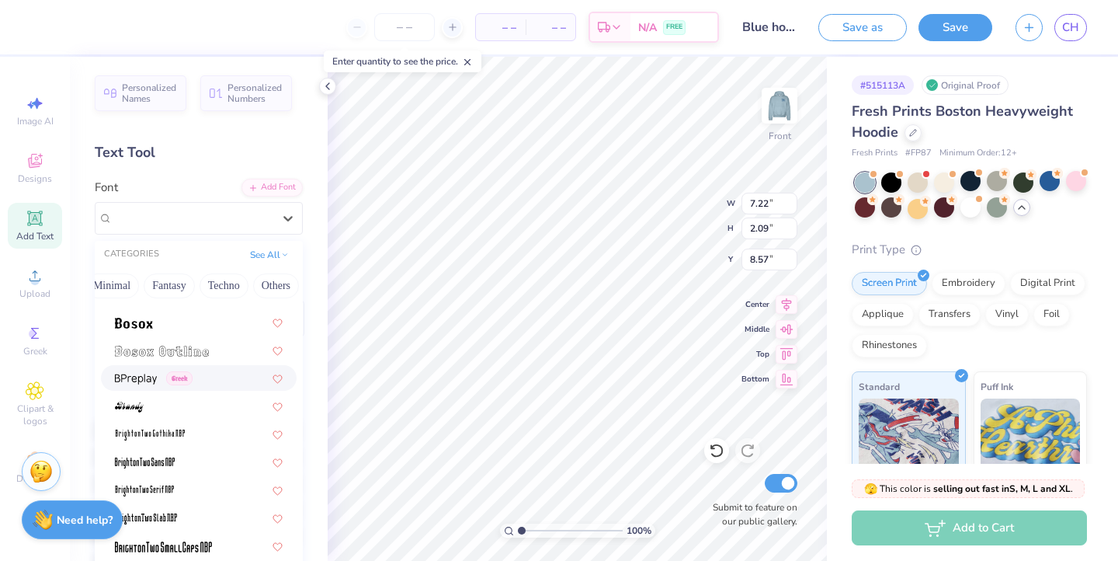
scroll to position [1110, 0]
click at [179, 355] on img at bounding box center [162, 350] width 94 height 11
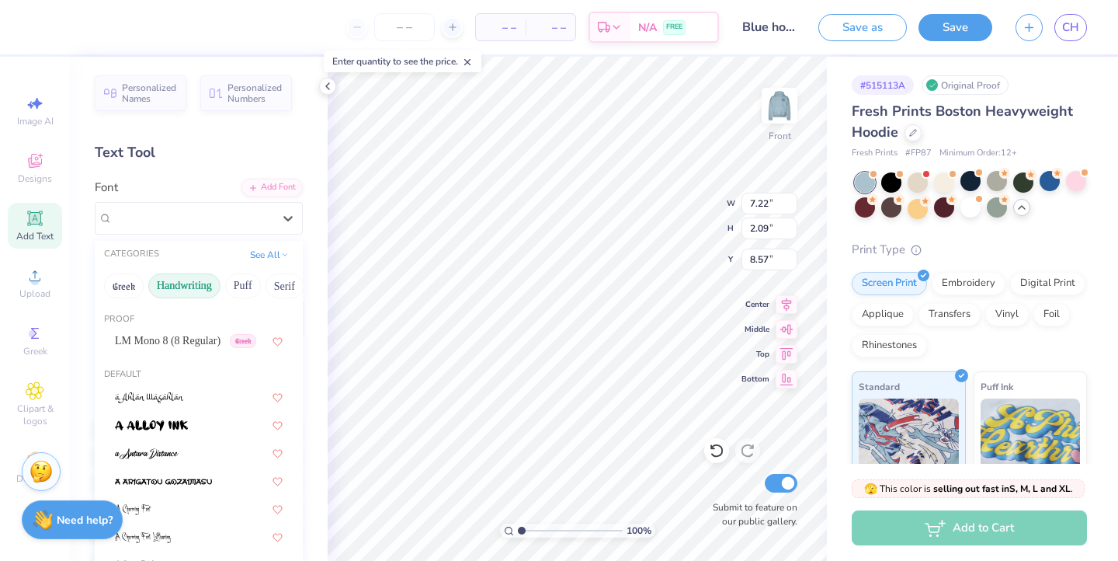
drag, startPoint x: 215, startPoint y: 224, endPoint x: 199, endPoint y: 293, distance: 71.0
click at [215, 224] on div "Bosox Outline" at bounding box center [192, 218] width 163 height 24
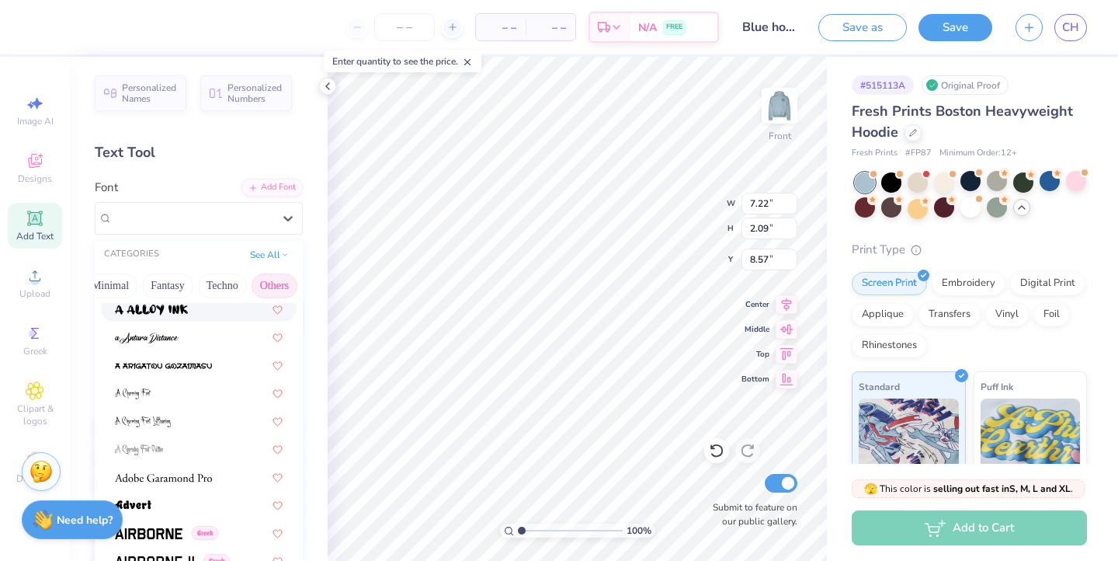
scroll to position [0, 457]
click at [280, 283] on button "Others" at bounding box center [276, 285] width 46 height 25
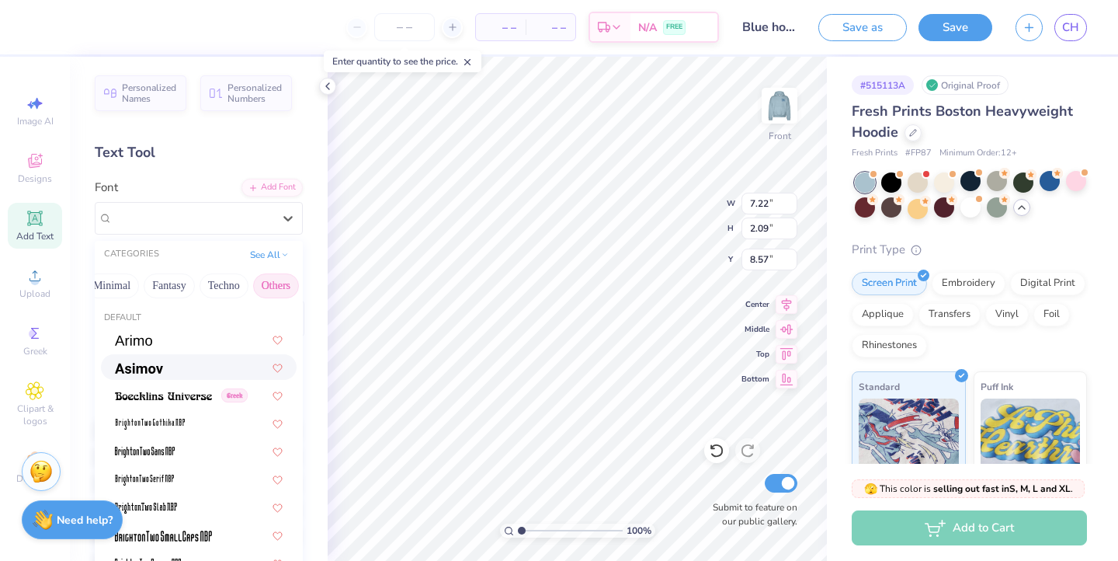
scroll to position [0, 0]
click at [215, 287] on button "Techno" at bounding box center [224, 285] width 49 height 25
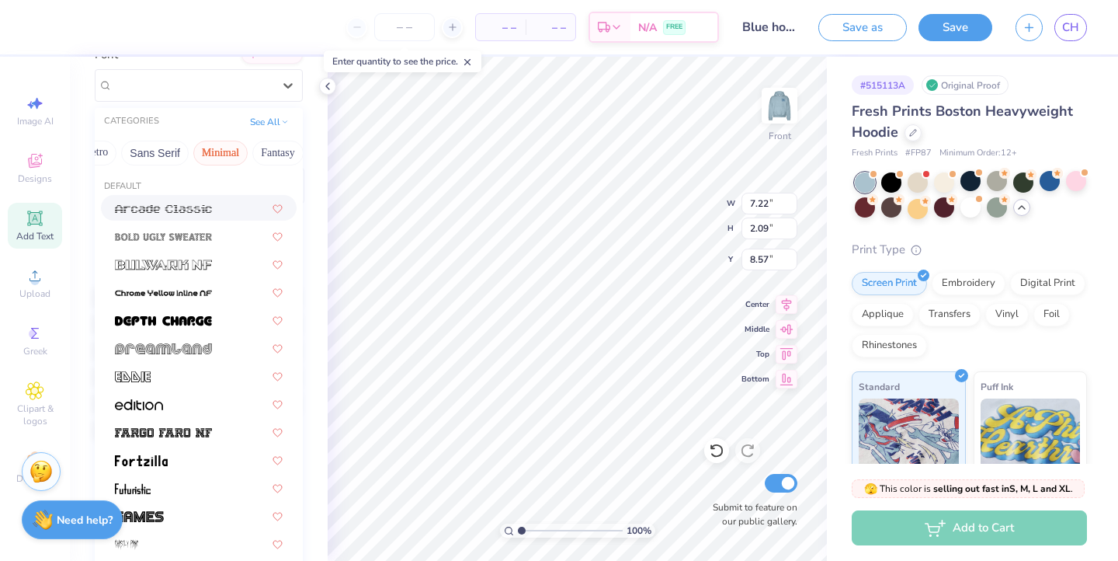
scroll to position [0, 324]
click at [141, 152] on button "Calligraphy" at bounding box center [133, 153] width 68 height 25
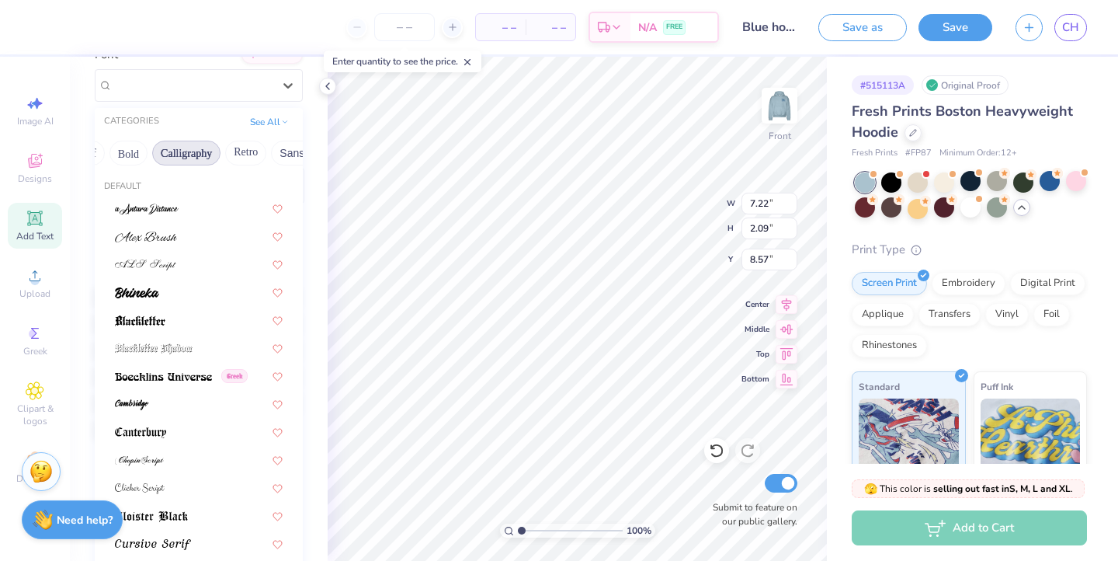
scroll to position [0, 192]
click at [141, 152] on button "Bold" at bounding box center [135, 153] width 38 height 25
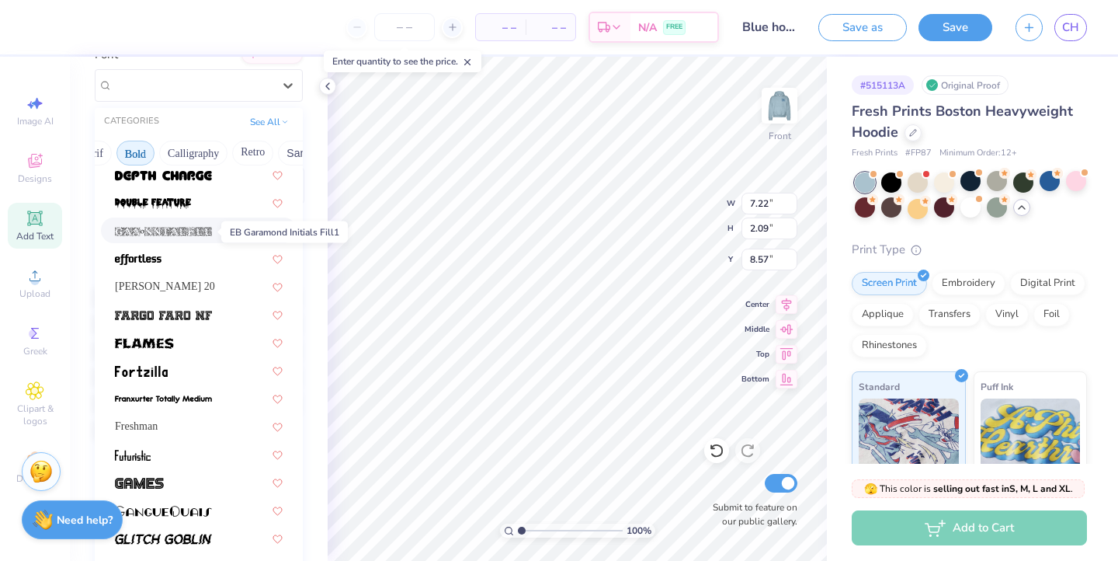
scroll to position [342, 0]
click at [151, 296] on div "[PERSON_NAME] 20" at bounding box center [199, 286] width 196 height 26
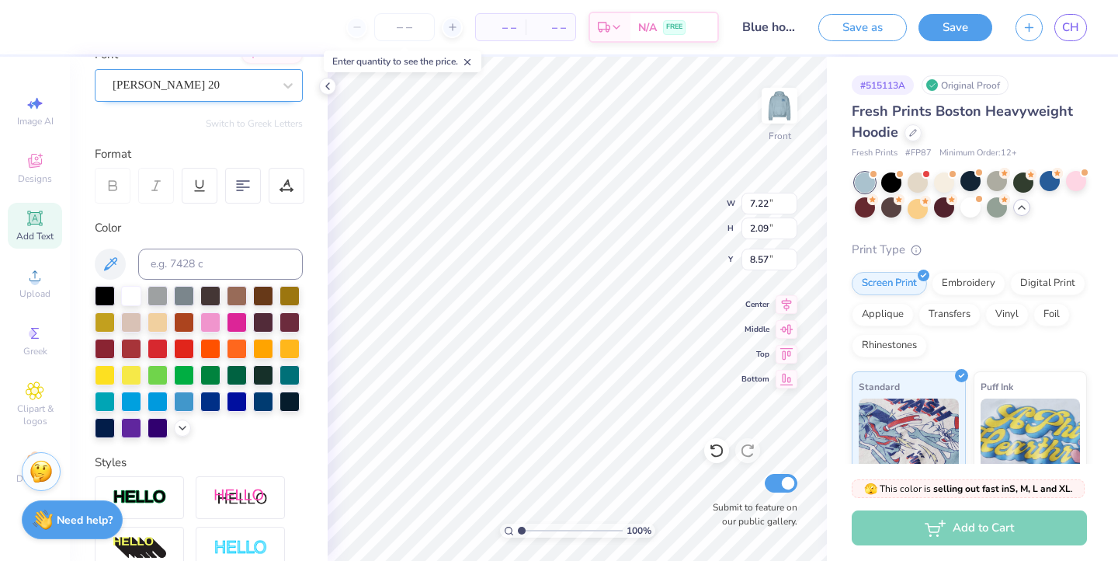
click at [197, 92] on div "[PERSON_NAME] 20" at bounding box center [192, 85] width 163 height 24
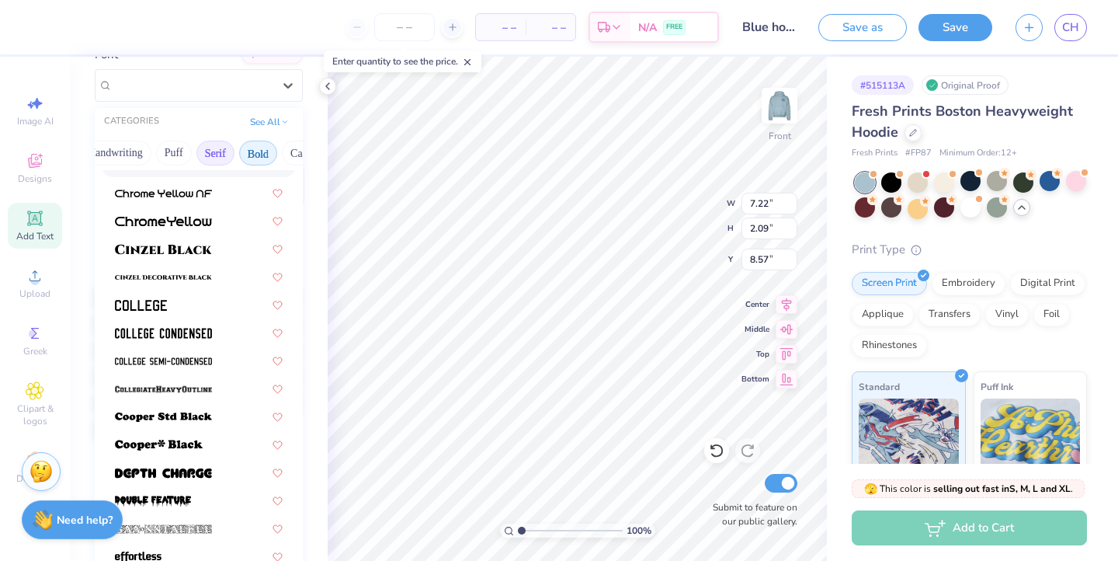
scroll to position [0, 71]
click at [266, 155] on button "Bold" at bounding box center [257, 153] width 38 height 25
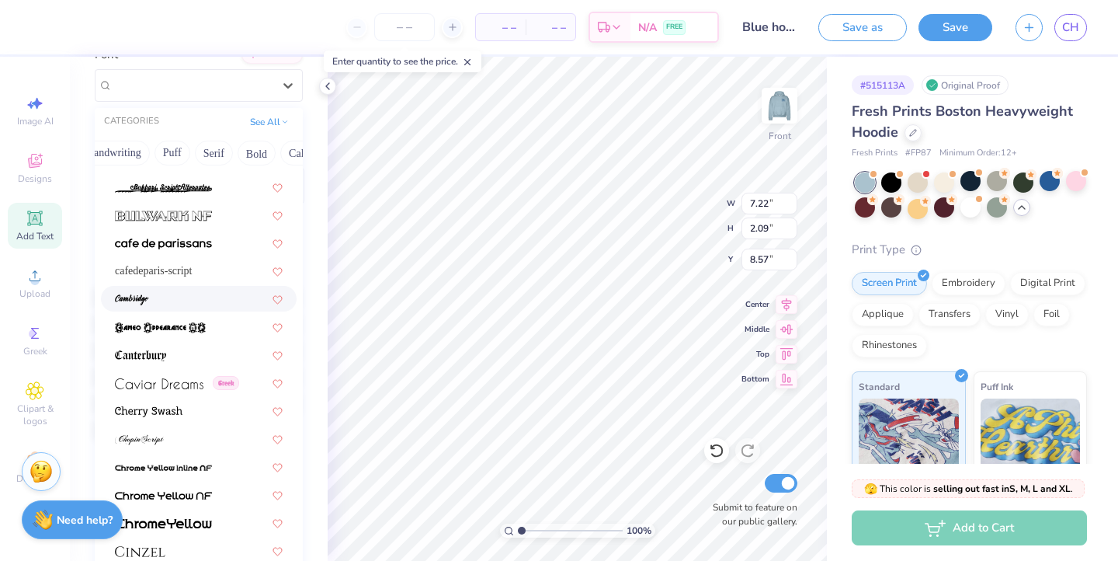
scroll to position [1559, 0]
click at [268, 158] on button "Bold" at bounding box center [257, 153] width 38 height 25
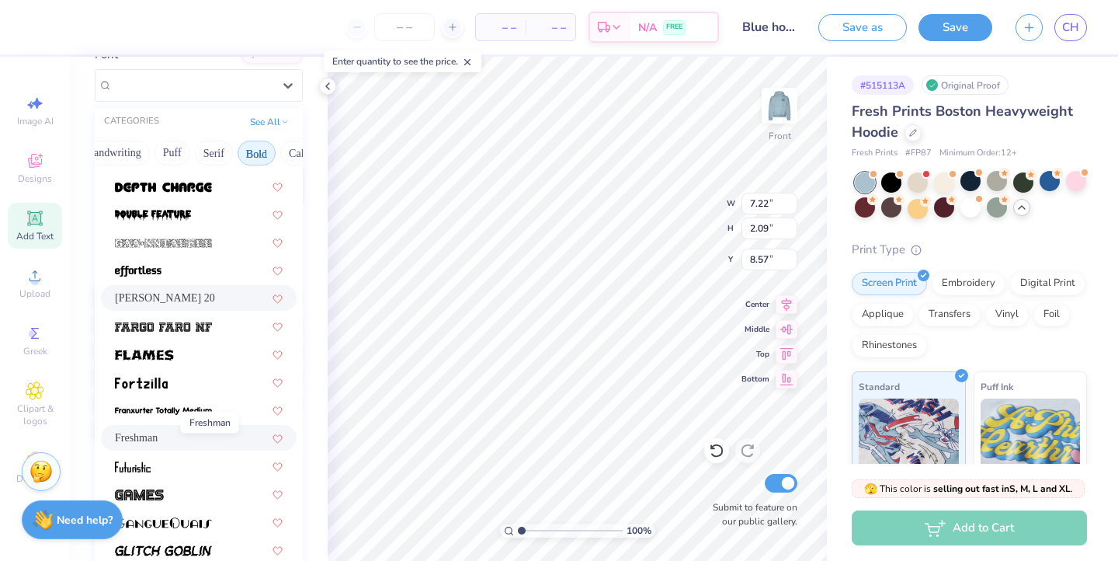
scroll to position [328, 0]
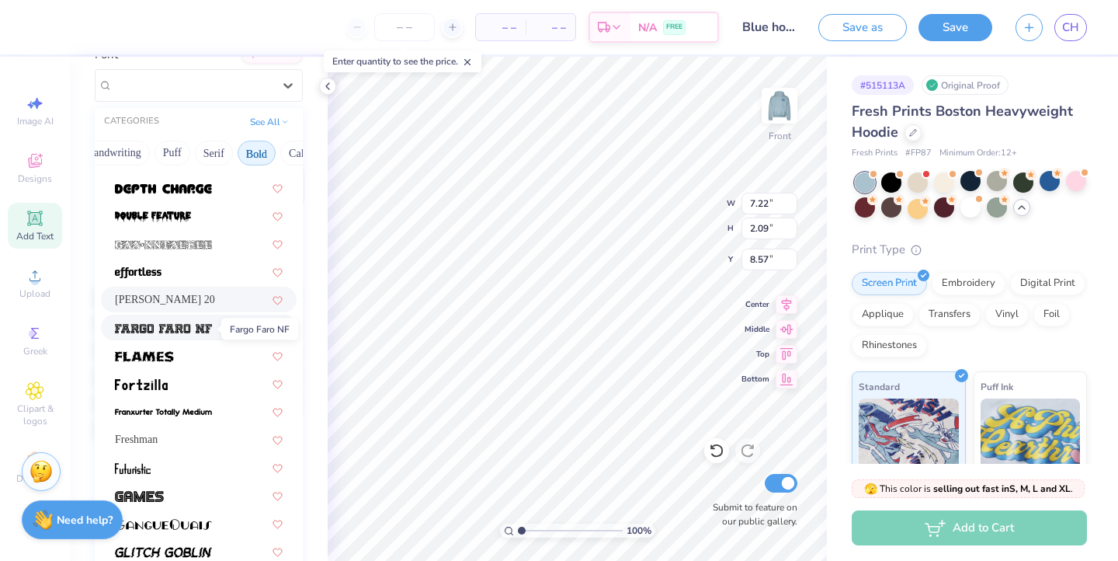
click at [168, 335] on span at bounding box center [163, 327] width 97 height 16
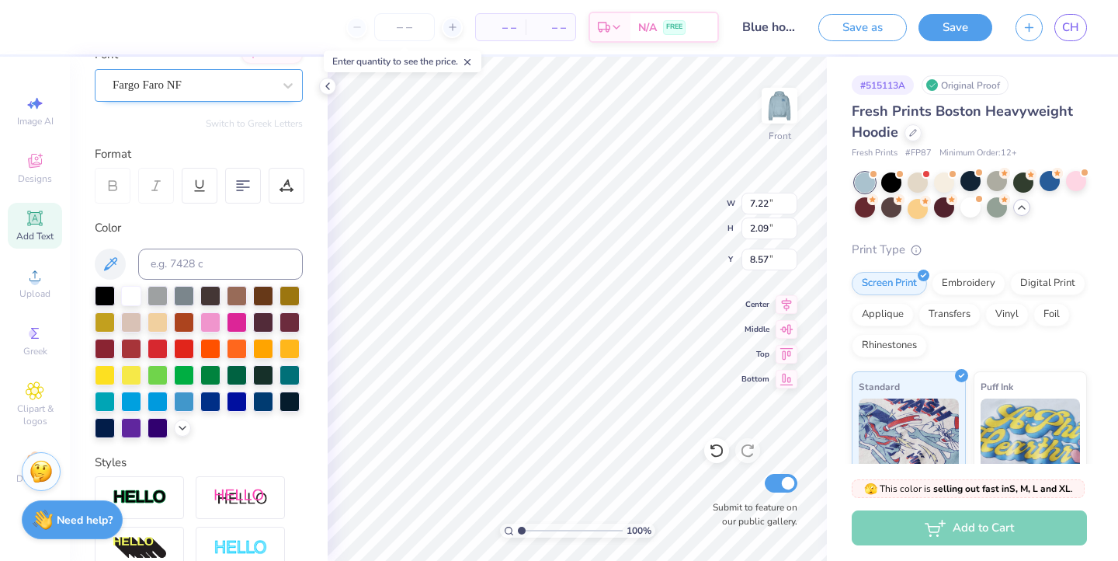
click at [262, 82] on div "Fargo Faro NF" at bounding box center [192, 85] width 163 height 24
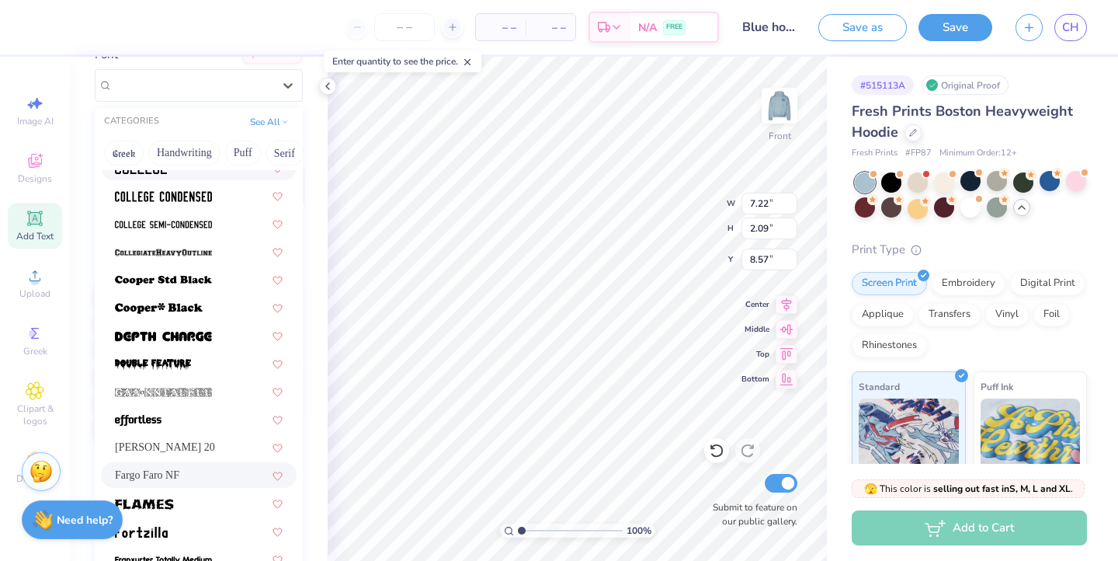
scroll to position [140, 0]
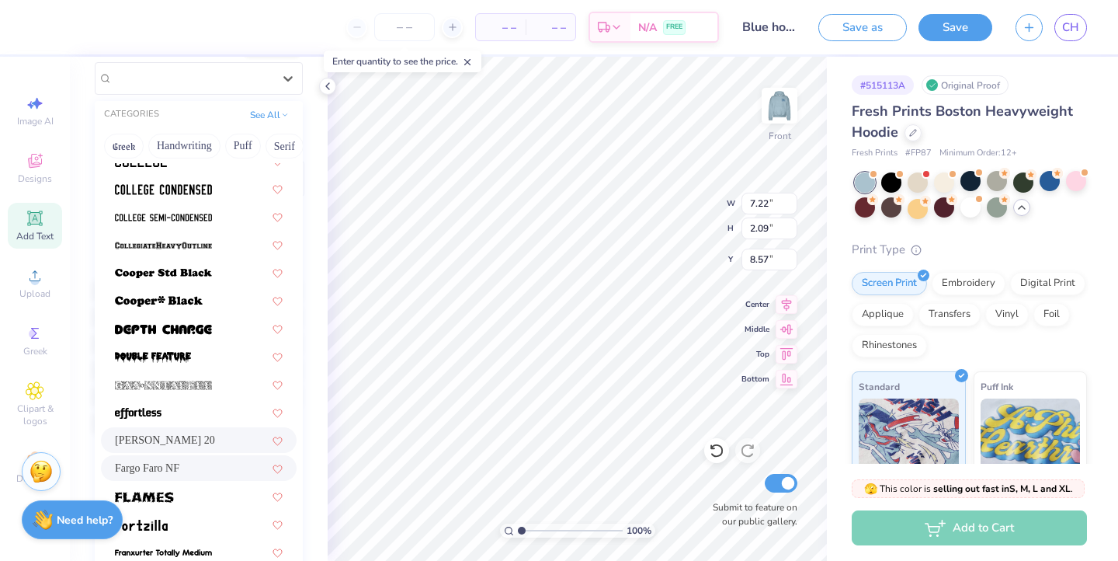
click at [158, 444] on span "[PERSON_NAME] 20" at bounding box center [165, 440] width 100 height 16
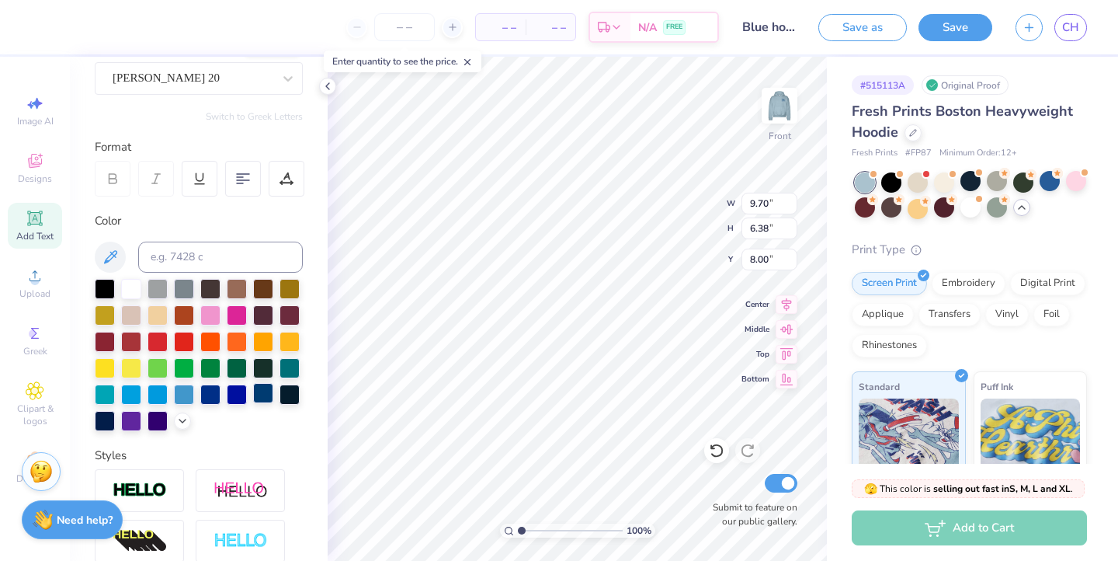
click at [263, 398] on div at bounding box center [263, 393] width 20 height 20
click at [33, 214] on icon at bounding box center [35, 218] width 12 height 12
click at [240, 77] on div "Super Dream" at bounding box center [192, 78] width 163 height 24
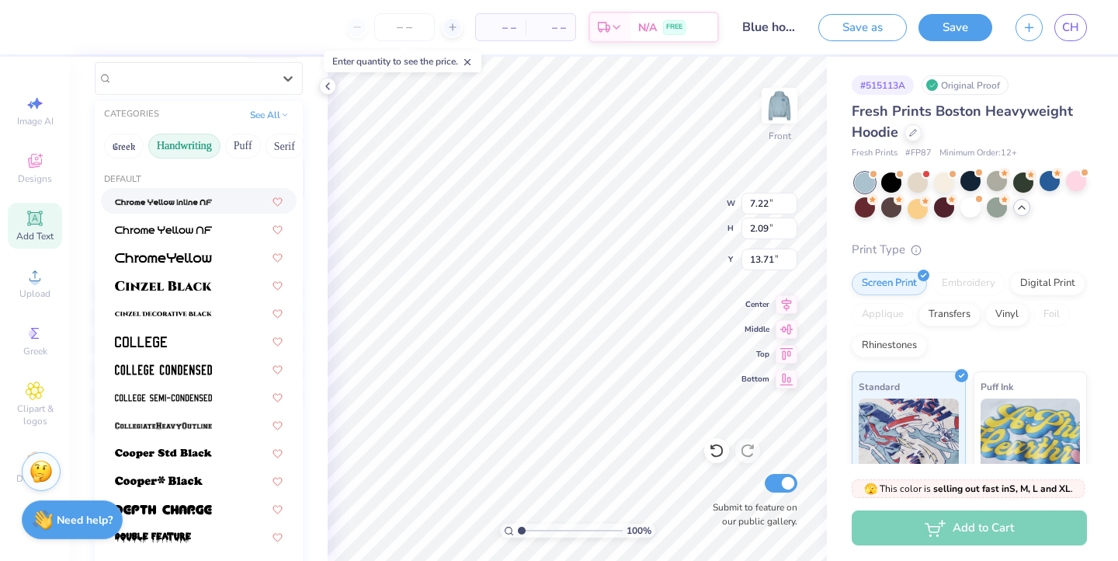
click at [208, 140] on button "Handwriting" at bounding box center [184, 146] width 72 height 25
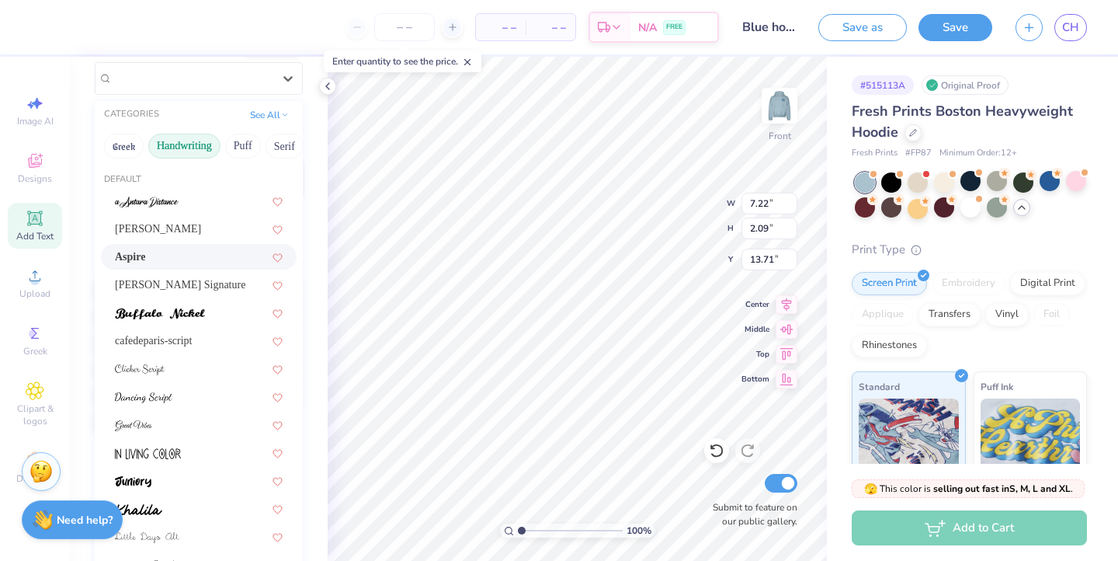
click at [150, 259] on div "Aspire" at bounding box center [199, 256] width 168 height 16
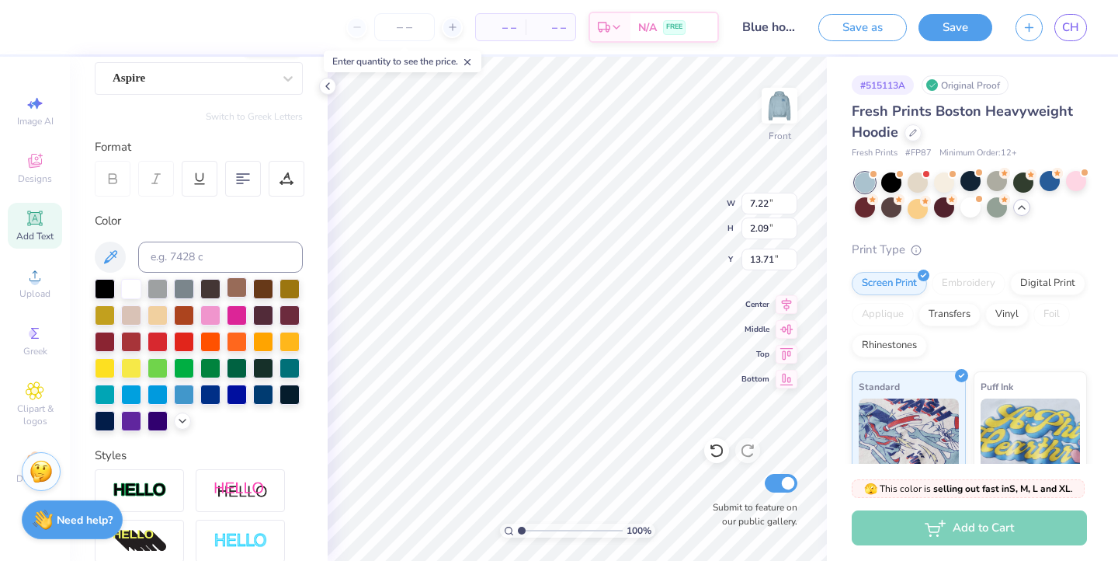
scroll to position [0, 4]
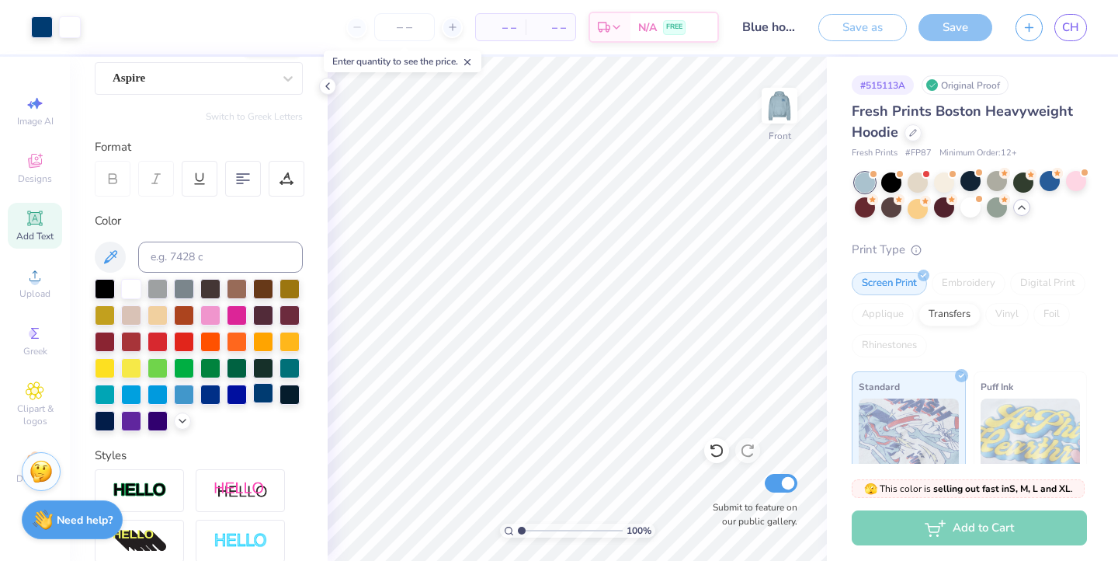
click at [255, 398] on div at bounding box center [263, 393] width 20 height 20
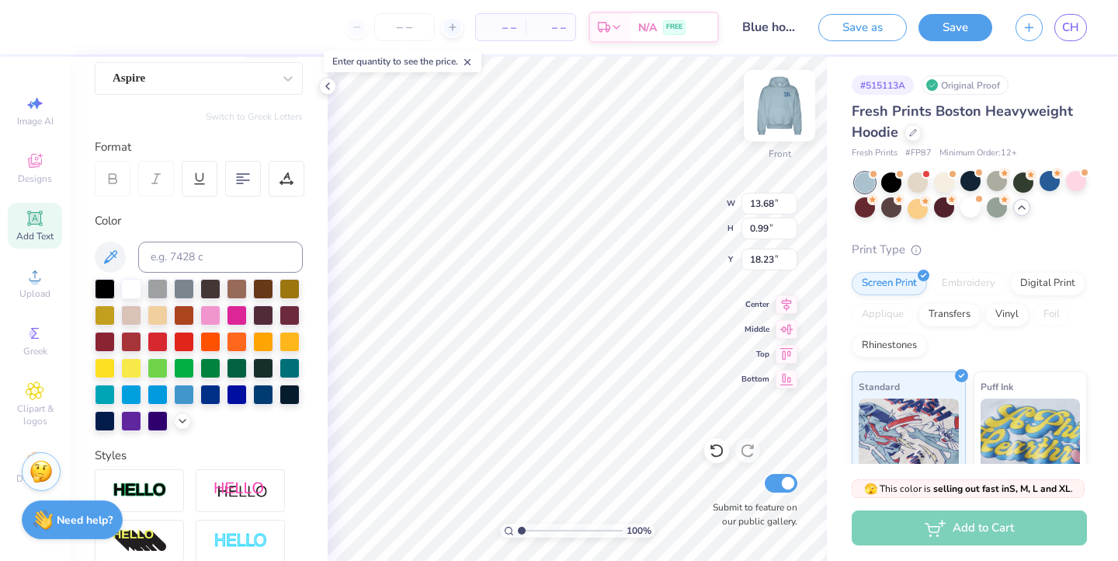
scroll to position [0, 1]
click at [719, 450] on icon at bounding box center [717, 451] width 16 height 16
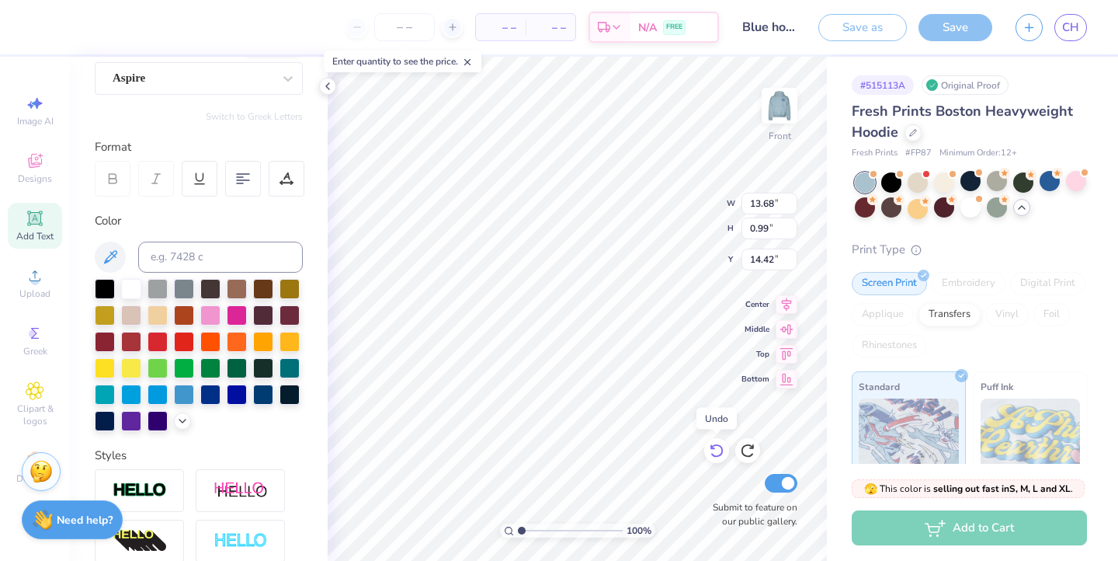
click at [719, 450] on icon at bounding box center [717, 451] width 16 height 16
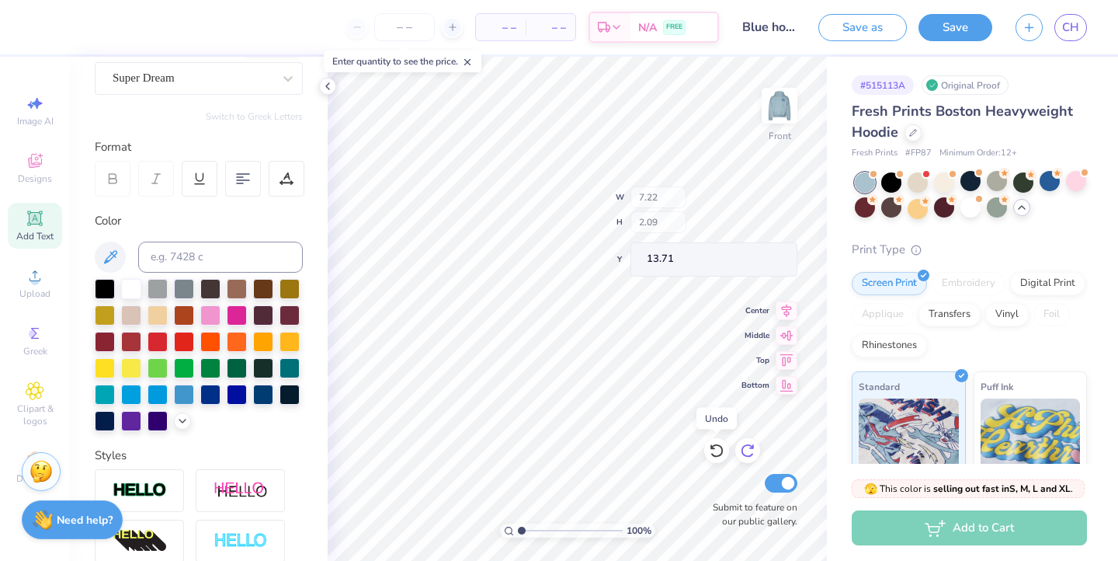
click at [742, 445] on icon at bounding box center [748, 451] width 16 height 16
click at [745, 446] on icon at bounding box center [748, 451] width 16 height 16
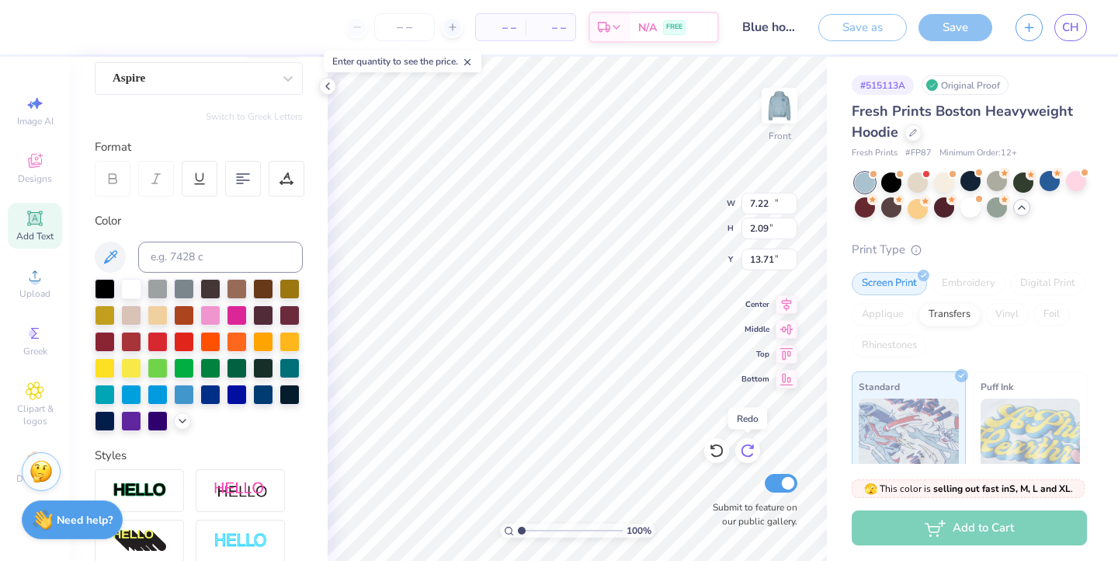
click at [745, 446] on icon at bounding box center [748, 451] width 16 height 16
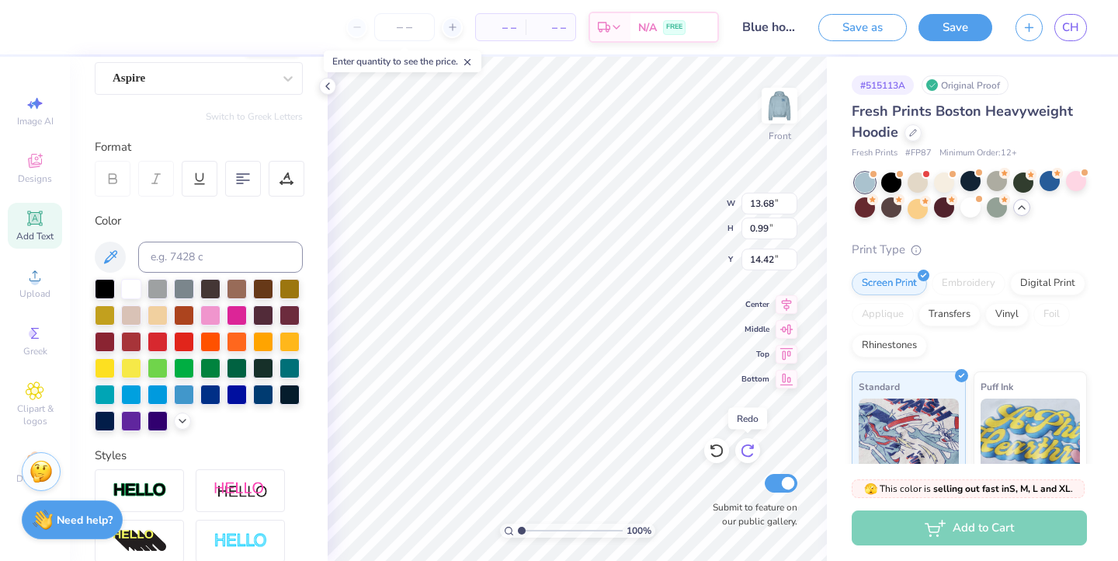
click at [745, 446] on icon at bounding box center [748, 451] width 16 height 16
click at [783, 113] on img at bounding box center [779, 106] width 62 height 62
click at [40, 227] on icon at bounding box center [35, 218] width 19 height 19
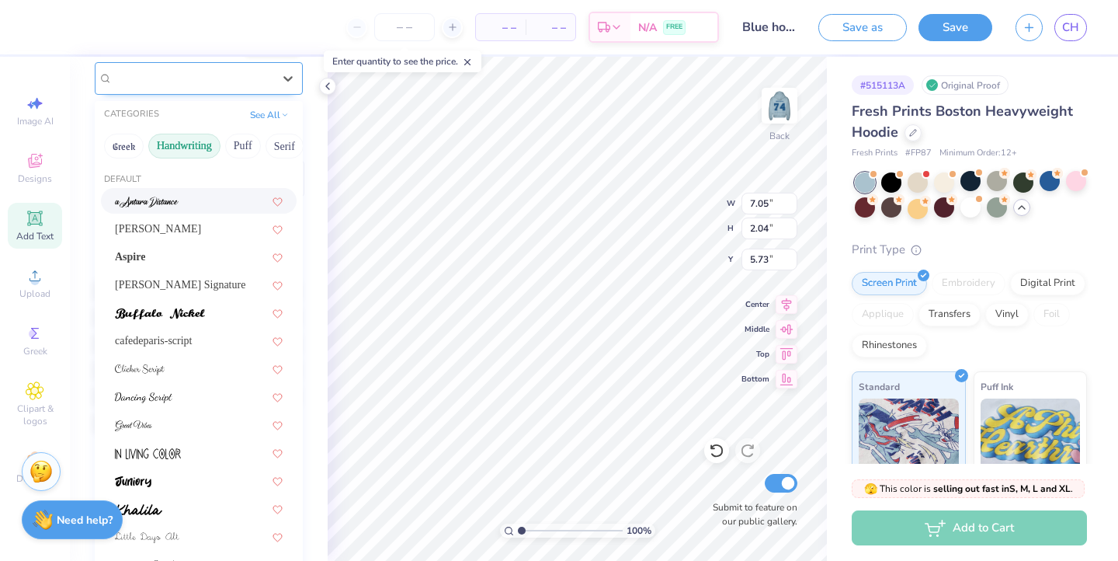
click at [232, 80] on div "Super Dream" at bounding box center [192, 78] width 163 height 24
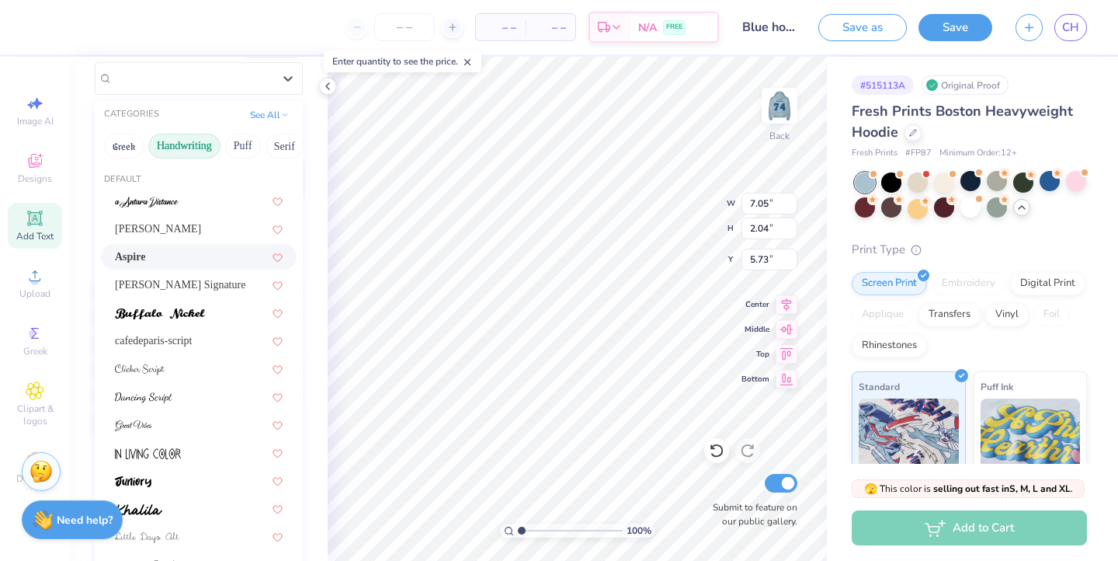
click at [159, 248] on div "Aspire" at bounding box center [199, 257] width 196 height 26
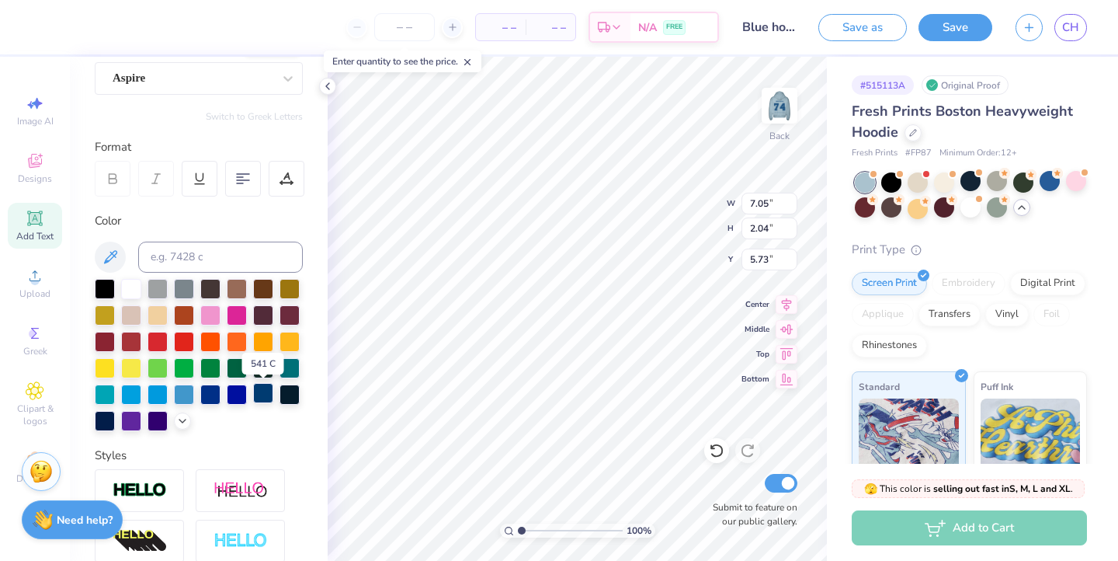
click at [261, 403] on div at bounding box center [263, 393] width 20 height 20
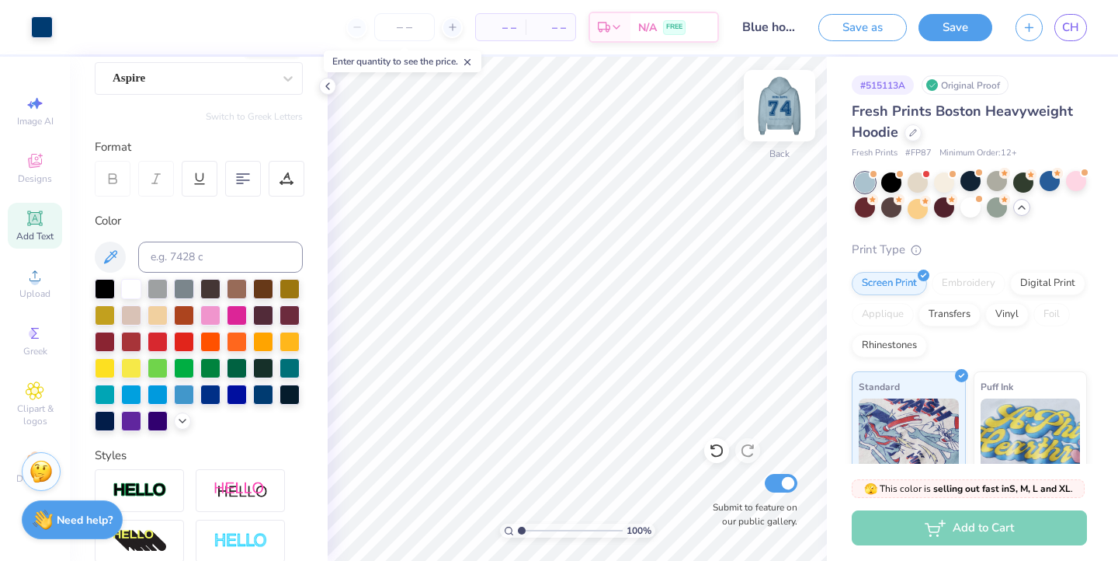
click at [780, 123] on img at bounding box center [779, 106] width 62 height 62
click at [784, 106] on img at bounding box center [779, 106] width 62 height 62
click at [786, 111] on img at bounding box center [779, 106] width 62 height 62
click at [793, 120] on img at bounding box center [779, 106] width 62 height 62
click at [793, 120] on img at bounding box center [779, 105] width 31 height 31
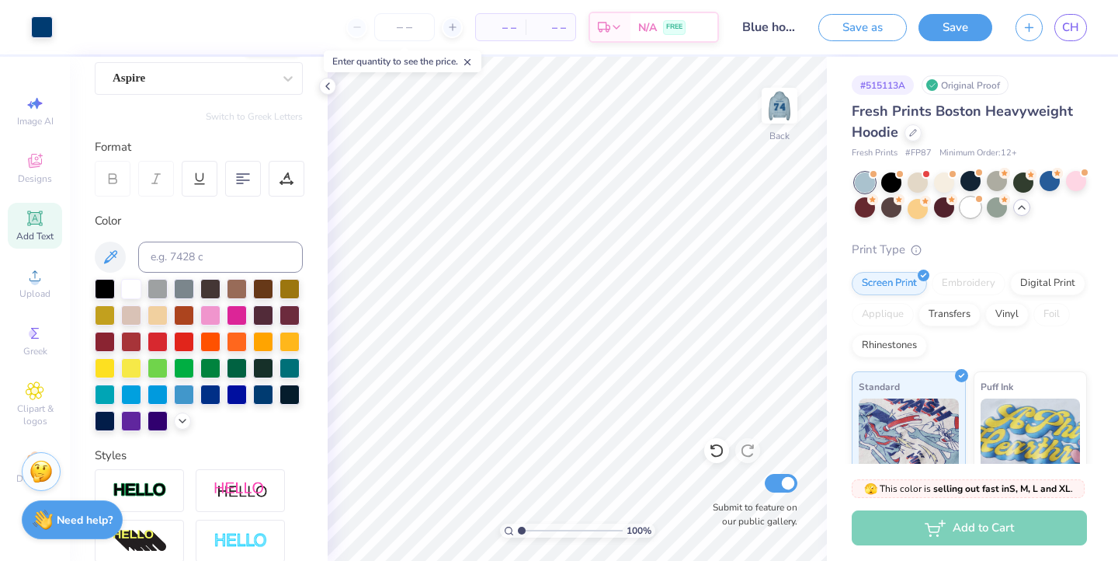
click at [967, 210] on div at bounding box center [970, 207] width 20 height 20
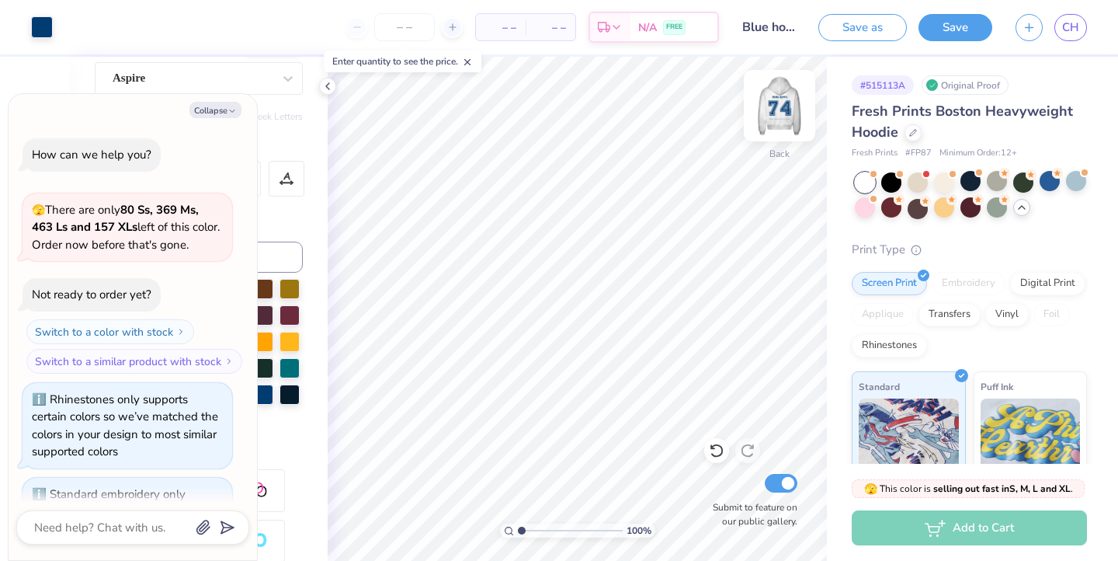
scroll to position [3629, 0]
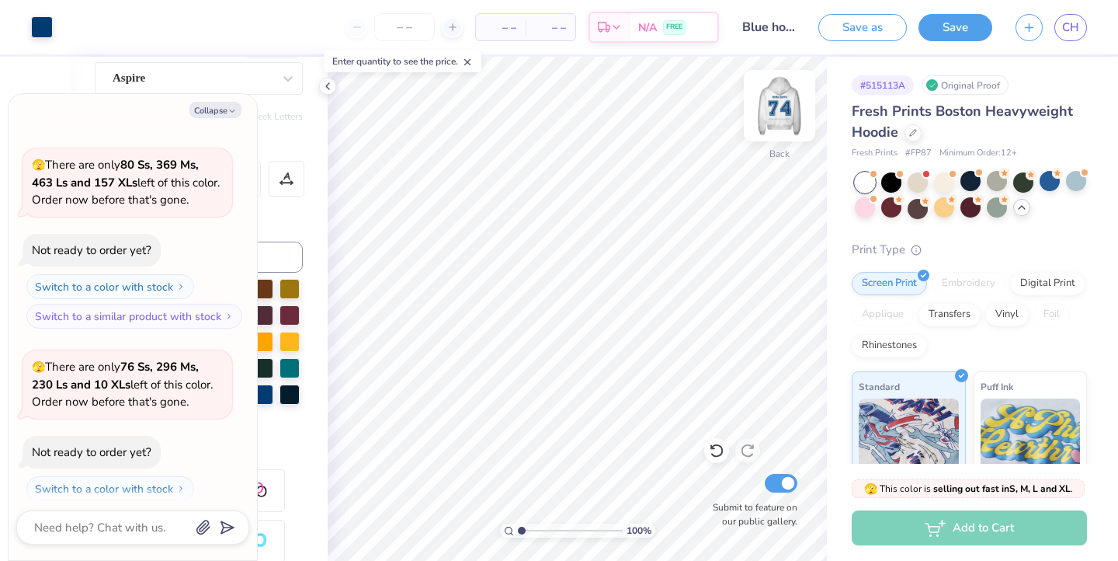
click at [775, 115] on img at bounding box center [779, 106] width 62 height 62
click at [229, 110] on icon "button" at bounding box center [231, 110] width 9 height 9
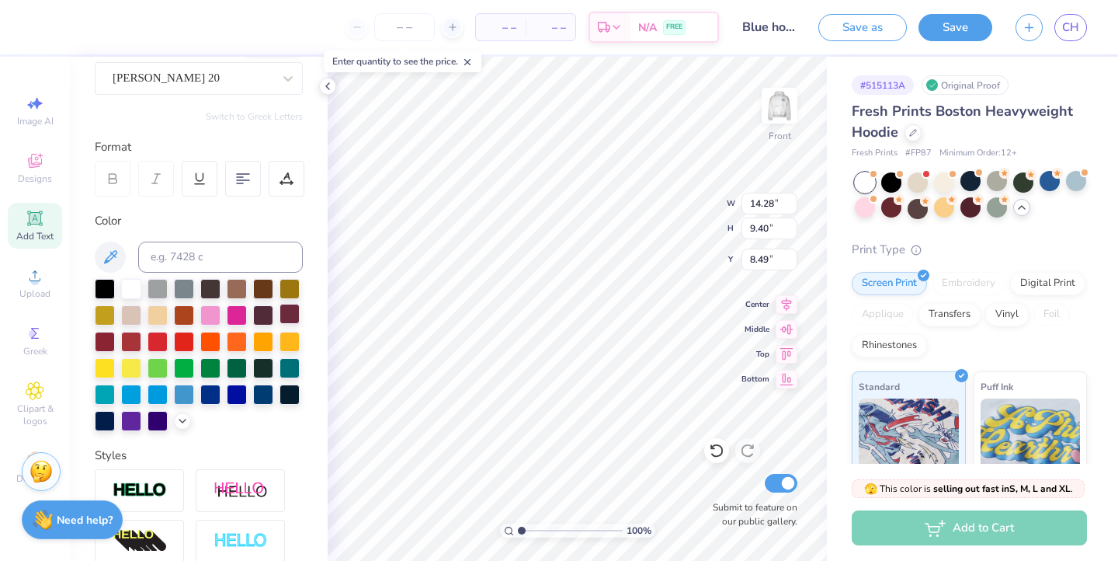
click at [290, 314] on div at bounding box center [290, 314] width 20 height 20
click at [285, 316] on div at bounding box center [290, 314] width 20 height 20
click at [292, 313] on div at bounding box center [290, 314] width 20 height 20
click at [998, 237] on div "Fresh Prints Boston Heavyweight Hoodie Fresh Prints # FP87 Minimum Order: 12 + …" at bounding box center [969, 411] width 235 height 621
click at [789, 99] on img at bounding box center [779, 106] width 62 height 62
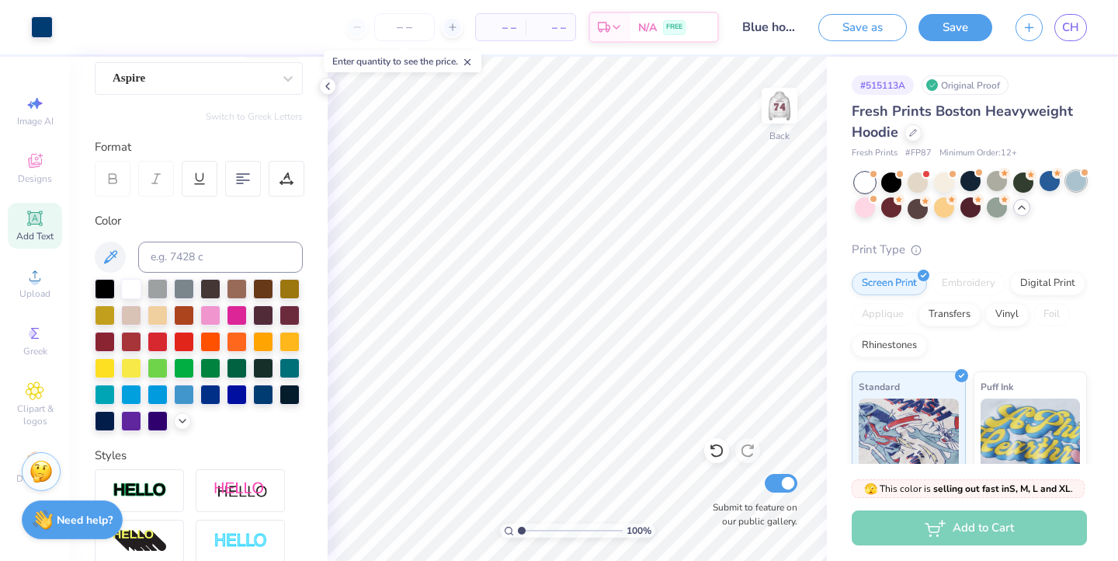
click at [1079, 176] on div at bounding box center [1076, 181] width 20 height 20
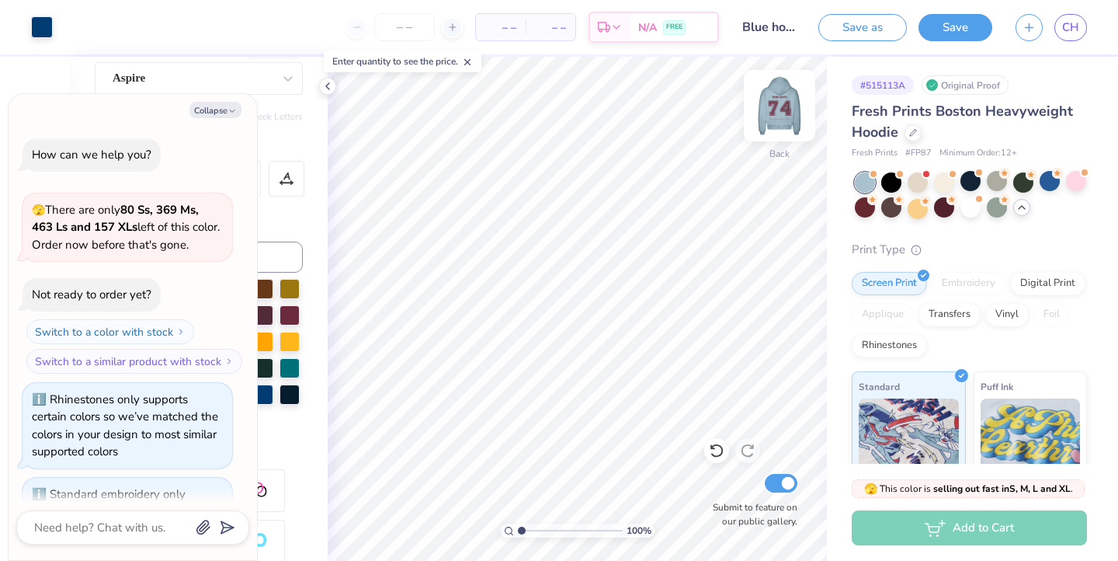
scroll to position [3829, 0]
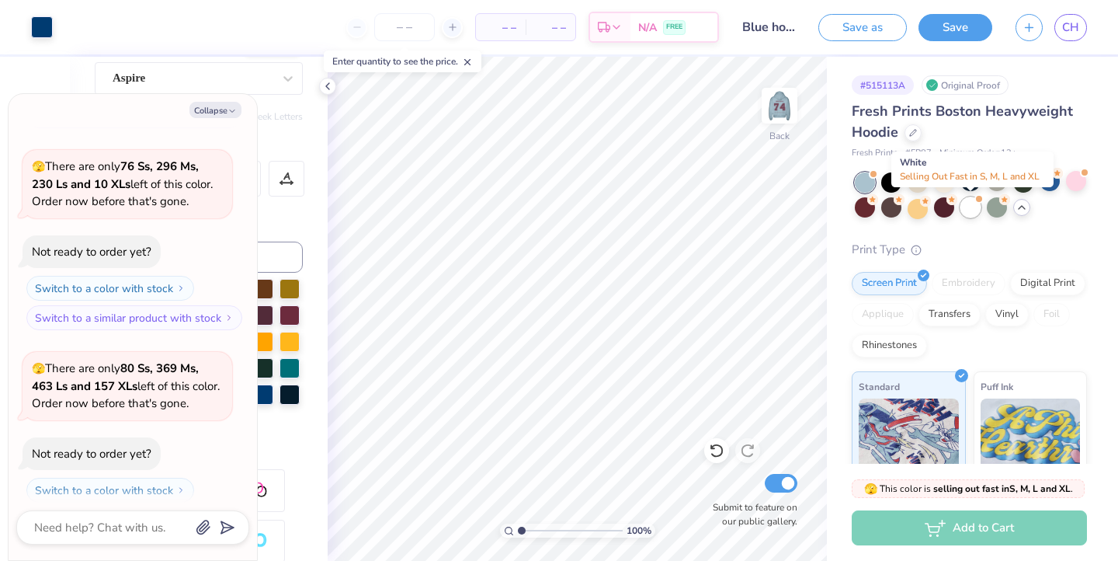
click at [966, 207] on div at bounding box center [970, 207] width 20 height 20
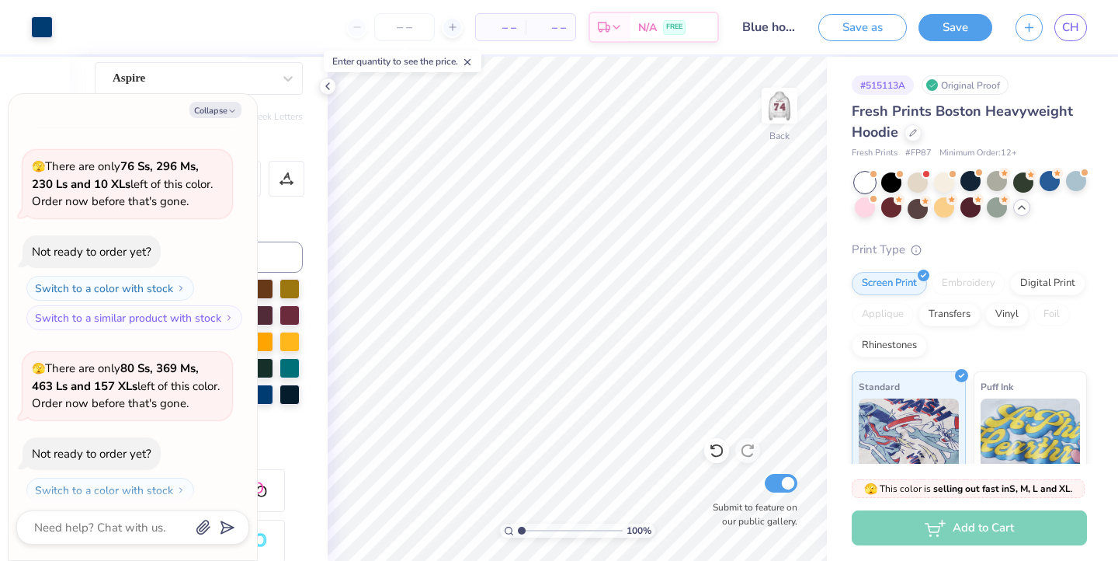
scroll to position [4030, 0]
click at [776, 120] on img at bounding box center [779, 106] width 62 height 62
click at [1073, 175] on div at bounding box center [1076, 181] width 20 height 20
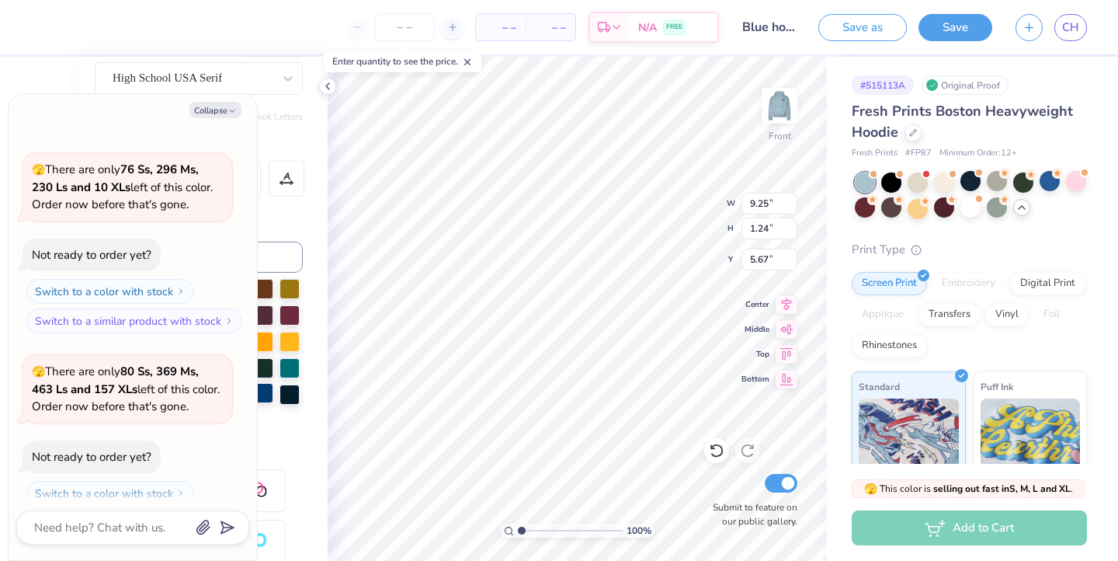
click at [262, 403] on div at bounding box center [263, 393] width 20 height 20
click at [269, 394] on div at bounding box center [263, 393] width 20 height 20
click at [262, 401] on div at bounding box center [263, 393] width 20 height 20
click at [792, 116] on img at bounding box center [779, 106] width 62 height 62
click at [897, 340] on div "Rhinestones" at bounding box center [889, 343] width 75 height 23
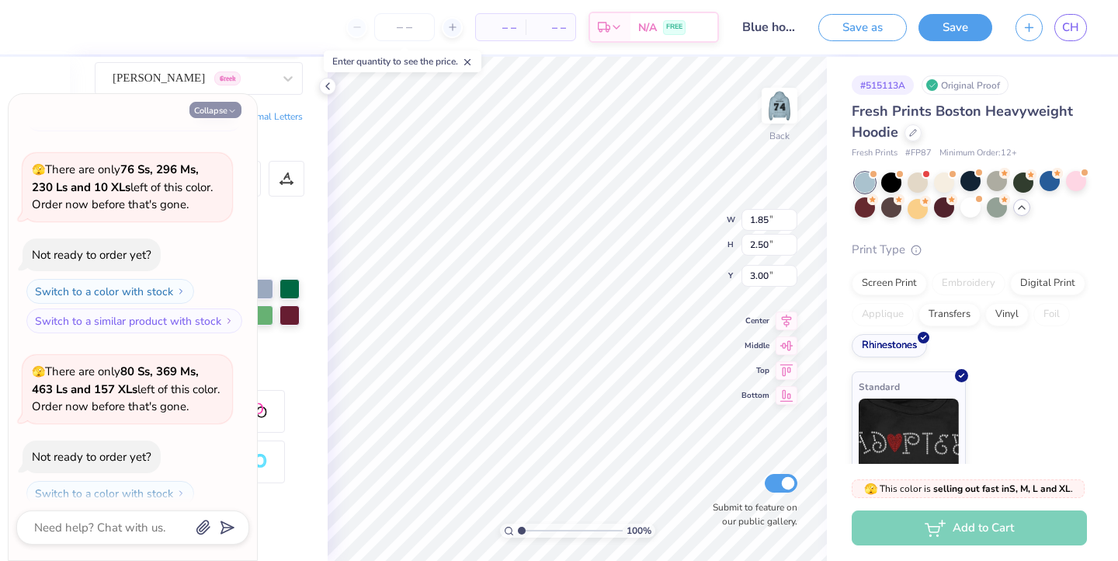
scroll to position [4323, 0]
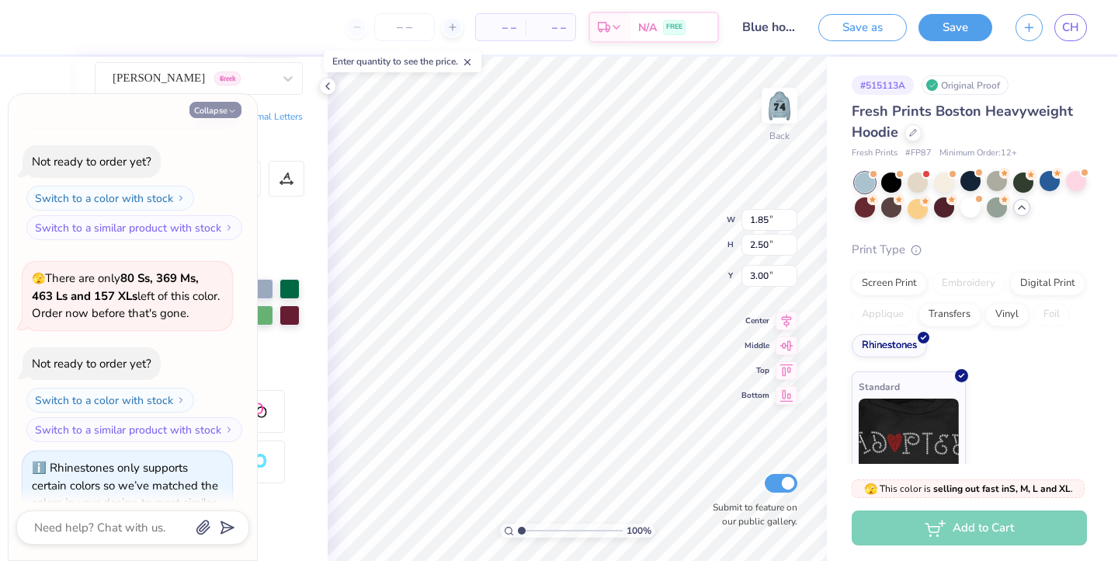
click at [221, 113] on button "Collapse" at bounding box center [215, 110] width 52 height 16
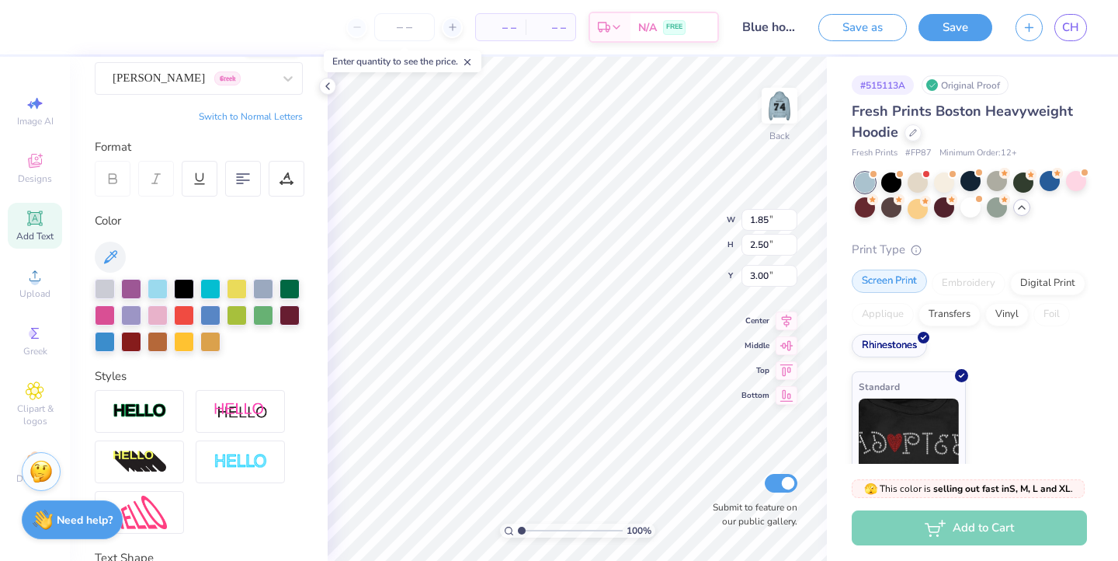
click at [907, 281] on div "Screen Print" at bounding box center [889, 280] width 75 height 23
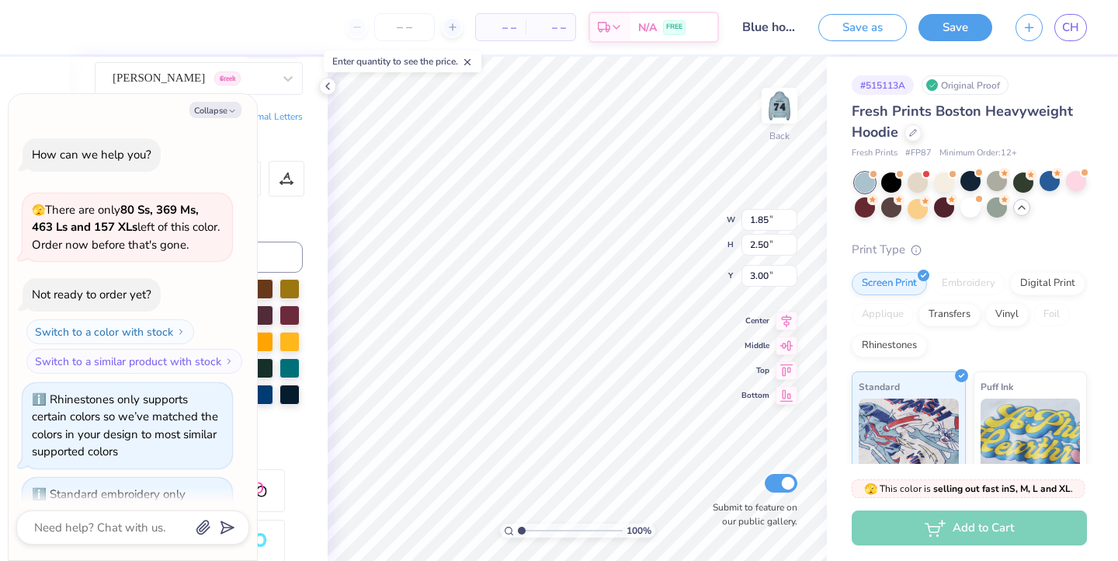
scroll to position [4416, 0]
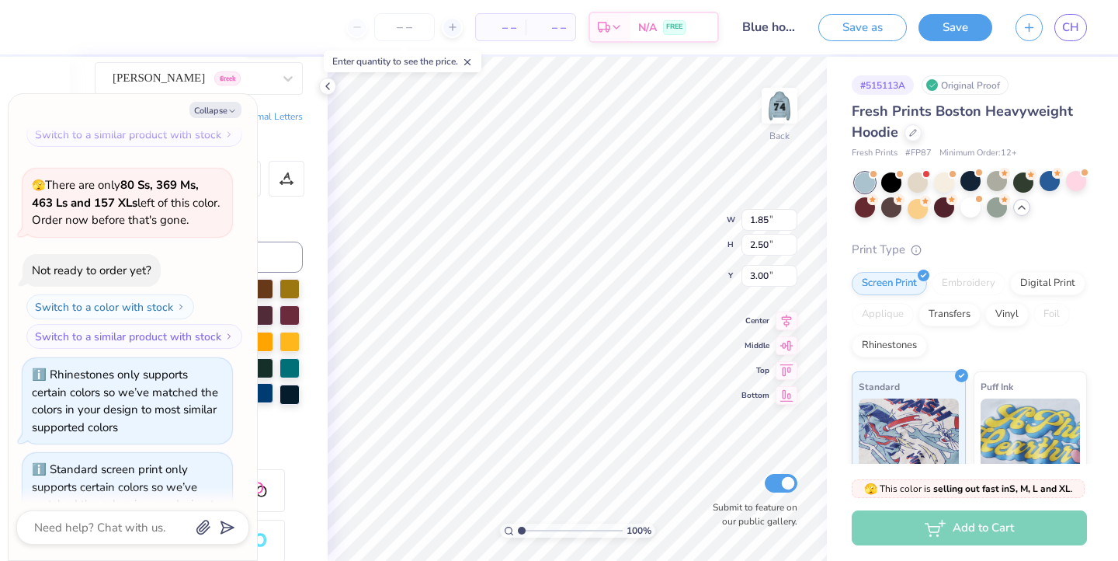
click at [259, 400] on div at bounding box center [263, 393] width 20 height 20
click at [295, 394] on div at bounding box center [290, 393] width 20 height 20
click at [266, 395] on div at bounding box center [263, 393] width 20 height 20
click at [266, 390] on div at bounding box center [263, 393] width 20 height 20
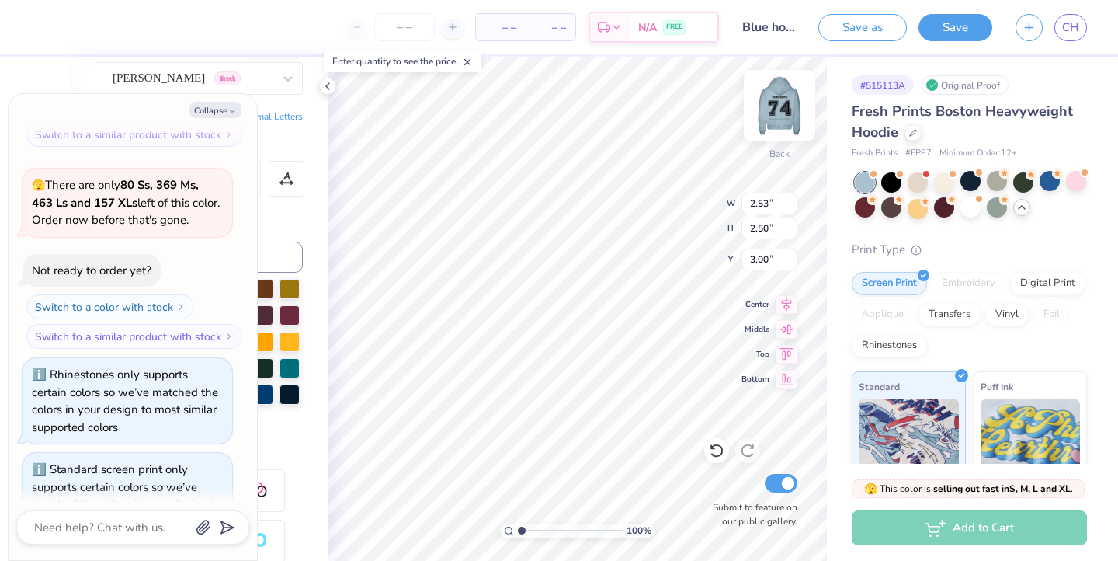
click at [786, 118] on img at bounding box center [779, 106] width 62 height 62
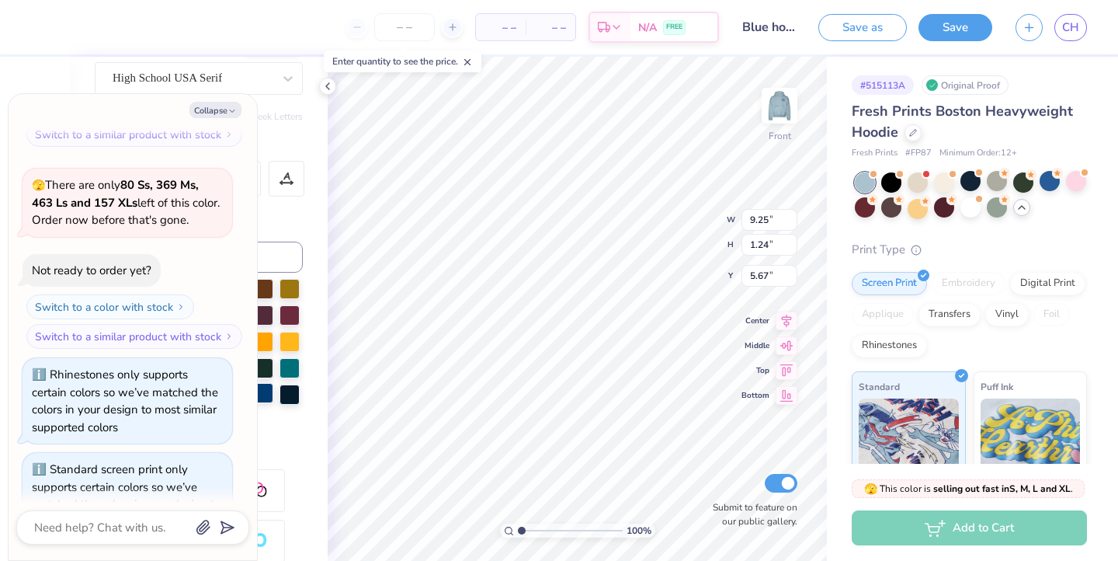
click at [270, 394] on div at bounding box center [263, 393] width 20 height 20
click at [269, 394] on div at bounding box center [263, 393] width 20 height 20
click at [263, 398] on div at bounding box center [263, 393] width 20 height 20
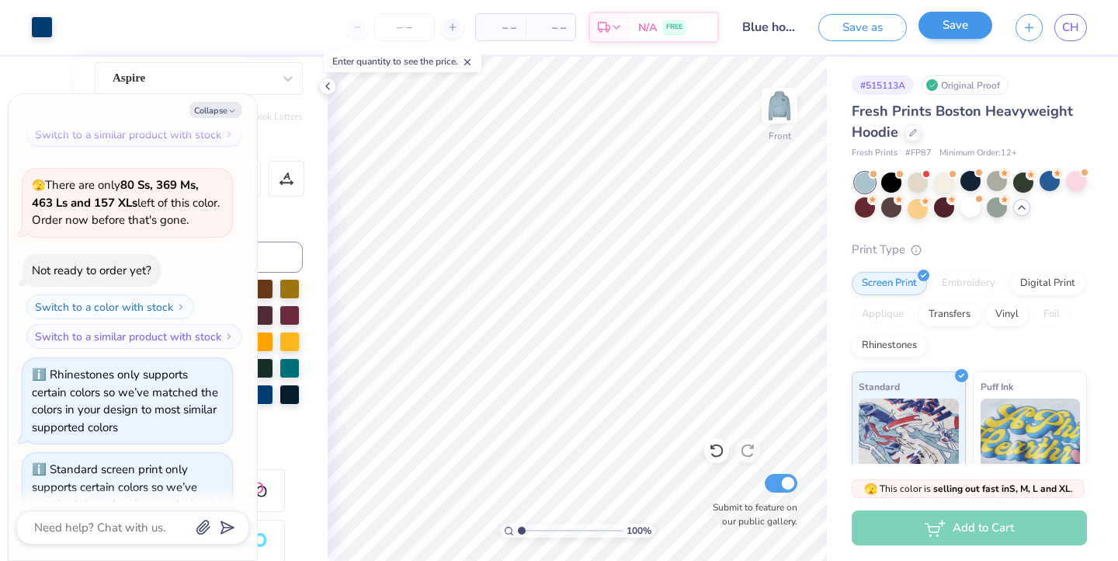
click at [940, 28] on button "Save" at bounding box center [956, 25] width 74 height 27
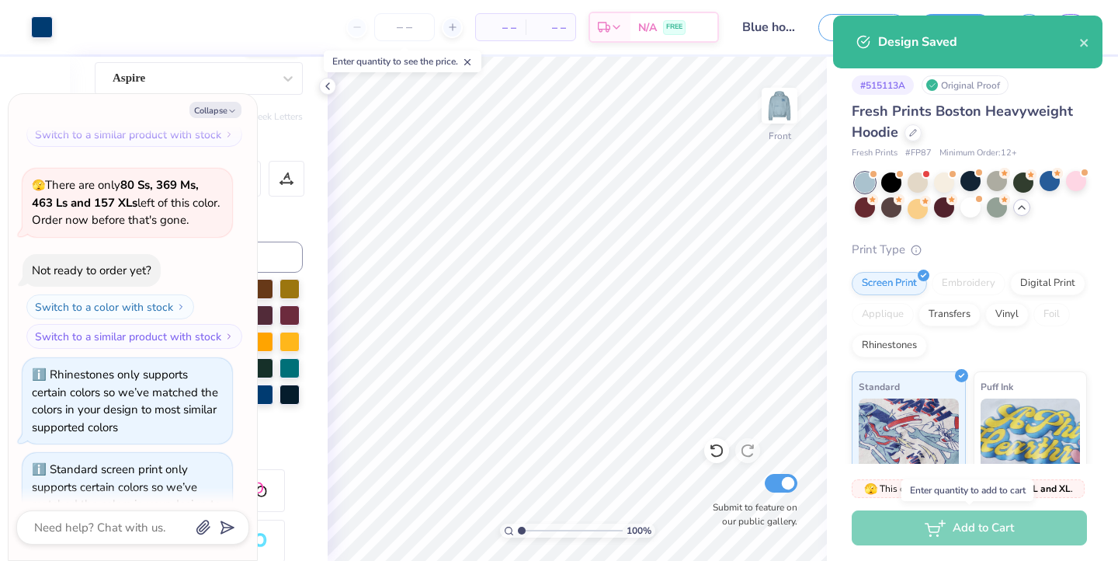
click at [894, 537] on div "Add to Cart" at bounding box center [969, 527] width 235 height 35
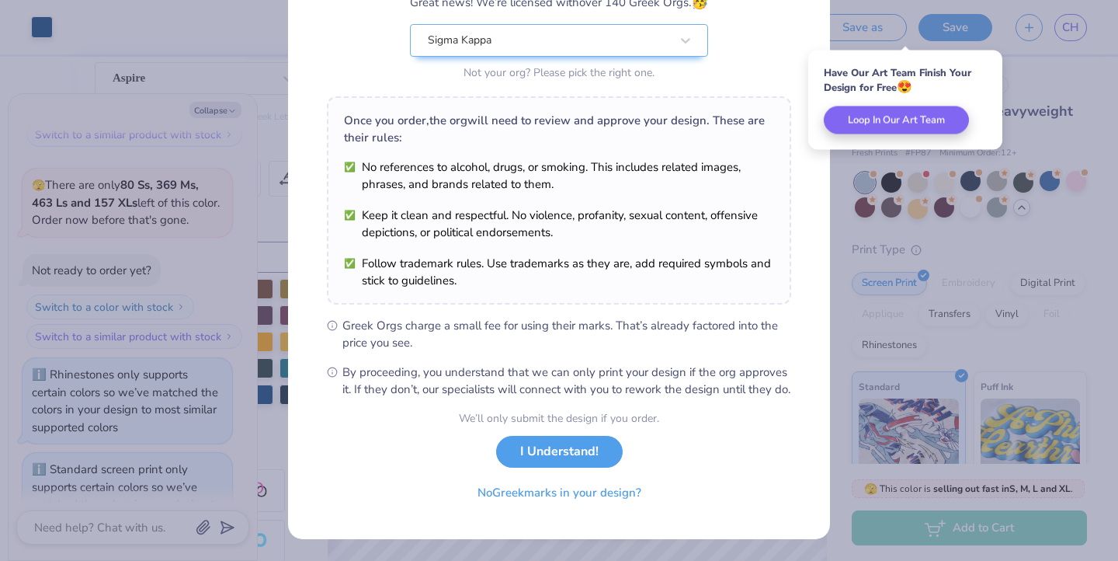
scroll to position [165, 0]
click at [553, 464] on button "I Understand!" at bounding box center [559, 448] width 127 height 32
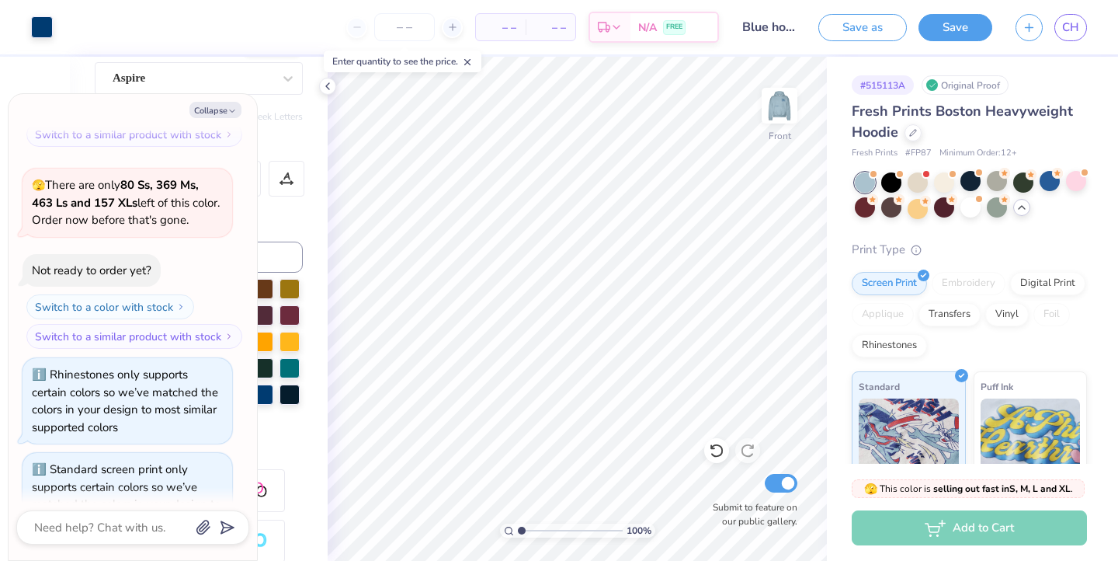
scroll to position [0, 0]
click at [232, 102] on button "Collapse" at bounding box center [215, 110] width 52 height 16
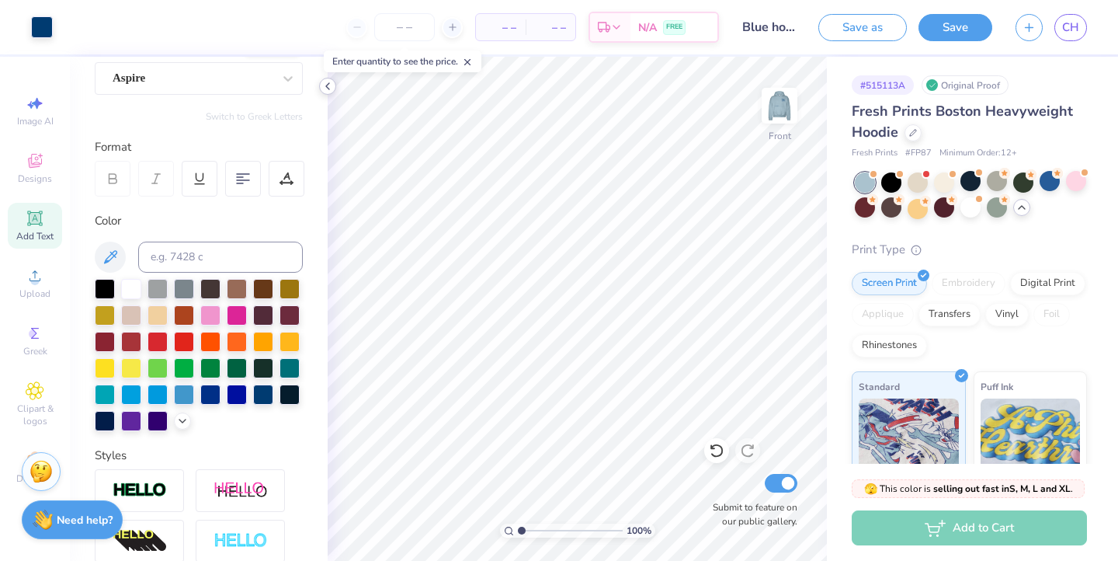
click at [330, 91] on icon at bounding box center [327, 86] width 12 height 12
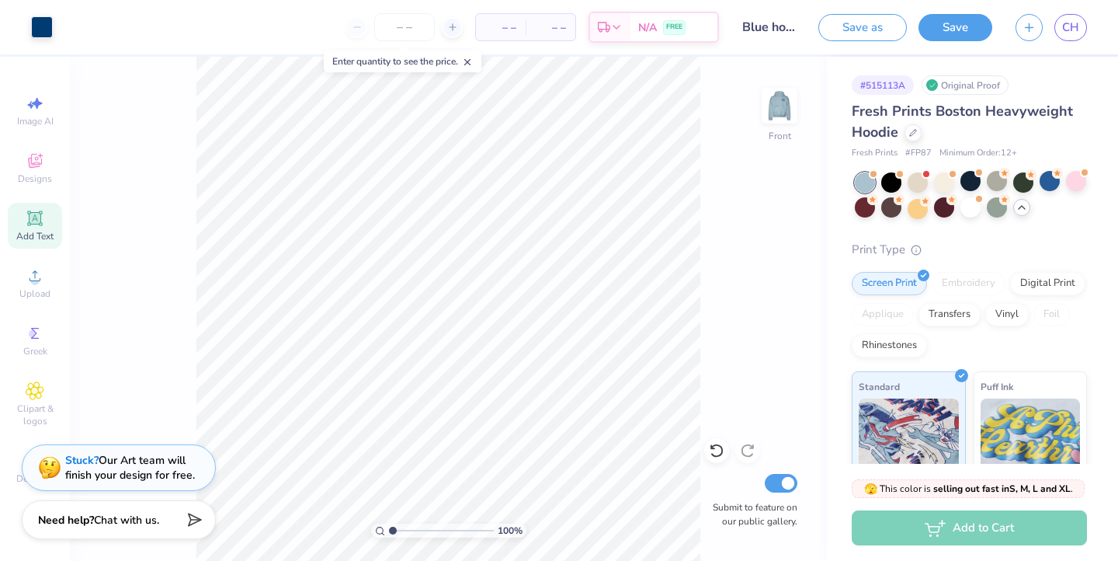
click at [912, 528] on div "Add to Cart" at bounding box center [969, 527] width 235 height 35
click at [954, 33] on button "Save" at bounding box center [956, 25] width 74 height 27
click at [383, 27] on input "number" at bounding box center [372, 27] width 61 height 28
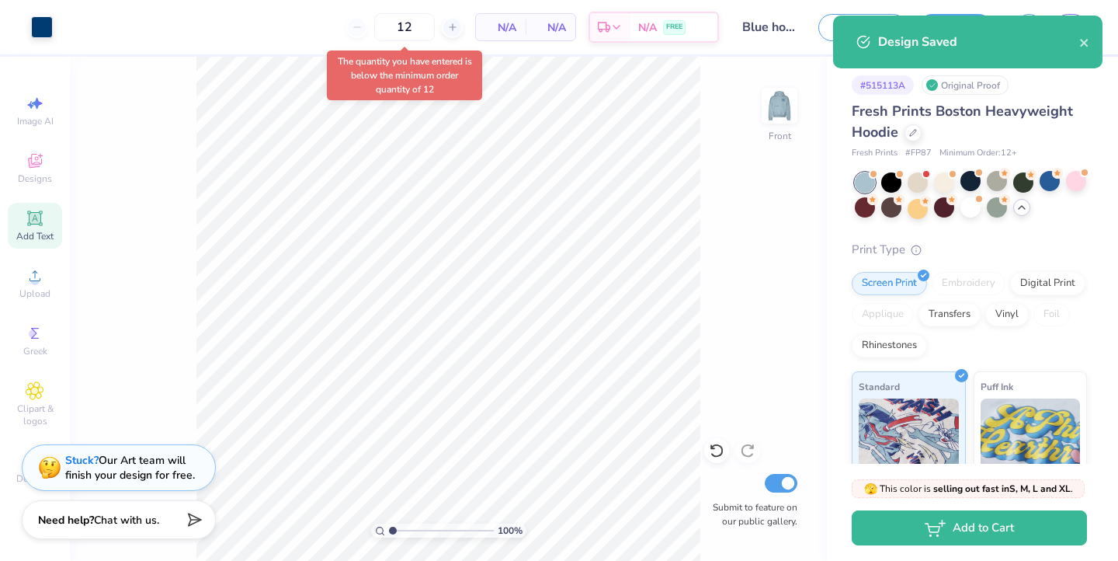
click at [774, 317] on div "100 % Front Submit to feature on our public gallery." at bounding box center [448, 309] width 757 height 504
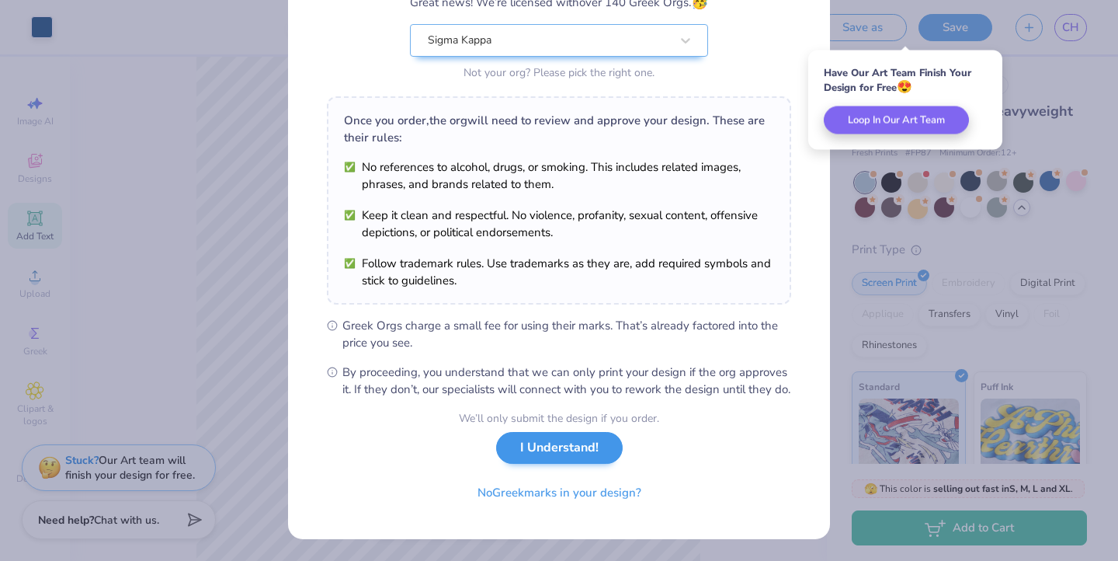
scroll to position [167, 0]
click at [553, 441] on button "I Understand!" at bounding box center [559, 448] width 127 height 32
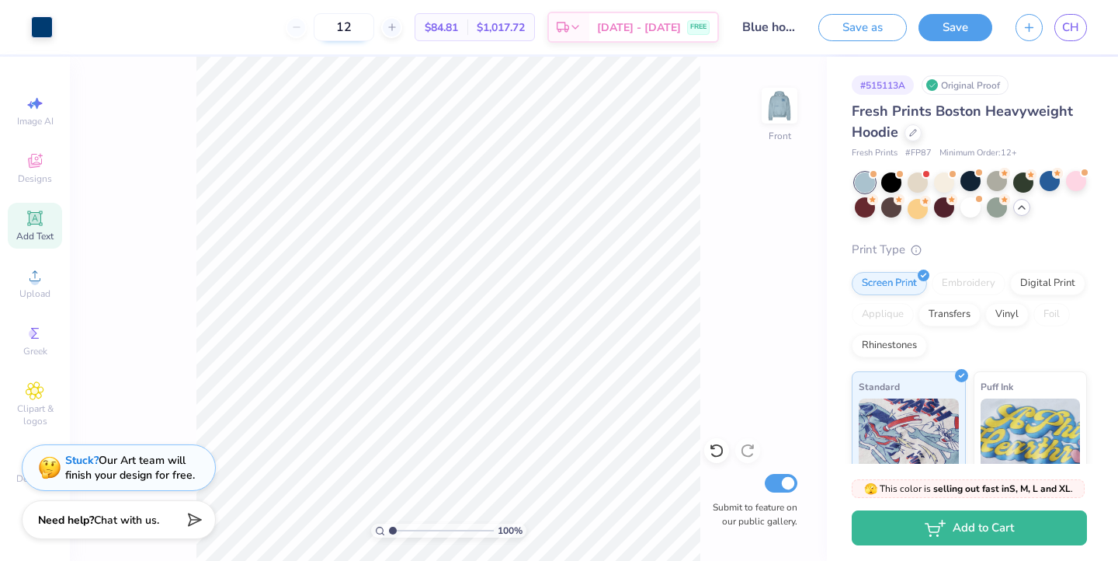
click at [374, 30] on input "12" at bounding box center [344, 27] width 61 height 28
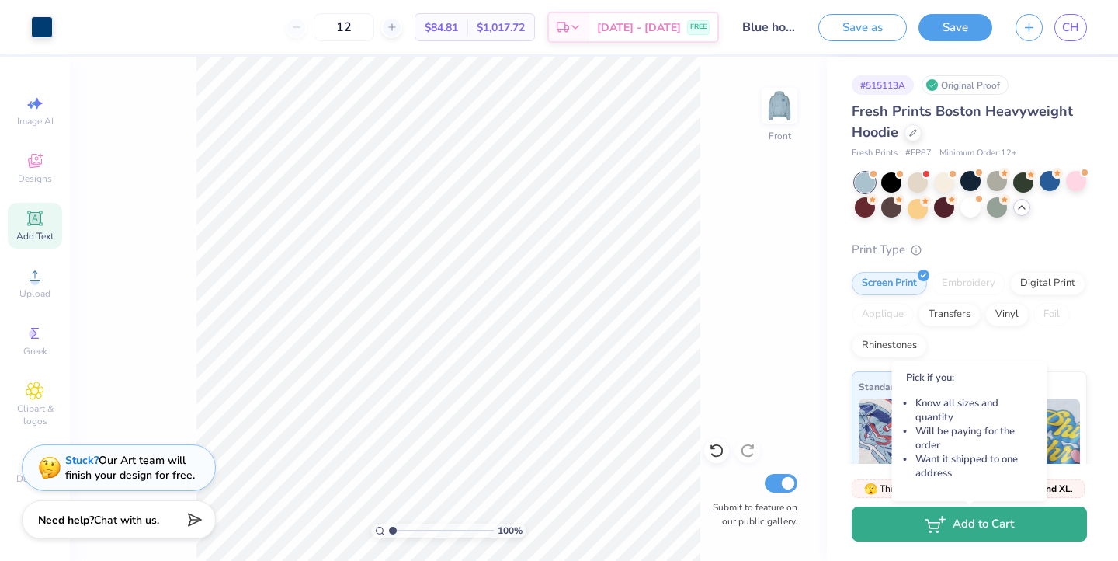
click at [999, 527] on button "Add to Cart" at bounding box center [969, 523] width 235 height 35
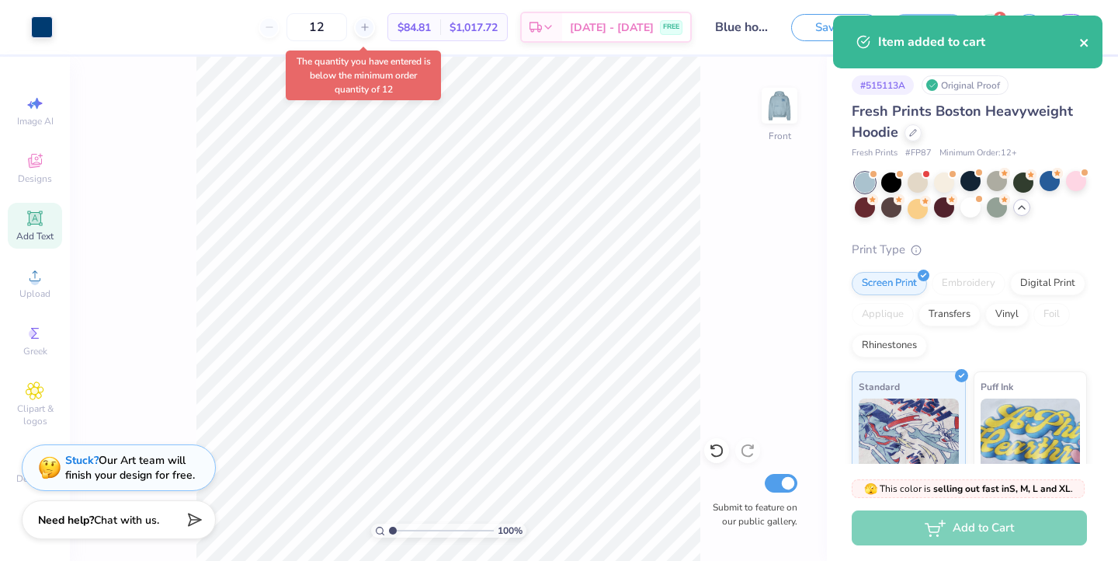
click at [1089, 49] on icon "close" at bounding box center [1084, 42] width 11 height 12
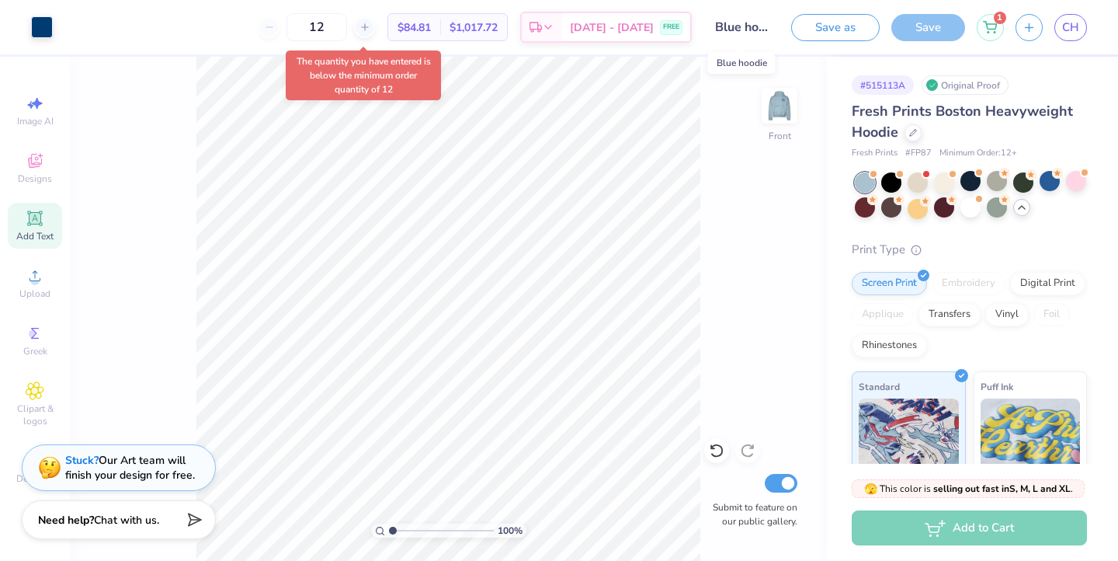
click at [726, 25] on input "Blue hoodie" at bounding box center [741, 27] width 76 height 31
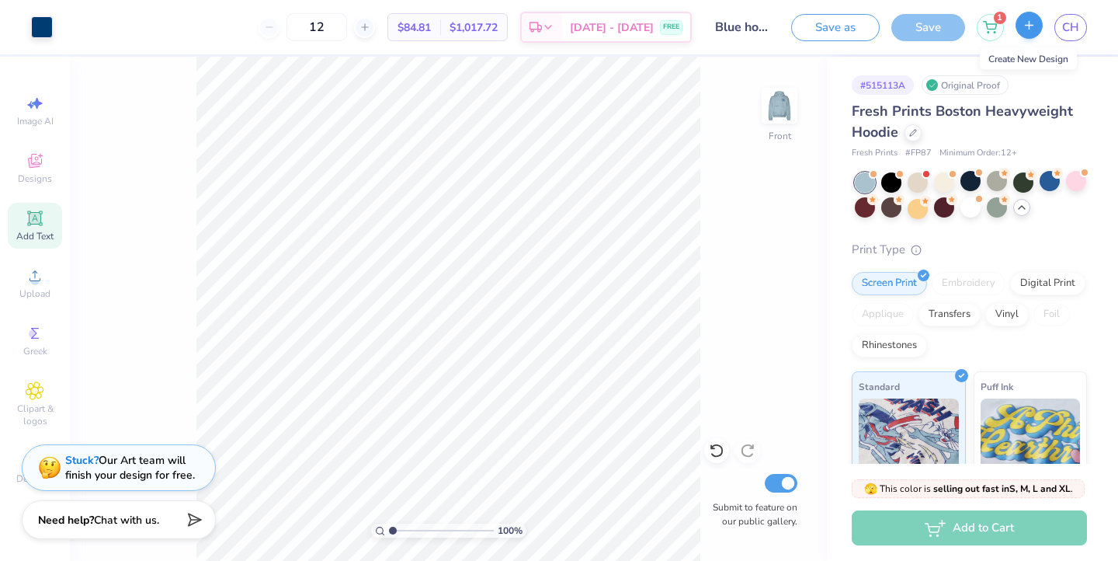
click at [1034, 19] on icon "button" at bounding box center [1029, 25] width 13 height 13
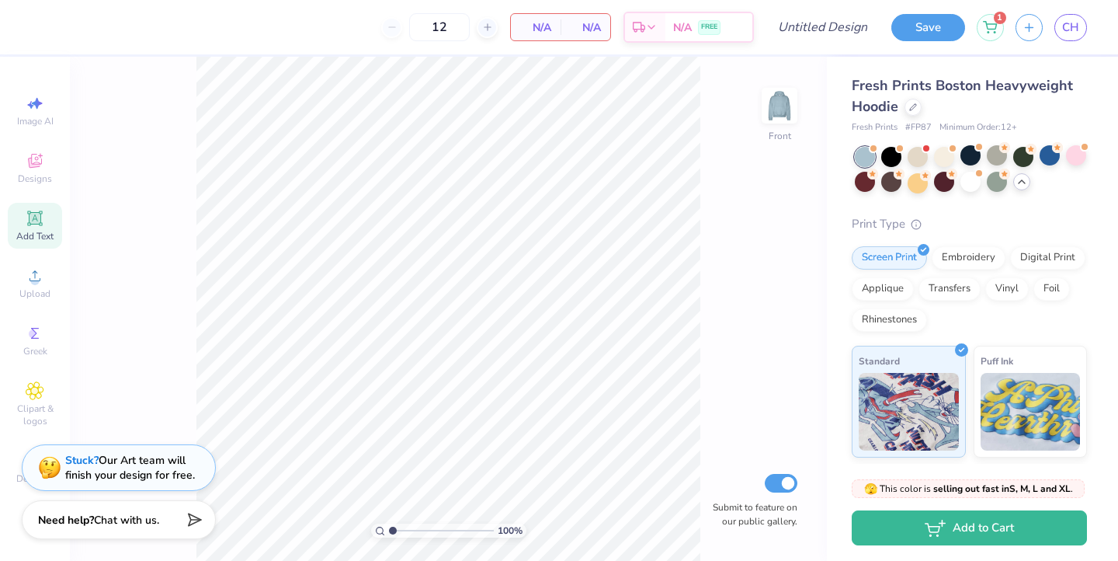
click at [909, 96] on div "Fresh Prints Boston Heavyweight Hoodie" at bounding box center [969, 96] width 235 height 42
click at [920, 109] on div at bounding box center [913, 105] width 17 height 17
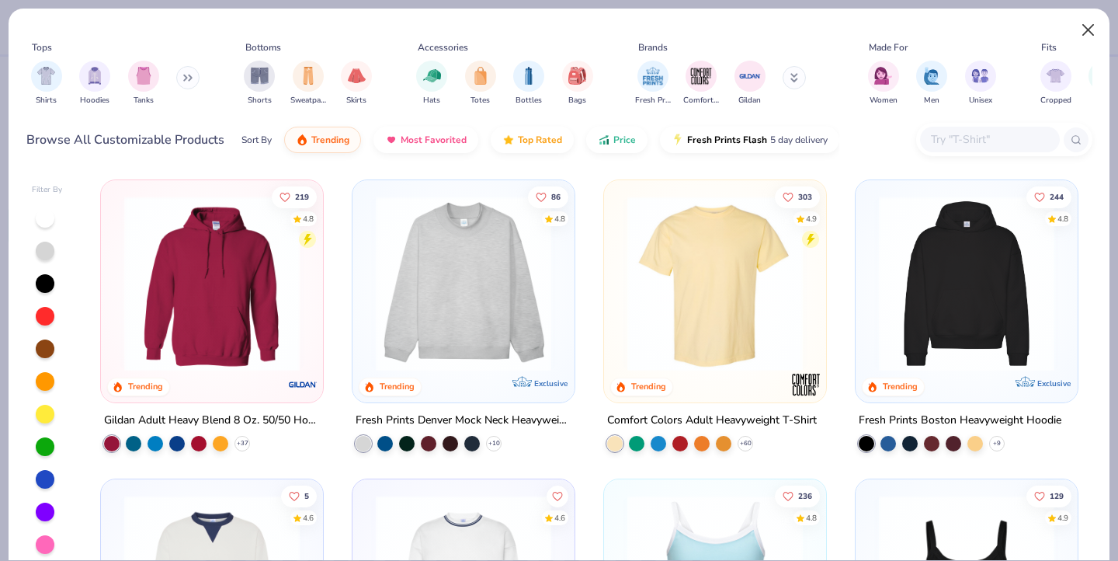
click at [1082, 36] on button "Close" at bounding box center [1089, 31] width 30 height 30
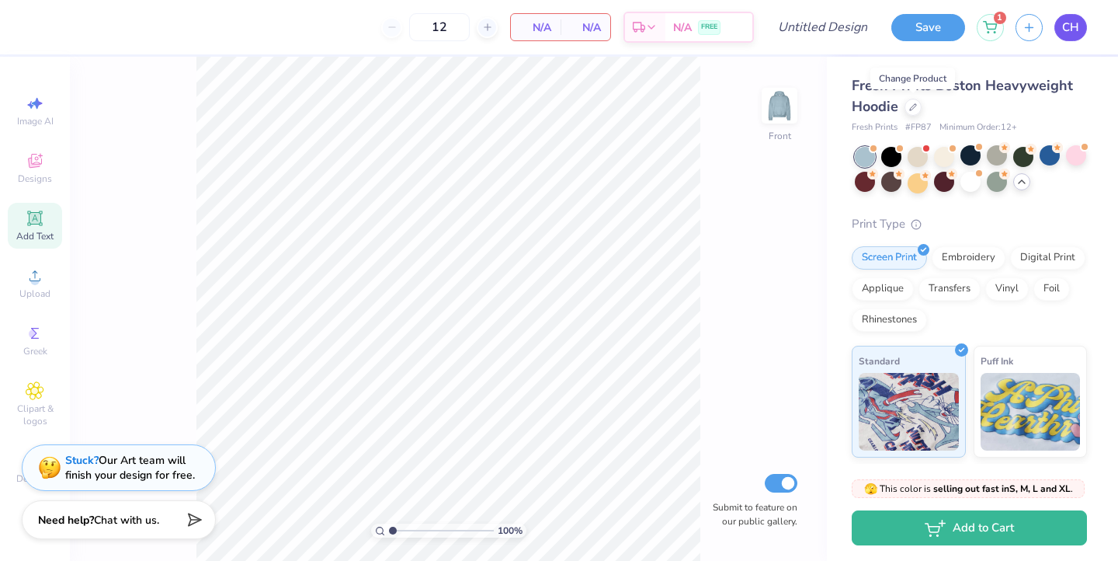
click at [1081, 33] on link "CH" at bounding box center [1070, 27] width 33 height 27
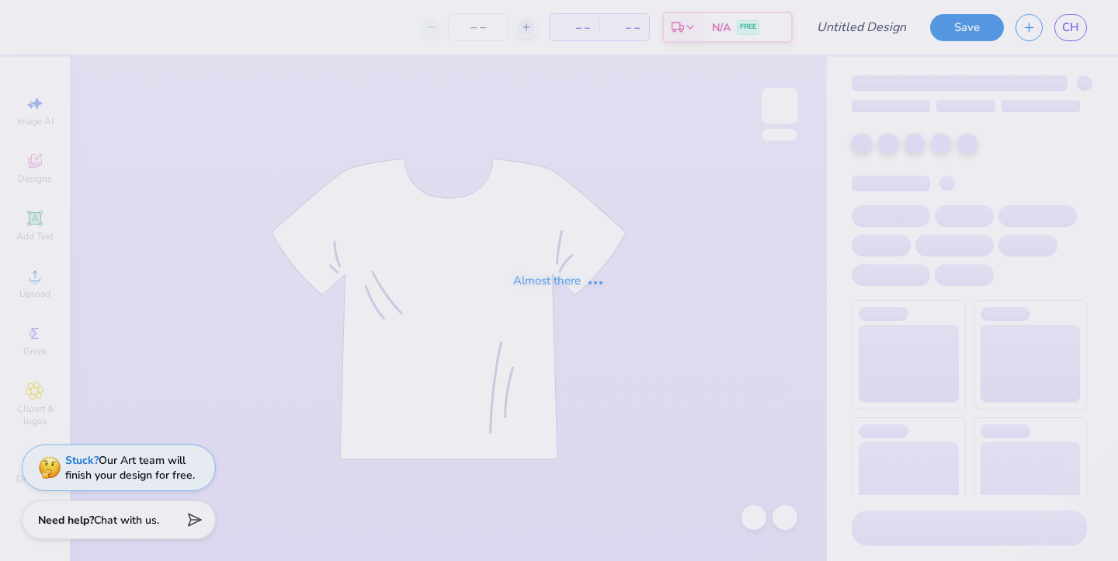
type input "Blue hoodie"
type input "1"
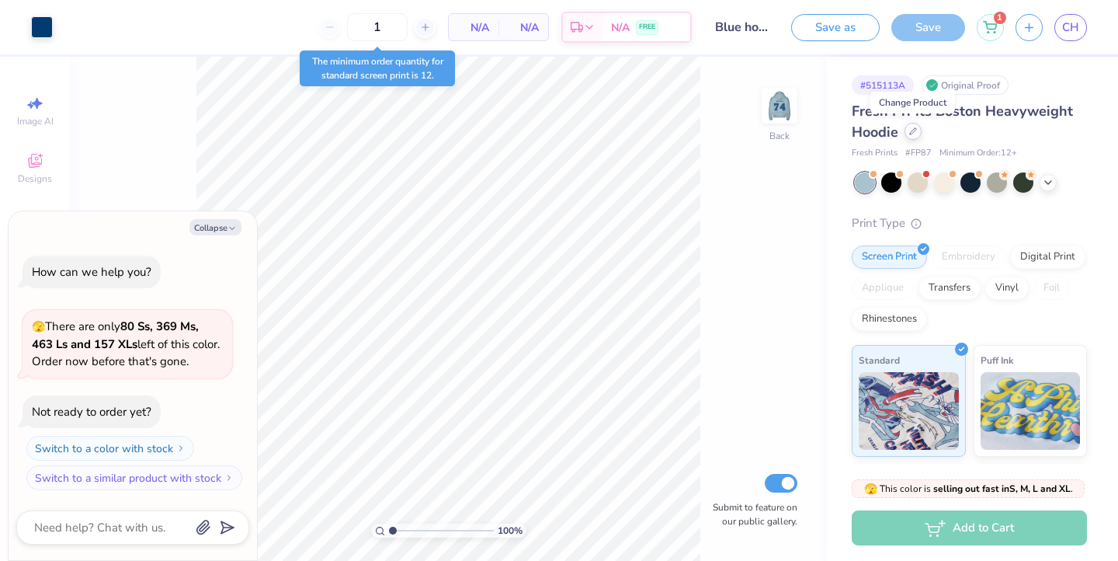
click at [909, 134] on icon at bounding box center [913, 131] width 8 height 8
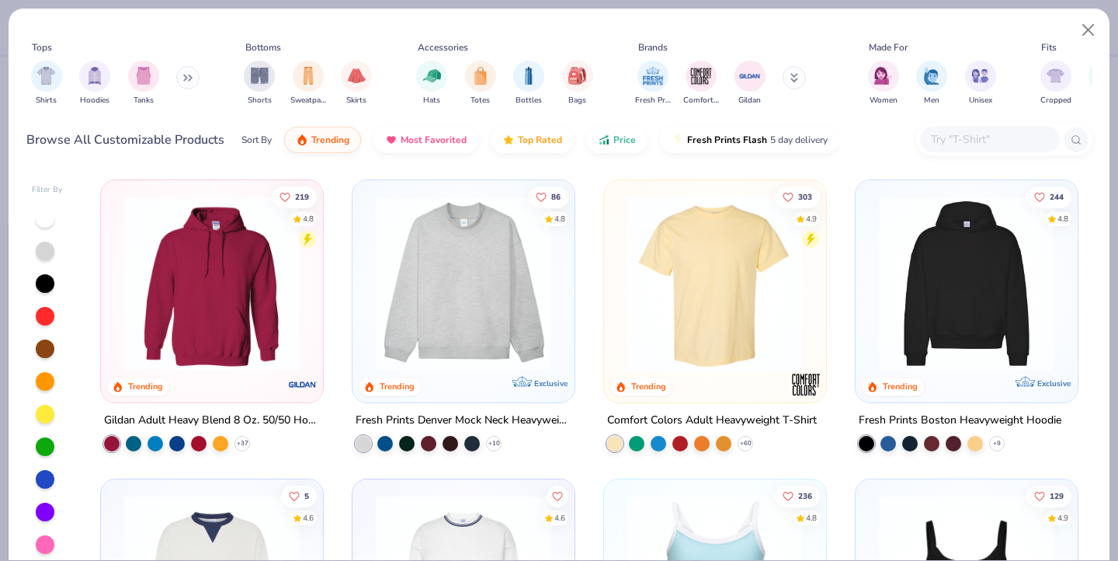
click at [274, 328] on img at bounding box center [211, 283] width 191 height 175
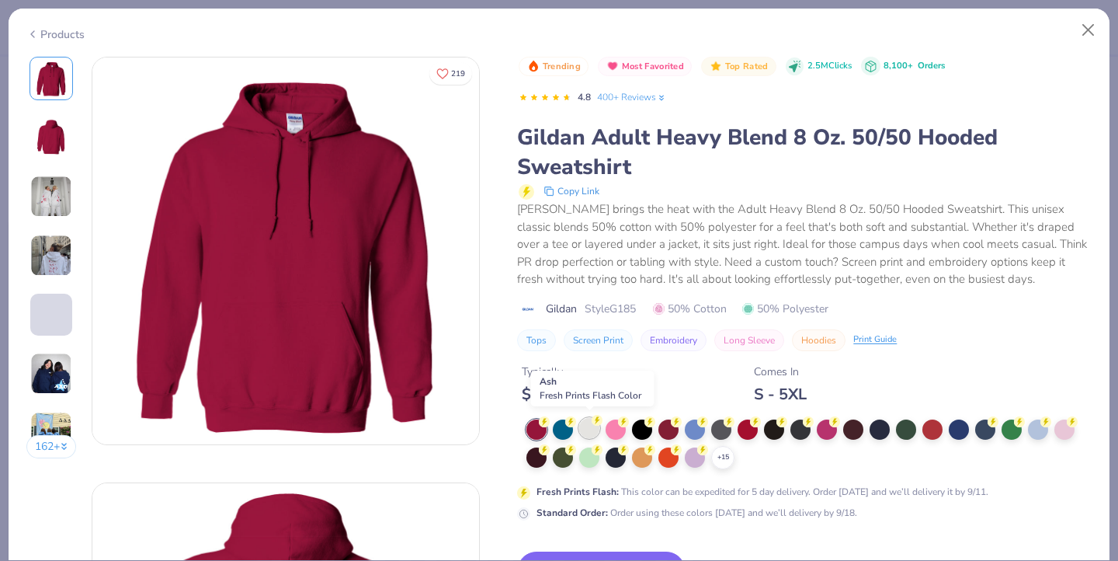
click at [588, 426] on div at bounding box center [589, 428] width 20 height 20
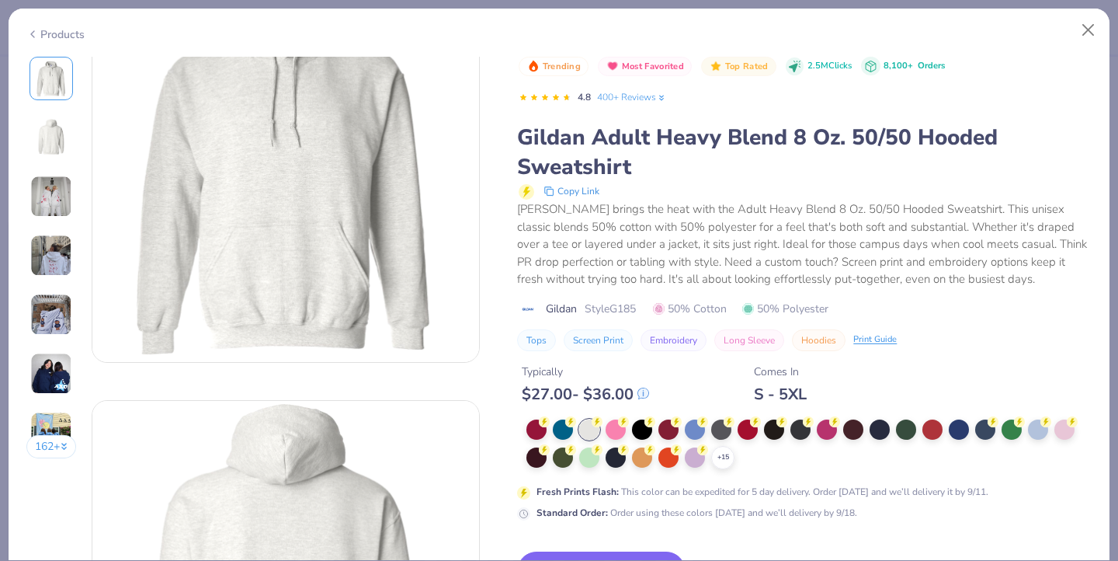
scroll to position [84, 0]
click at [1037, 425] on div at bounding box center [1038, 428] width 20 height 20
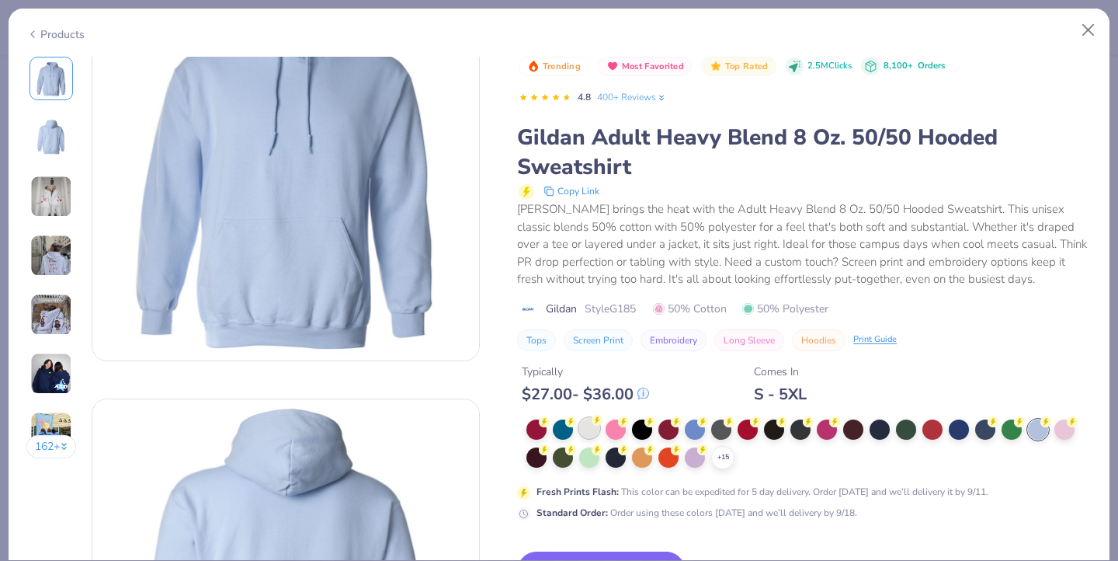
click at [597, 427] on div at bounding box center [589, 428] width 20 height 20
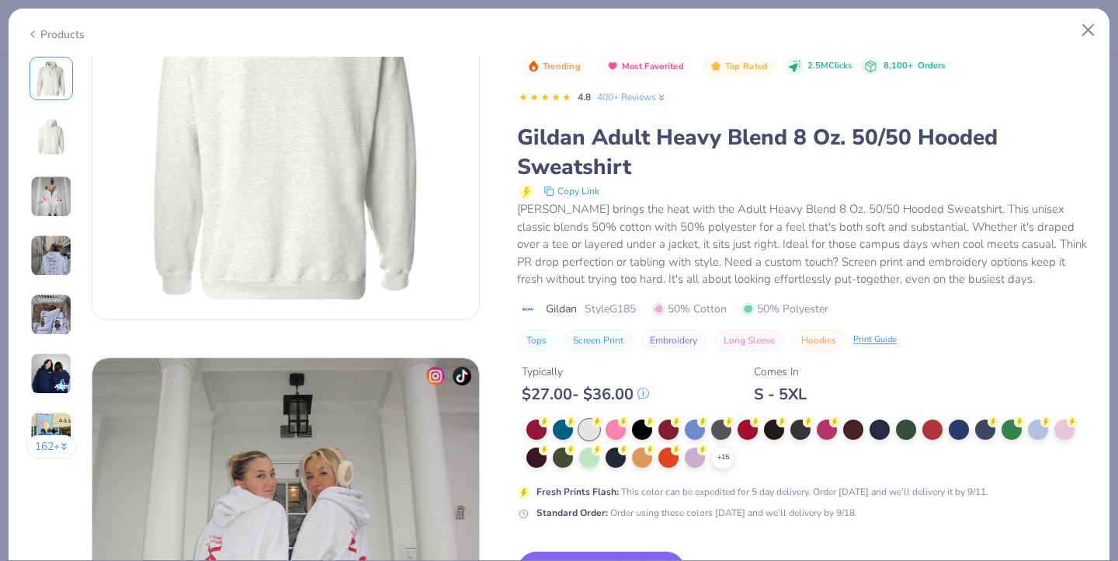
scroll to position [503, 0]
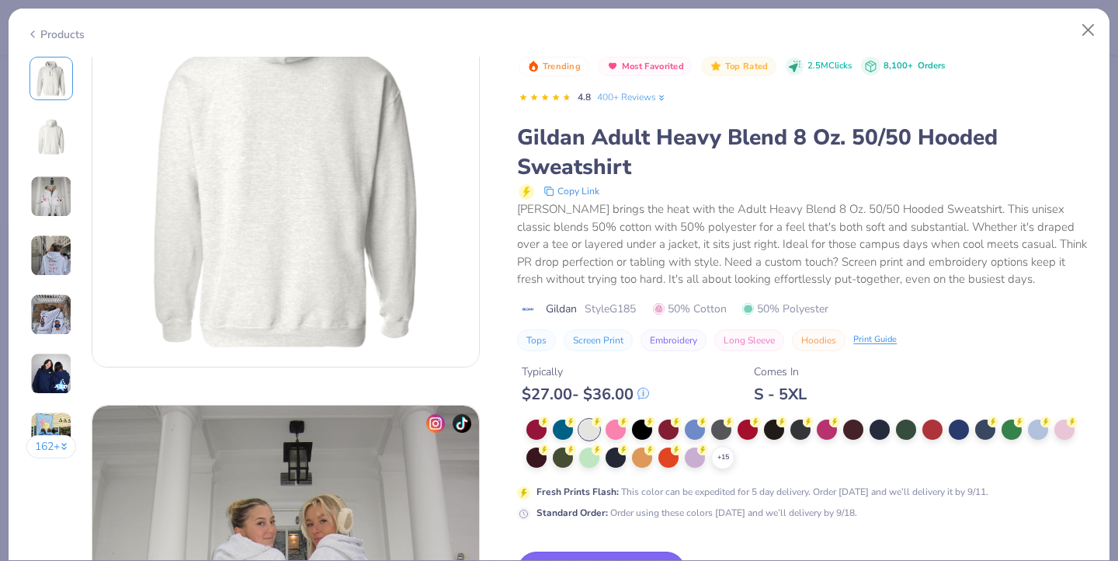
click at [590, 551] on button "Switch to This" at bounding box center [601, 570] width 168 height 39
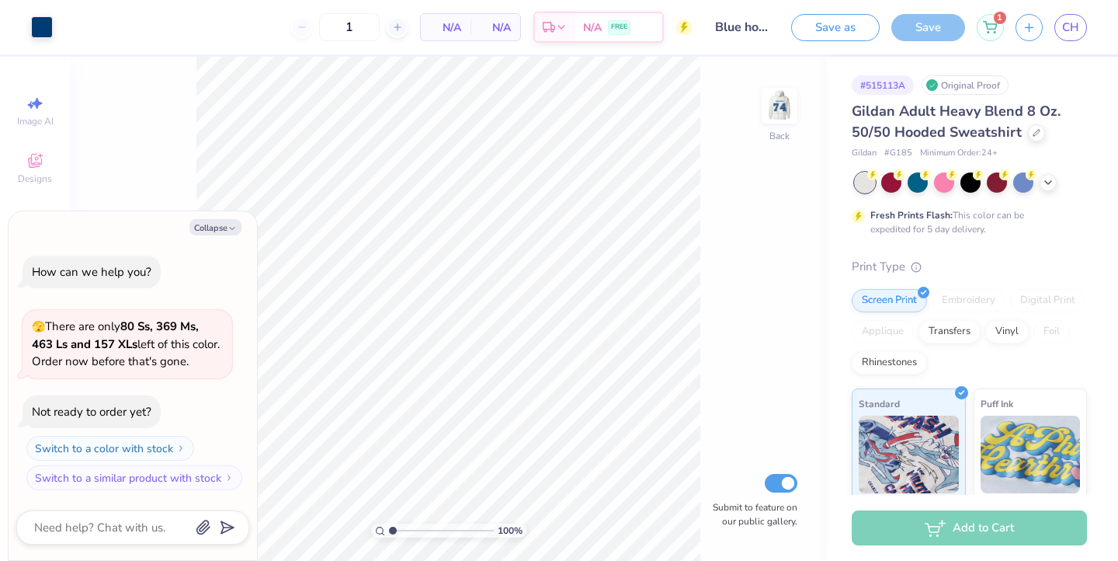
drag, startPoint x: 1105, startPoint y: 137, endPoint x: 1091, endPoint y: 240, distance: 103.4
click at [1091, 240] on div "# 515113A Original Proof Gildan Adult Heavy Blend 8 Oz. 50/50 Hooded Sweatshirt…" at bounding box center [972, 398] width 291 height 682
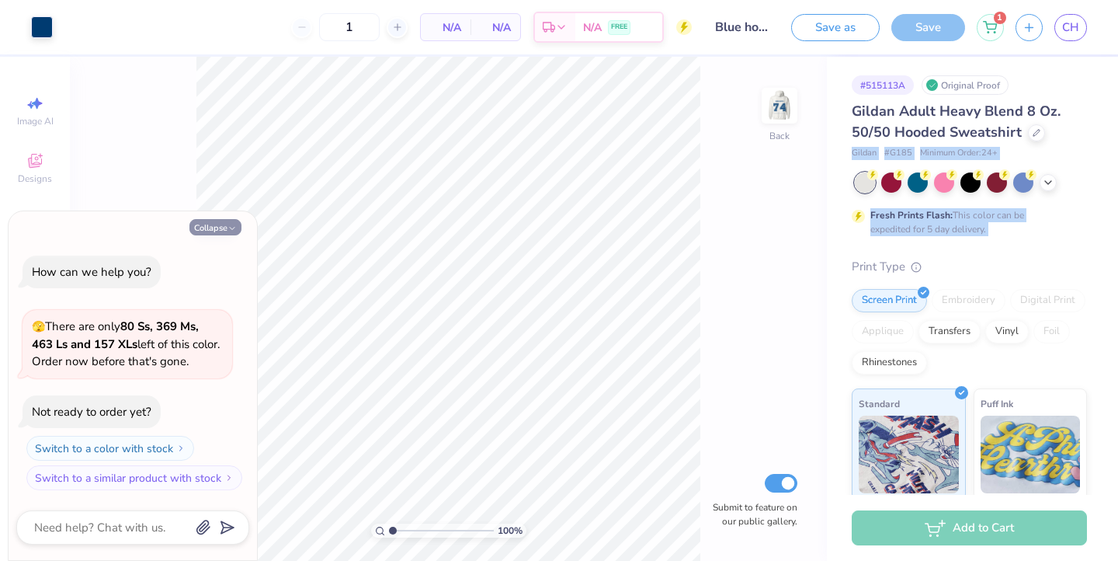
click at [231, 227] on icon "button" at bounding box center [231, 228] width 9 height 9
type textarea "x"
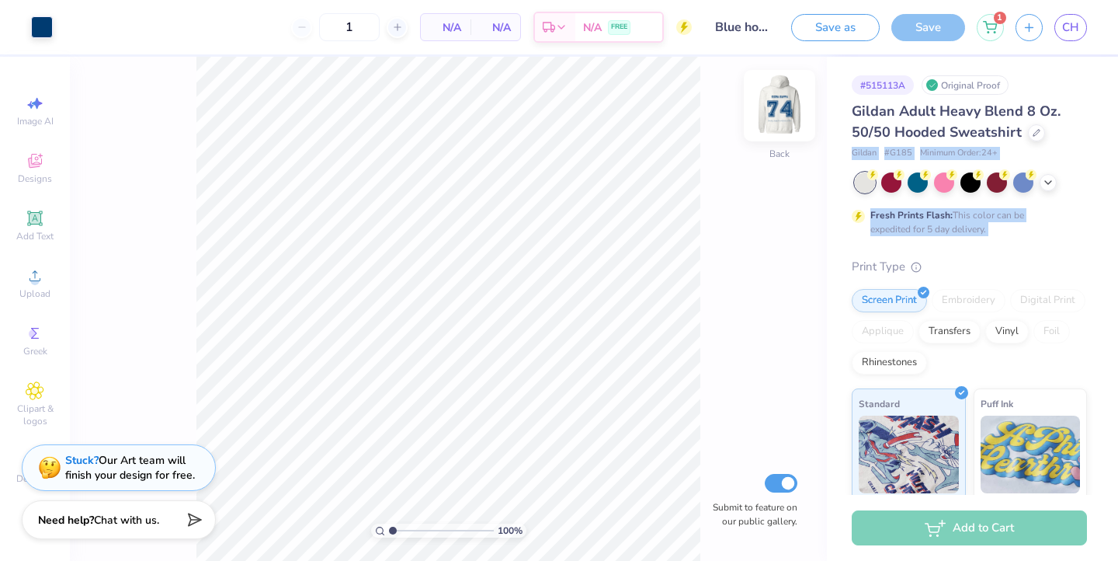
click at [781, 112] on img at bounding box center [779, 106] width 62 height 62
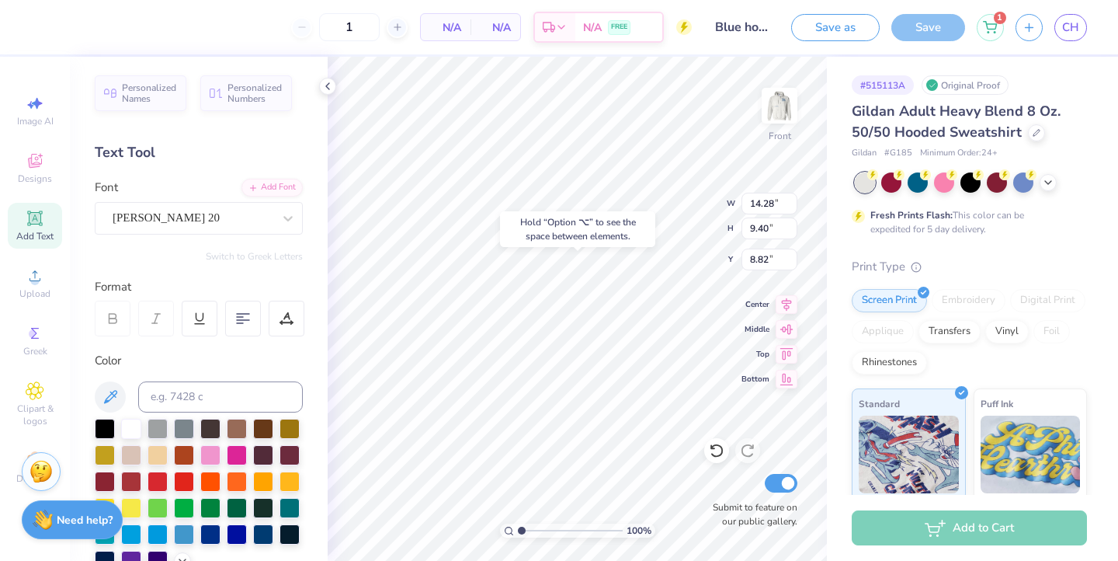
type input "8.60"
click at [673, 224] on div "100 % Front W 14.28 H 9.40 Y 8.60 Center Middle Top Bottom Submit to feature on…" at bounding box center [577, 309] width 499 height 504
type input "7.78"
type input "9.25"
type input "1.24"
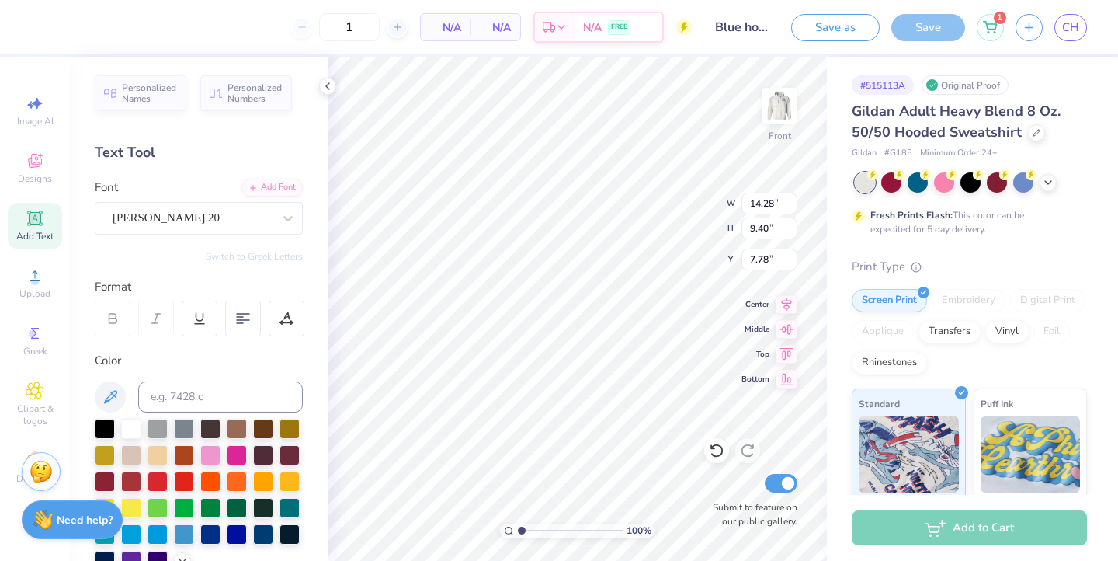
type input "6.00"
type input "14.28"
type input "9.40"
type input "7.24"
type input "9.25"
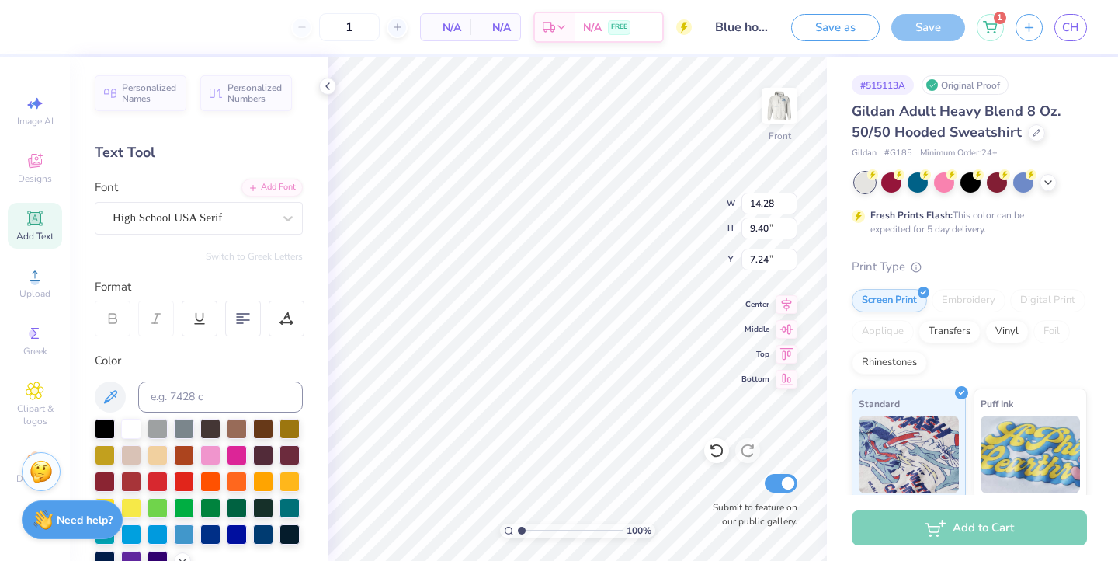
type input "1.24"
type input "6.00"
type input "13.68"
type input "0.99"
type input "18.42"
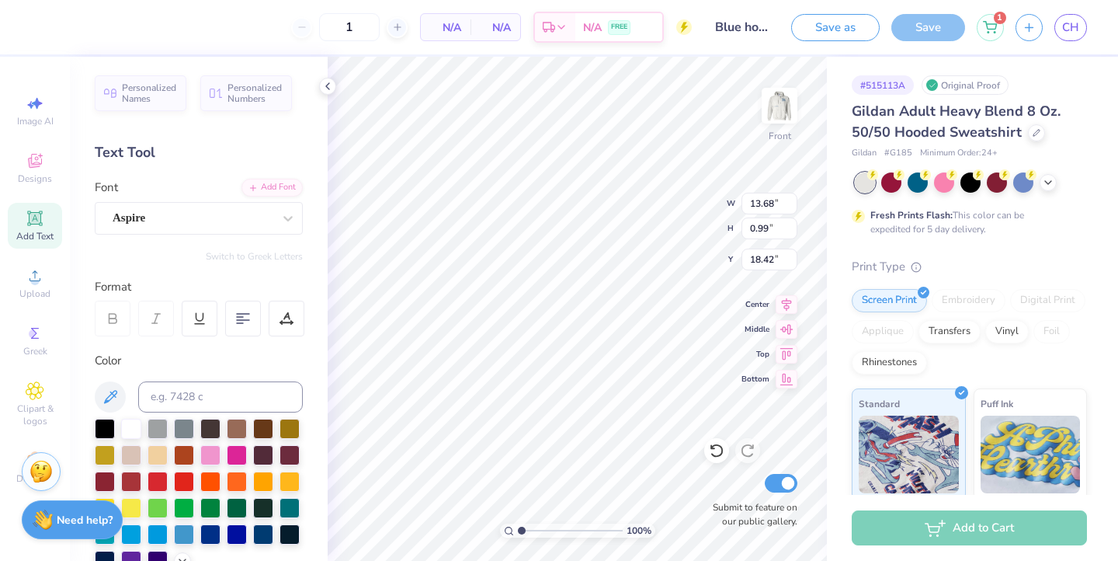
type input "14.28"
type input "9.40"
type input "7.79"
type input "13.68"
type input "0.99"
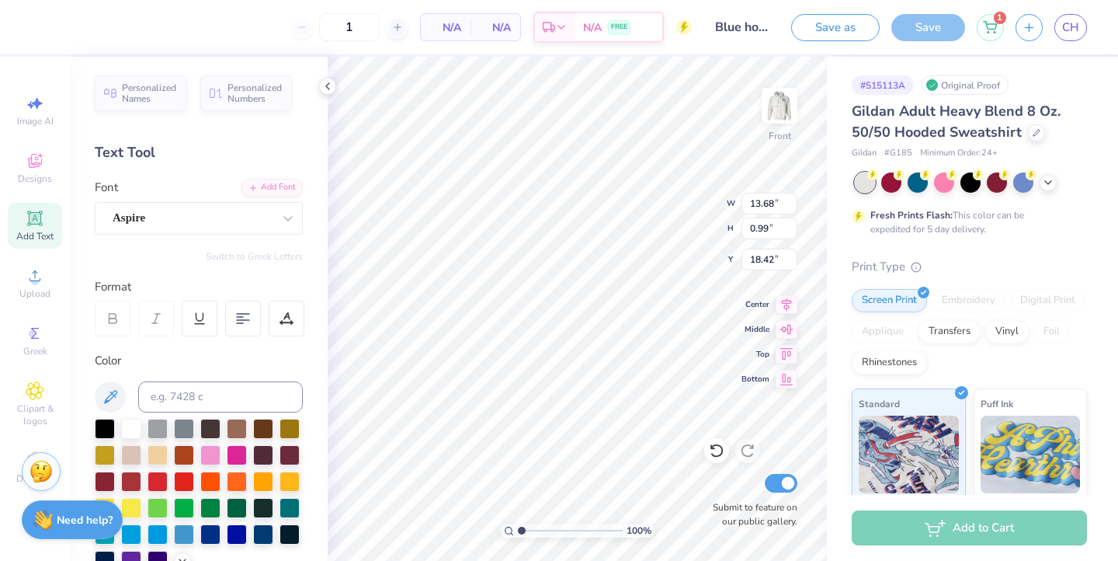
type input "18.31"
type input "9.25"
type input "1.24"
type input "6.00"
type input "14.28"
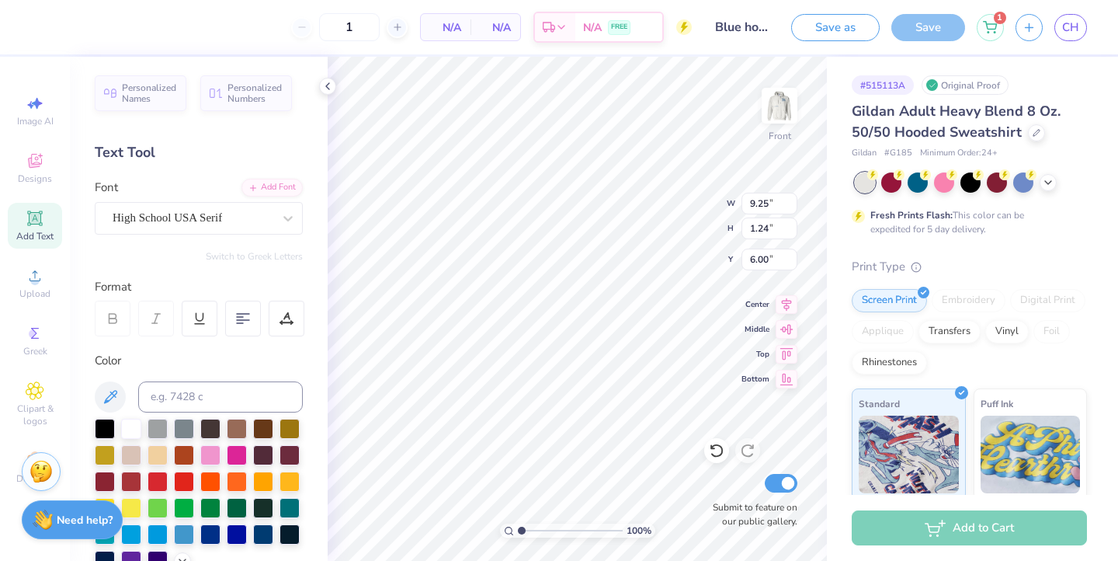
type input "9.40"
type input "8.18"
type input "13.68"
type input "0.99"
type input "18.69"
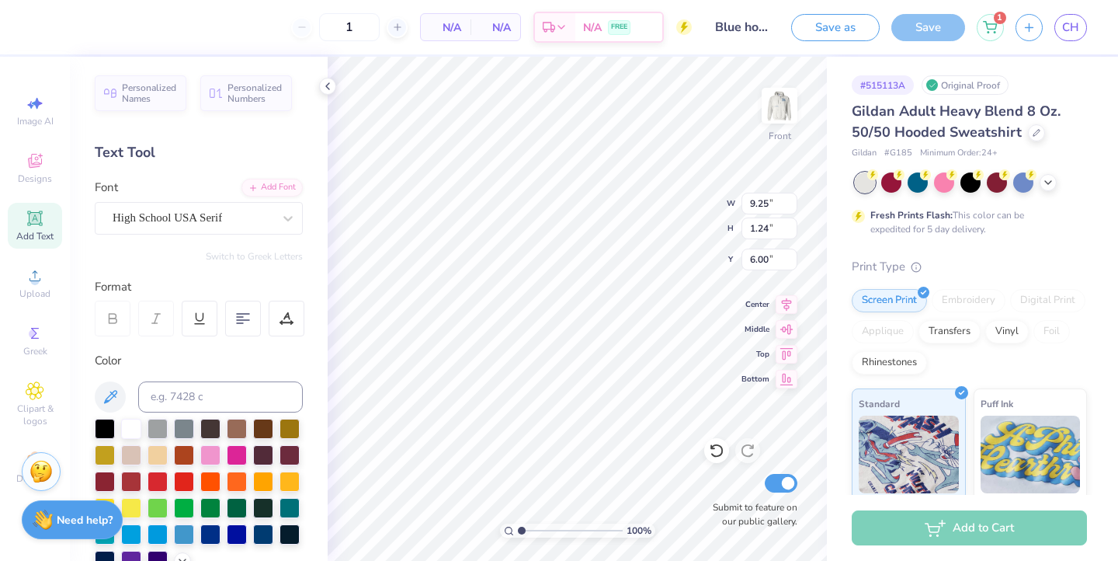
type input "14.28"
type input "9.40"
type input "8.51"
type input "18.92"
type input "19.19"
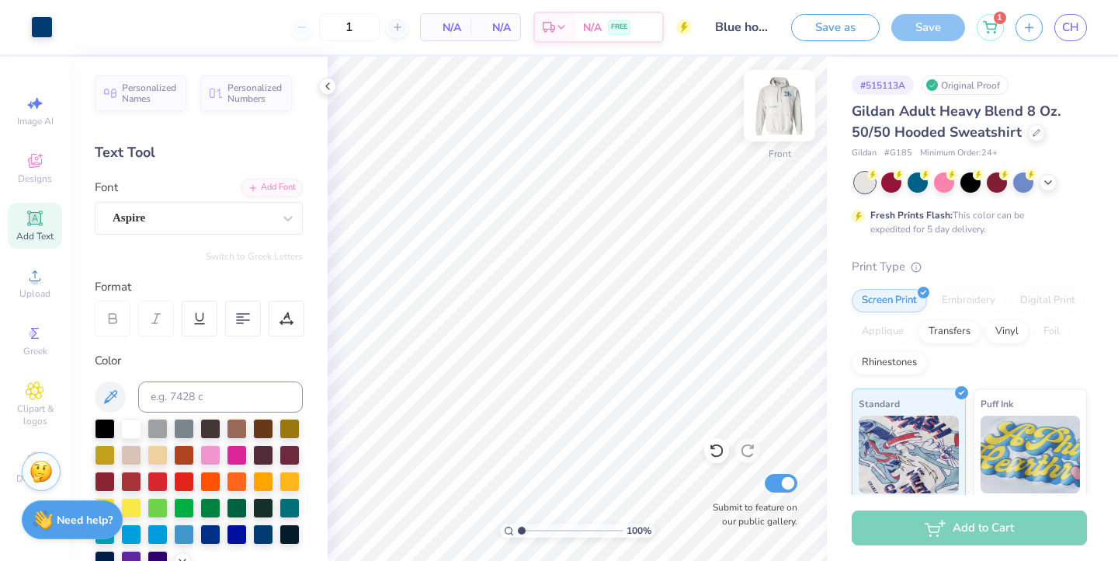
click at [780, 115] on img at bounding box center [779, 106] width 62 height 62
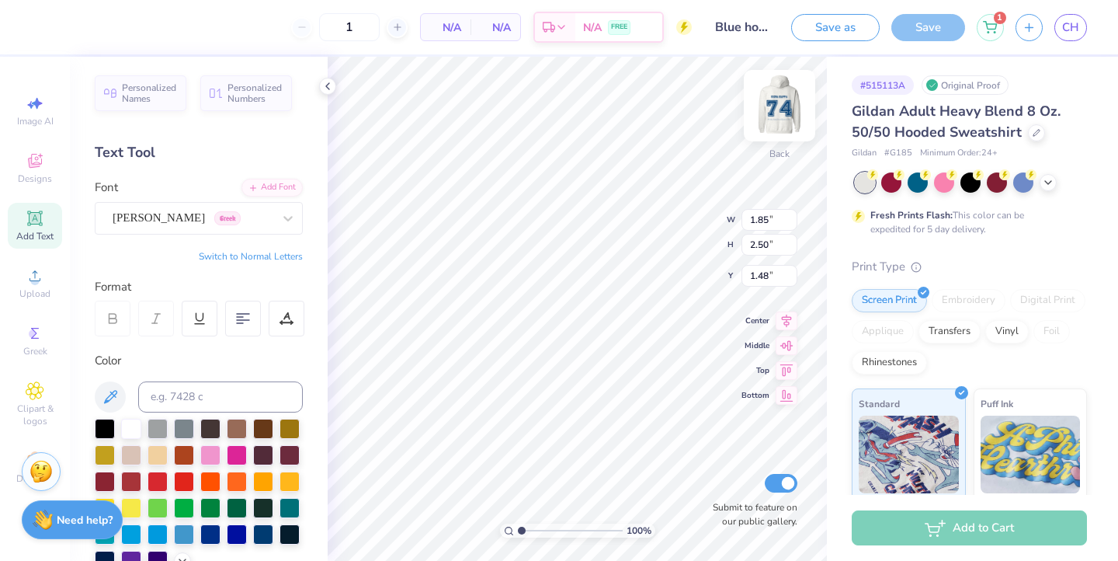
type input "2.24"
type input "2.53"
type input "3.00"
type input "12.69"
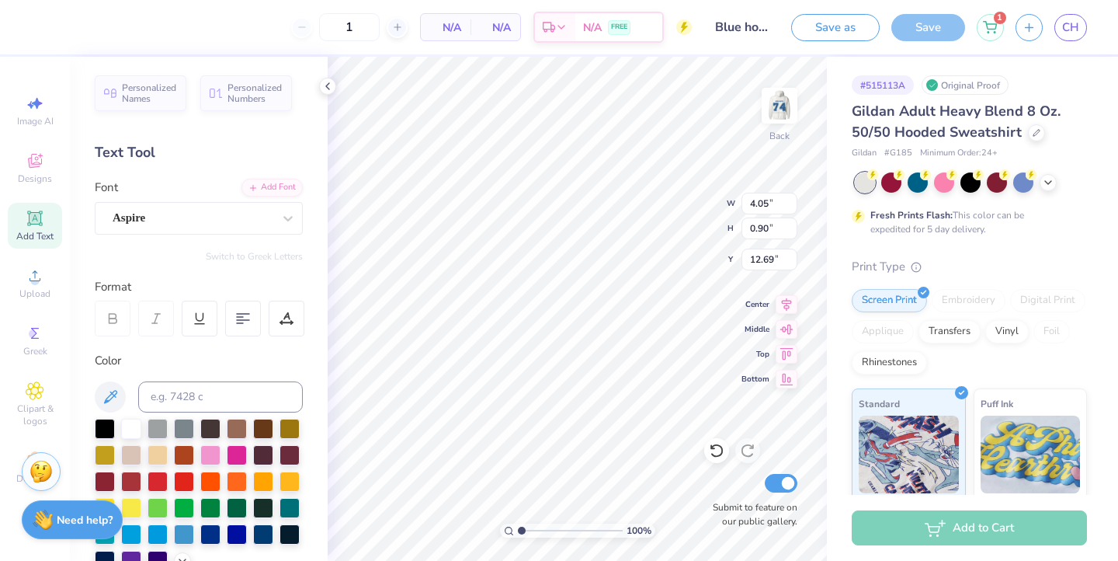
type input "13.10"
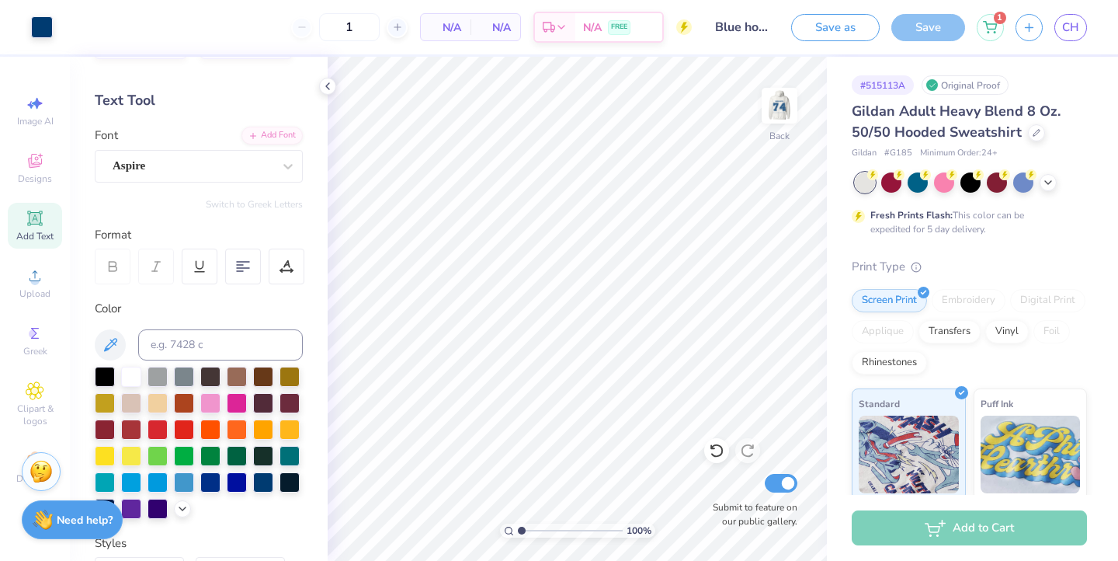
scroll to position [61, 0]
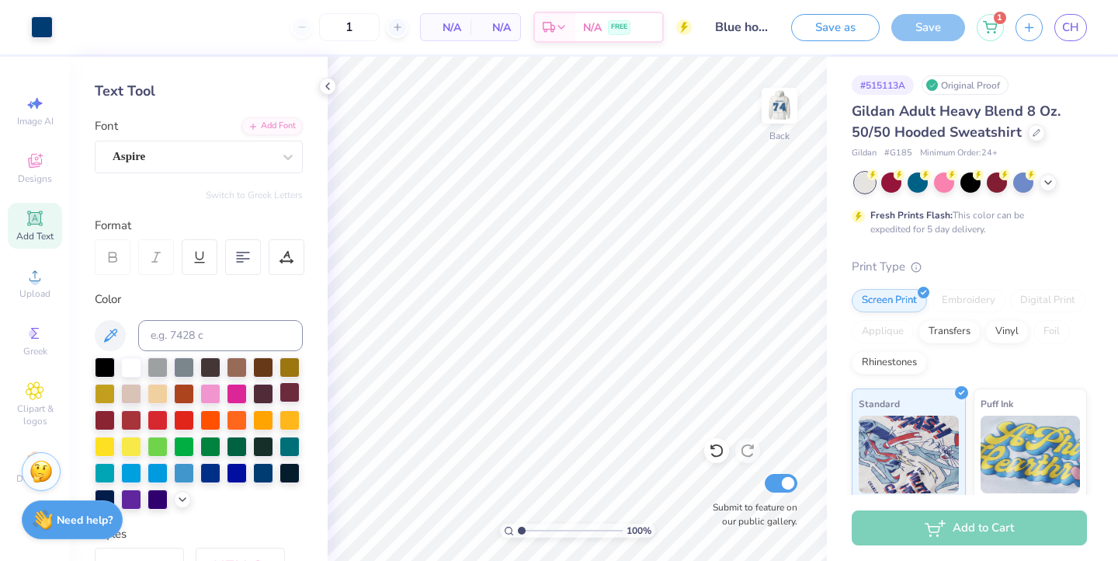
click at [297, 399] on div at bounding box center [290, 392] width 20 height 20
click at [295, 388] on div at bounding box center [290, 392] width 20 height 20
type input "2.53"
type input "3.00"
click at [287, 396] on div at bounding box center [290, 392] width 20 height 20
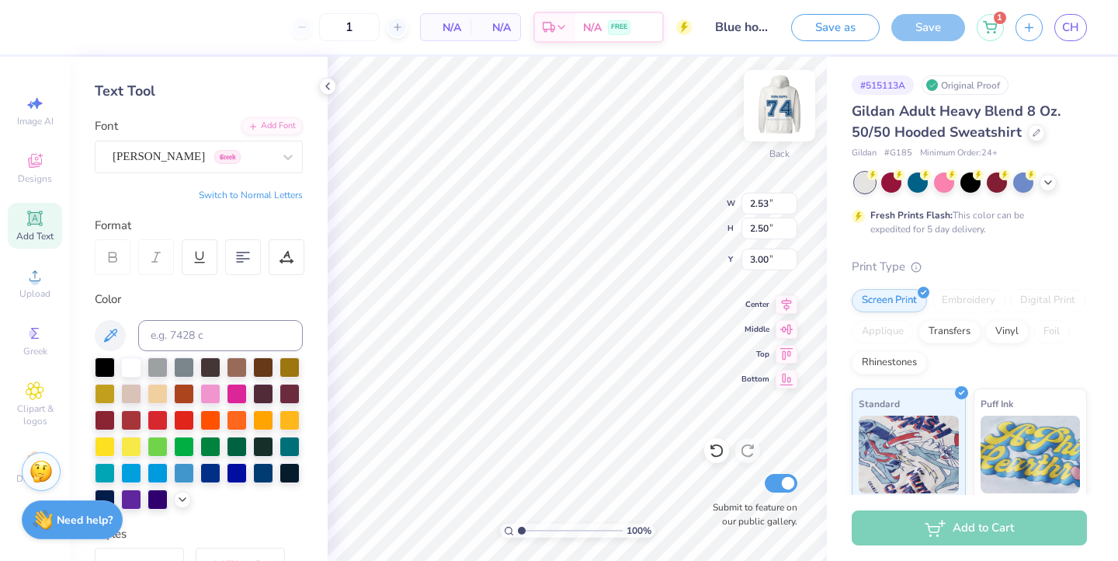
click at [785, 109] on img at bounding box center [779, 106] width 62 height 62
click at [293, 391] on div at bounding box center [290, 392] width 20 height 20
type input "14.28"
type input "9.40"
type input "8.51"
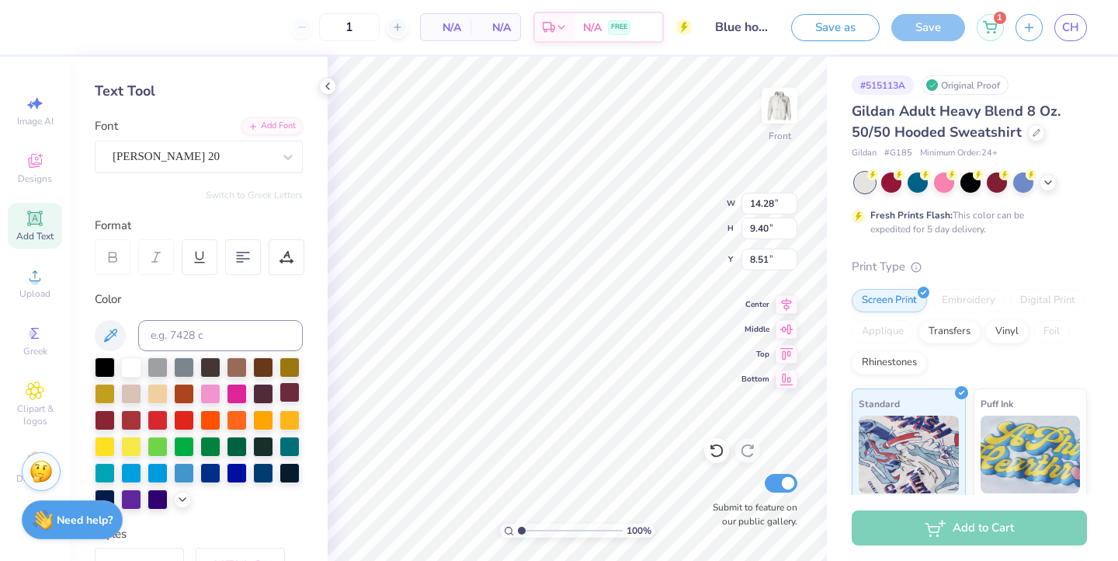
click at [286, 400] on div at bounding box center [290, 392] width 20 height 20
type input "13.68"
type input "0.99"
type input "19.19"
click at [292, 391] on div at bounding box center [290, 392] width 20 height 20
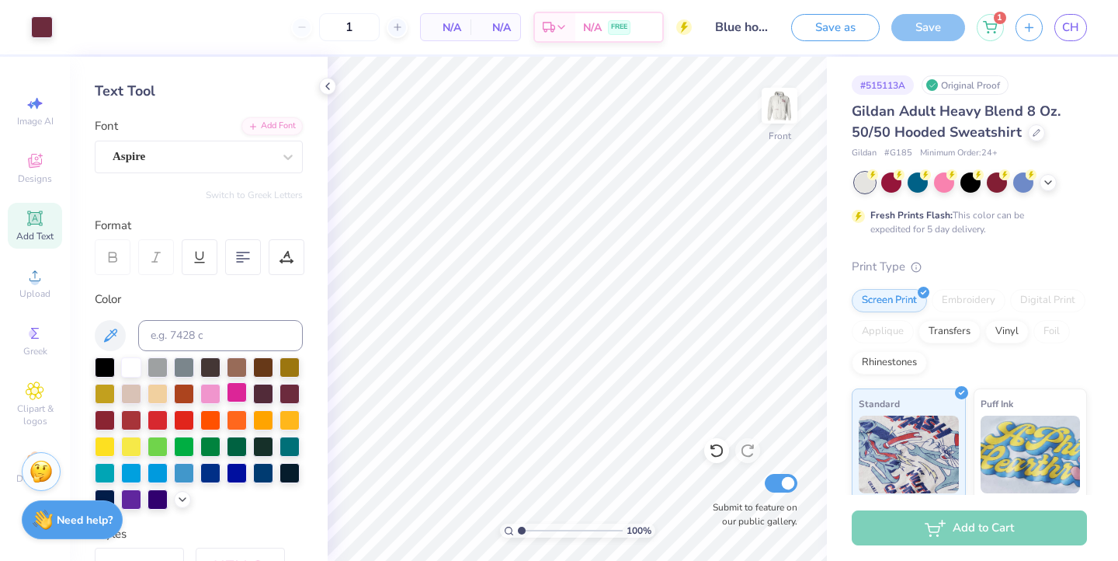
click at [234, 392] on div at bounding box center [237, 392] width 20 height 20
click at [204, 391] on div at bounding box center [210, 392] width 20 height 20
click at [210, 397] on div at bounding box center [210, 392] width 20 height 20
type input "9.25"
type input "1.24"
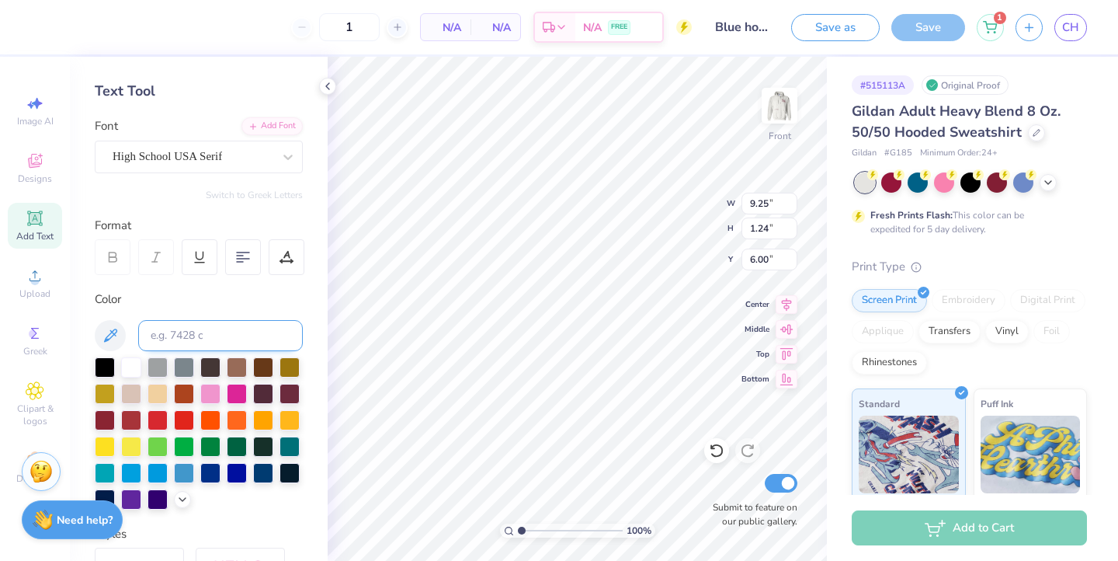
type input "6.00"
click at [215, 393] on div at bounding box center [210, 392] width 20 height 20
click at [778, 123] on img at bounding box center [779, 106] width 62 height 62
click at [211, 391] on div at bounding box center [210, 392] width 20 height 20
type input "2.53"
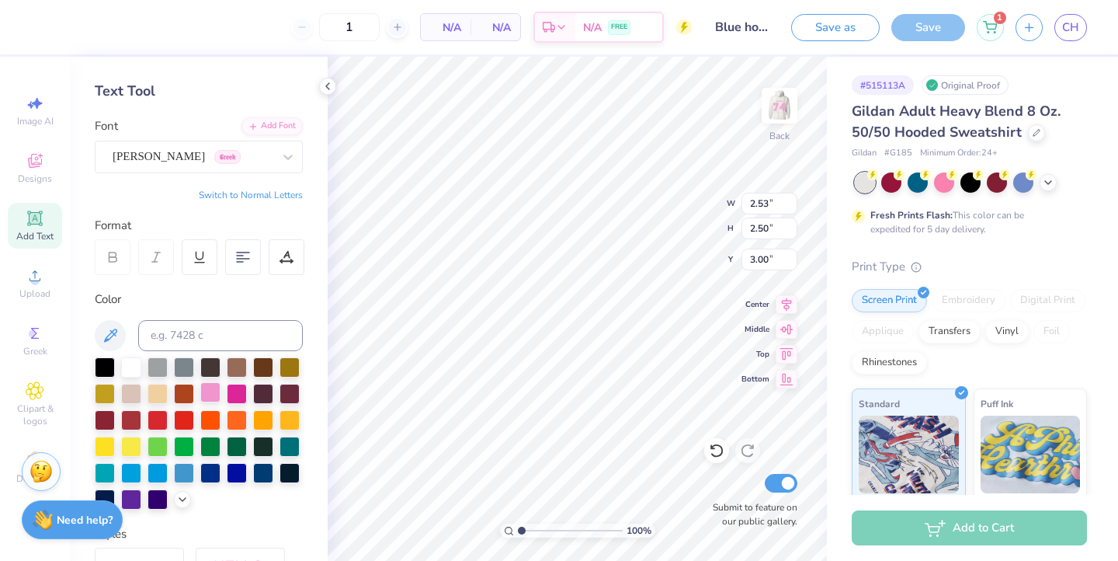
type input "3.00"
click at [207, 394] on div at bounding box center [210, 392] width 20 height 20
type input "4.05"
type input "0.90"
type input "13.10"
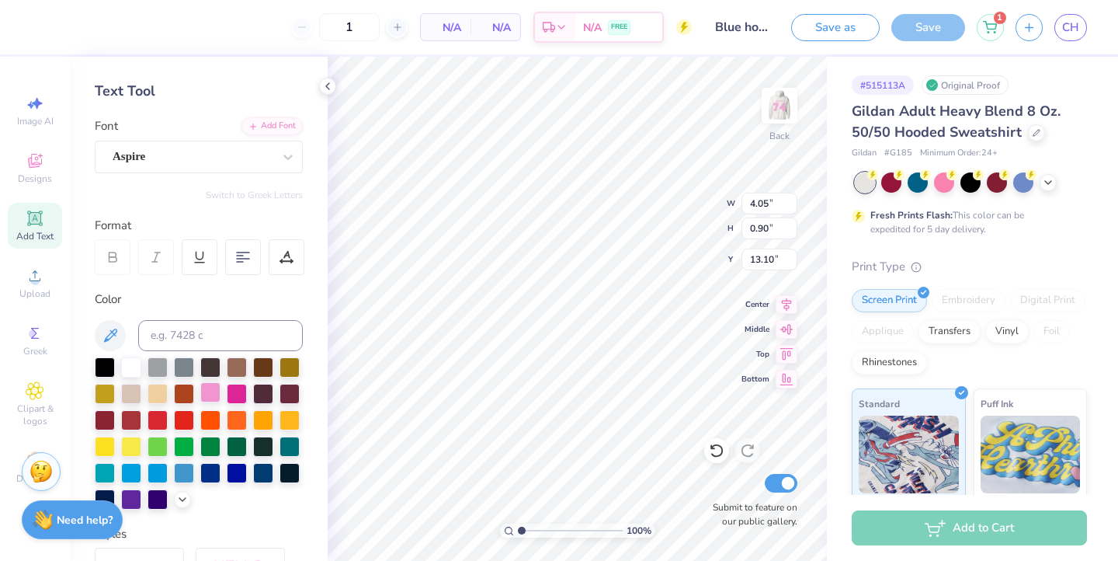
click at [215, 395] on div at bounding box center [210, 392] width 20 height 20
click at [158, 420] on div at bounding box center [158, 418] width 20 height 20
type input "1.85"
type input "2.50"
type input "2.24"
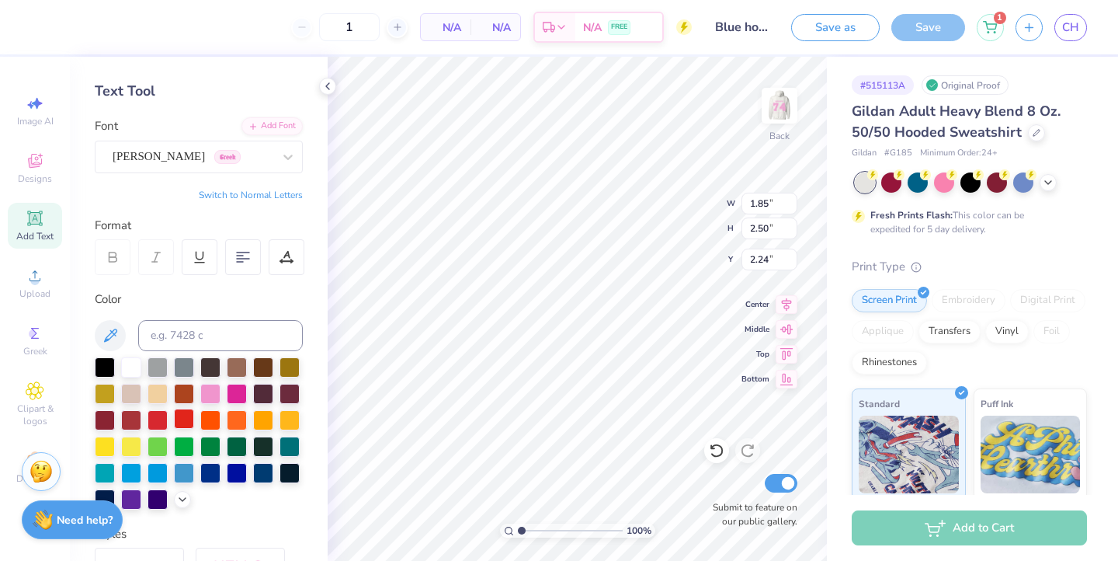
click at [185, 420] on div at bounding box center [184, 418] width 20 height 20
type input "2.53"
type input "3.00"
click at [290, 395] on div at bounding box center [290, 392] width 20 height 20
type input "1.85"
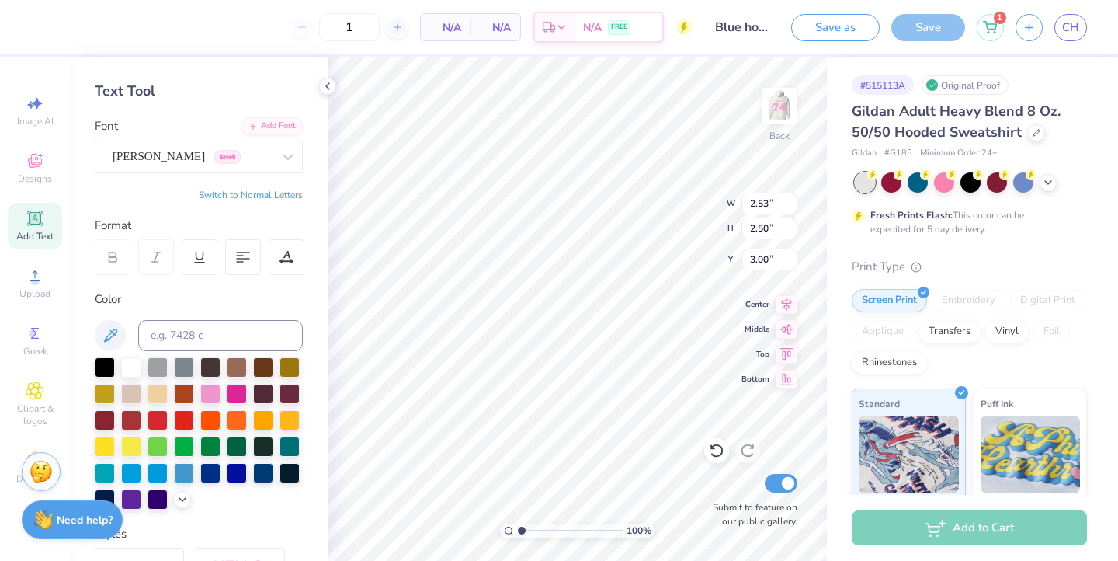
type input "2.24"
click at [282, 391] on div at bounding box center [290, 392] width 20 height 20
type input "4.05"
type input "0.90"
type input "13.10"
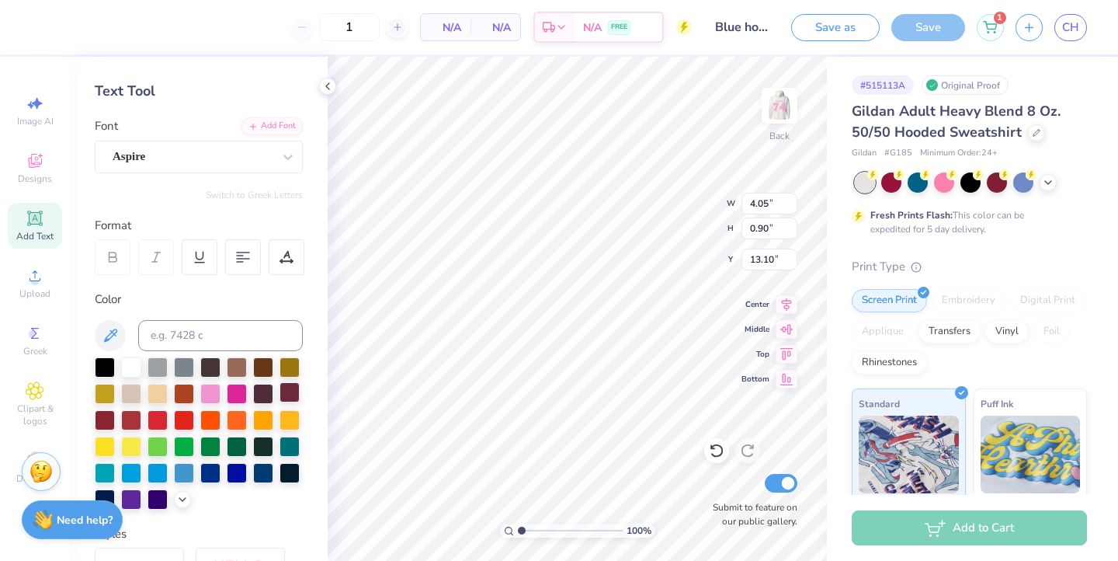
click at [290, 395] on div at bounding box center [290, 392] width 20 height 20
click at [786, 109] on img at bounding box center [779, 106] width 62 height 62
click at [295, 391] on div at bounding box center [290, 392] width 20 height 20
type input "9.25"
type input "1.24"
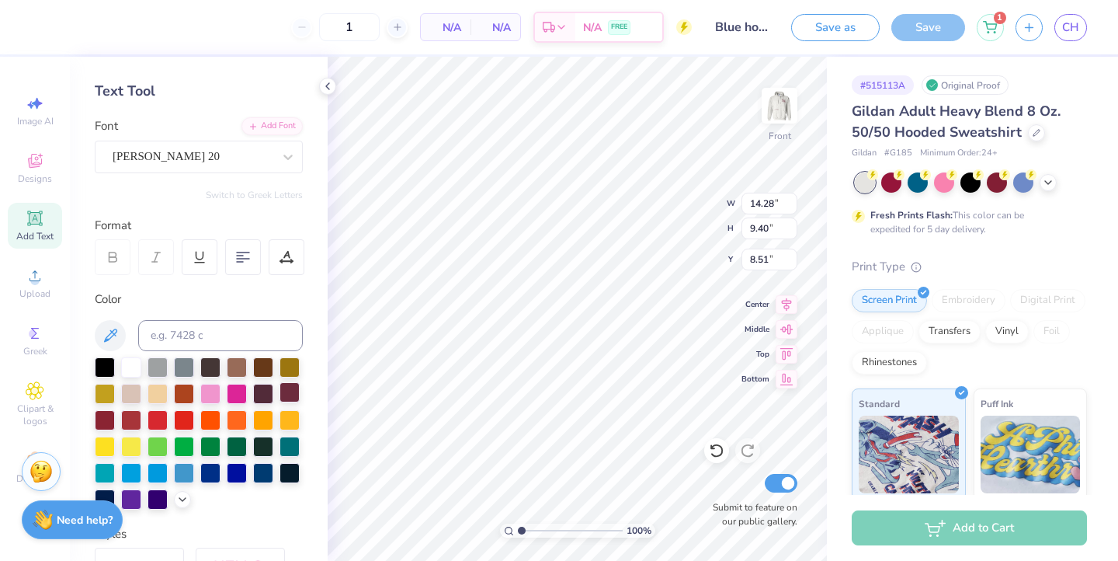
type input "6.00"
click at [289, 387] on div at bounding box center [290, 392] width 20 height 20
type input "13.68"
type input "0.99"
type input "19.19"
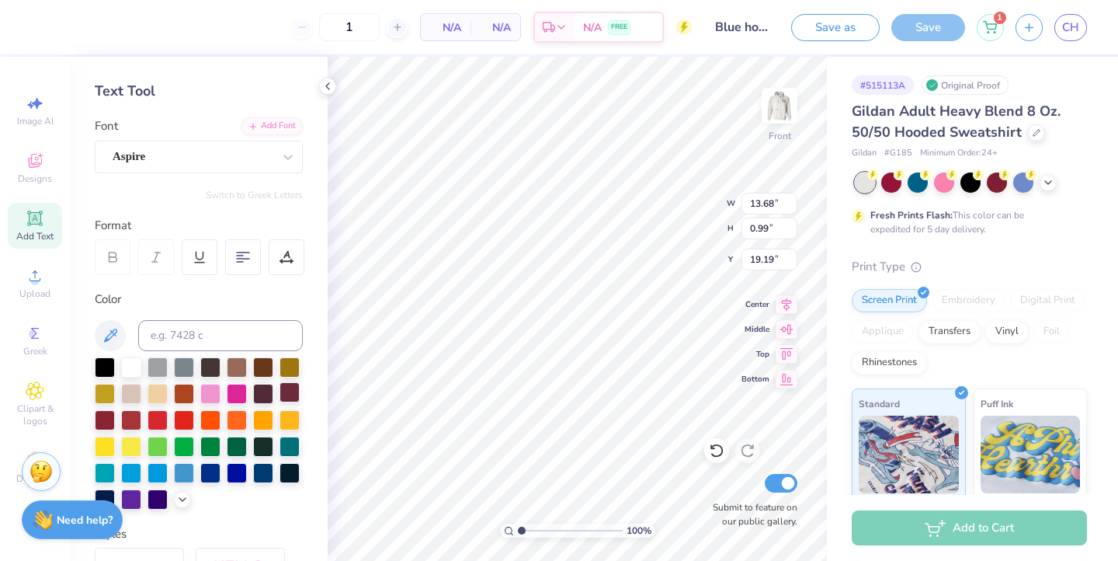
click at [289, 391] on div at bounding box center [290, 392] width 20 height 20
click at [780, 109] on img at bounding box center [779, 106] width 62 height 62
click at [950, 25] on div "Save" at bounding box center [928, 27] width 74 height 27
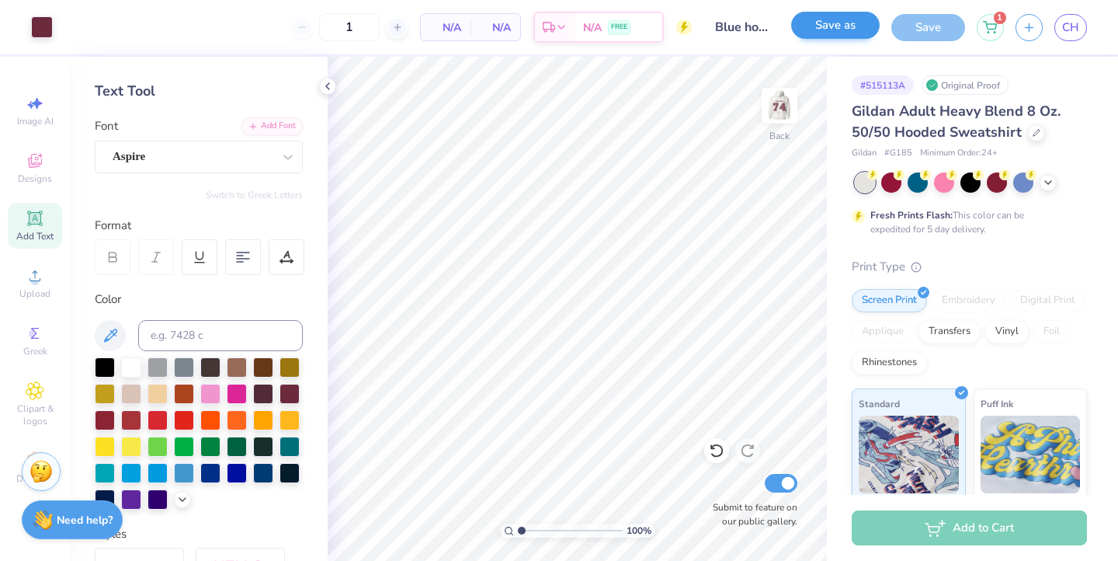
click at [825, 26] on button "Save as" at bounding box center [835, 25] width 89 height 27
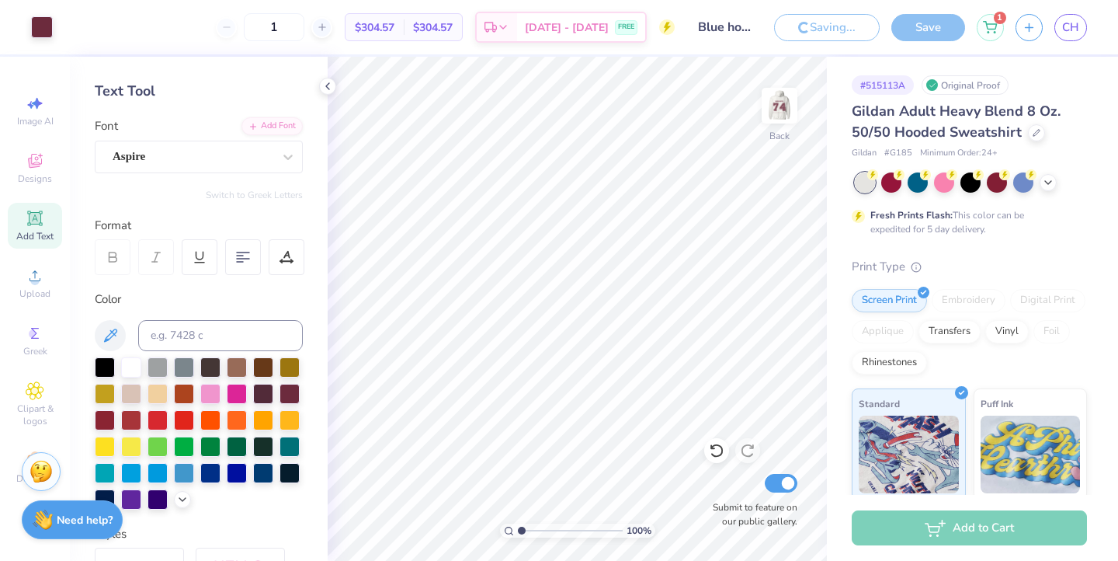
click at [707, 15] on input "Blue hoodie" at bounding box center [724, 27] width 76 height 31
click at [719, 27] on input "Blue hoodie" at bounding box center [724, 27] width 76 height 31
drag, startPoint x: 734, startPoint y: 29, endPoint x: 840, endPoint y: 26, distance: 106.4
click at [734, 30] on input "Blue hoodie" at bounding box center [724, 27] width 76 height 31
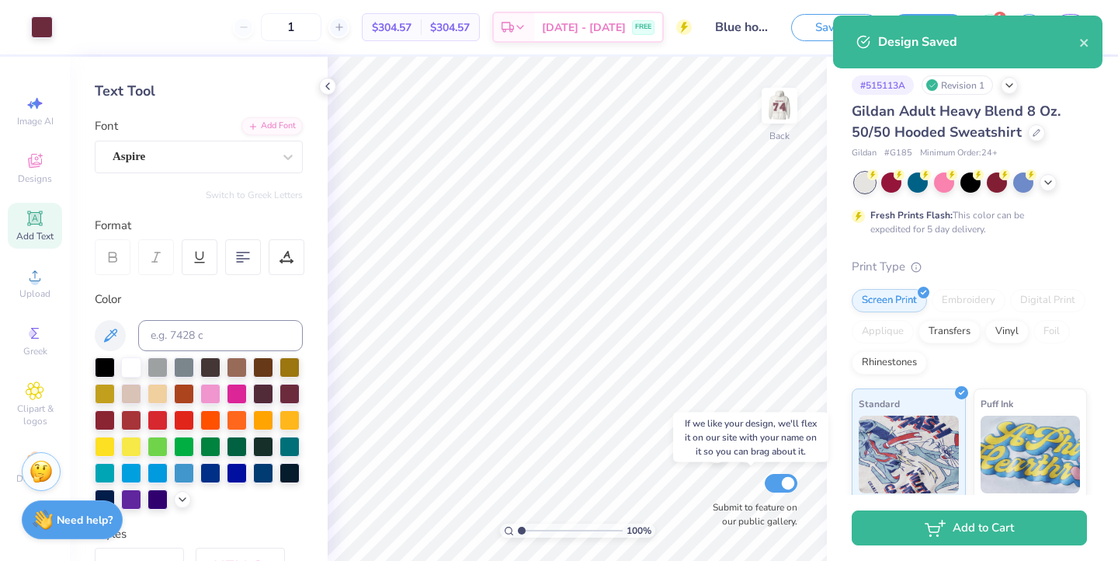
click at [789, 486] on input "Submit to feature on our public gallery." at bounding box center [781, 483] width 33 height 19
checkbox input "false"
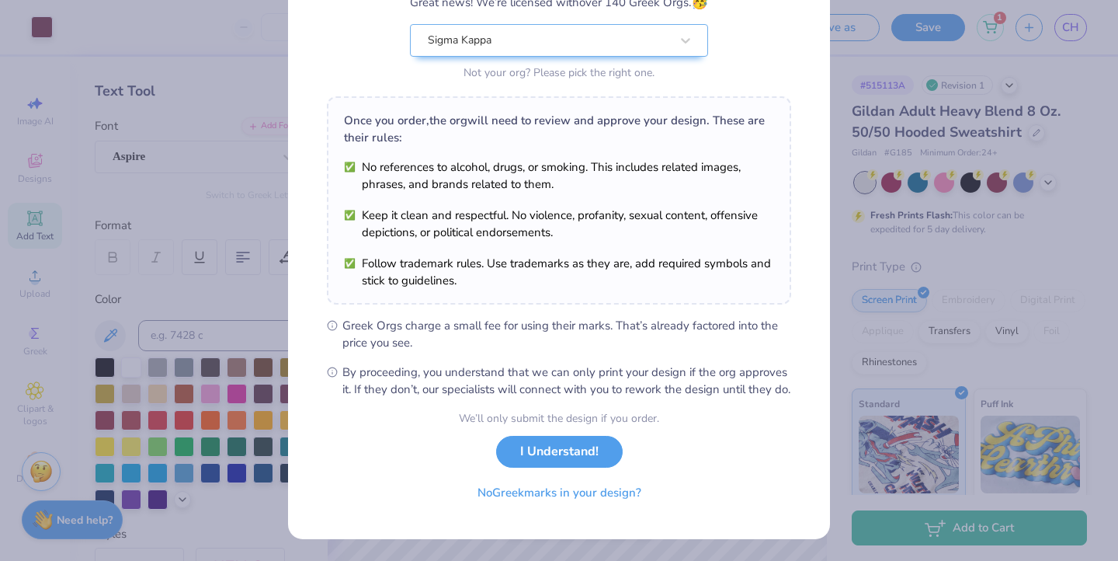
scroll to position [166, 0]
click at [558, 469] on div "We’ll only submit the design if you order. I Understand! No Greek marks in your…" at bounding box center [559, 459] width 200 height 98
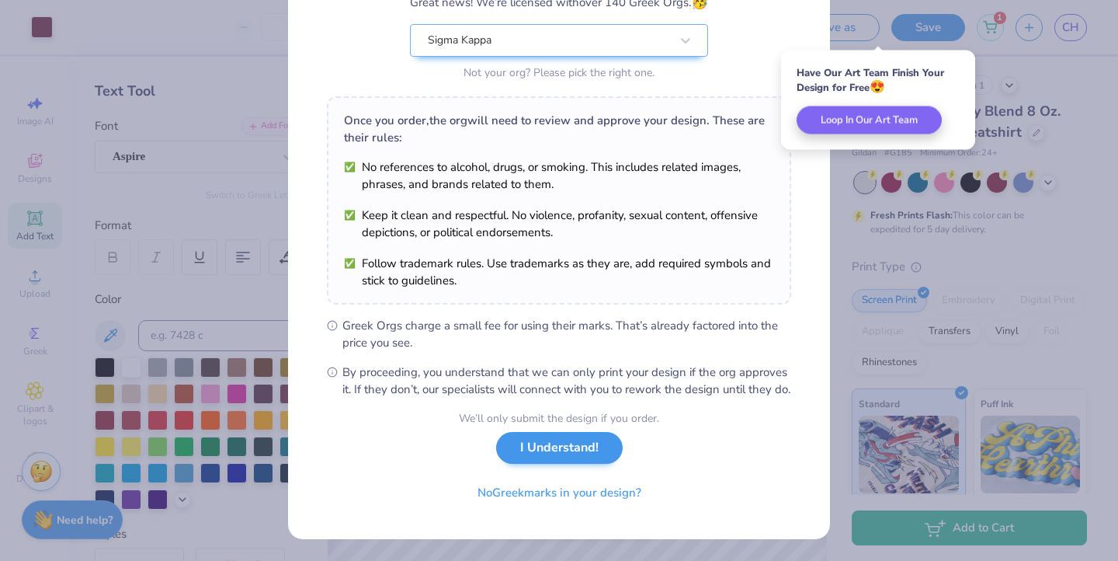
click at [542, 458] on button "I Understand!" at bounding box center [559, 448] width 127 height 32
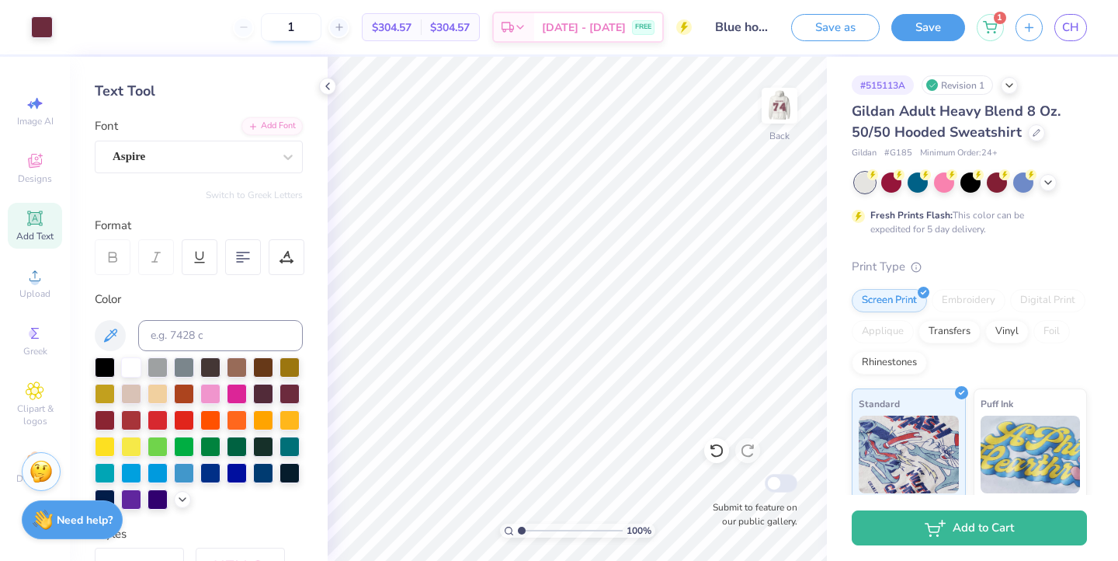
click at [321, 30] on input "1" at bounding box center [291, 27] width 61 height 28
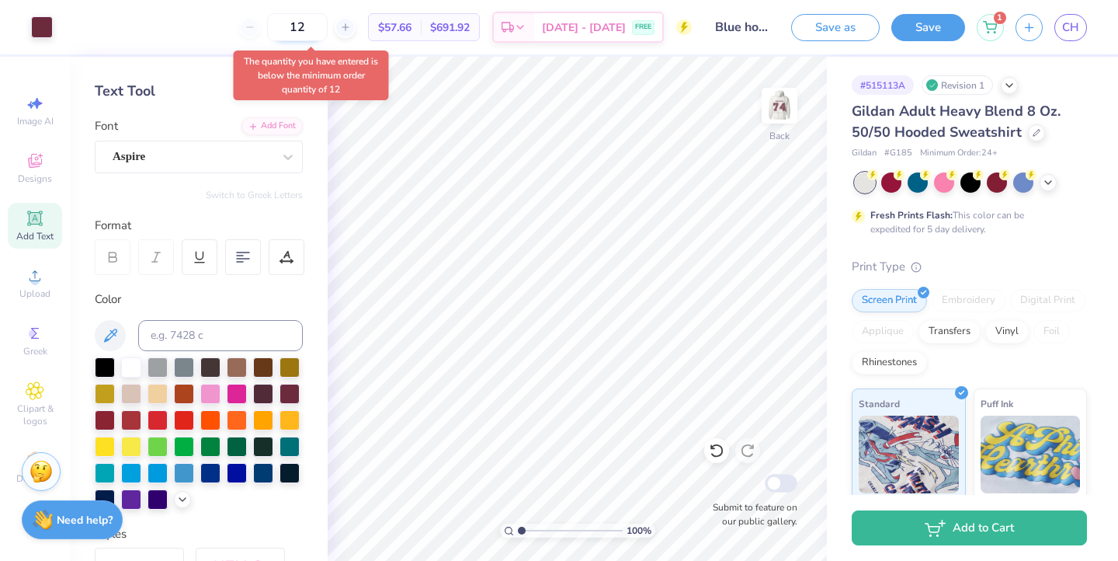
click at [328, 16] on input "12" at bounding box center [297, 27] width 61 height 28
click at [328, 26] on input "12" at bounding box center [297, 27] width 61 height 28
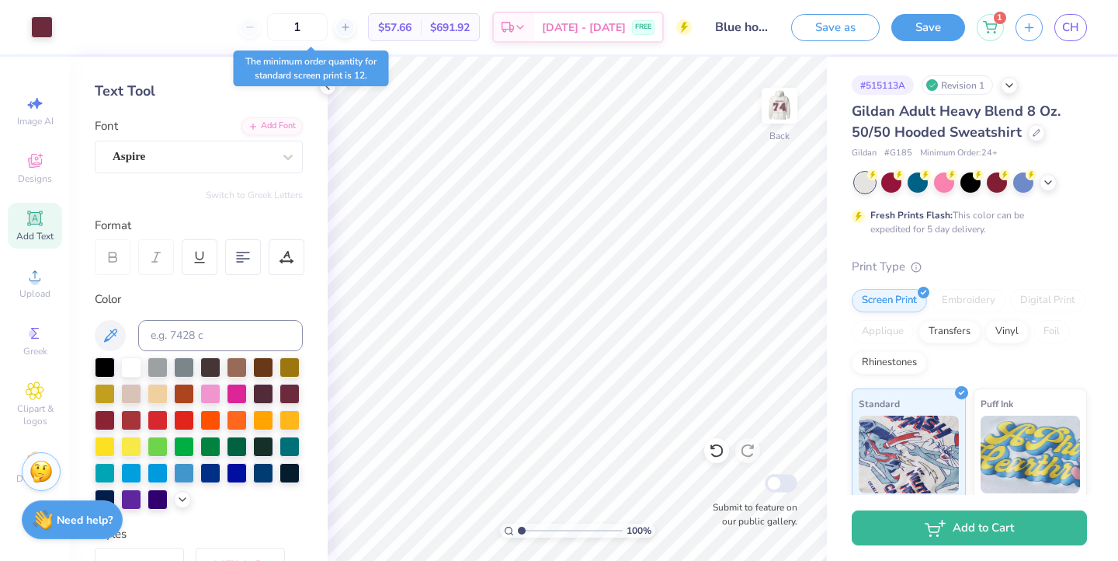
type input "12"
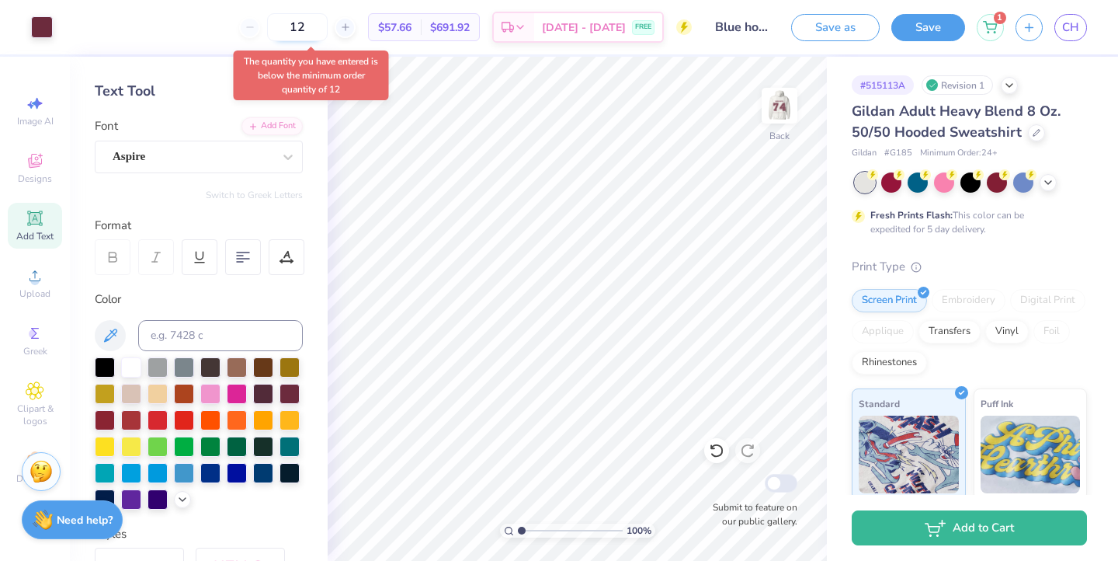
click at [321, 33] on input "12" at bounding box center [297, 27] width 61 height 28
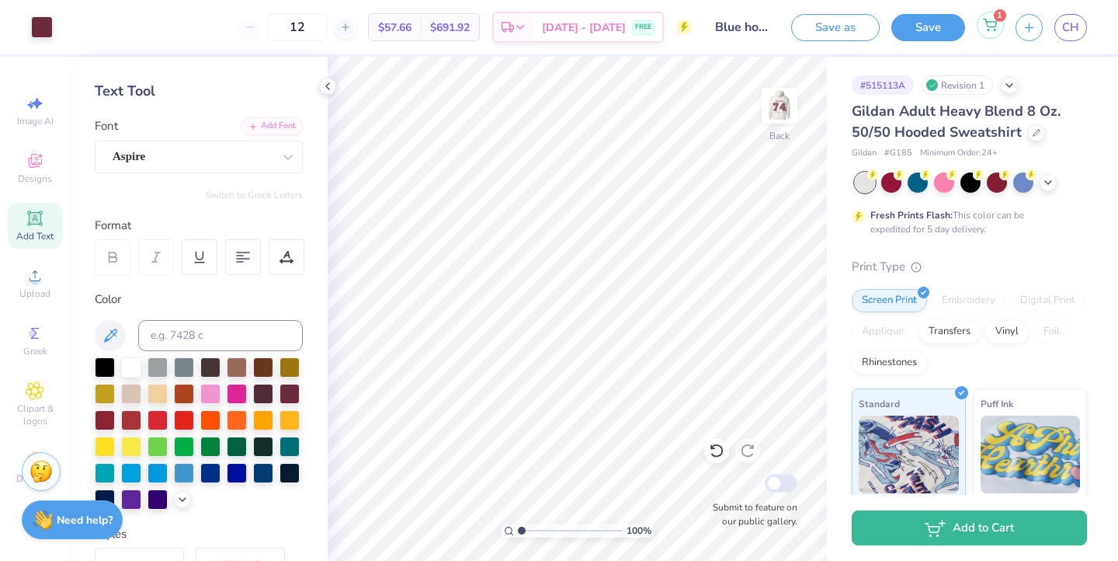
click at [997, 24] on icon at bounding box center [990, 23] width 13 height 8
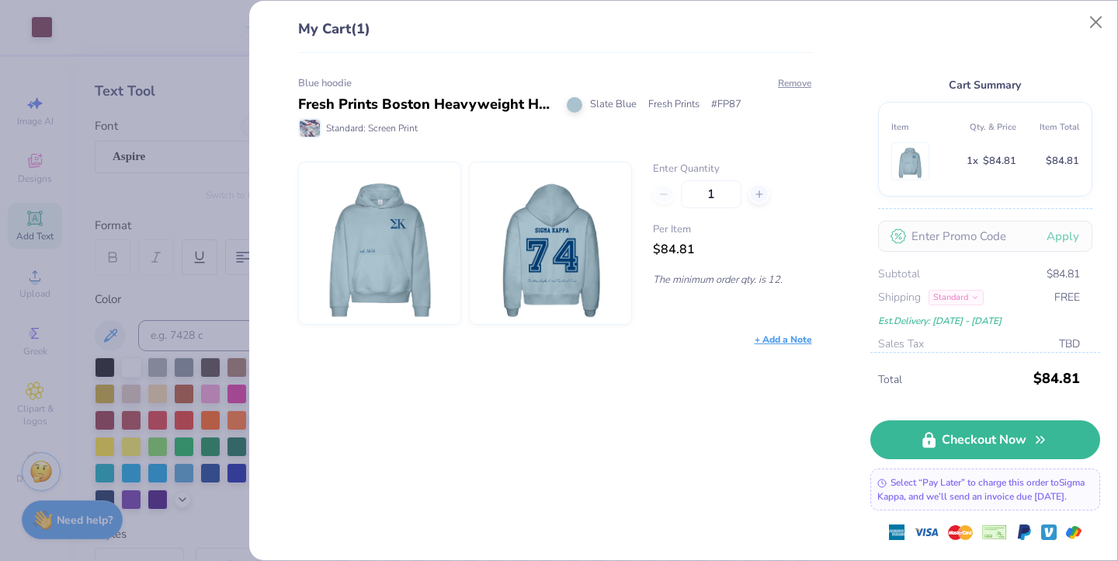
click at [172, 109] on div "My Cart (1) Blue hoodie Fresh Prints Boston Heavyweight Hoodie Slate Blue Fresh…" at bounding box center [559, 280] width 1118 height 561
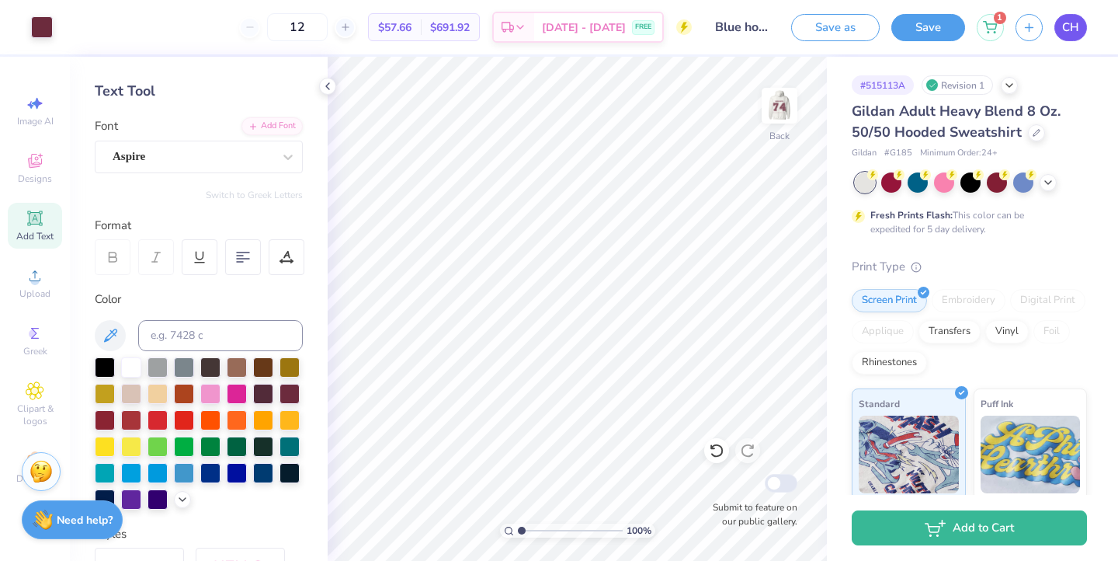
click at [1064, 28] on span "CH" at bounding box center [1070, 28] width 17 height 18
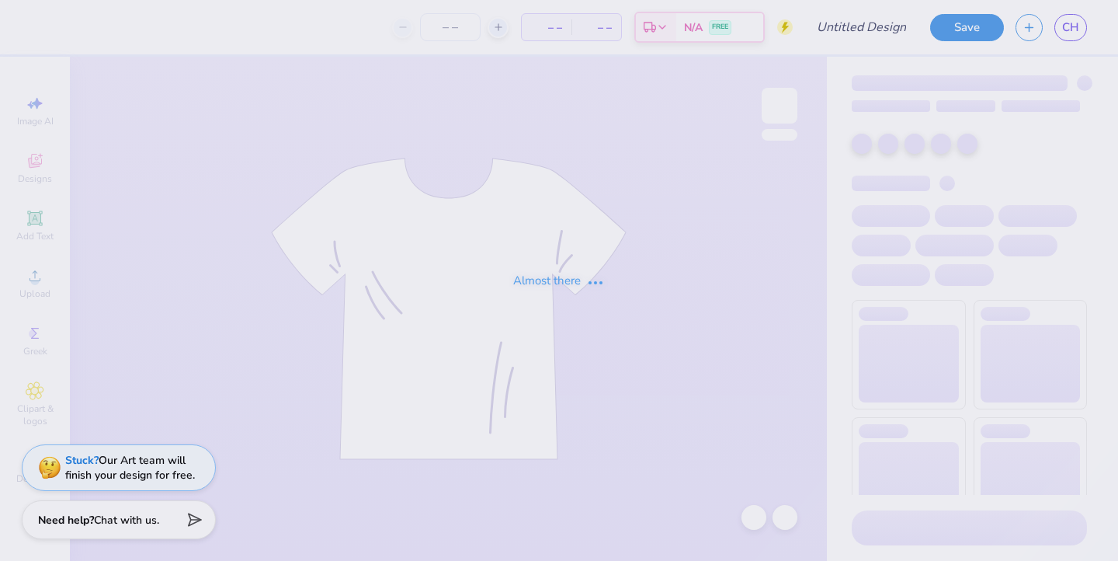
type input "Blue hoodie"
type input "1"
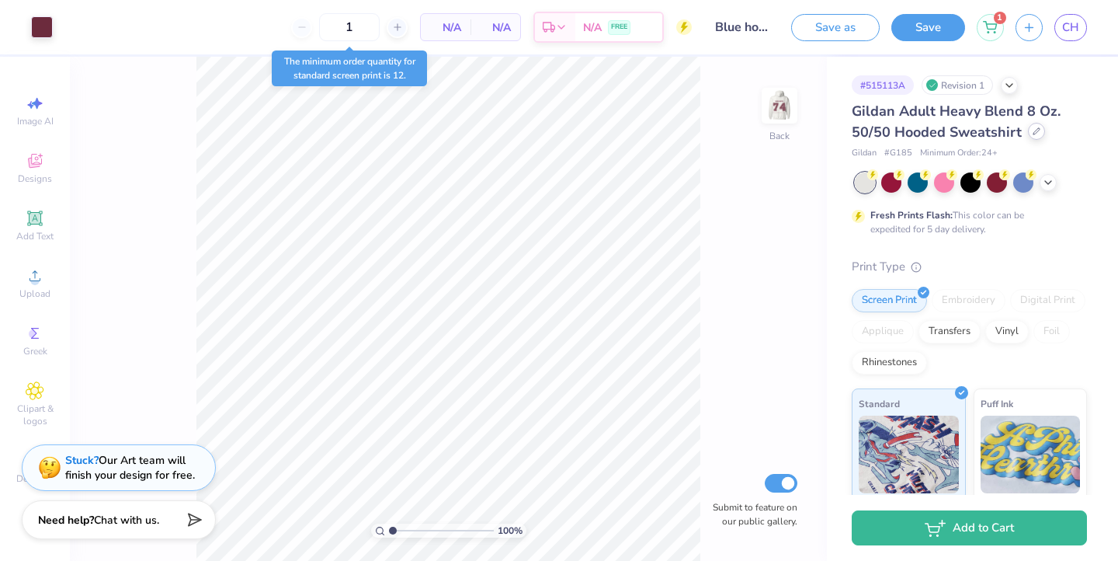
click at [1037, 133] on icon at bounding box center [1037, 131] width 8 height 8
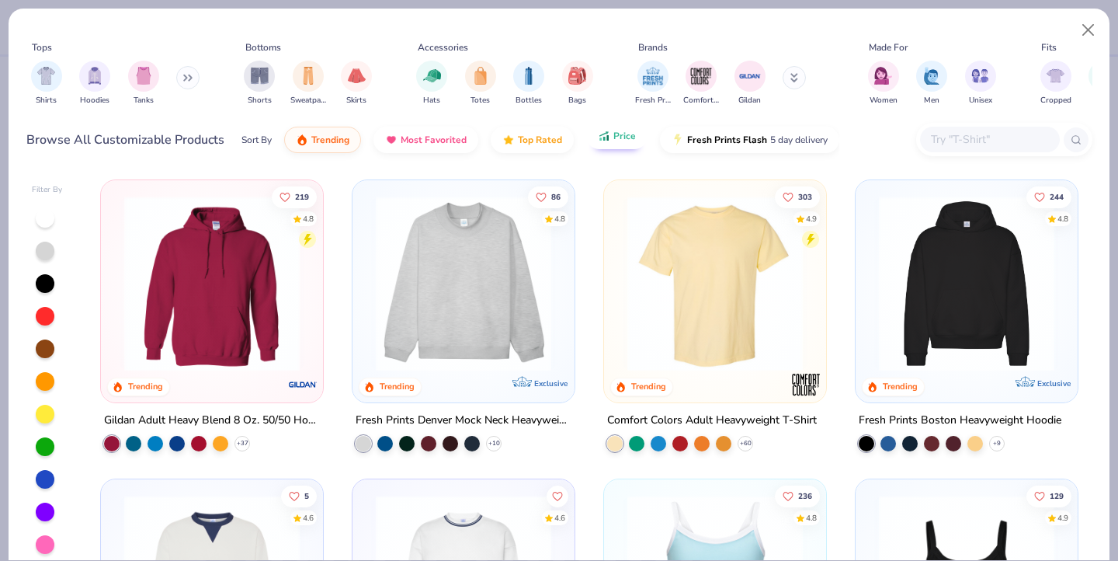
click at [623, 137] on span "Price" at bounding box center [624, 136] width 23 height 12
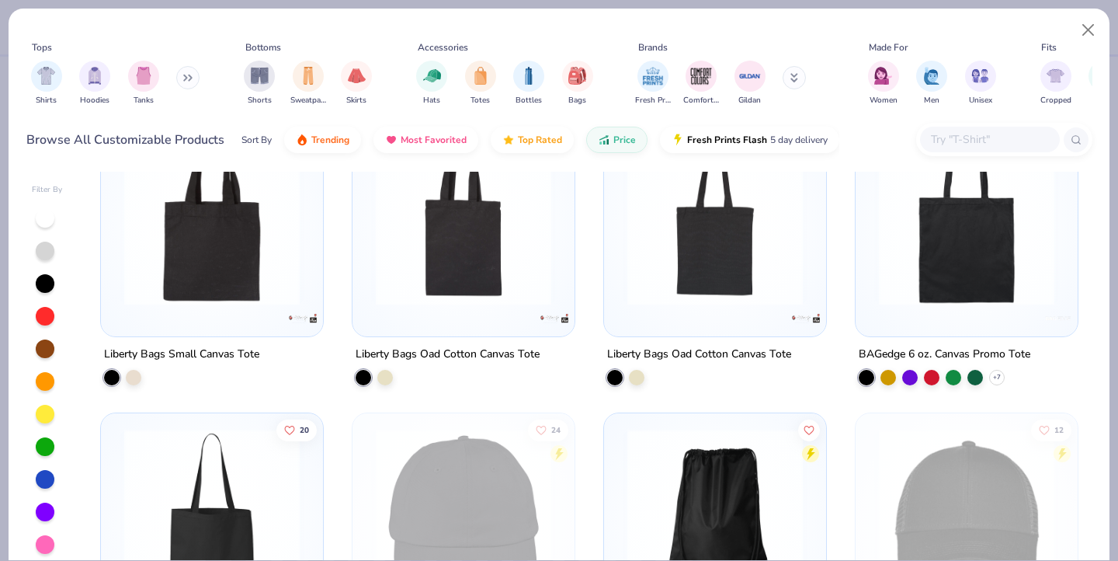
scroll to position [68, 0]
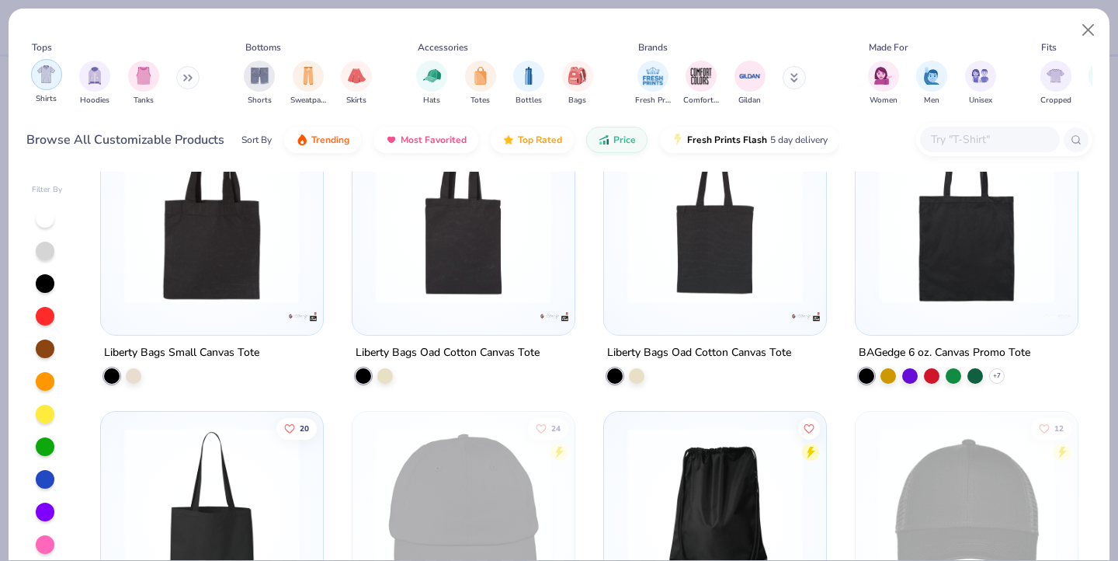
click at [57, 78] on div "filter for Shirts" at bounding box center [46, 74] width 31 height 31
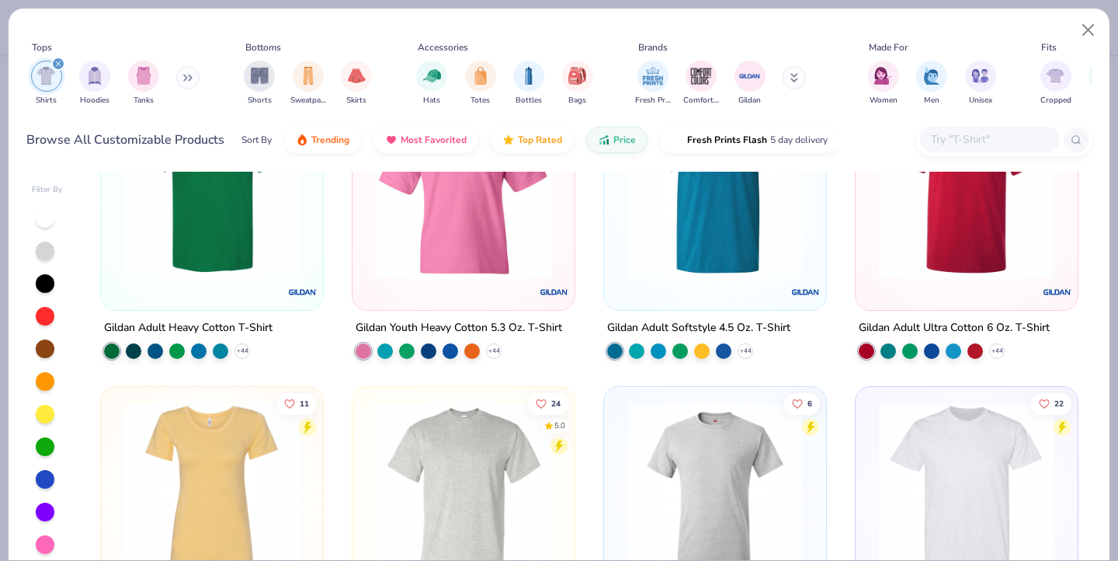
scroll to position [112, 0]
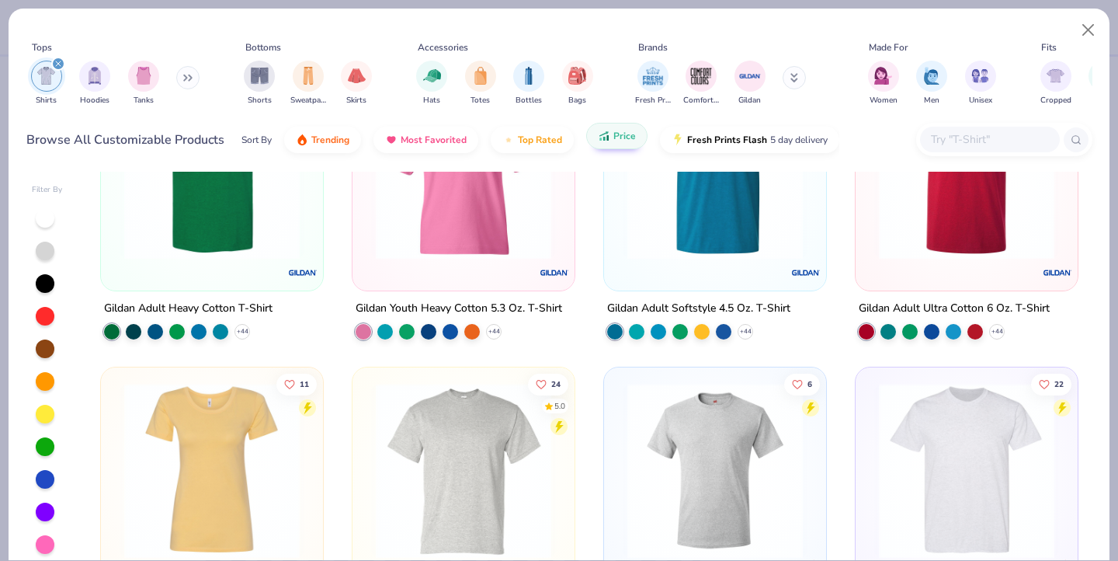
click at [626, 140] on span "Price" at bounding box center [624, 136] width 23 height 12
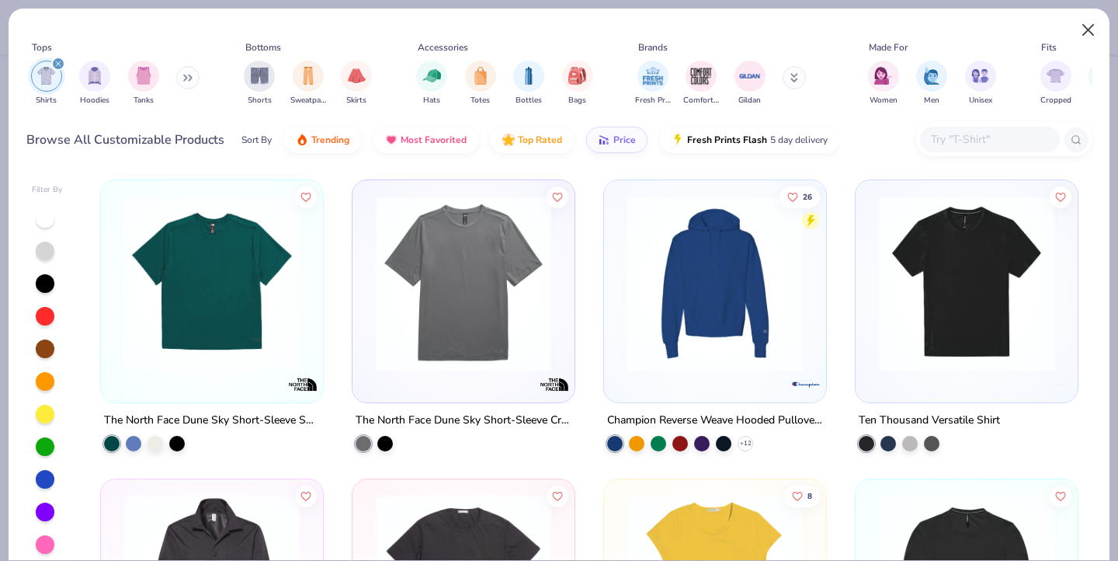
click at [1082, 26] on button "Close" at bounding box center [1089, 31] width 30 height 30
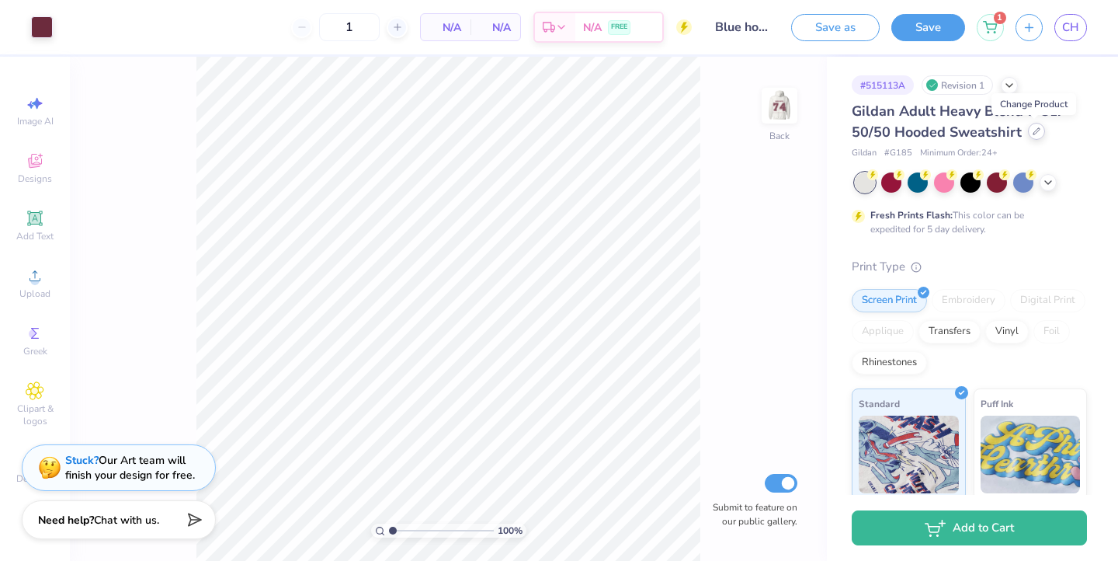
click at [1033, 130] on icon at bounding box center [1037, 131] width 8 height 8
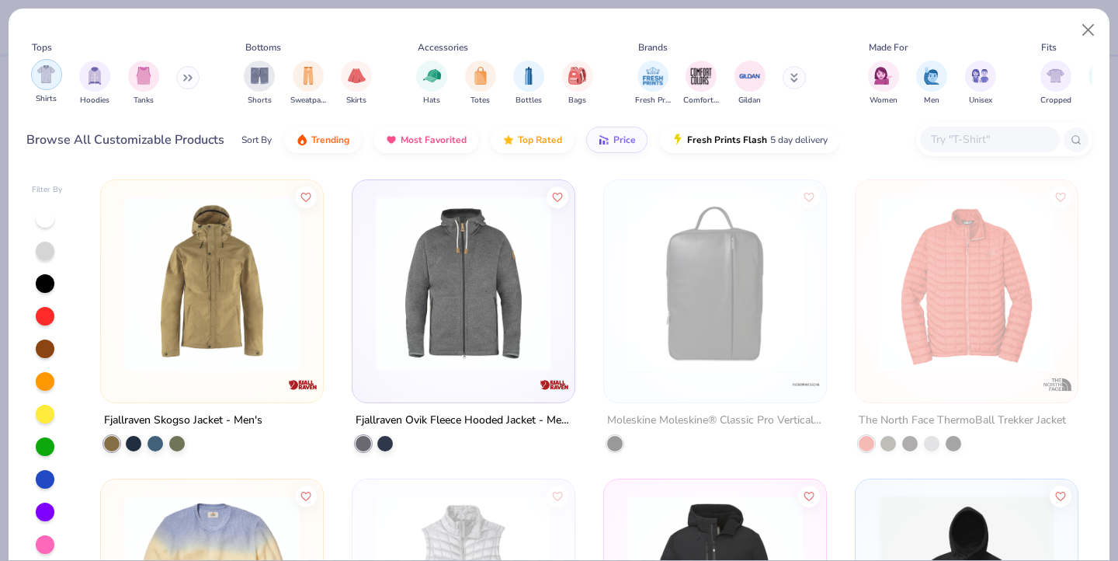
click at [50, 78] on img "filter for Shirts" at bounding box center [46, 74] width 18 height 18
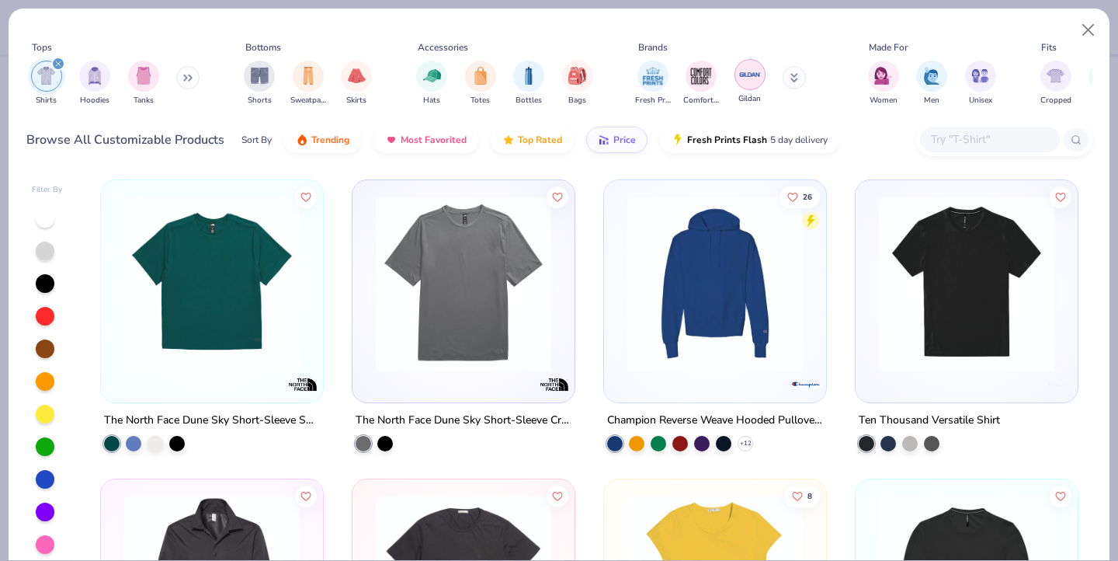
click at [755, 78] on img "filter for Gildan" at bounding box center [749, 74] width 23 height 23
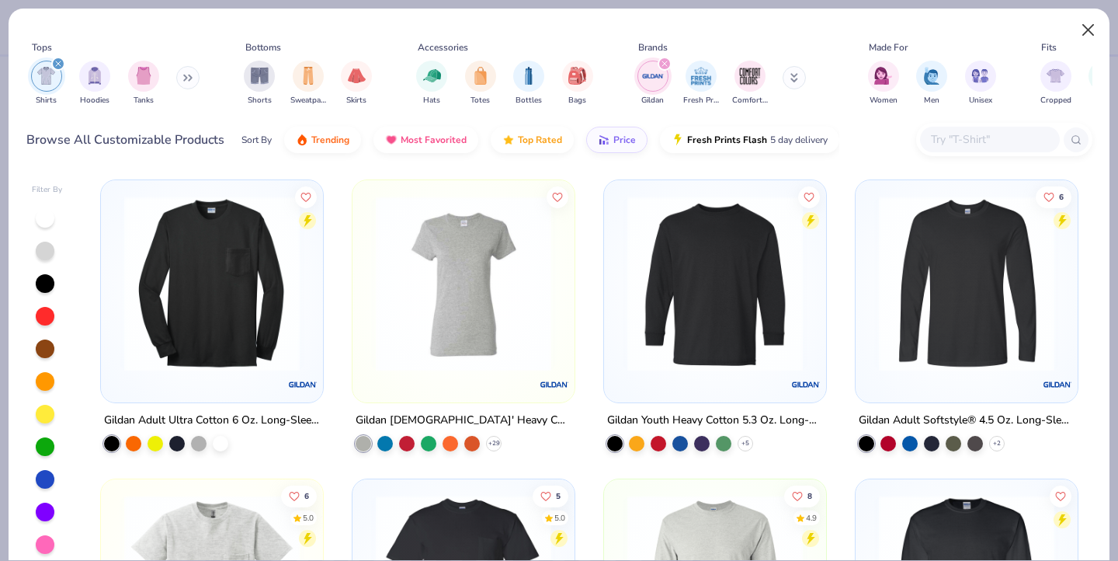
click at [1092, 26] on button "Close" at bounding box center [1089, 31] width 30 height 30
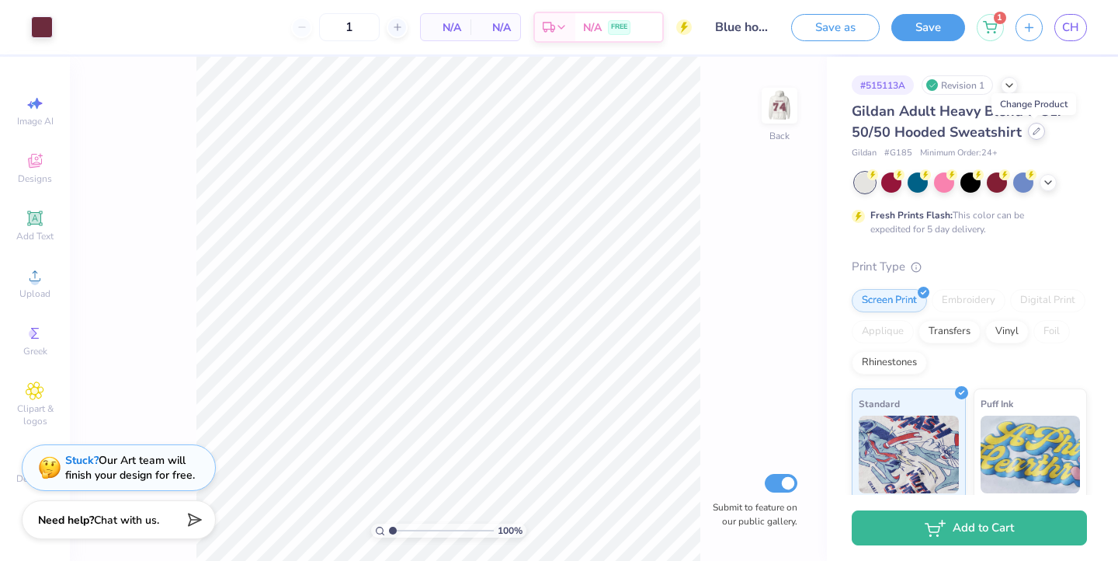
click at [1028, 129] on div at bounding box center [1036, 131] width 17 height 17
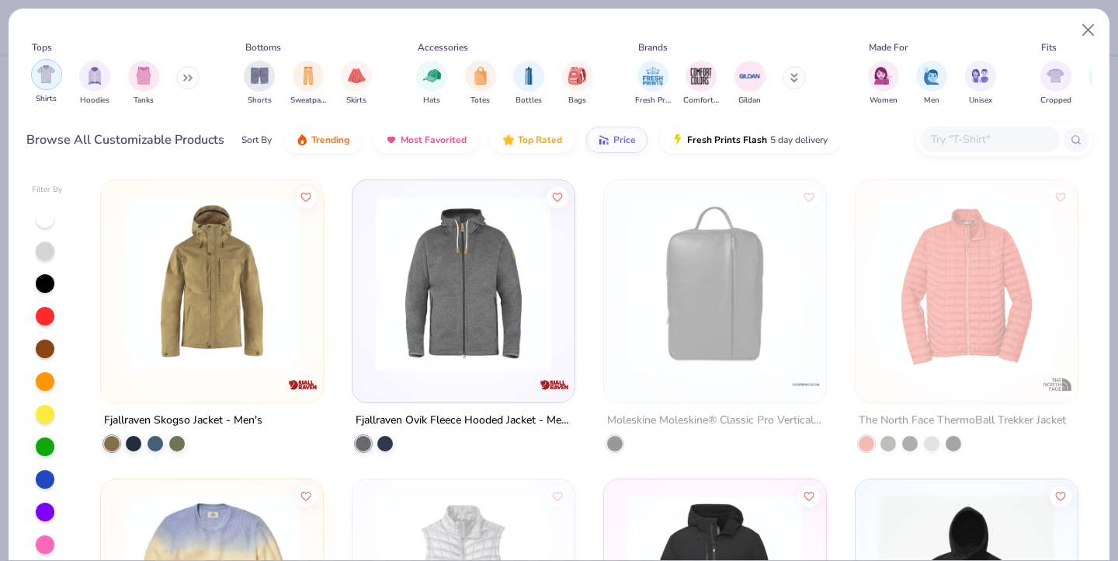
click at [50, 83] on img "filter for Shirts" at bounding box center [46, 74] width 18 height 18
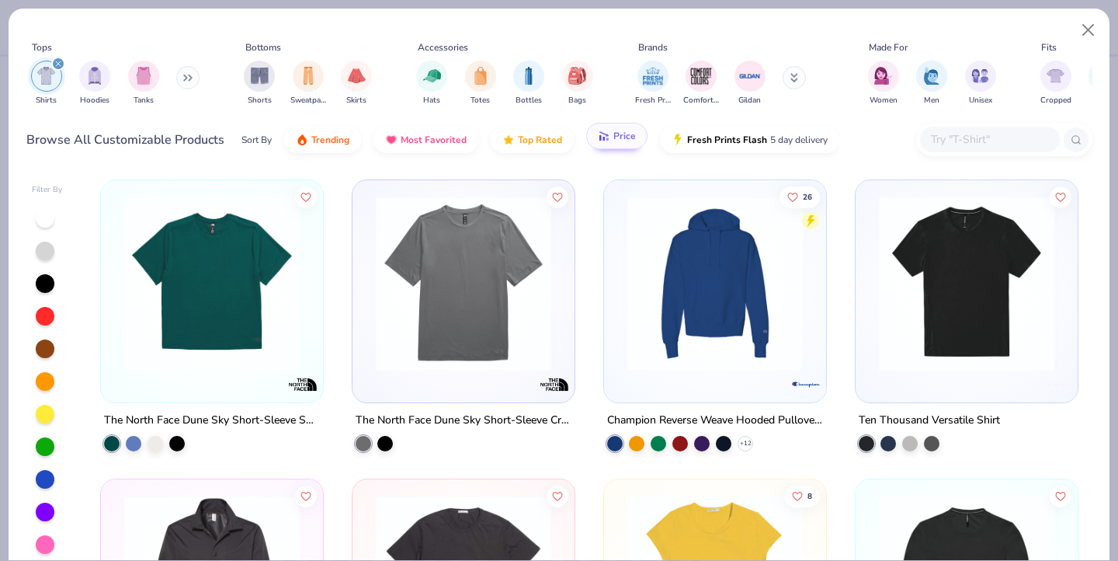
click at [619, 139] on span "Price" at bounding box center [624, 136] width 23 height 12
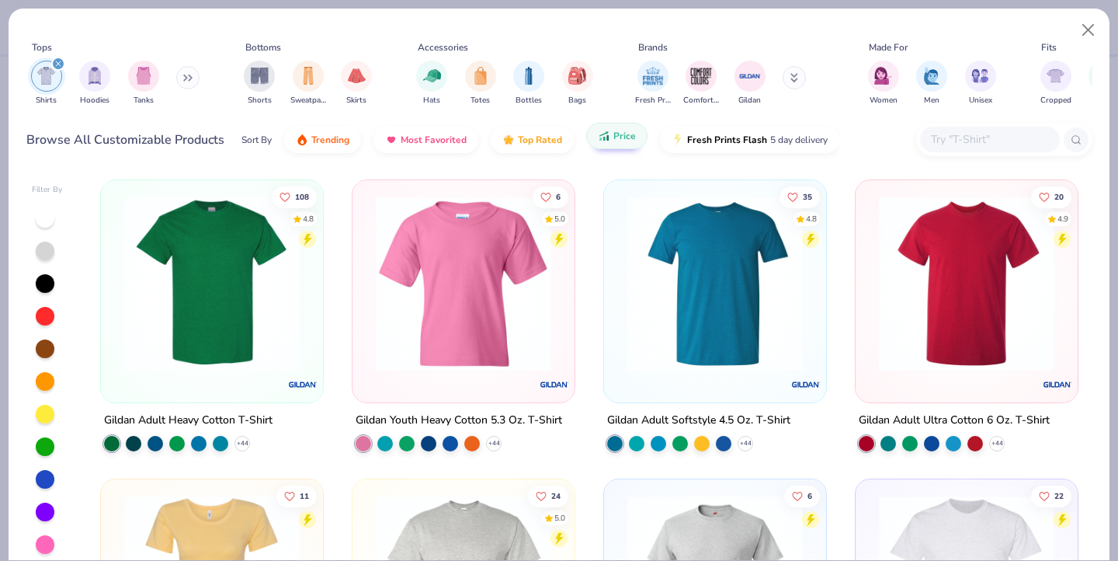
click at [603, 139] on icon "button" at bounding box center [604, 139] width 2 height 4
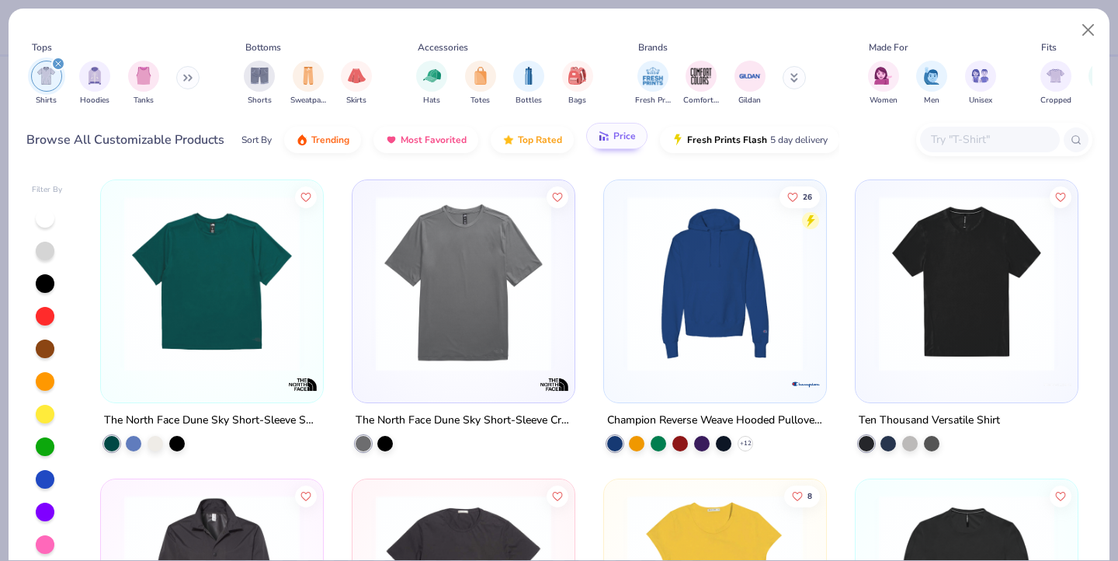
click at [603, 139] on icon "button" at bounding box center [604, 139] width 2 height 4
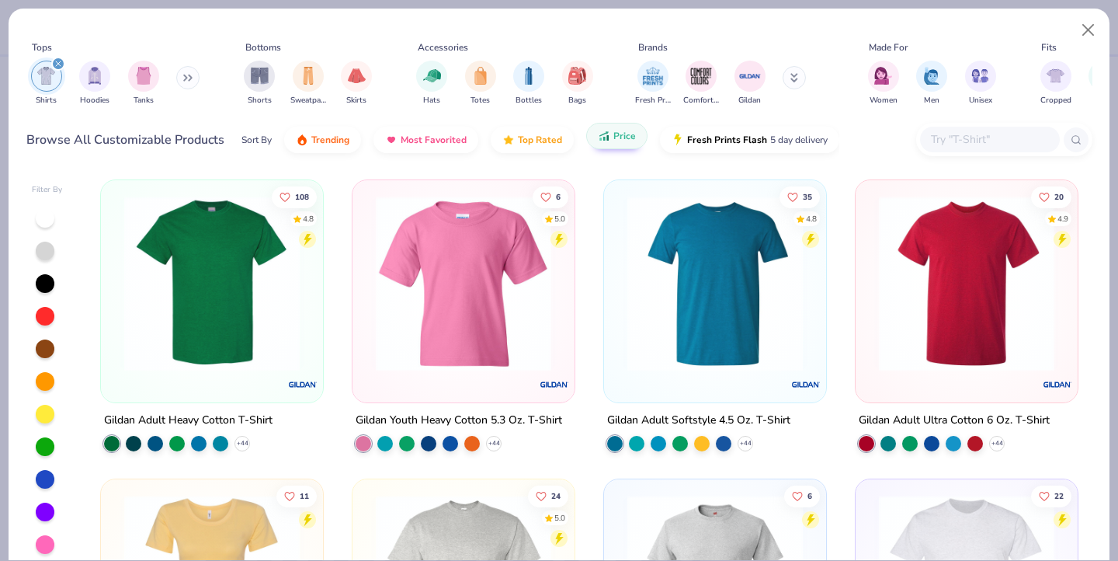
click at [603, 139] on icon "button" at bounding box center [604, 139] width 2 height 4
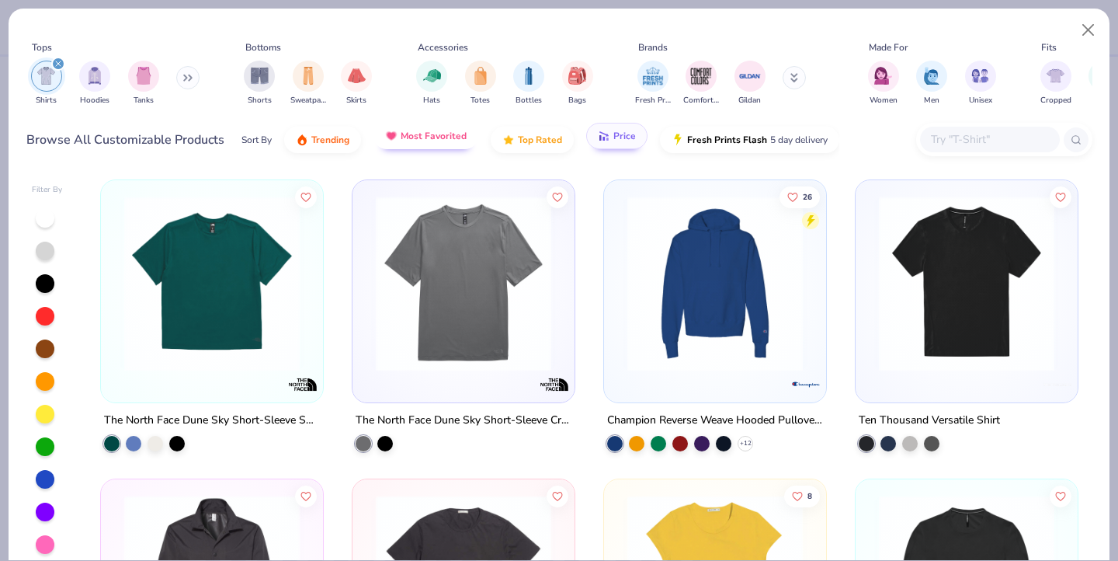
click at [416, 142] on button "Most Favorited" at bounding box center [425, 136] width 105 height 26
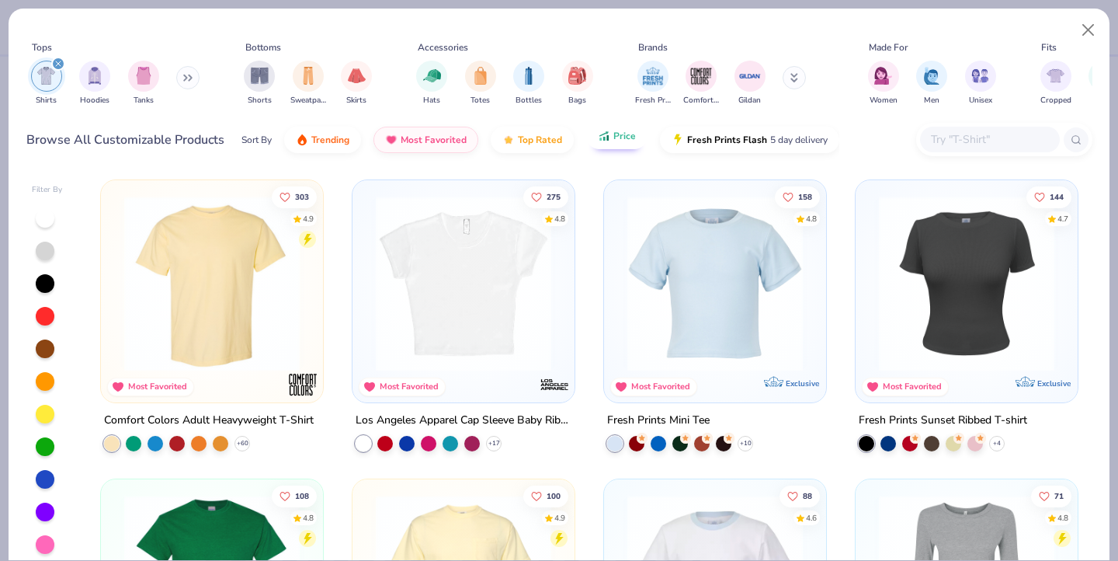
click at [516, 154] on div "Sort By Trending Most Favorited Top Rated Price Fresh Prints Flash 5 day delive…" at bounding box center [540, 139] width 598 height 43
click at [518, 145] on button "Top Rated" at bounding box center [532, 136] width 83 height 26
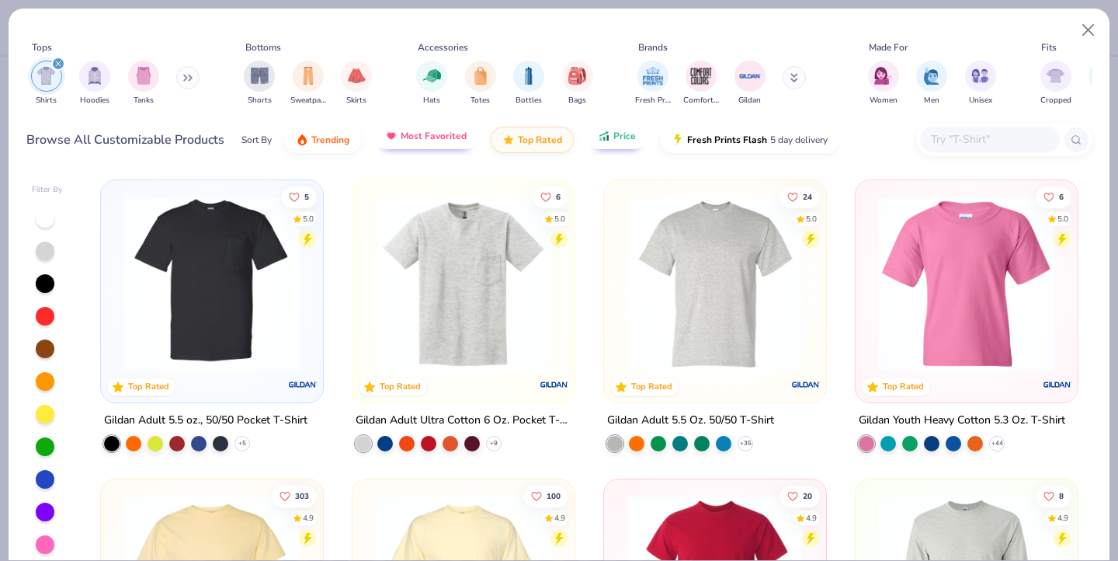
click at [449, 137] on span "Most Favorited" at bounding box center [434, 136] width 66 height 12
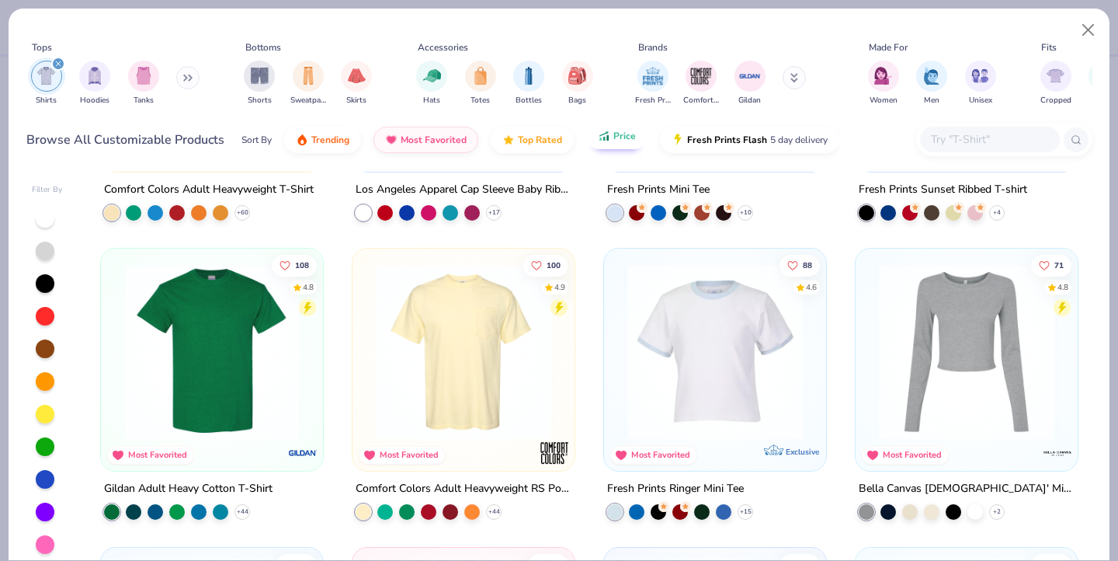
scroll to position [233, 0]
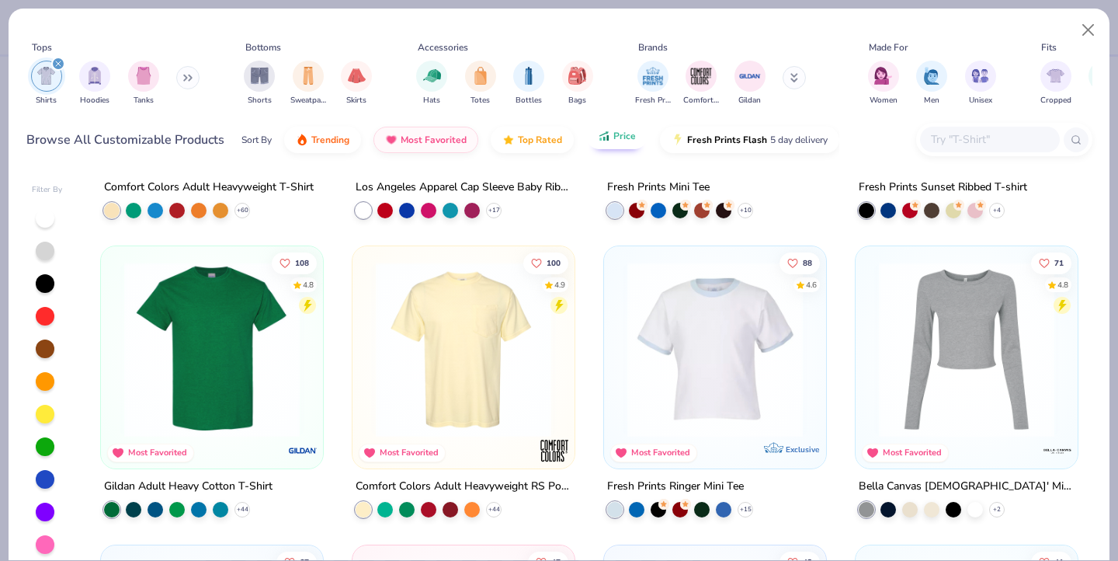
click at [611, 143] on button "Price" at bounding box center [616, 136] width 61 height 26
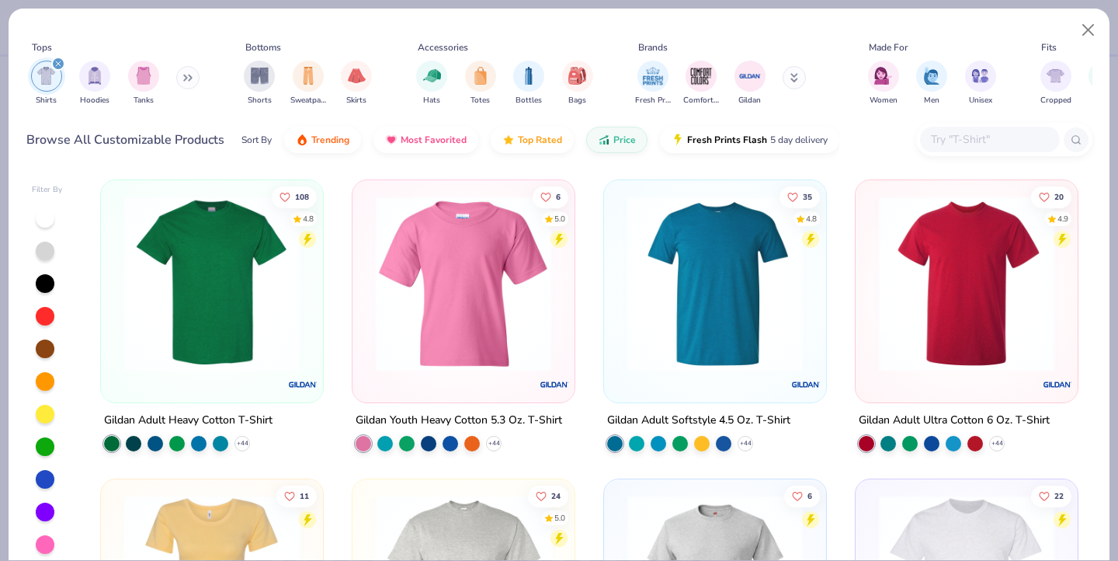
scroll to position [0, 0]
click at [445, 137] on span "Most Favorited" at bounding box center [434, 136] width 66 height 12
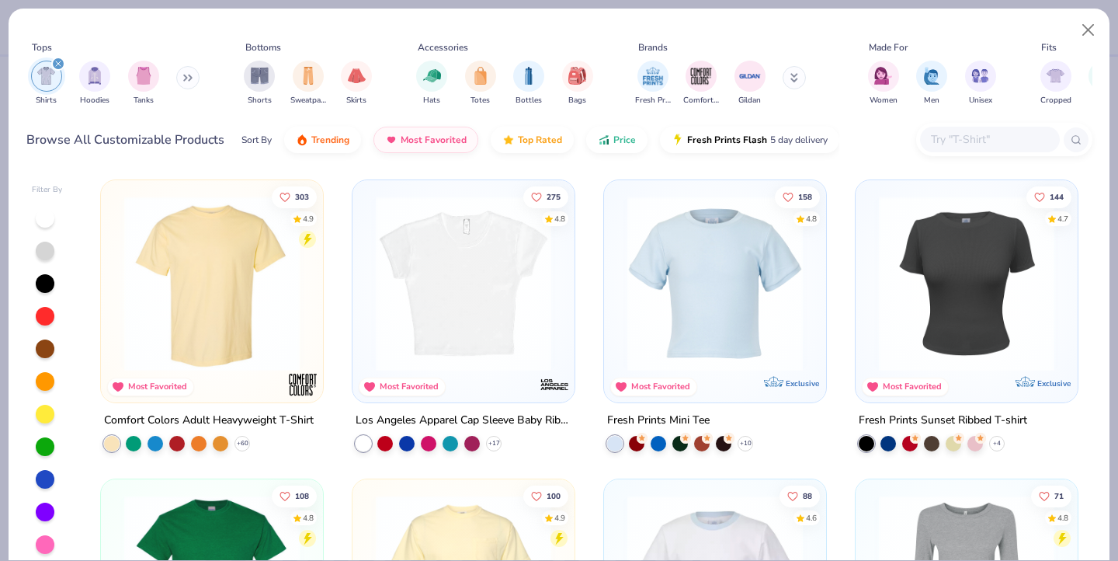
scroll to position [157, 0]
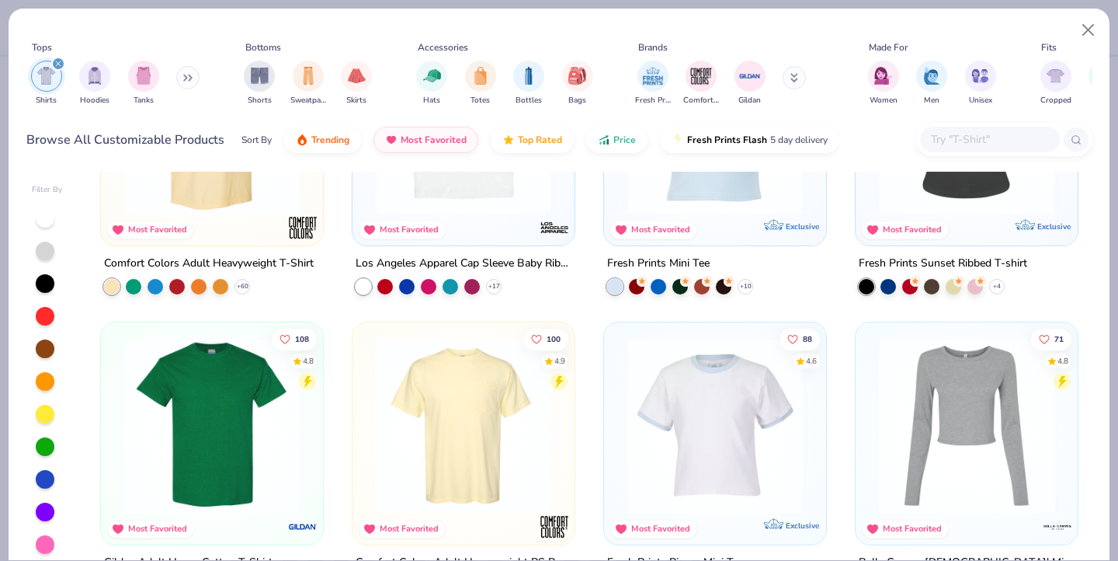
click at [257, 427] on img at bounding box center [211, 425] width 191 height 175
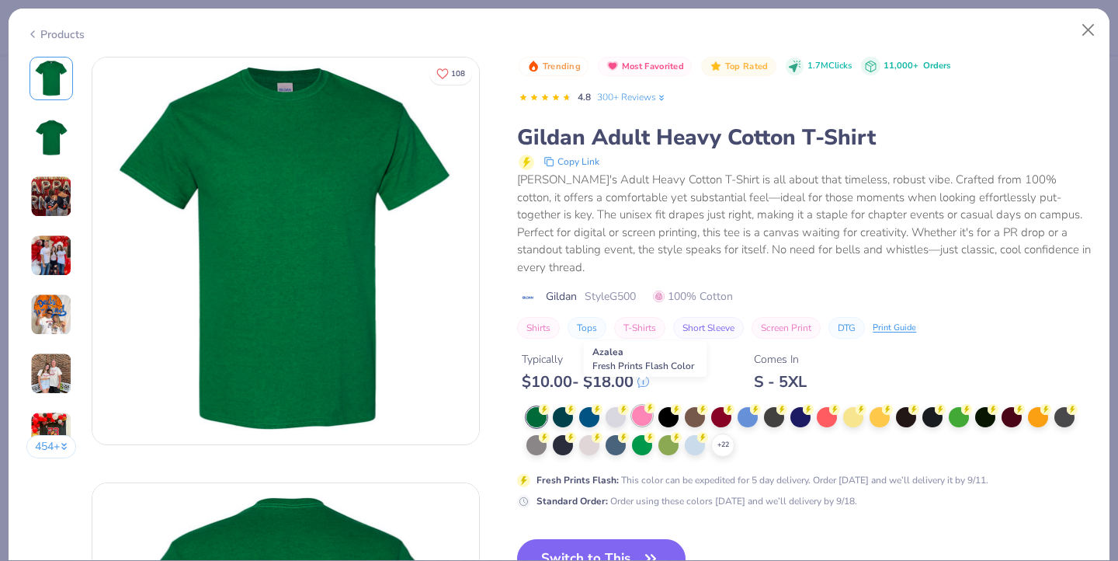
click at [644, 405] on div at bounding box center [642, 415] width 20 height 20
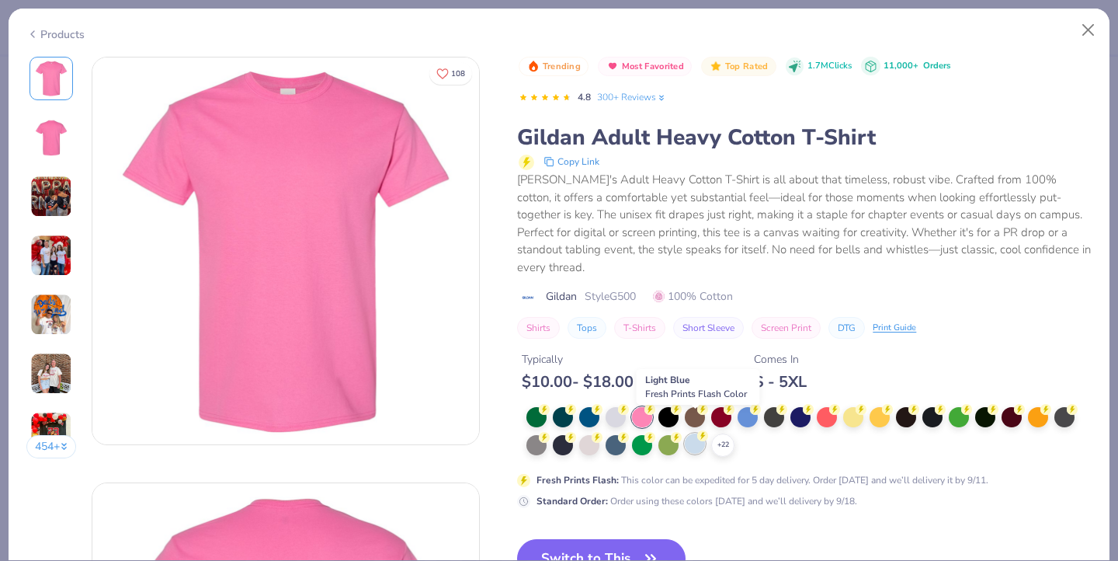
click at [687, 433] on div at bounding box center [695, 443] width 20 height 20
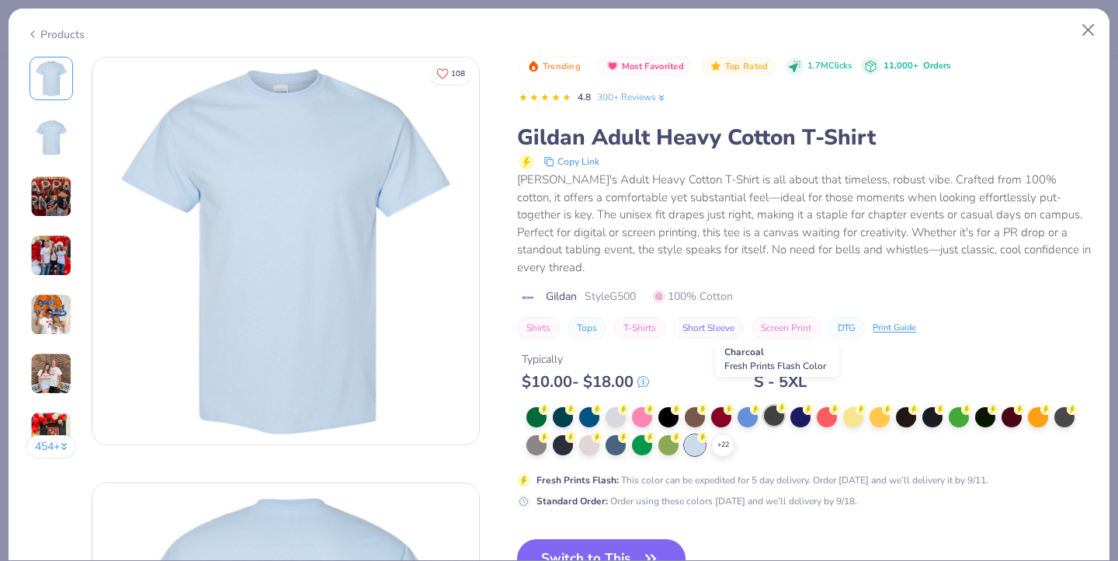
click at [770, 405] on div at bounding box center [774, 415] width 20 height 20
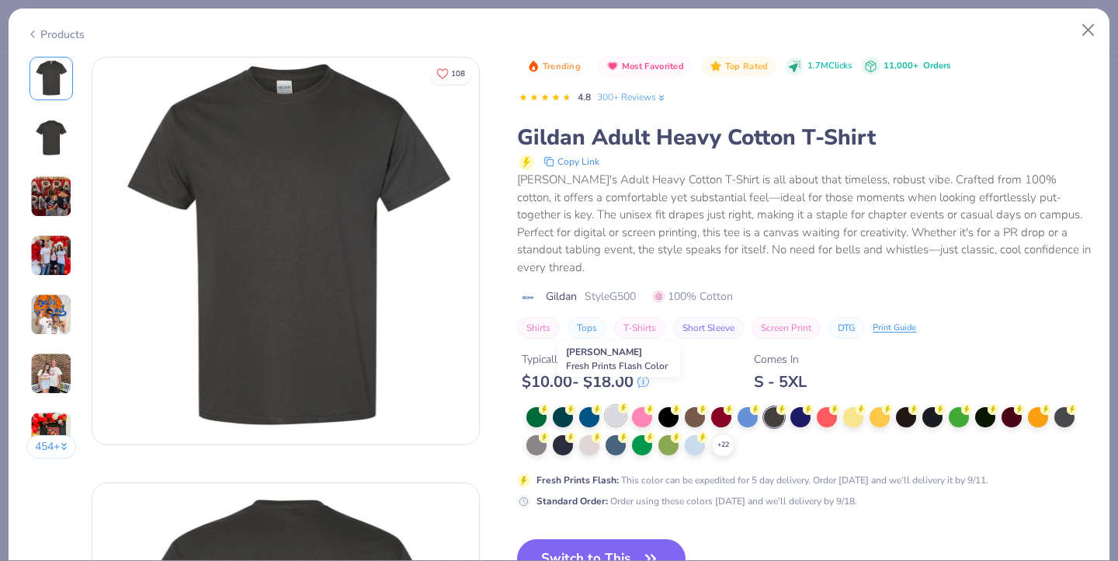
click at [613, 405] on div at bounding box center [616, 415] width 20 height 20
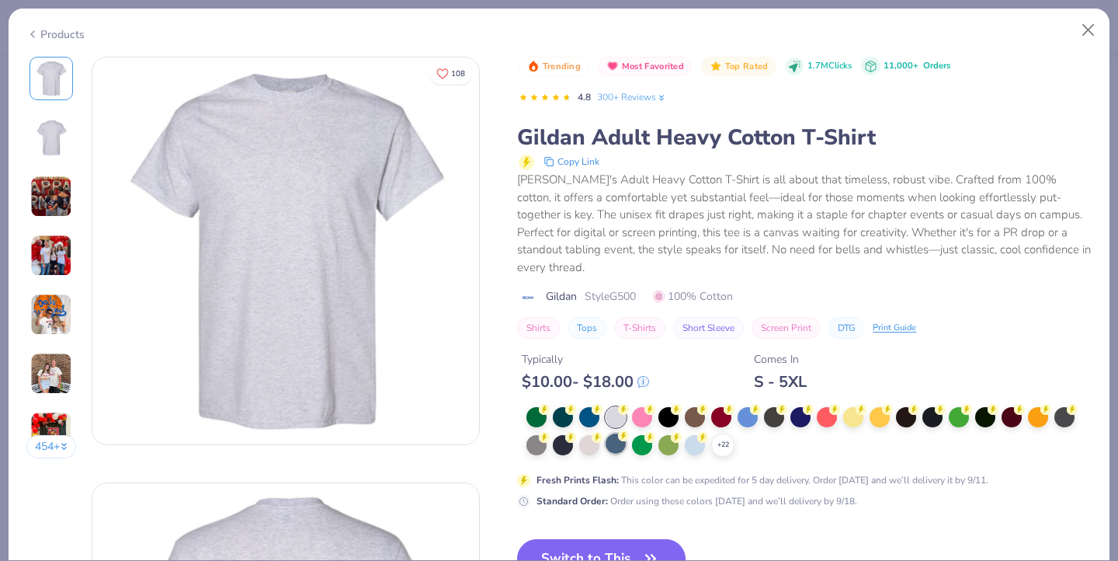
click at [615, 433] on div at bounding box center [616, 443] width 20 height 20
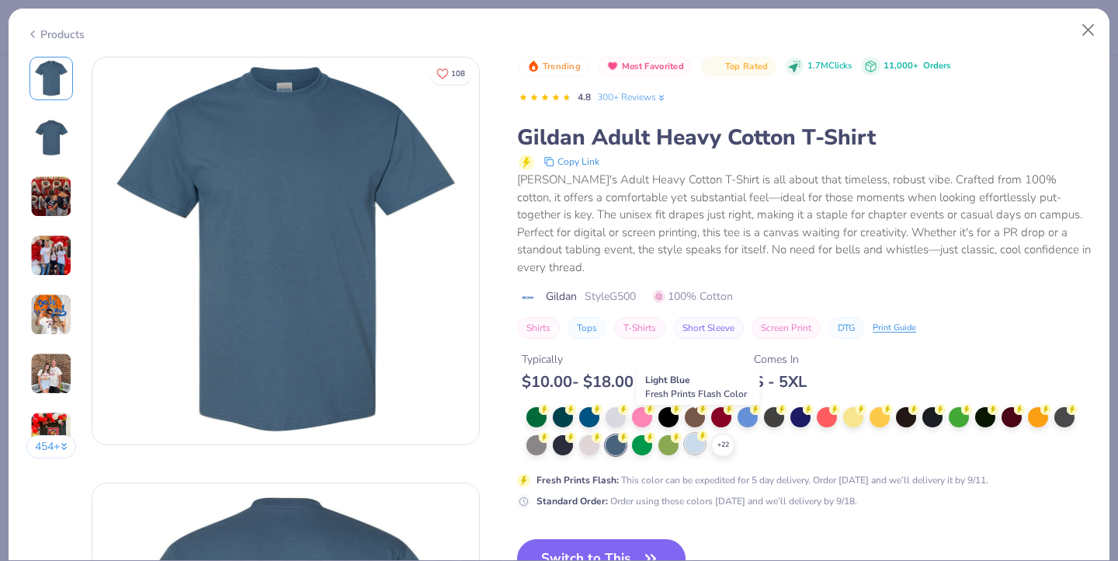
click at [699, 433] on div at bounding box center [695, 443] width 20 height 20
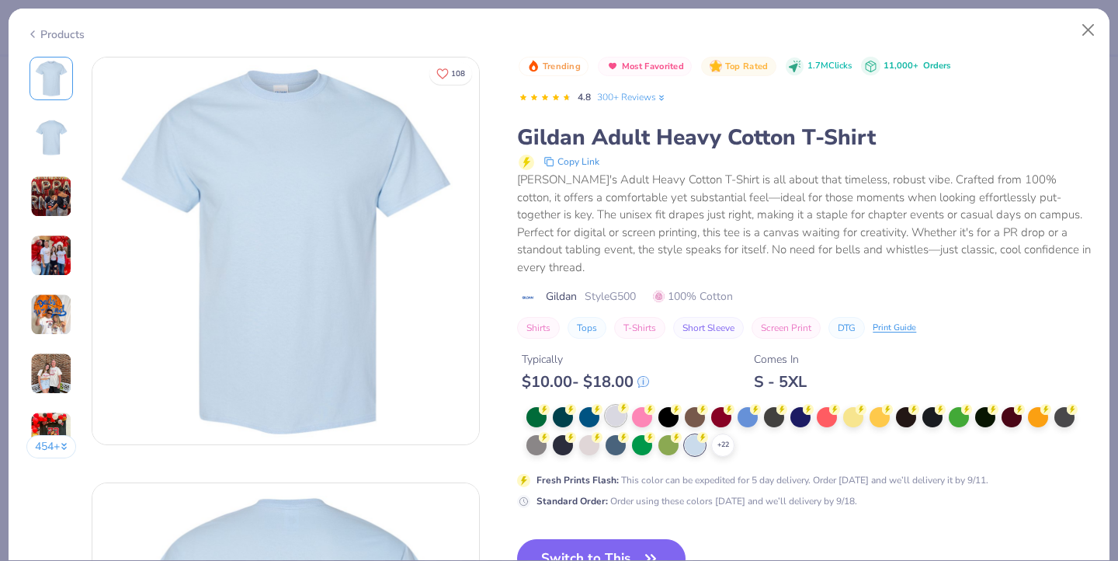
click at [620, 405] on div at bounding box center [616, 415] width 20 height 20
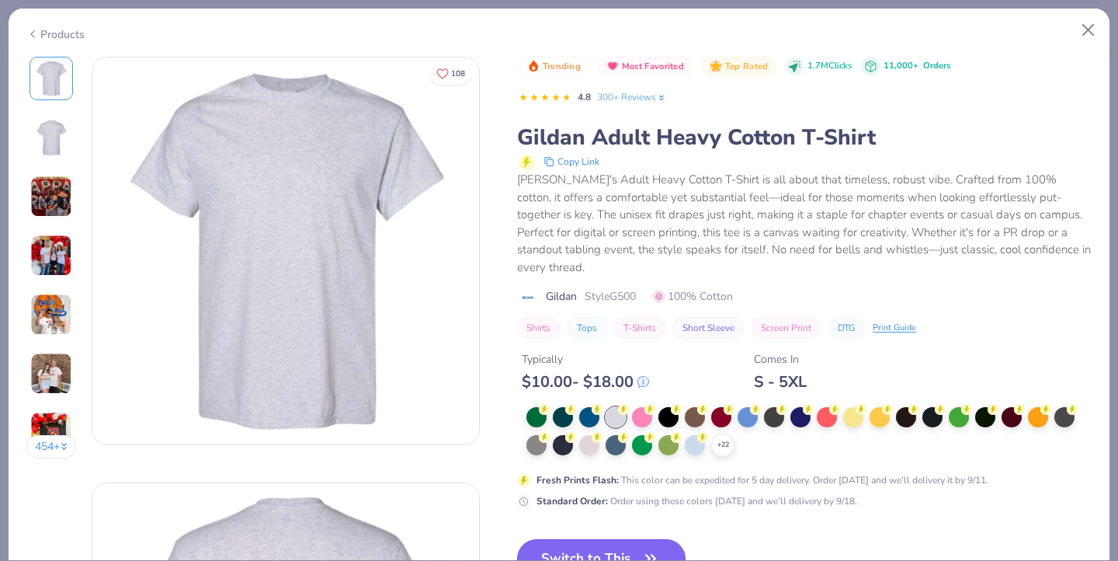
click at [613, 540] on button "Switch to This" at bounding box center [601, 558] width 168 height 39
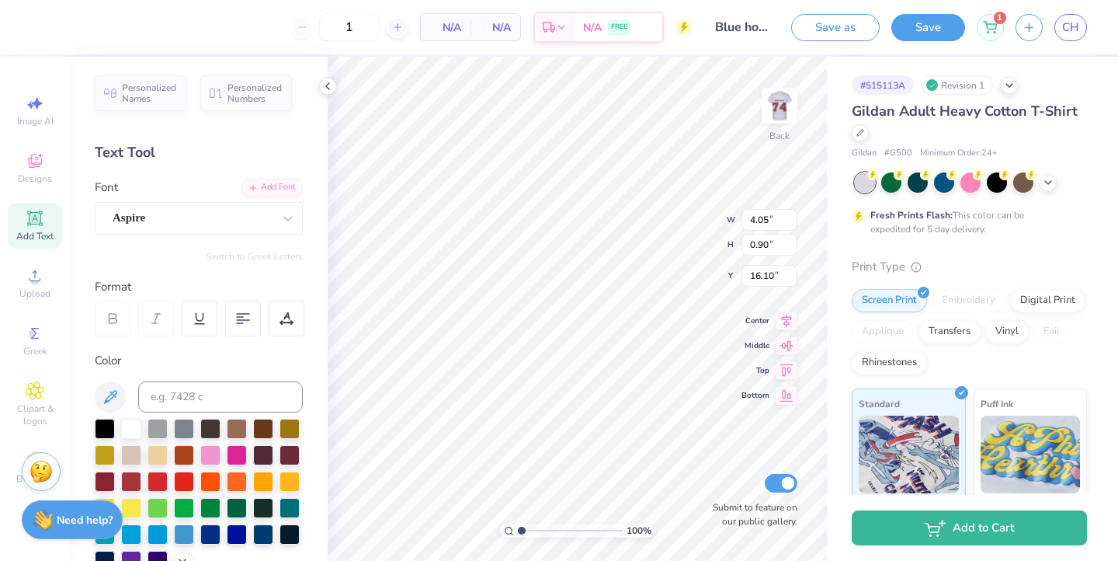
type input "1.85"
type input "2.50"
type input "3.50"
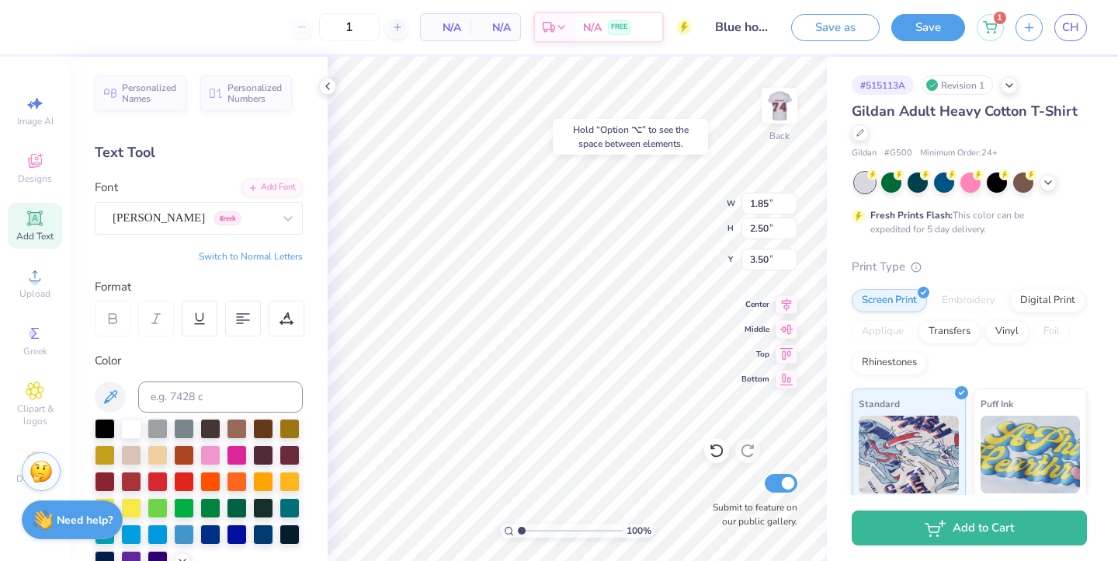
type input "2.53"
type input "4.75"
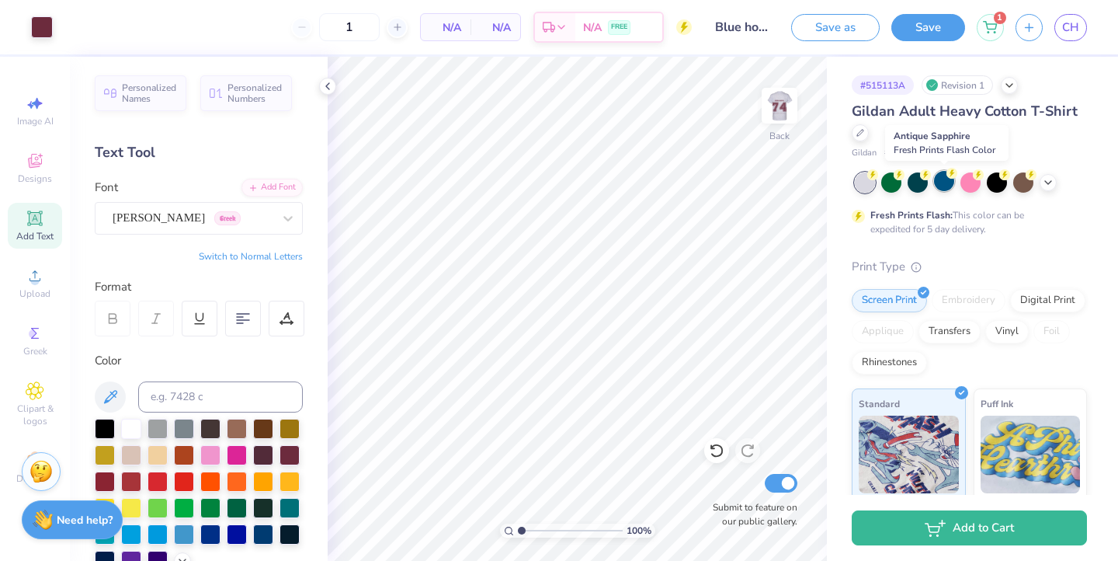
click at [943, 179] on div at bounding box center [944, 181] width 20 height 20
click at [949, 183] on div at bounding box center [944, 181] width 20 height 20
click at [219, 454] on div at bounding box center [210, 453] width 20 height 20
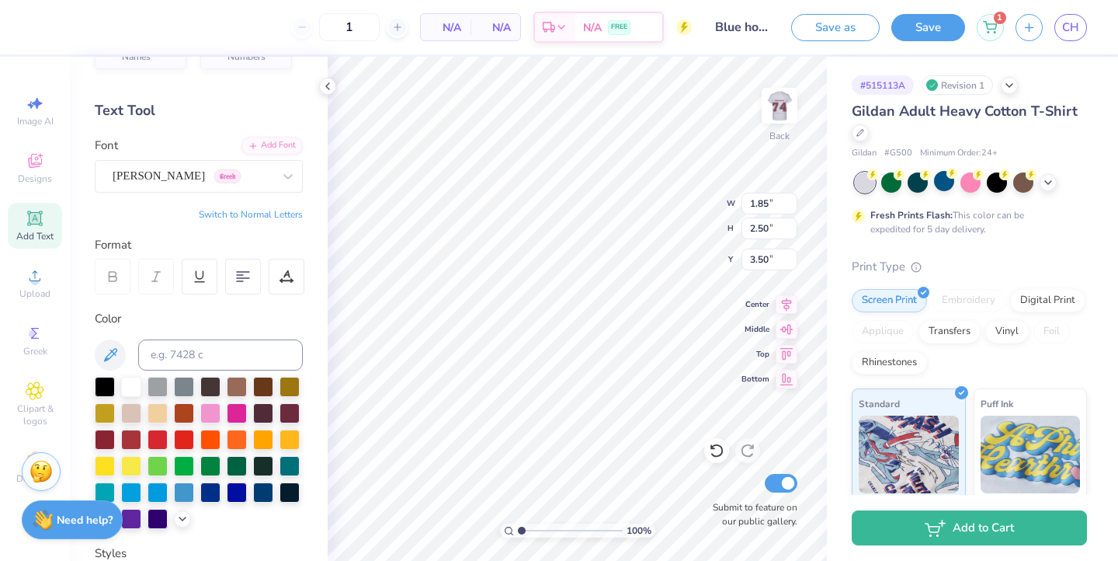
scroll to position [47, 0]
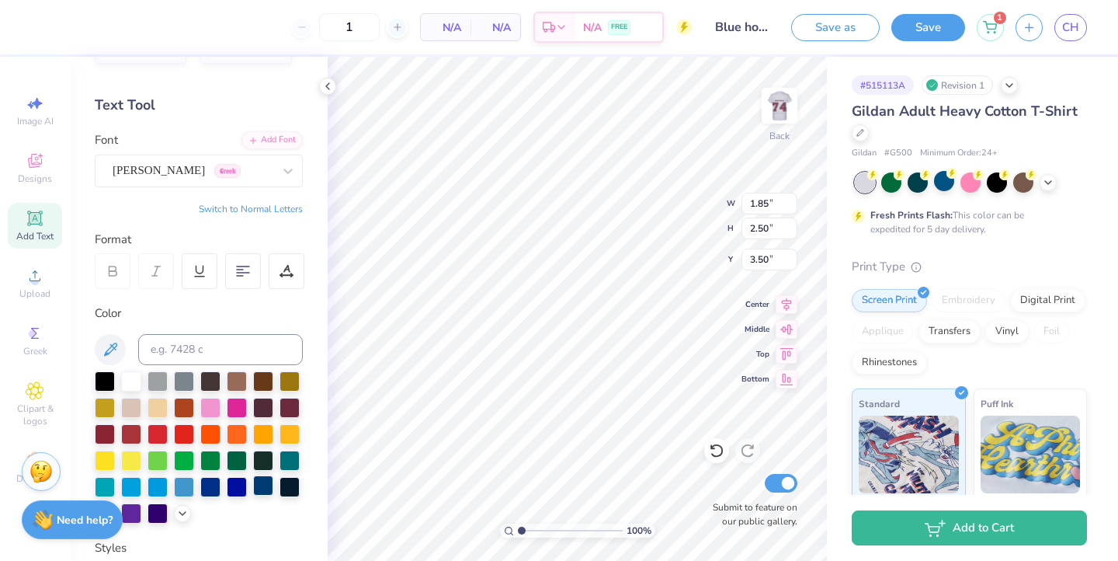
click at [262, 488] on div at bounding box center [263, 485] width 20 height 20
click at [289, 409] on div at bounding box center [290, 406] width 20 height 20
click at [975, 183] on div at bounding box center [970, 181] width 20 height 20
click at [134, 380] on div at bounding box center [131, 380] width 20 height 20
type input "2.53"
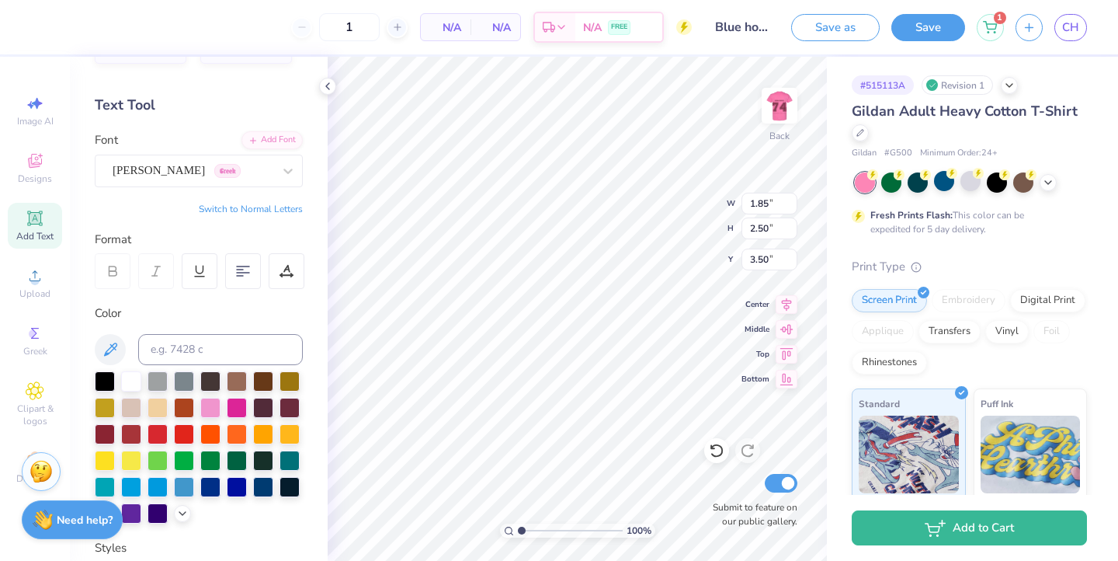
type input "4.75"
click at [134, 386] on div at bounding box center [131, 380] width 20 height 20
type input "4.05"
type input "0.90"
type input "16.10"
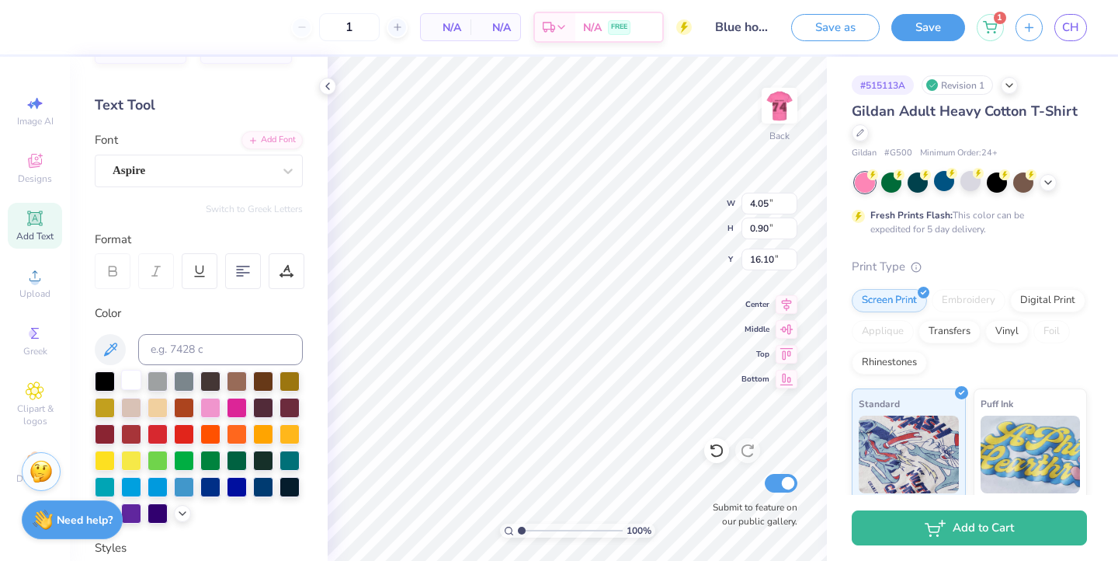
click at [133, 381] on div at bounding box center [131, 380] width 20 height 20
click at [786, 108] on img at bounding box center [779, 106] width 62 height 62
type input "4.98"
type input "14.28"
type input "9.40"
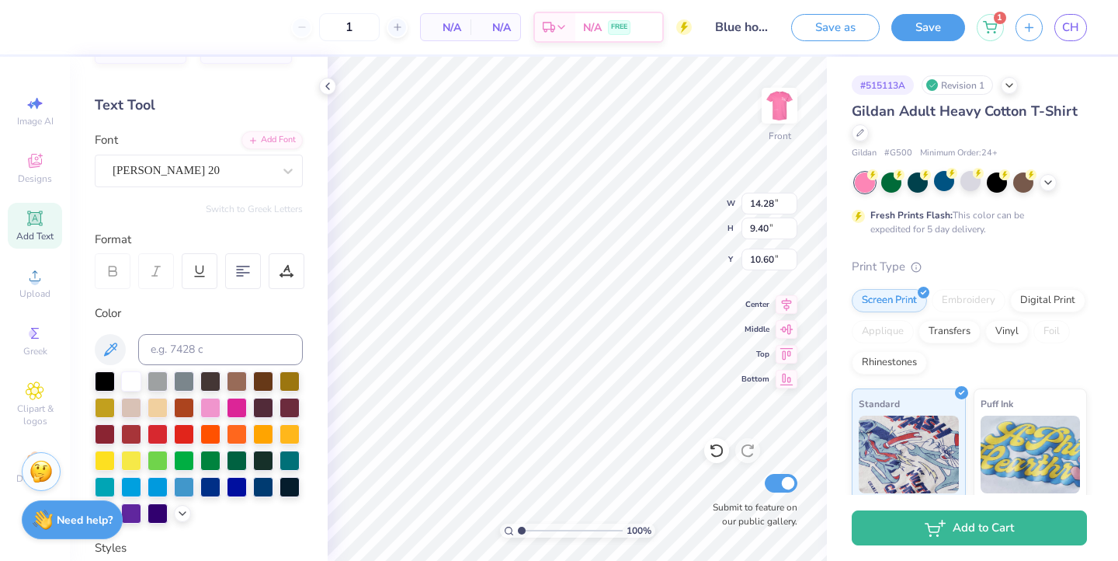
type input "7.04"
type input "13.68"
type input "0.99"
type input "17.97"
type input "9.25"
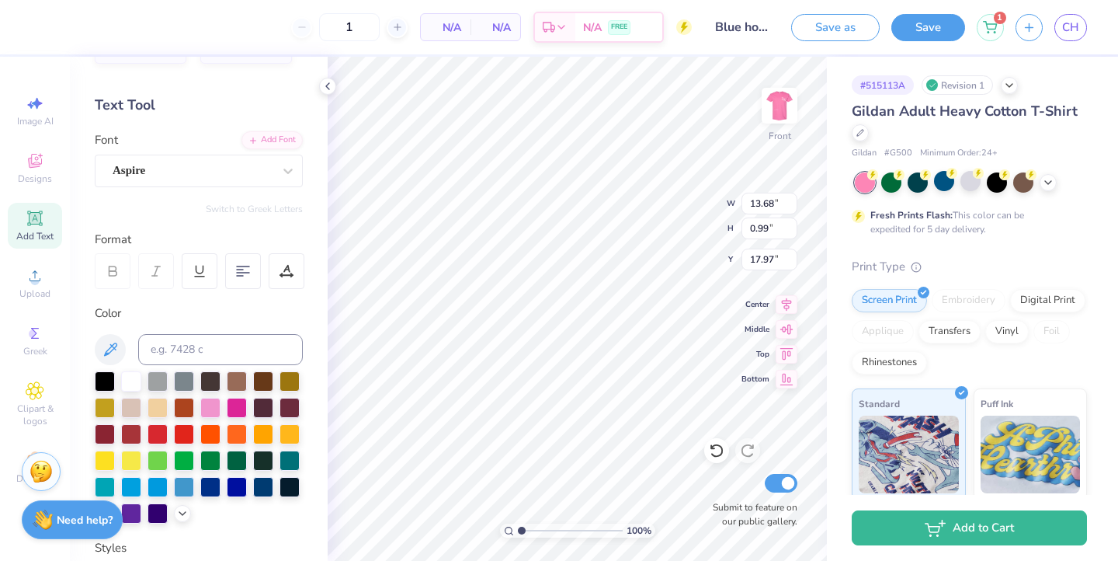
type input "1.24"
type input "4.98"
click at [141, 378] on div at bounding box center [131, 380] width 20 height 20
type input "14.28"
type input "9.40"
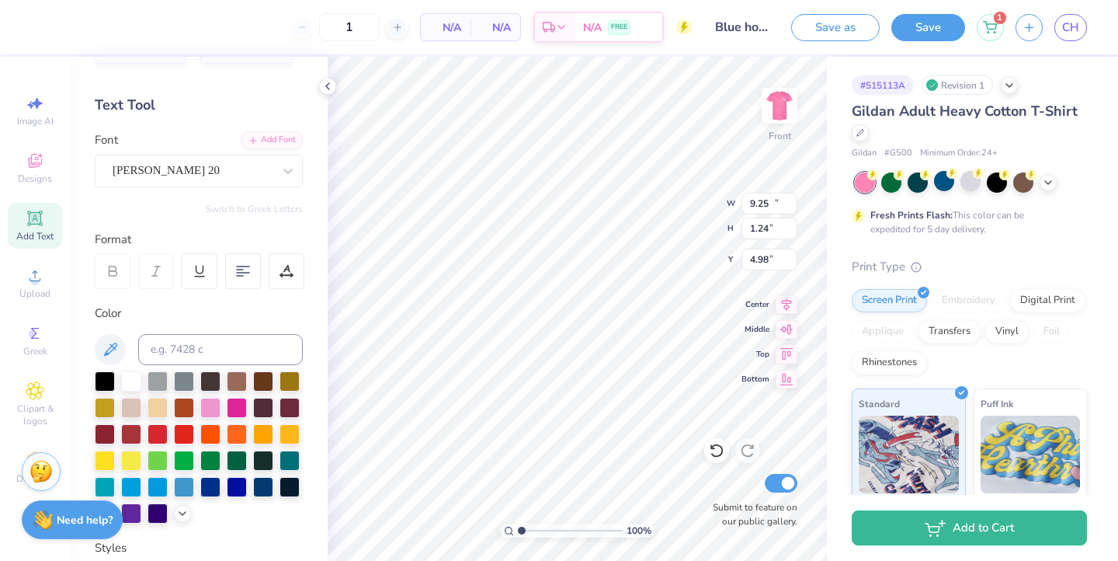
type input "7.04"
click at [148, 380] on div at bounding box center [158, 380] width 20 height 20
click at [141, 374] on div at bounding box center [131, 380] width 20 height 20
type input "13.68"
type input "0.99"
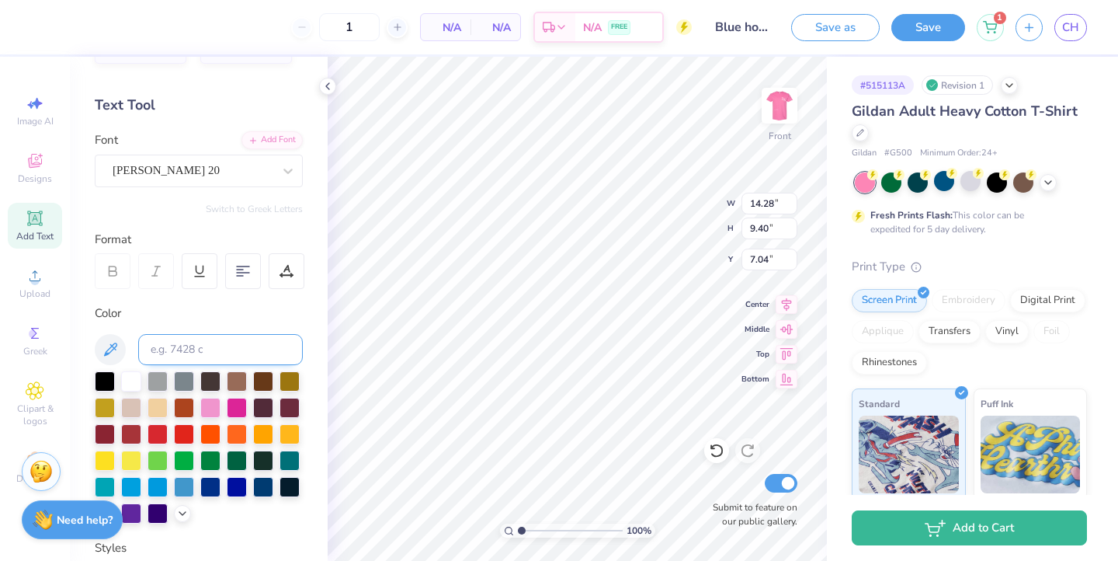
type input "17.97"
click at [133, 389] on div at bounding box center [131, 380] width 20 height 20
click at [995, 23] on icon at bounding box center [990, 25] width 14 height 12
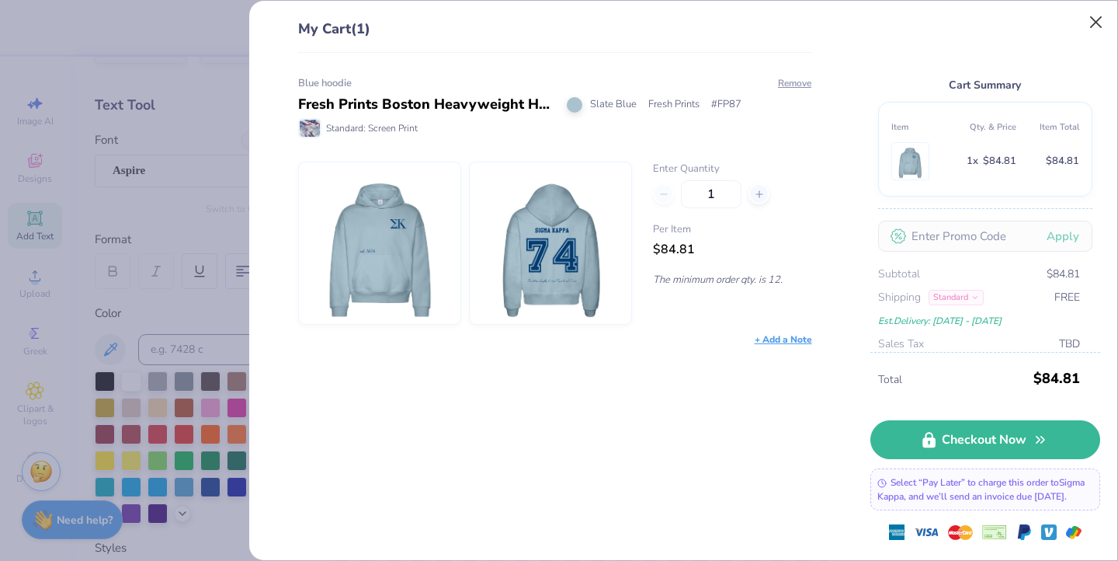
click at [1104, 18] on button "Close" at bounding box center [1097, 23] width 30 height 30
